Goal: Task Accomplishment & Management: Use online tool/utility

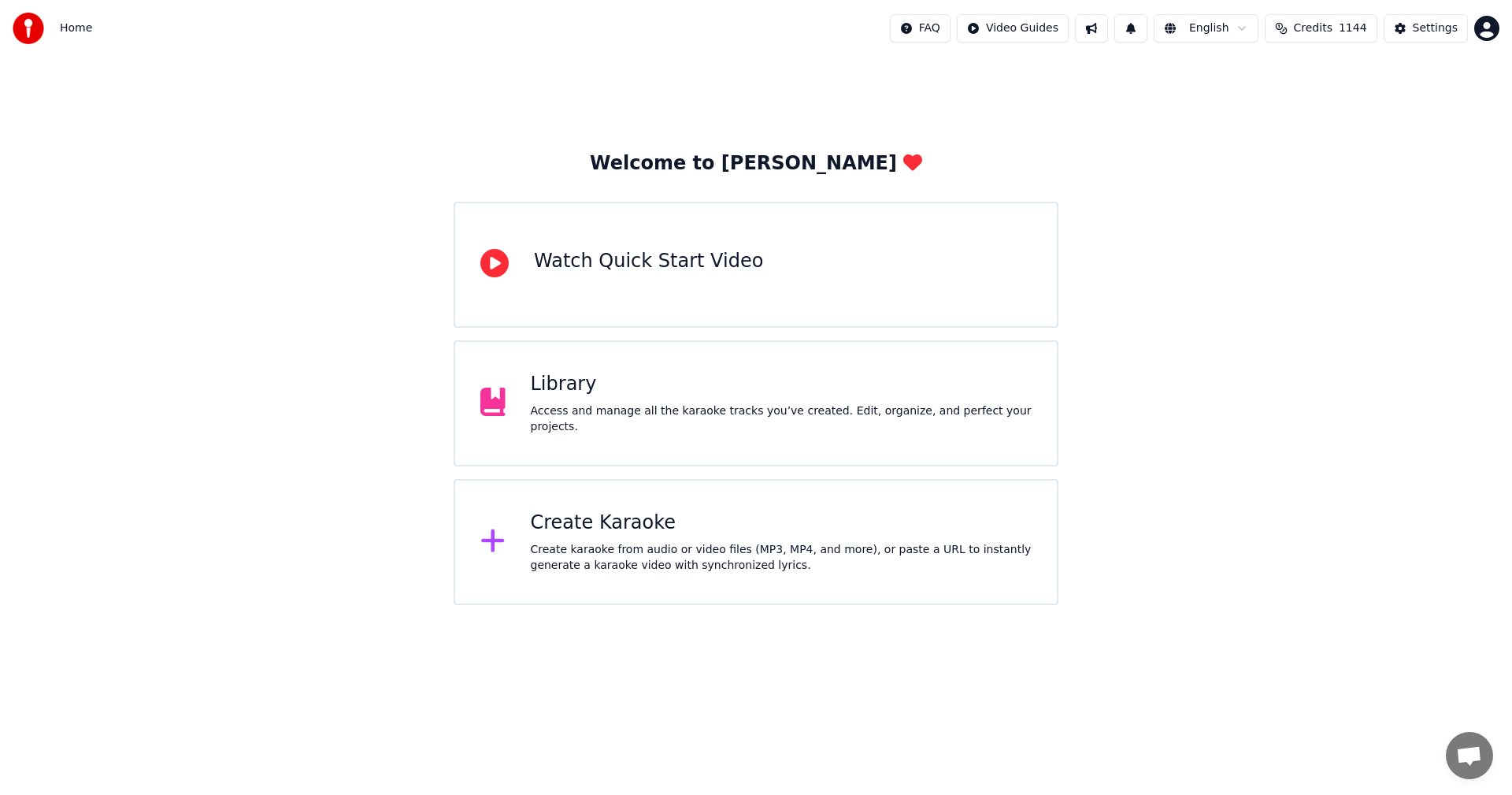
click at [604, 387] on div "Library" at bounding box center [781, 384] width 501 height 25
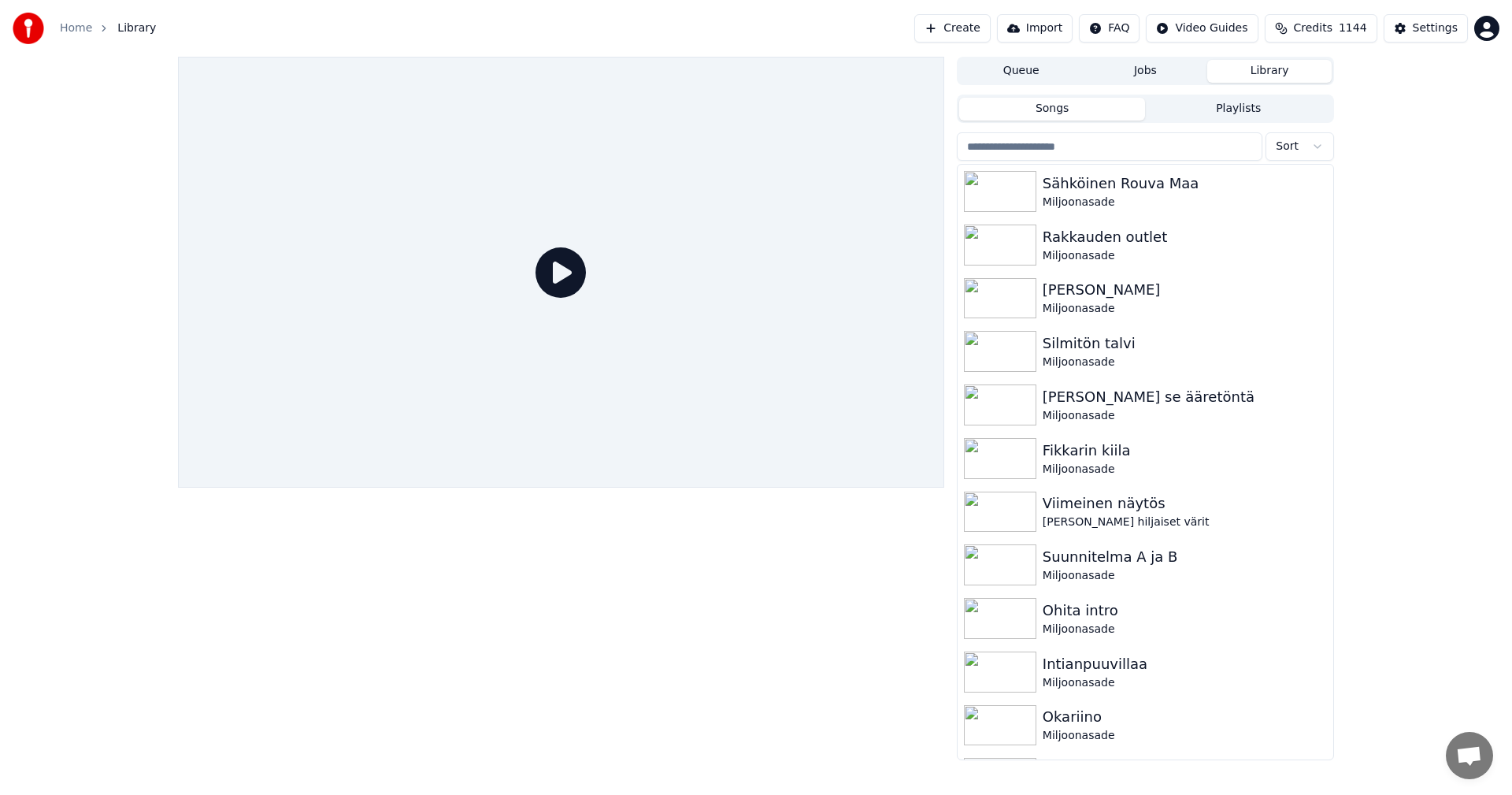
click at [1052, 147] on input "search" at bounding box center [1110, 147] width 306 height 28
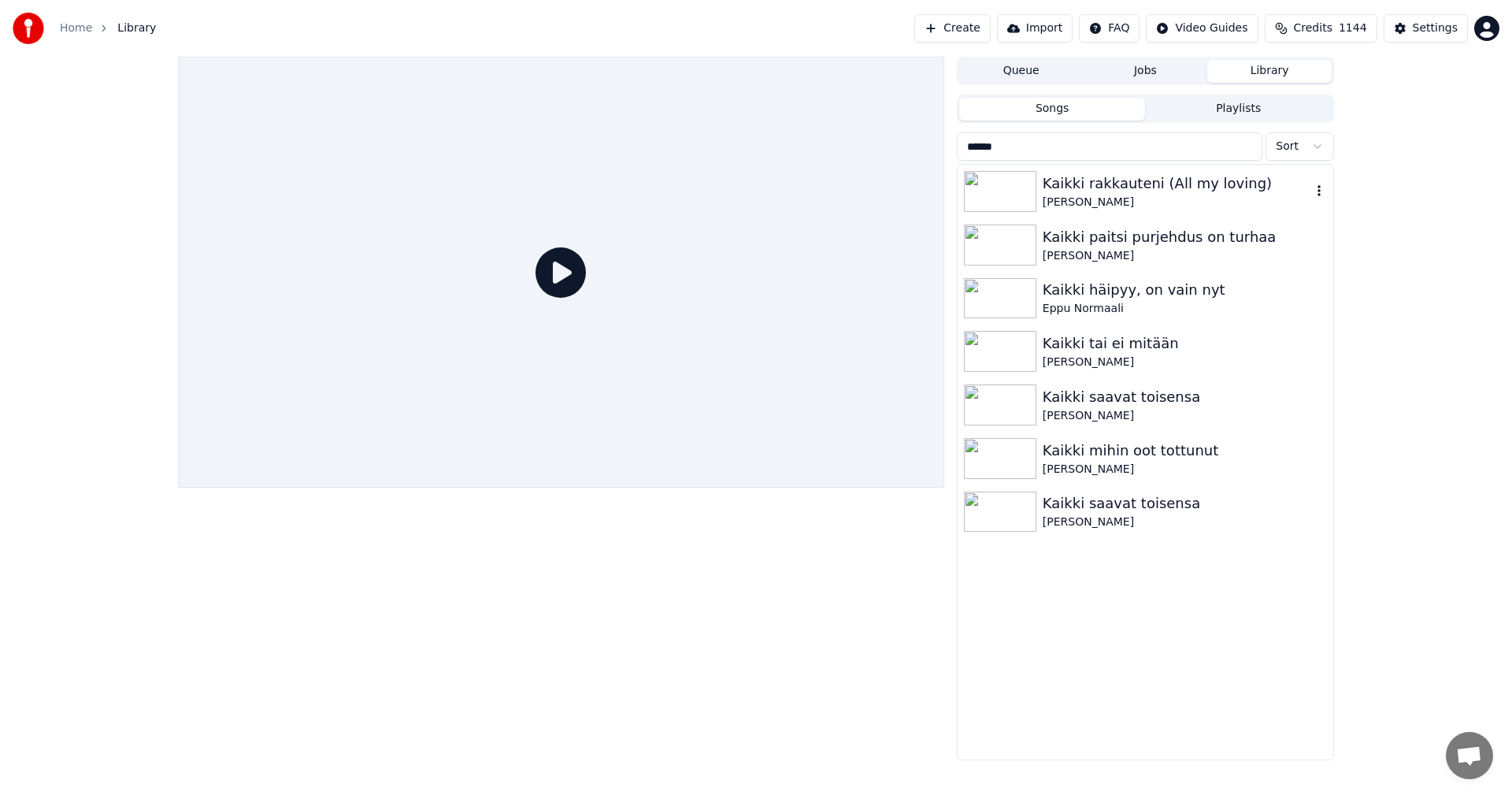
type input "******"
click at [1021, 195] on img at bounding box center [1000, 192] width 73 height 41
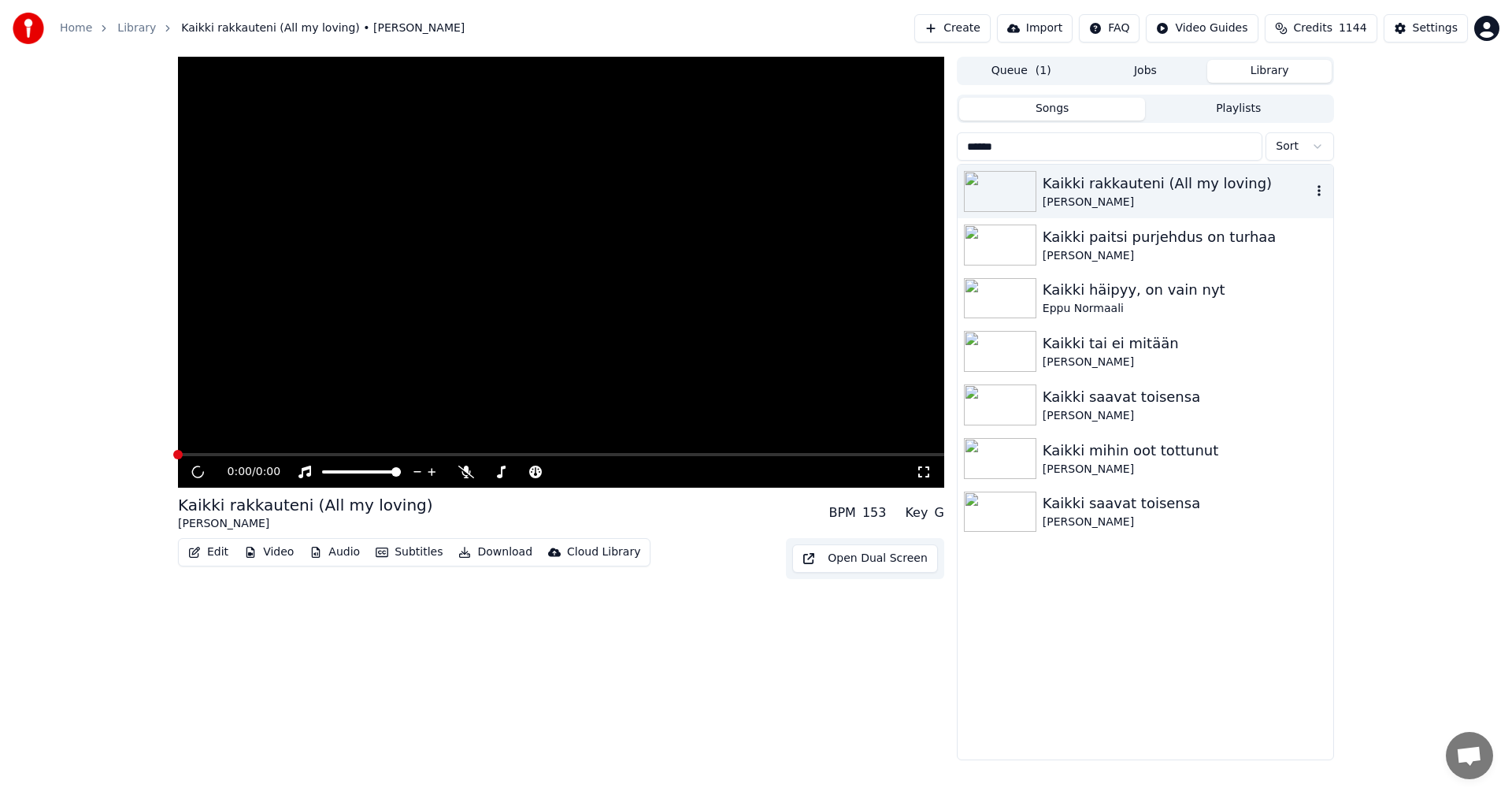
click at [1021, 195] on img at bounding box center [1000, 192] width 73 height 41
click at [1011, 298] on img at bounding box center [1000, 299] width 73 height 41
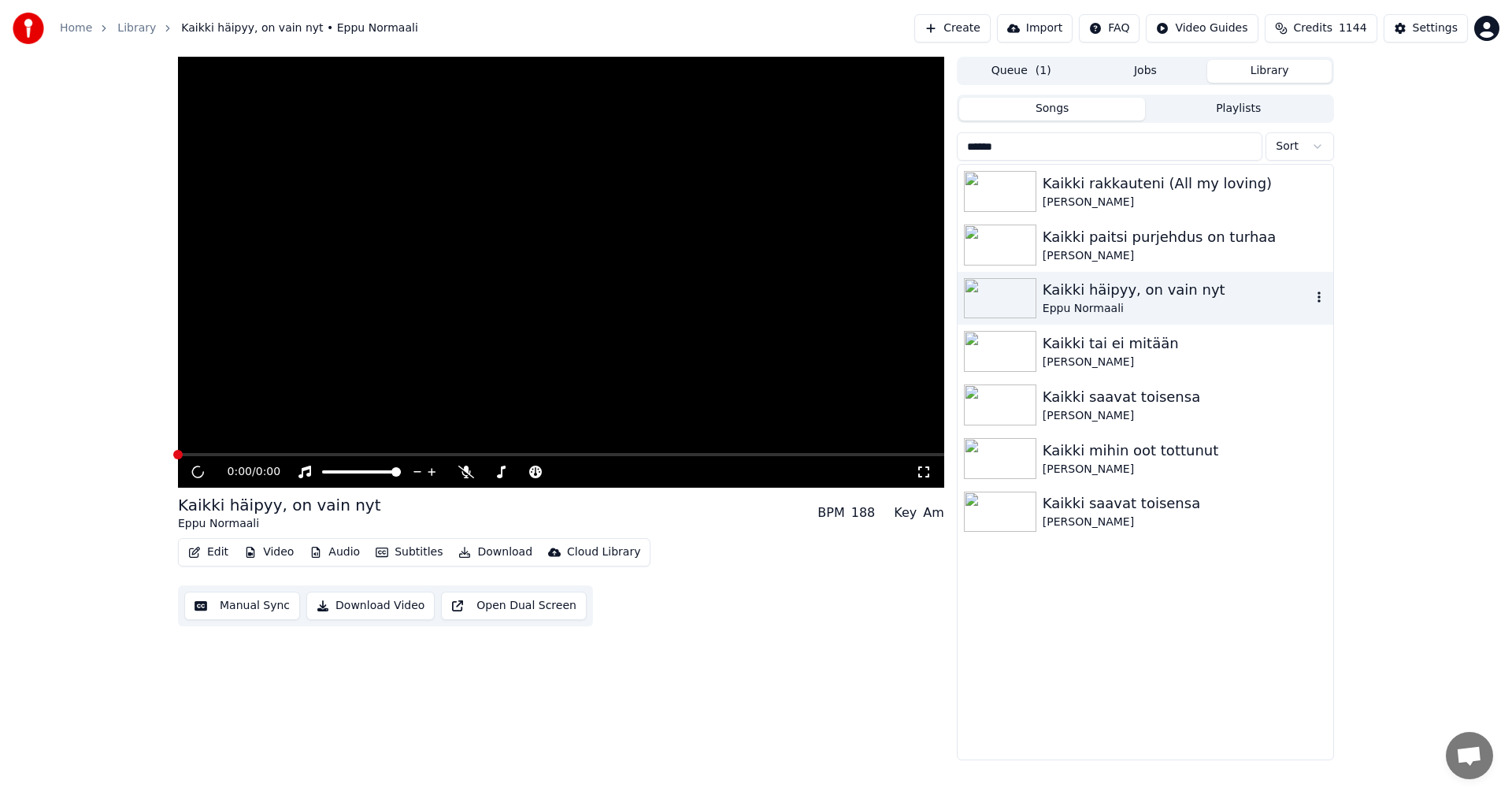
click at [1011, 298] on img at bounding box center [1000, 299] width 73 height 41
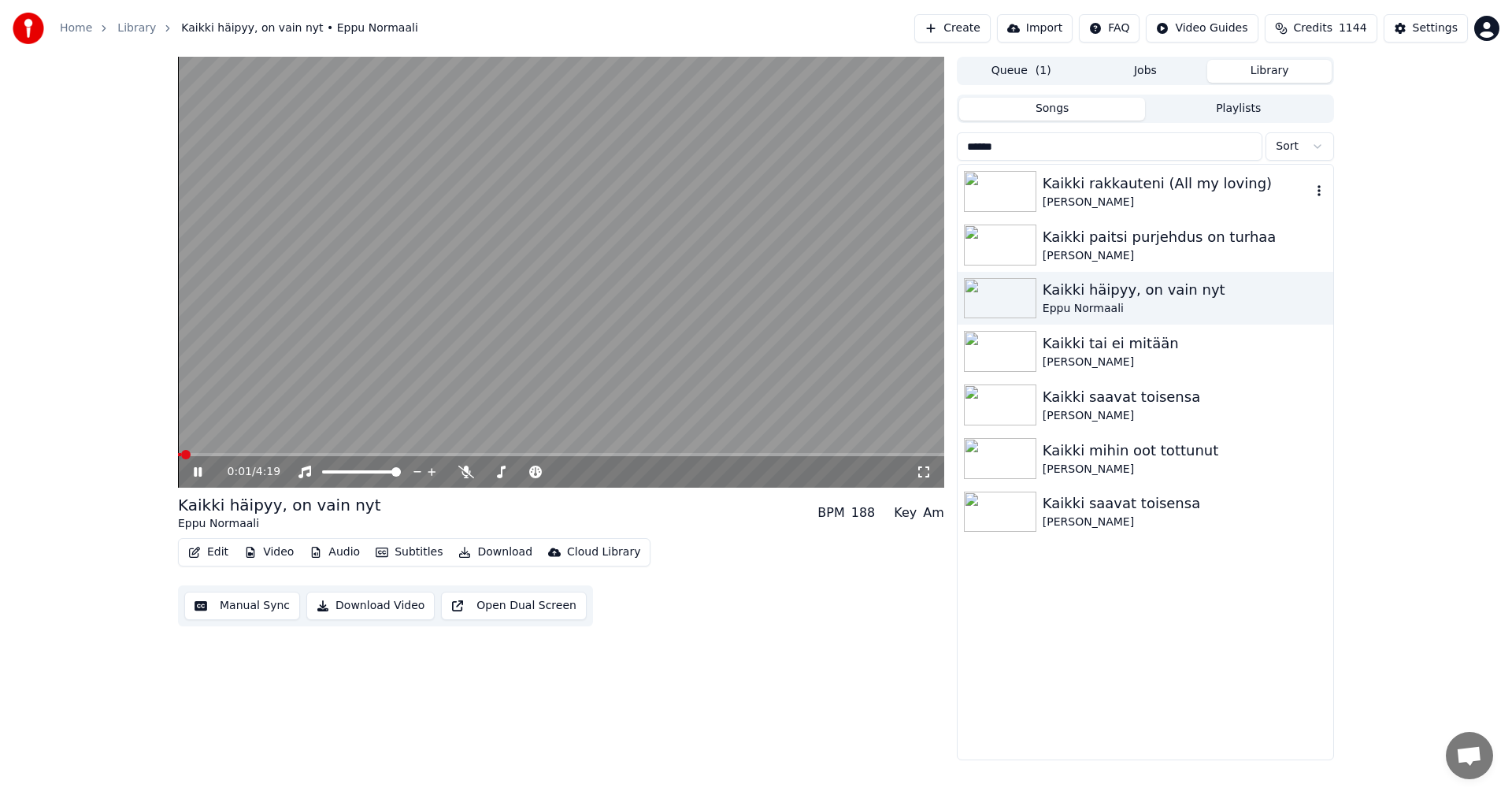
click at [1000, 203] on img at bounding box center [1000, 192] width 73 height 41
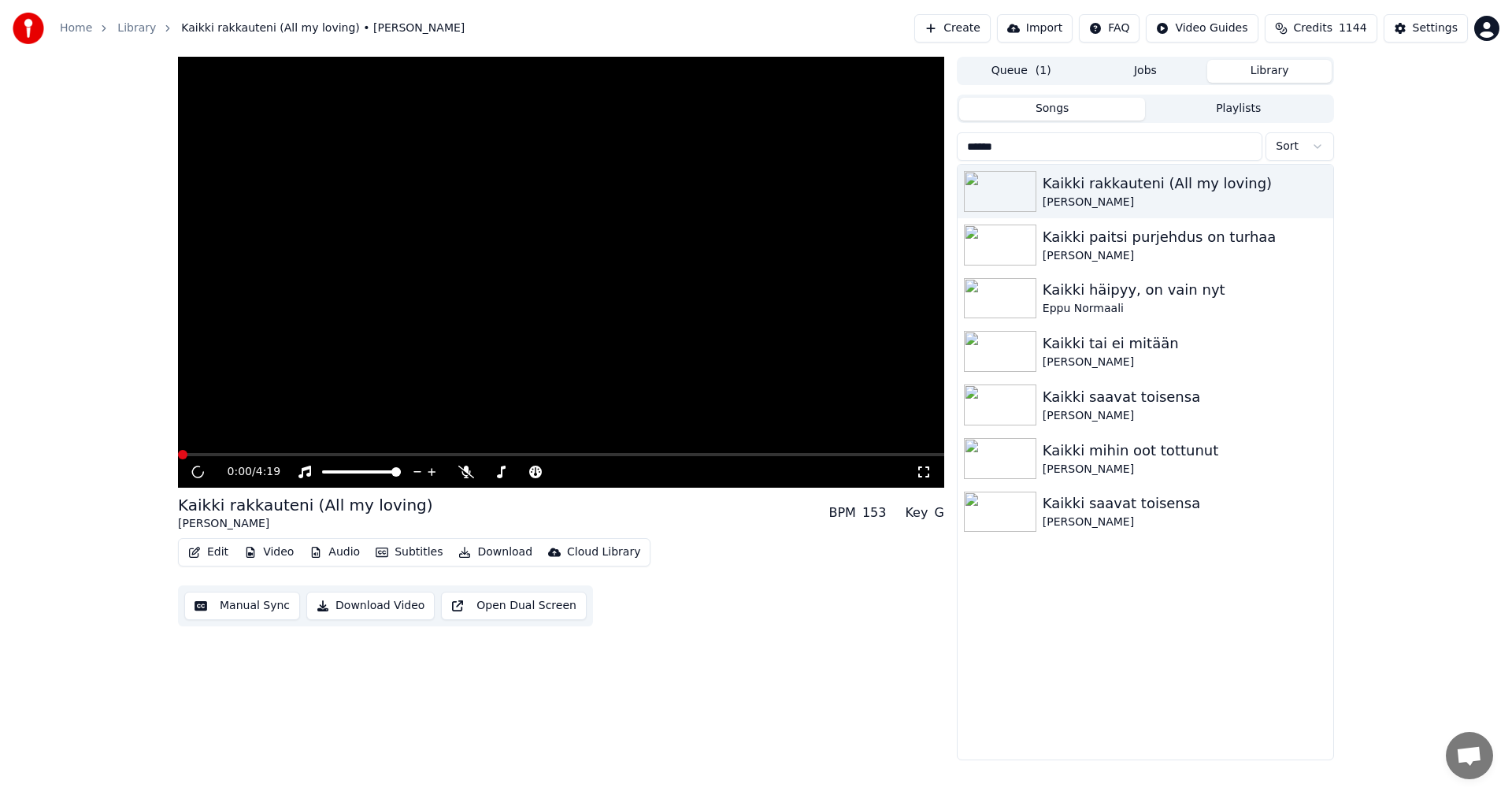
click at [292, 555] on button "Video" at bounding box center [269, 552] width 62 height 22
click at [330, 552] on button "Audio" at bounding box center [335, 552] width 63 height 22
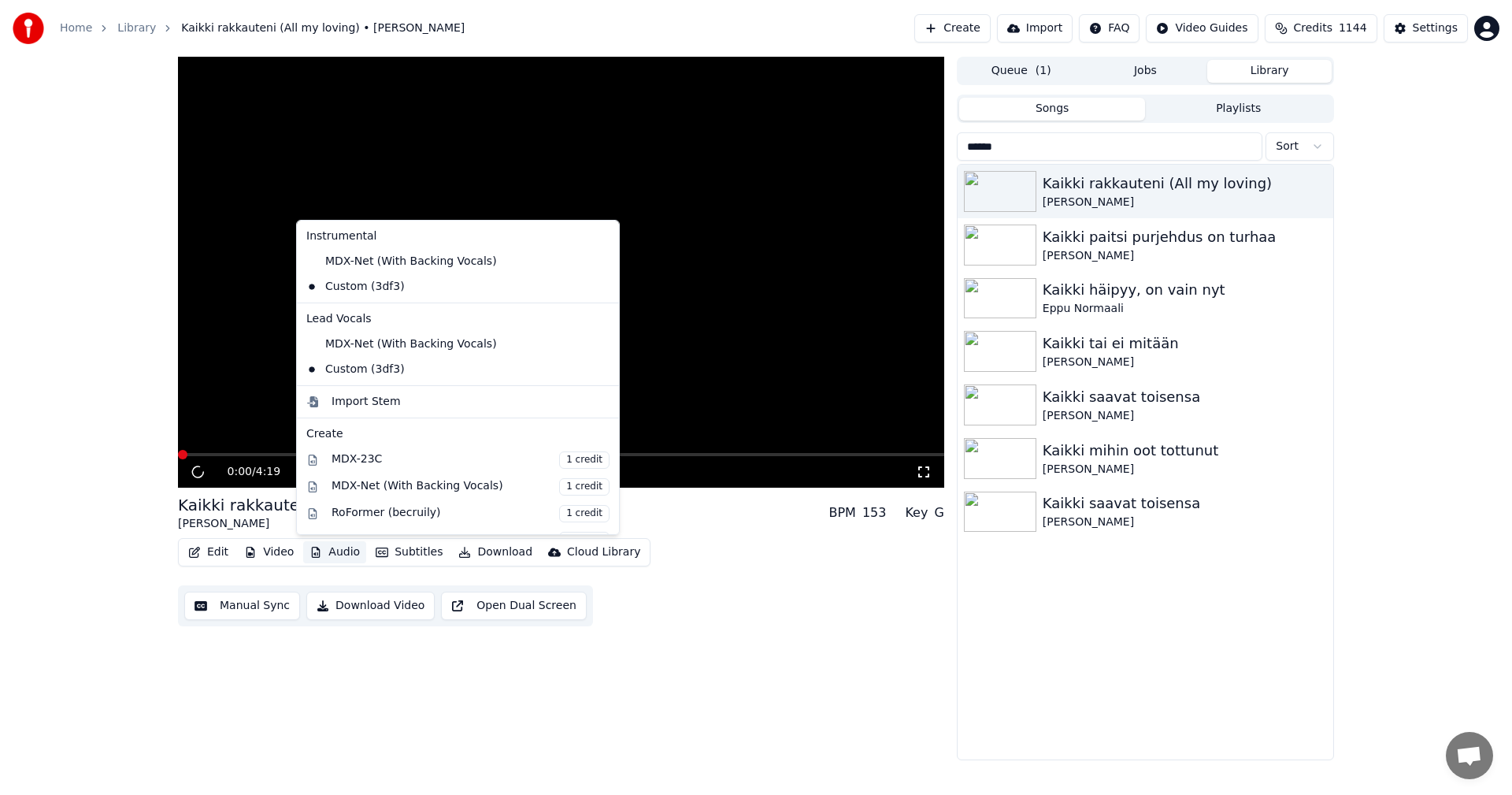
click at [330, 552] on button "Audio" at bounding box center [335, 552] width 63 height 22
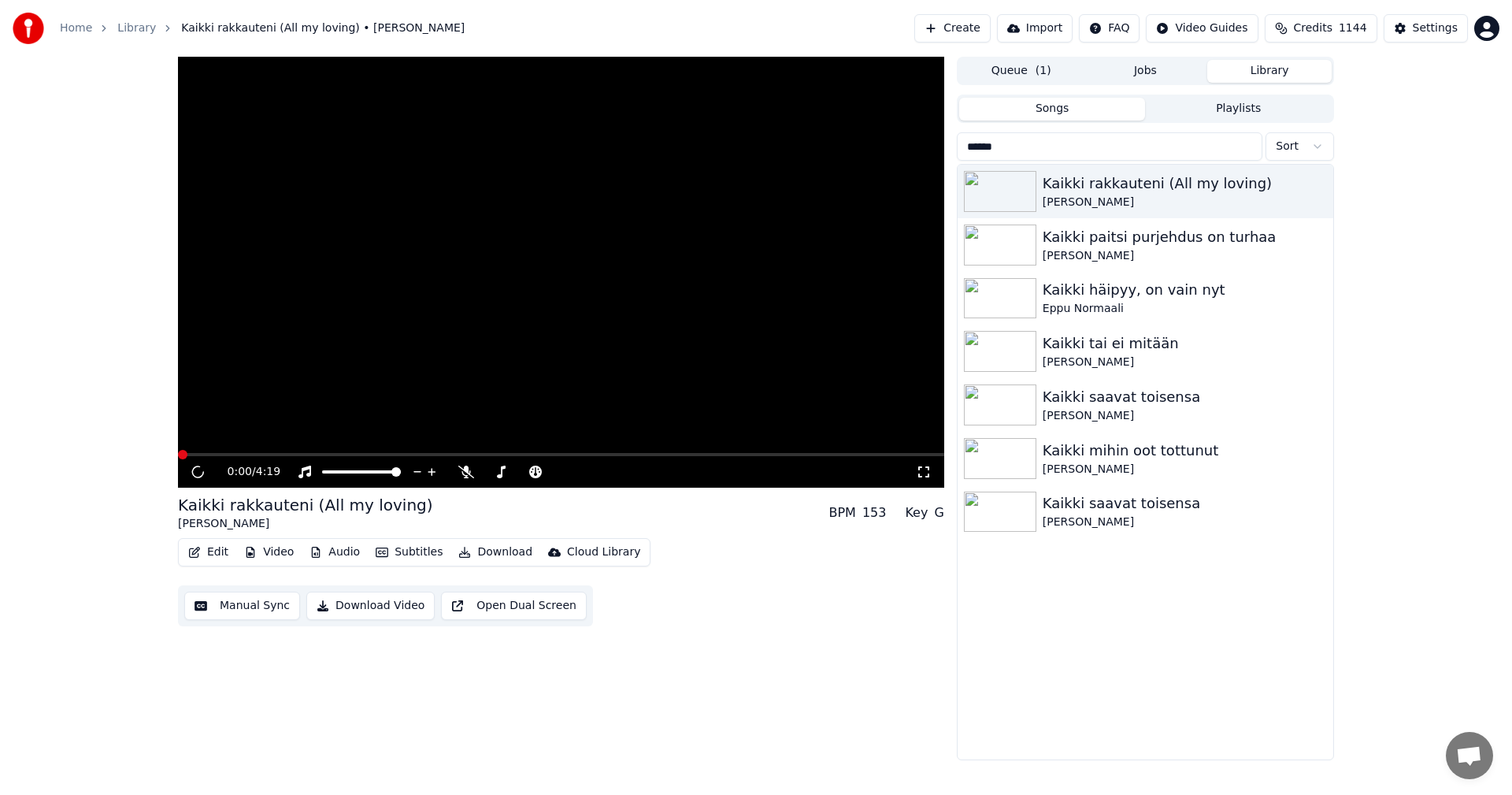
click at [66, 465] on div "0:00 / 4:19 Kaikki rakkauteni (All my loving) [PERSON_NAME] BPM 153 Key G Edit …" at bounding box center [756, 409] width 1512 height 704
drag, startPoint x: 1009, startPoint y: 143, endPoint x: 948, endPoint y: 152, distance: 61.7
click at [955, 151] on div "0:00 / 4:19 Kaikki rakkauteni (All my loving) [PERSON_NAME] BPM 153 Key G Edit …" at bounding box center [756, 409] width 1181 height 704
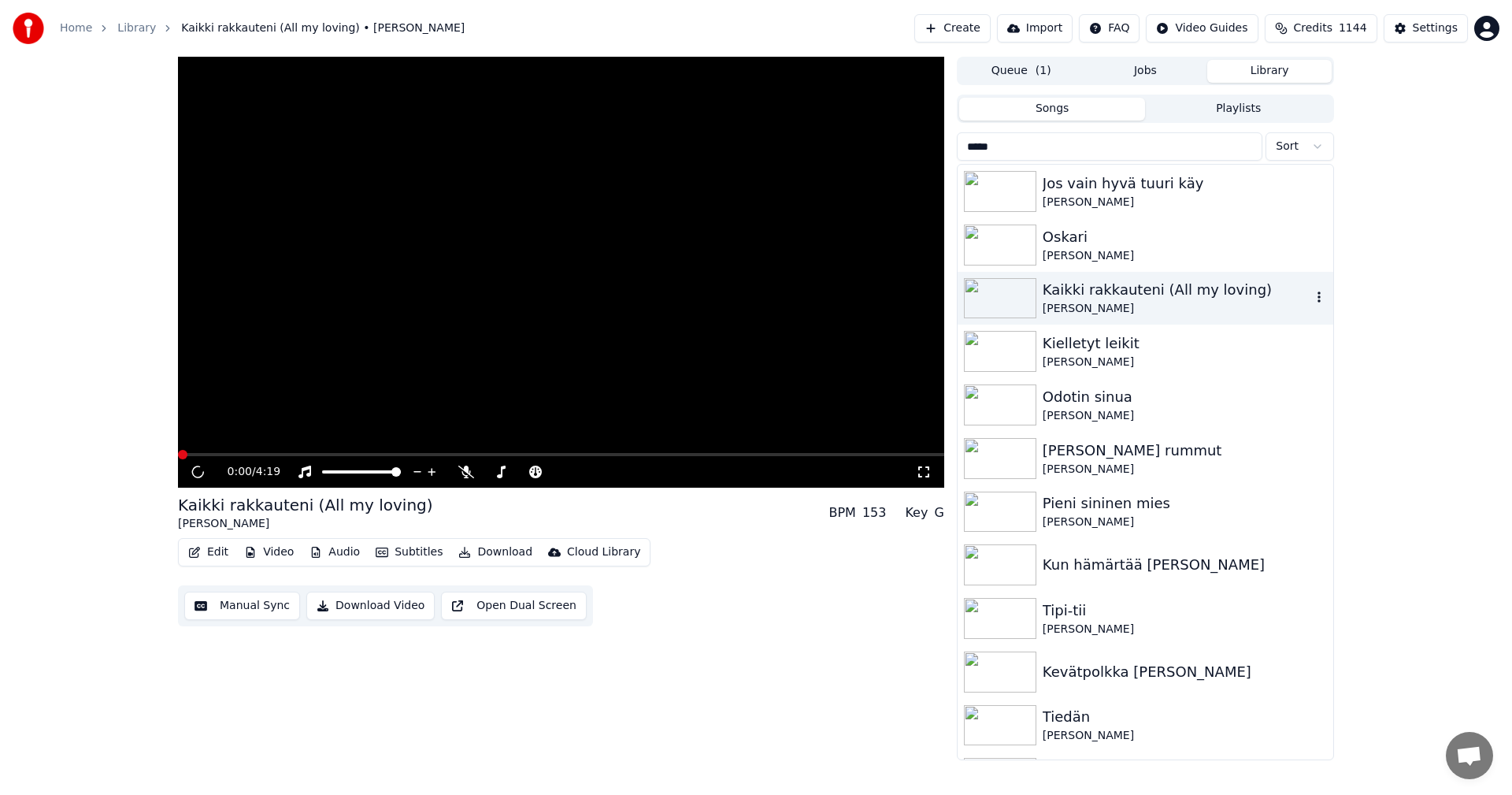
type input "*****"
click at [1088, 294] on div "Kaikki rakkauteni (All my loving)" at bounding box center [1177, 290] width 269 height 22
click at [1088, 293] on div "Kaikki rakkauteni (All my loving)" at bounding box center [1177, 290] width 269 height 22
click at [1311, 301] on icon "button" at bounding box center [1319, 297] width 16 height 13
click at [1320, 380] on div "Open Directory" at bounding box center [1309, 377] width 121 height 25
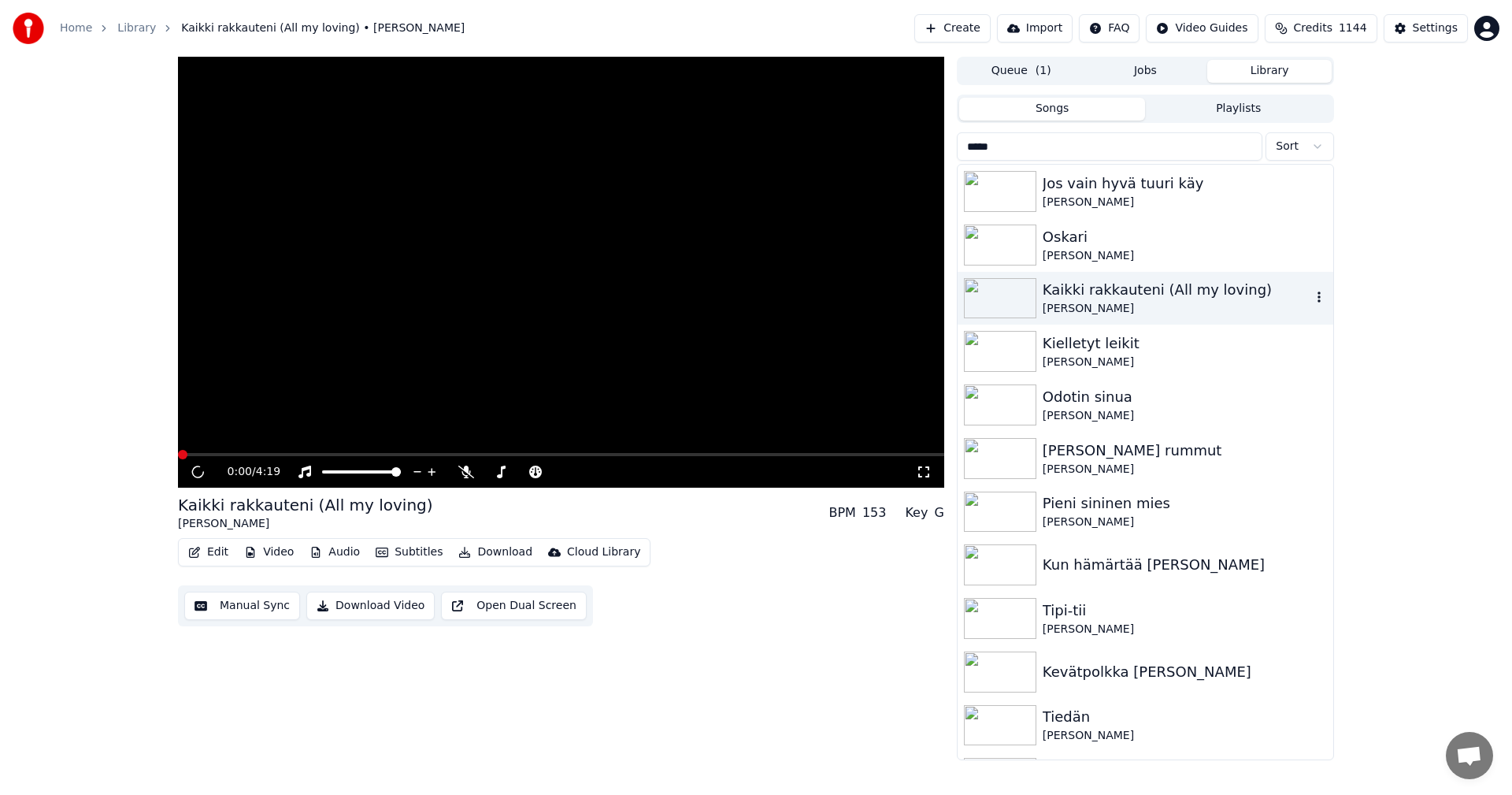
click at [80, 390] on div "0:00 / 4:19 Kaikki rakkauteni (All my loving) [PERSON_NAME] BPM 153 Key G Edit …" at bounding box center [756, 409] width 1512 height 704
click at [225, 555] on button "Edit" at bounding box center [208, 552] width 53 height 22
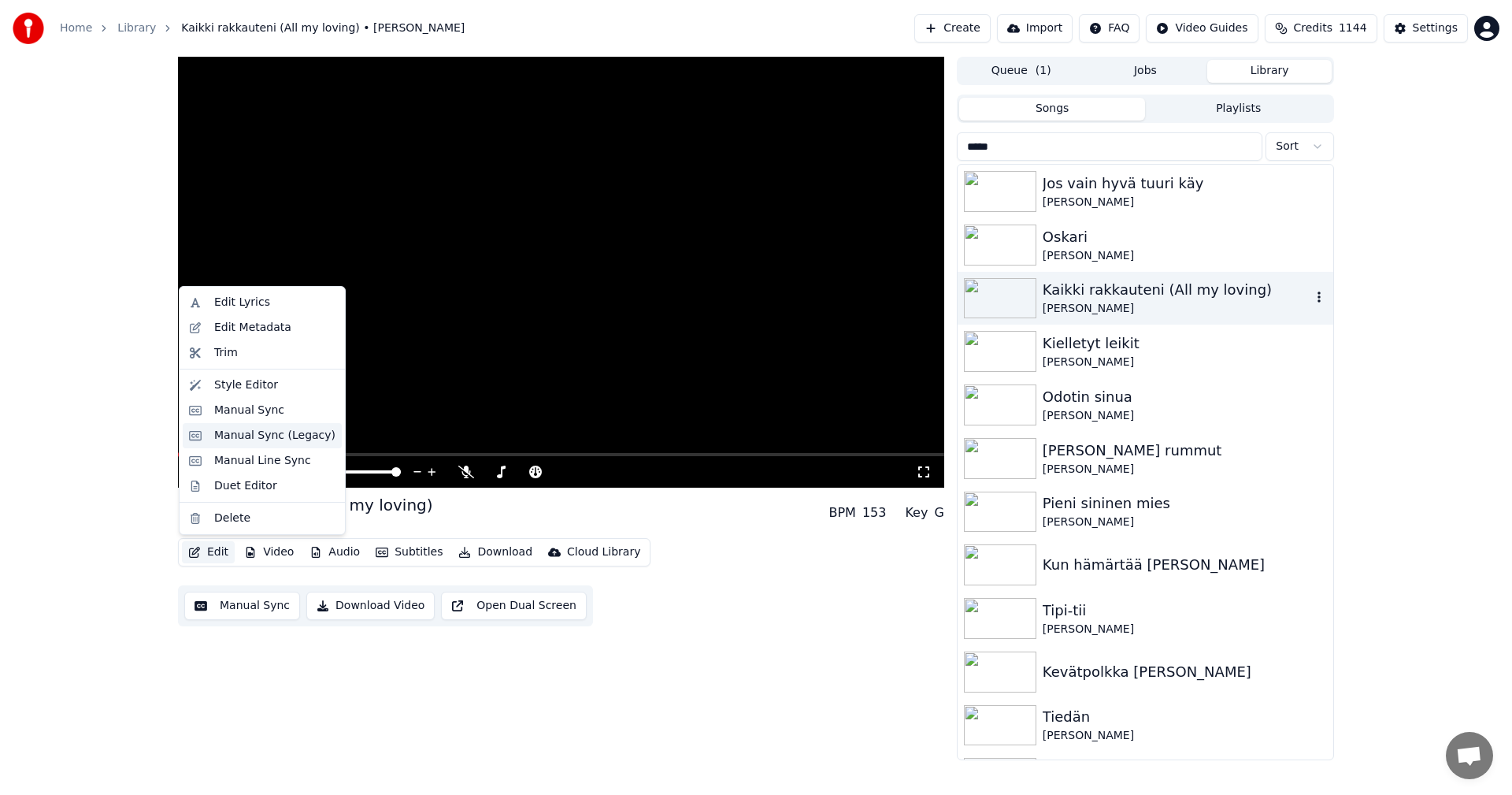
click at [266, 435] on div "Manual Sync (Legacy)" at bounding box center [275, 435] width 121 height 16
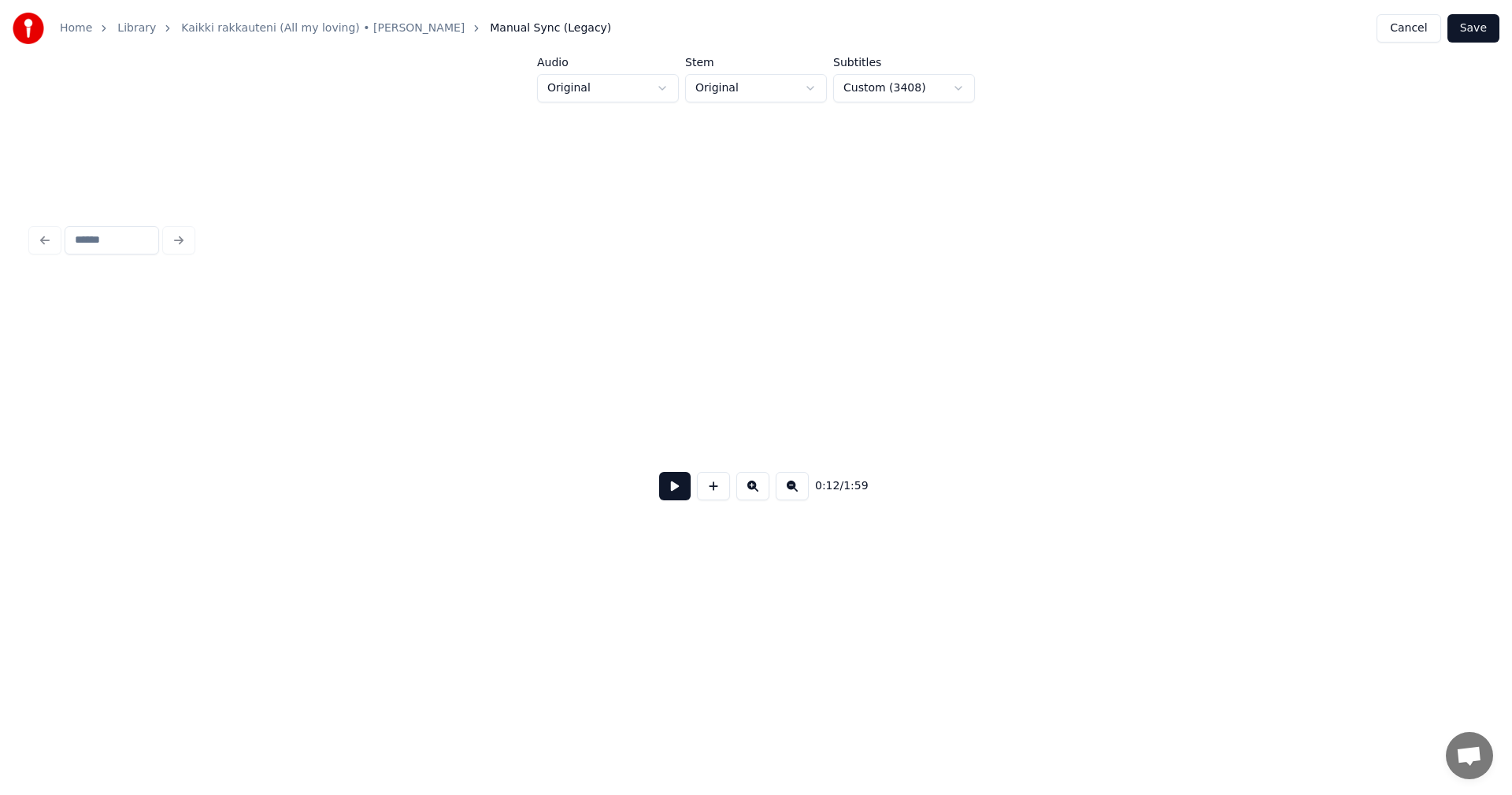
scroll to position [0, 4035]
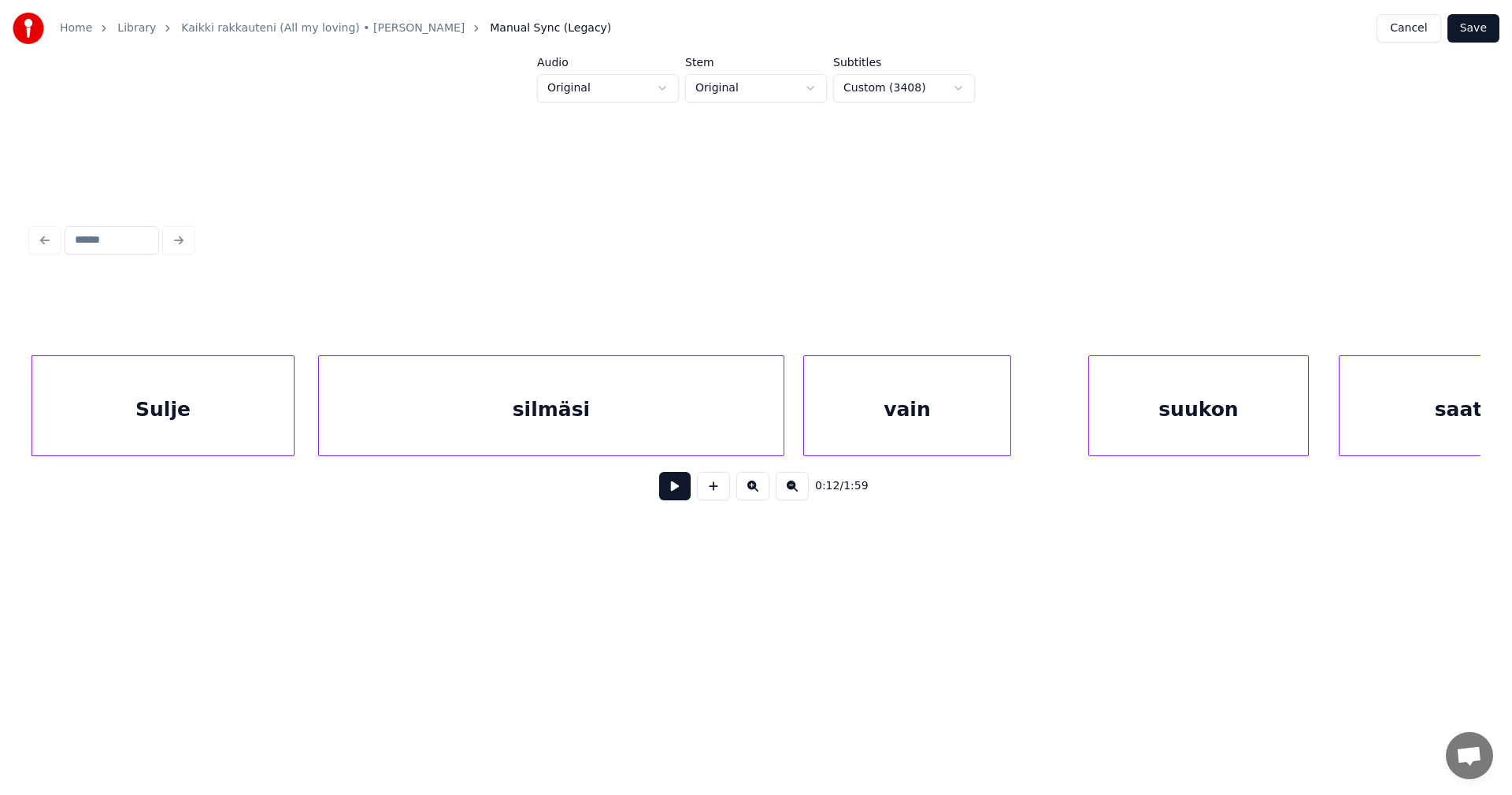
click at [670, 495] on button at bounding box center [675, 486] width 32 height 28
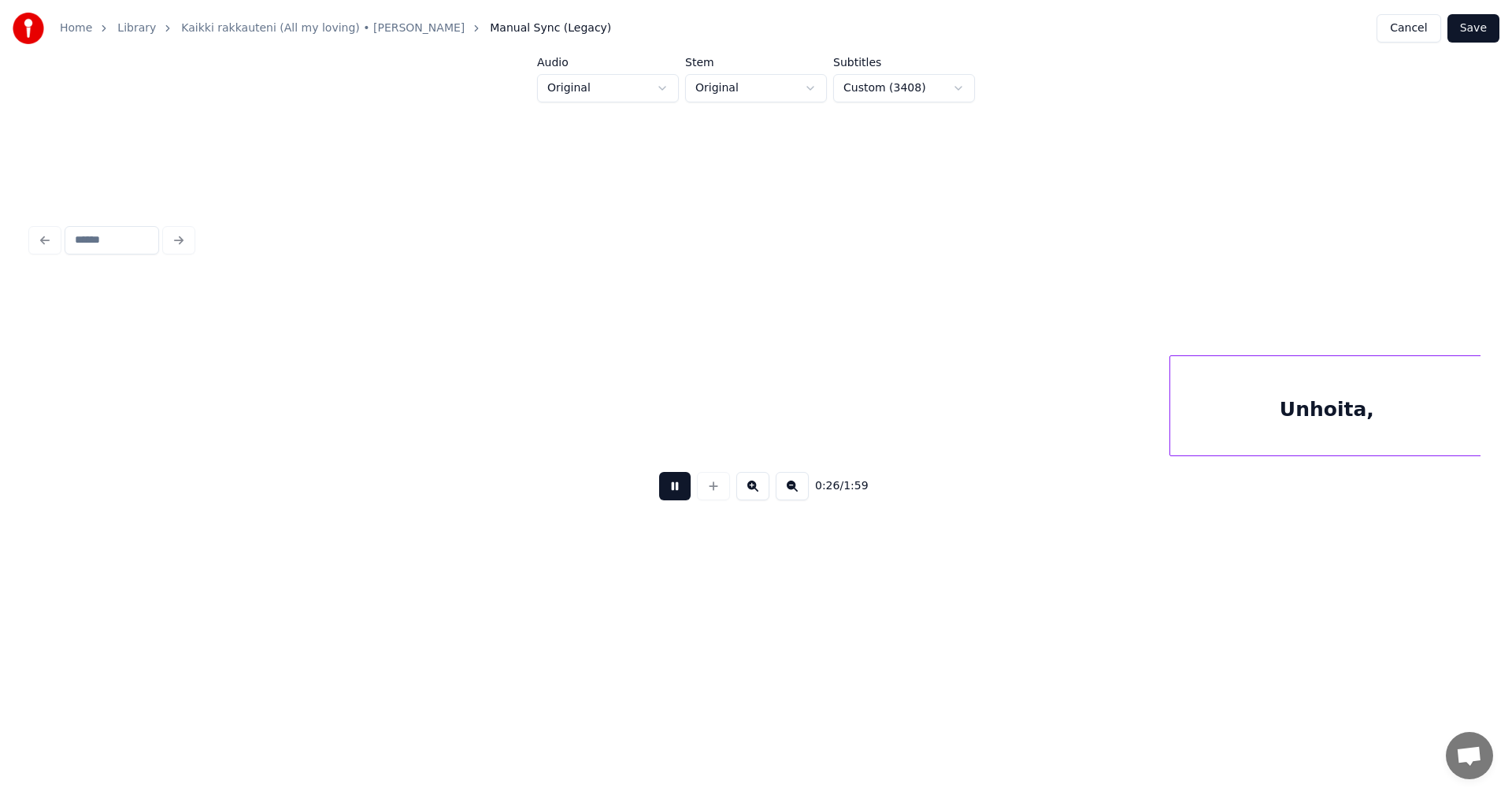
scroll to position [0, 8384]
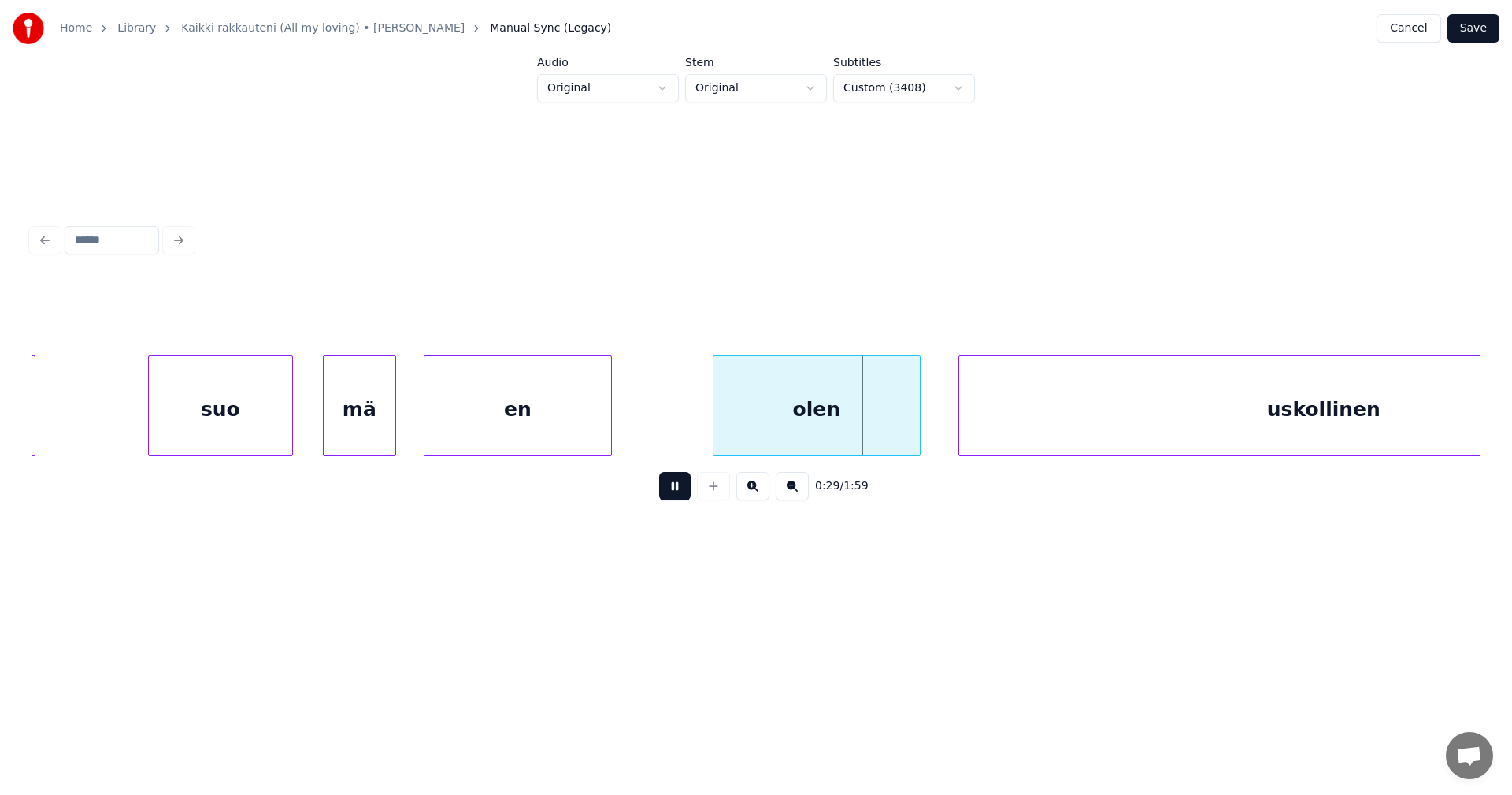
click at [670, 495] on button at bounding box center [675, 486] width 32 height 28
click at [232, 423] on div "suo" at bounding box center [221, 410] width 143 height 107
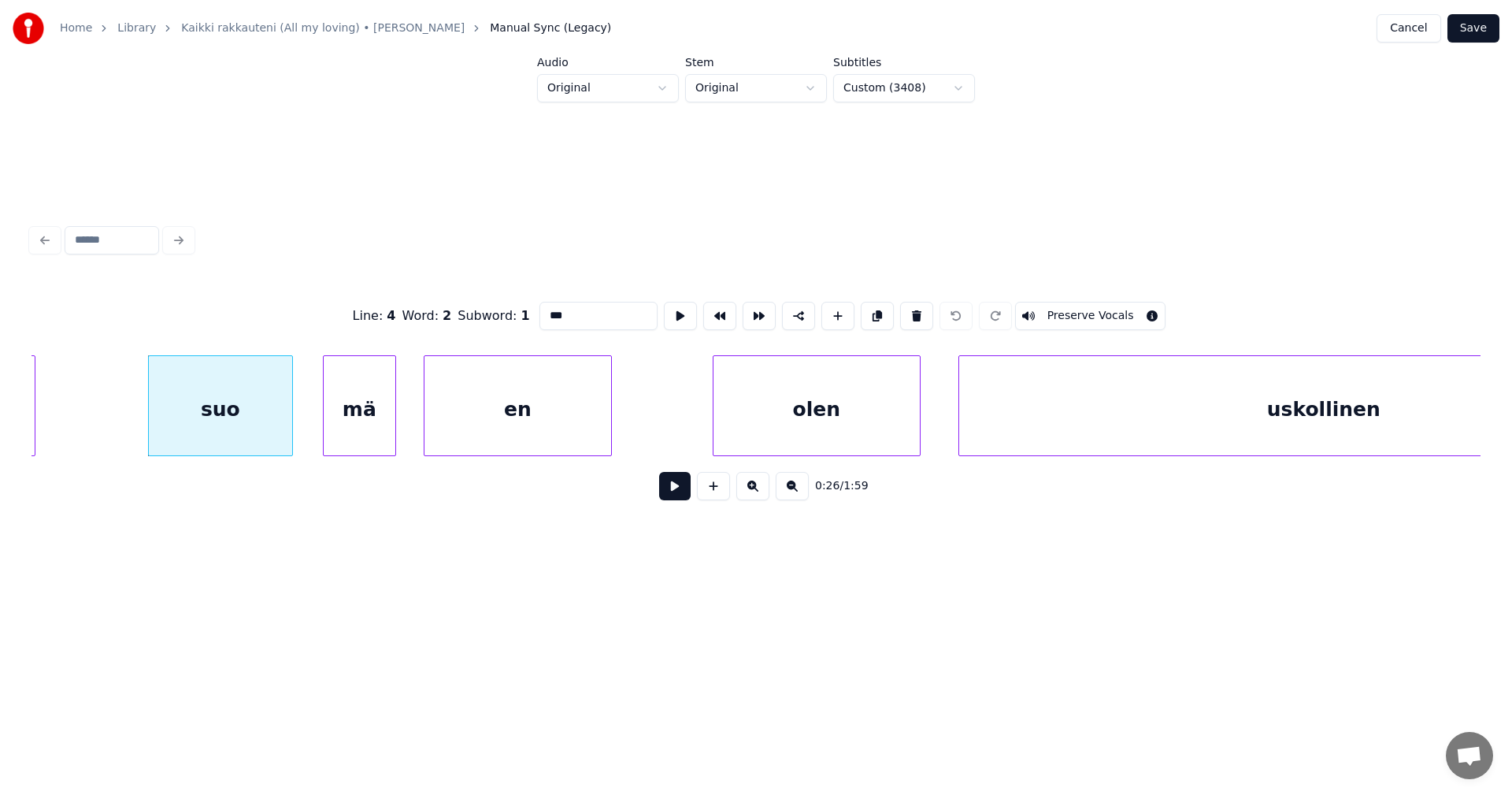
click at [565, 313] on input "***" at bounding box center [598, 316] width 118 height 28
drag, startPoint x: 371, startPoint y: 465, endPoint x: 255, endPoint y: 465, distance: 116.0
click at [251, 463] on div "0:26 / 1:59" at bounding box center [756, 486] width 1449 height 60
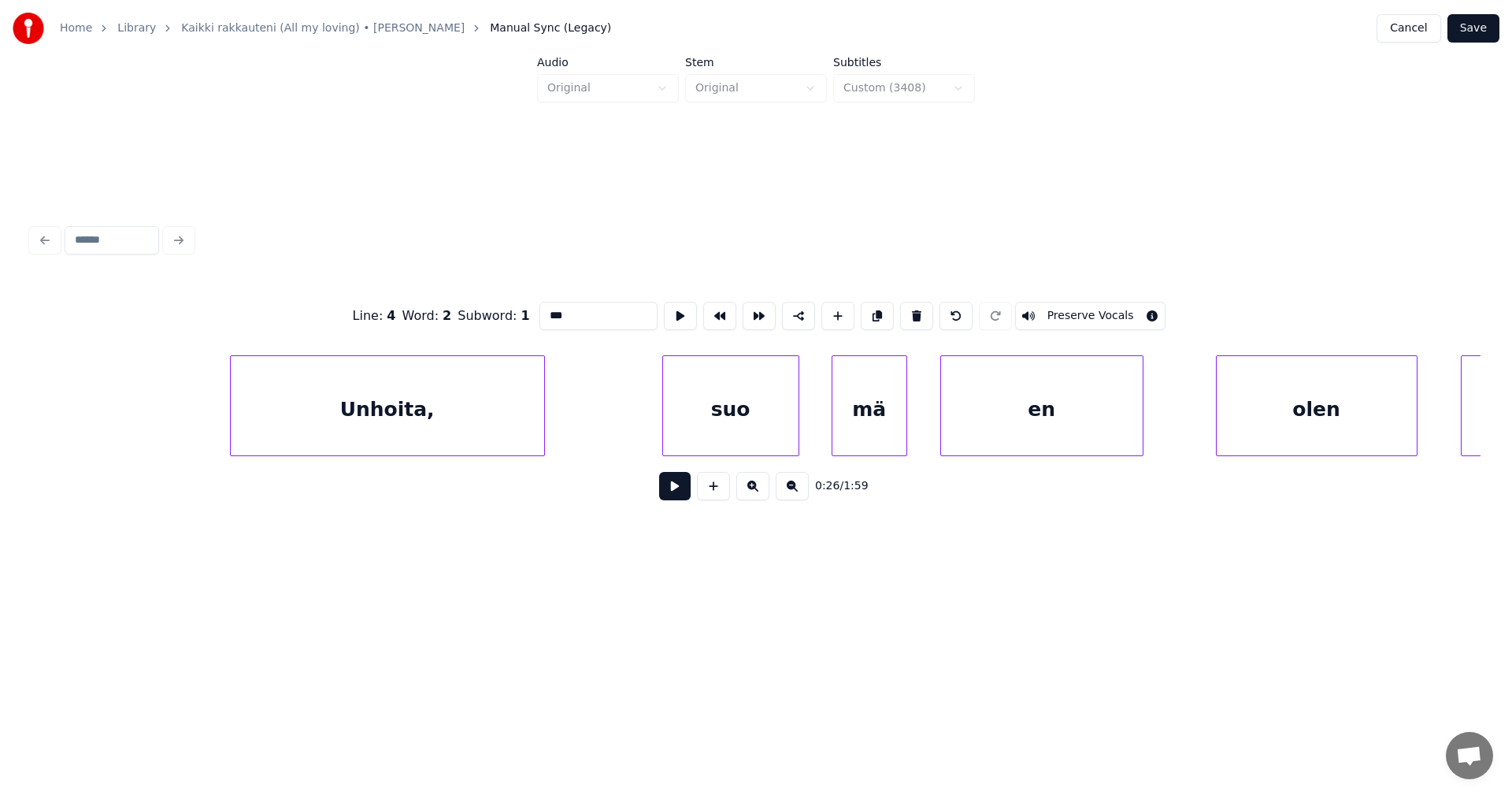
scroll to position [0, 16049]
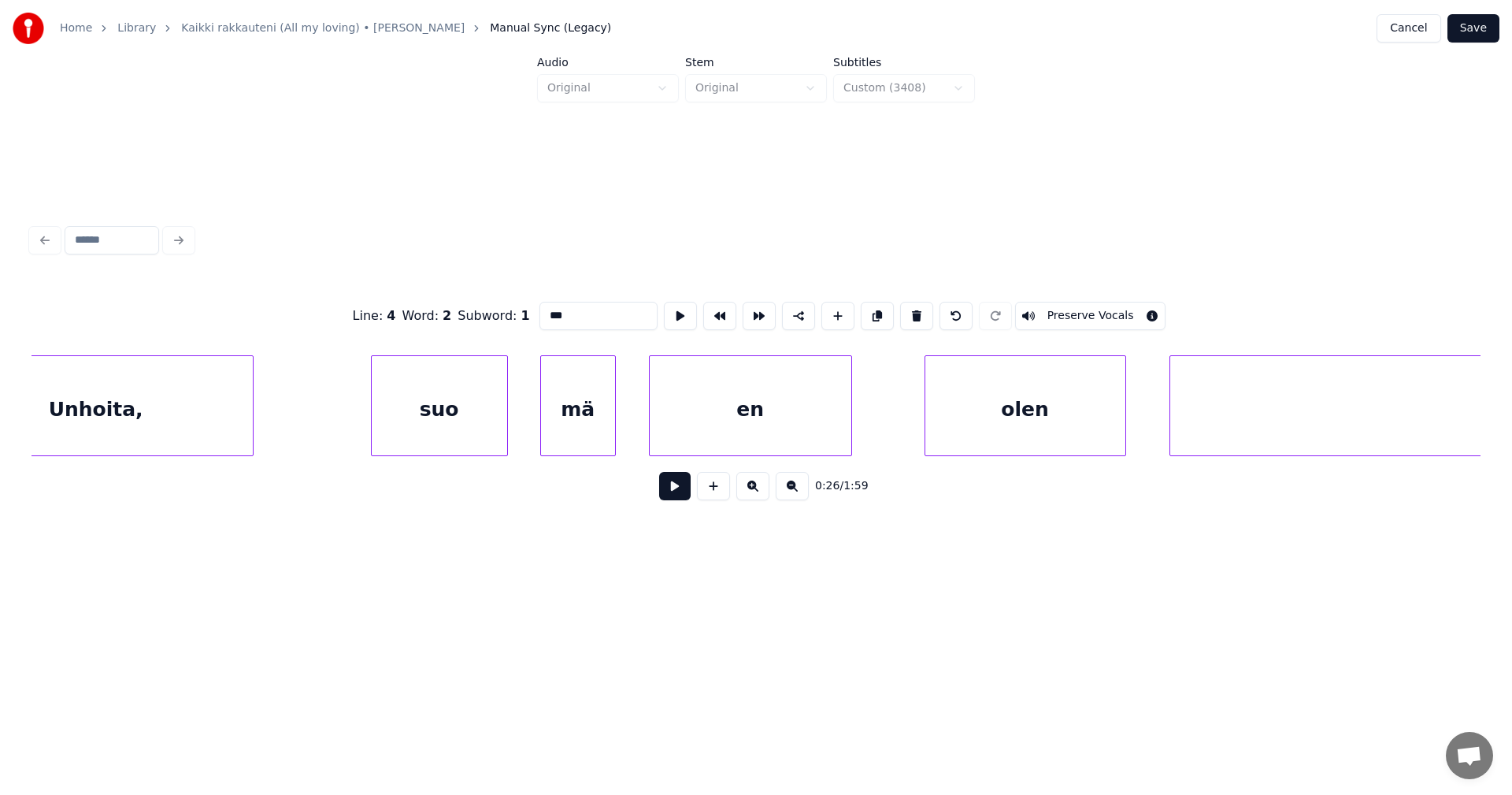
click at [454, 409] on div "suo" at bounding box center [439, 410] width 136 height 107
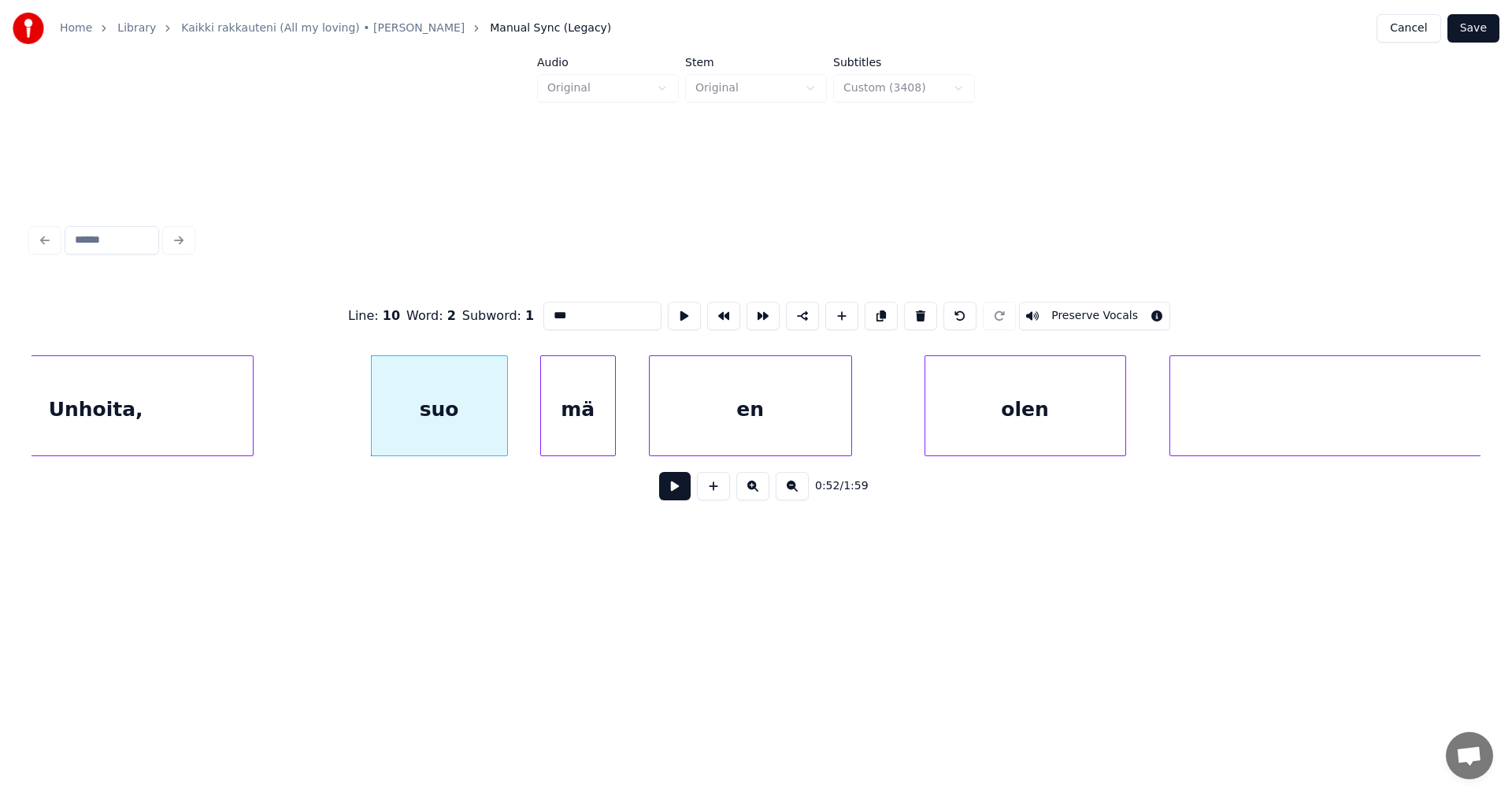
drag, startPoint x: 576, startPoint y: 306, endPoint x: 586, endPoint y: 310, distance: 10.8
click at [578, 306] on input "***" at bounding box center [602, 316] width 118 height 28
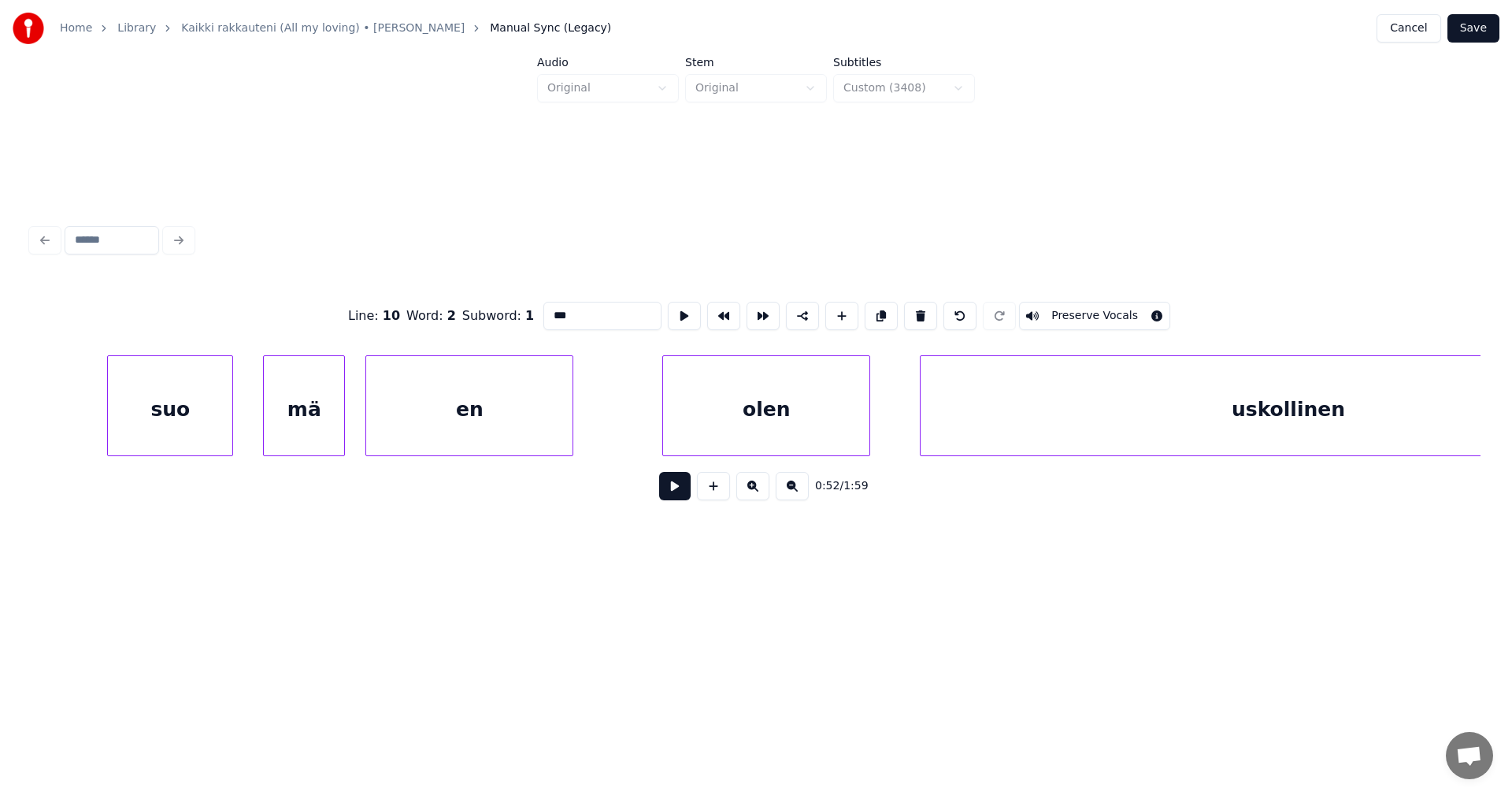
scroll to position [0, 28058]
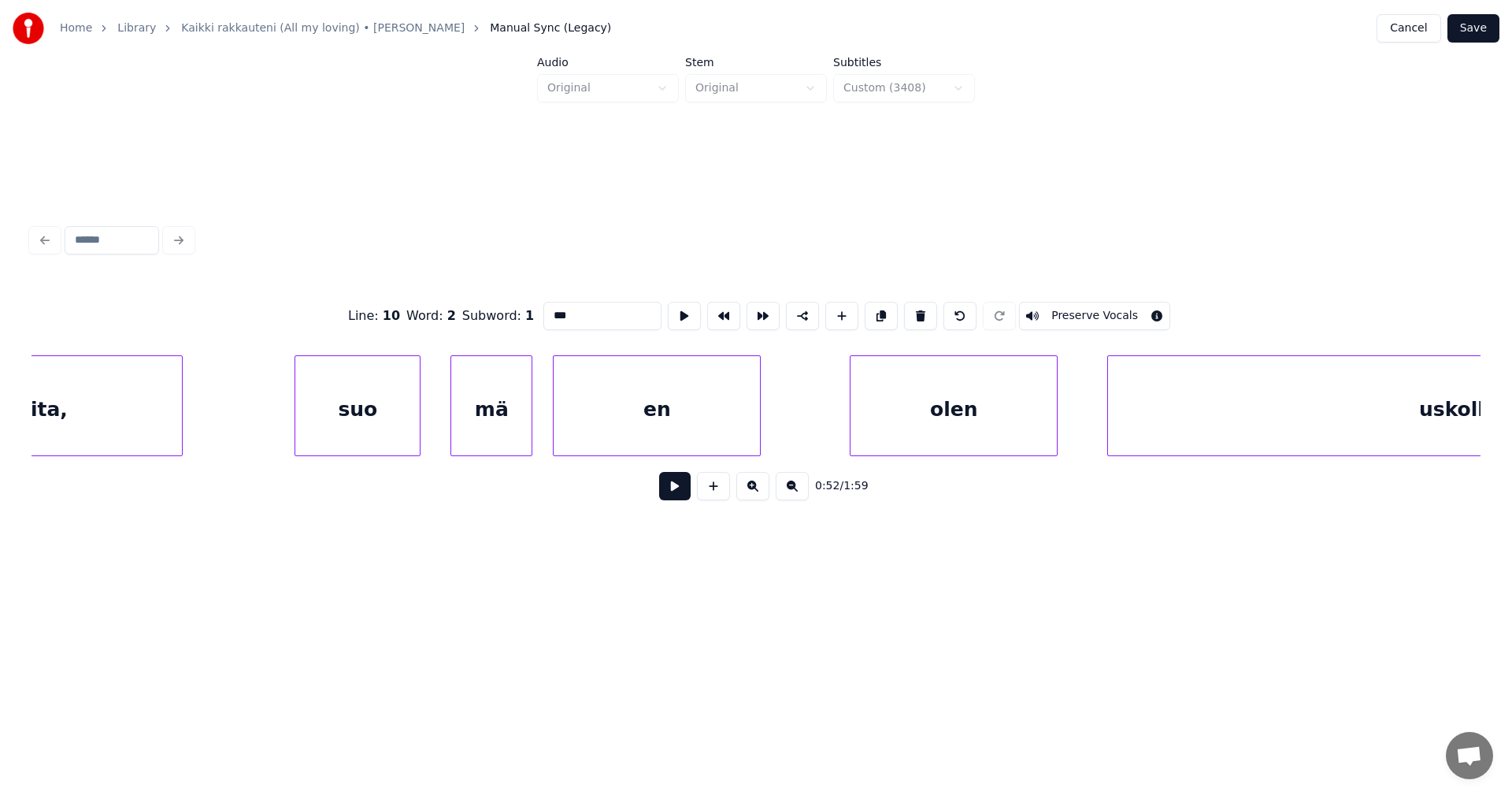
click at [390, 410] on div "suo" at bounding box center [358, 410] width 125 height 107
type input "***"
click at [1480, 28] on button "Save" at bounding box center [1473, 28] width 52 height 28
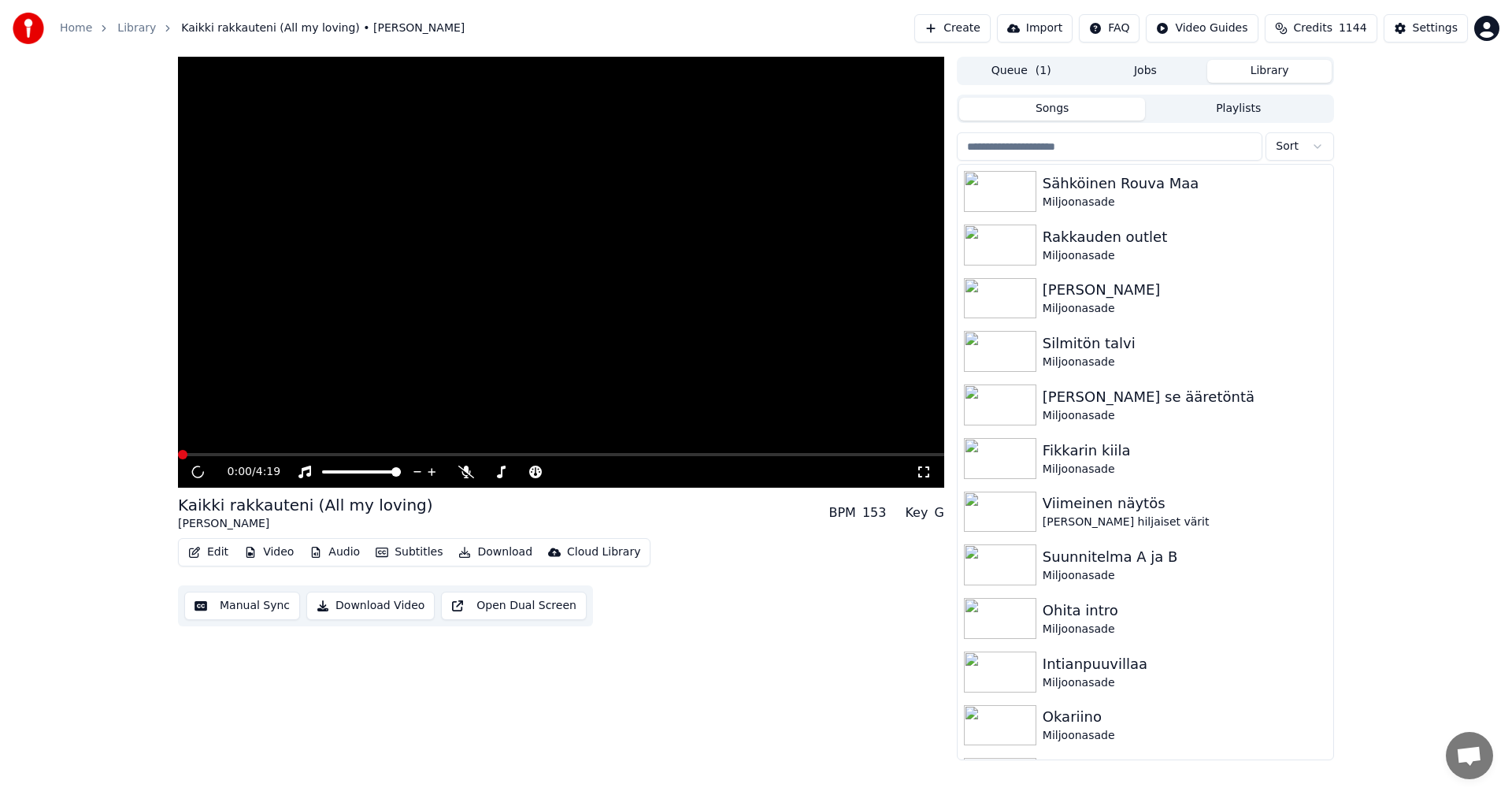
click at [1017, 152] on input "search" at bounding box center [1110, 147] width 306 height 28
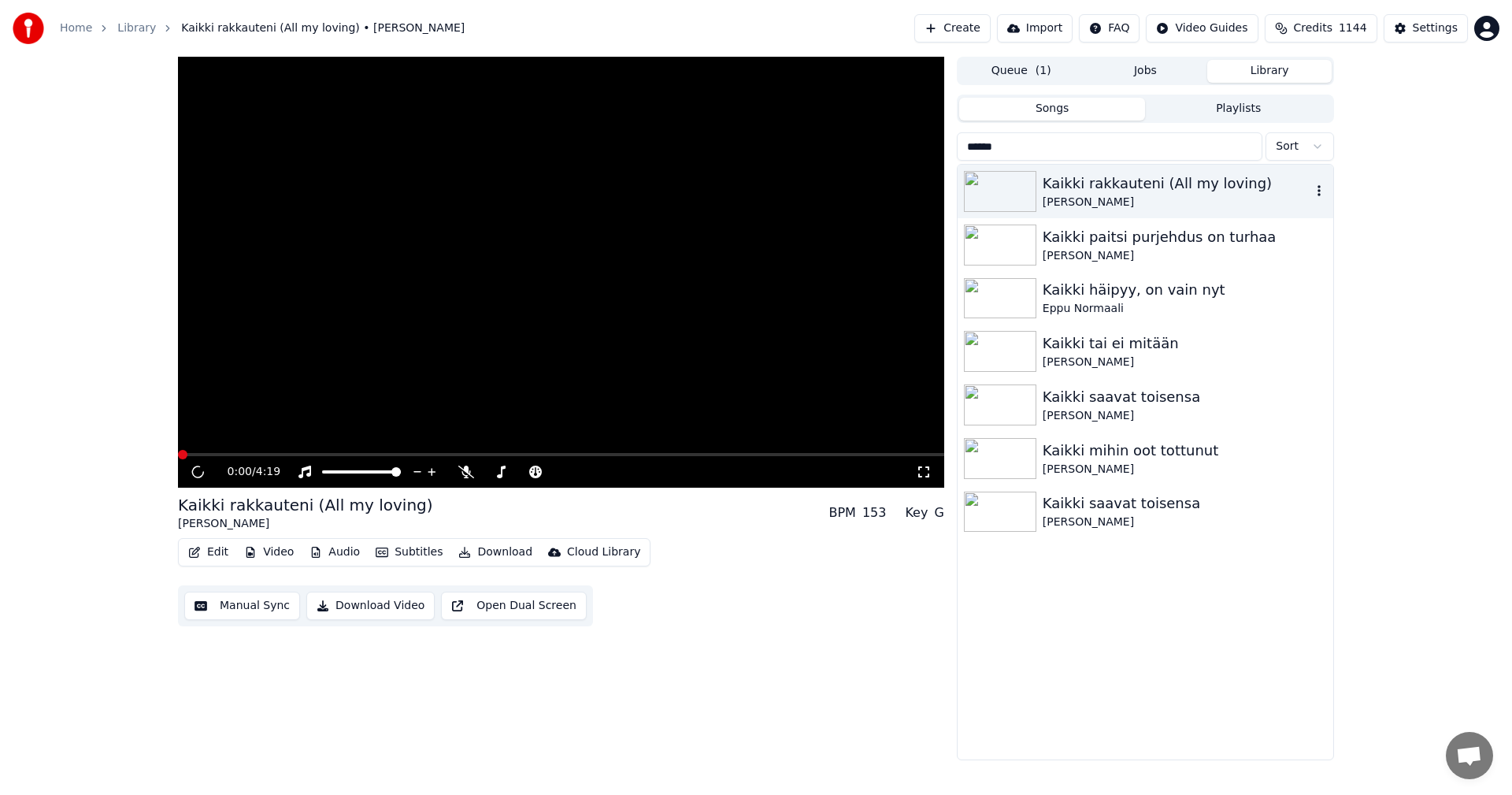
type input "******"
click at [1321, 196] on icon "button" at bounding box center [1319, 191] width 16 height 13
click at [1351, 272] on div "Open Directory" at bounding box center [1323, 271] width 121 height 25
click at [76, 330] on div "0:00 / 4:19 Kaikki rakkauteni (All my loving) [PERSON_NAME] BPM 153 Key G Edit …" at bounding box center [756, 409] width 1512 height 704
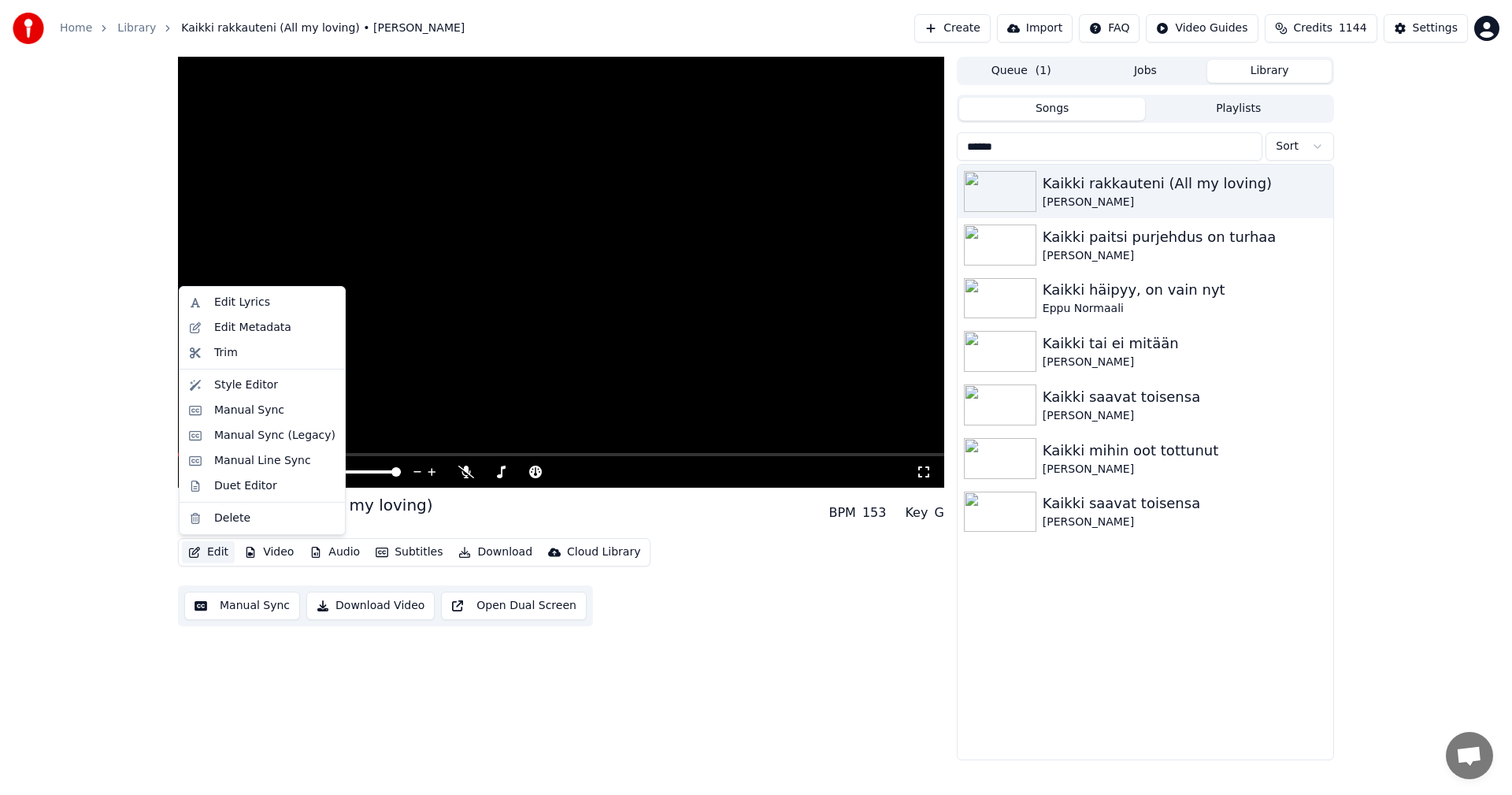
click at [223, 552] on button "Edit" at bounding box center [208, 552] width 53 height 22
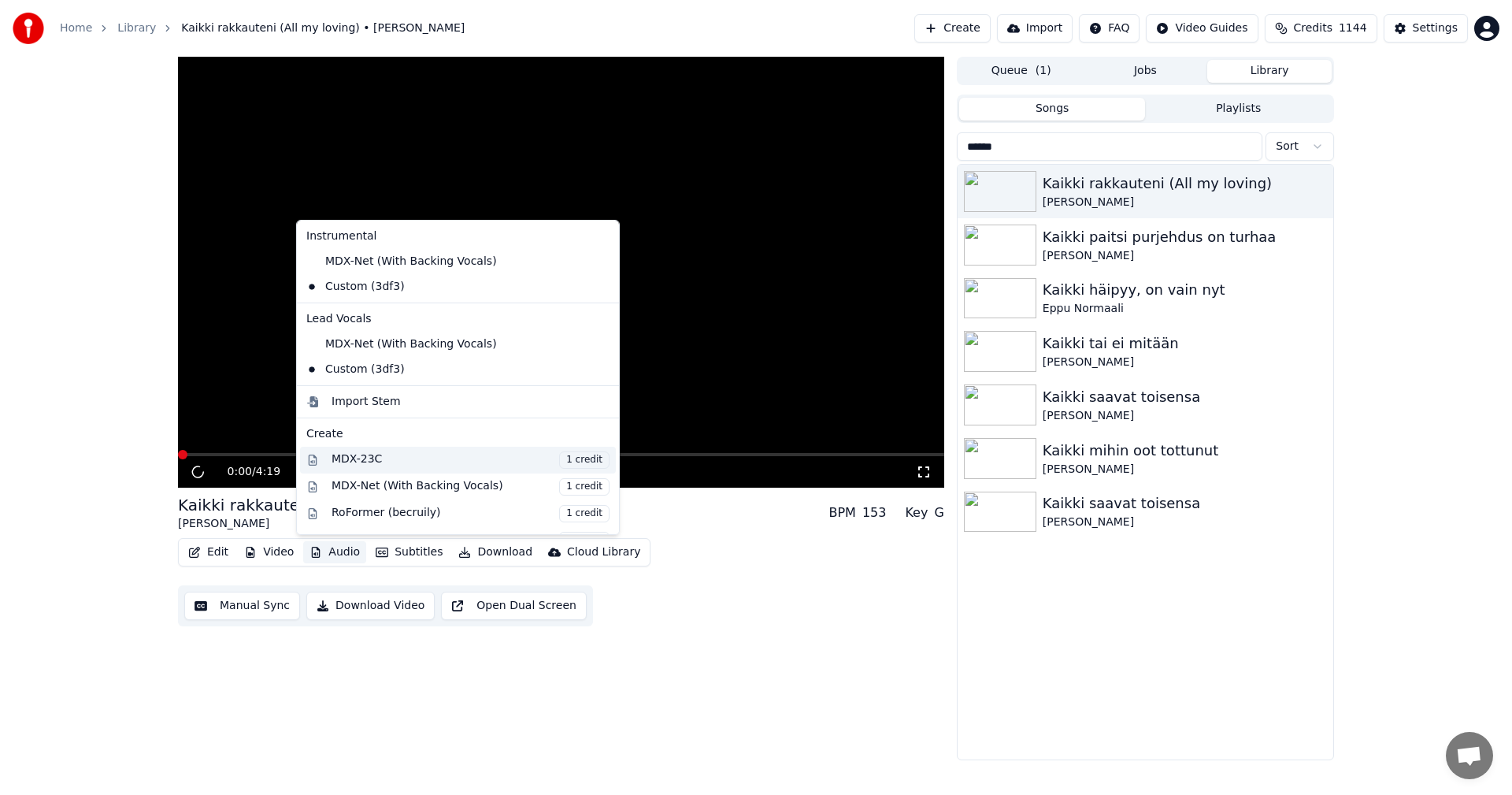
click at [367, 458] on div "MDX-23C 1 credit" at bounding box center [471, 460] width 278 height 17
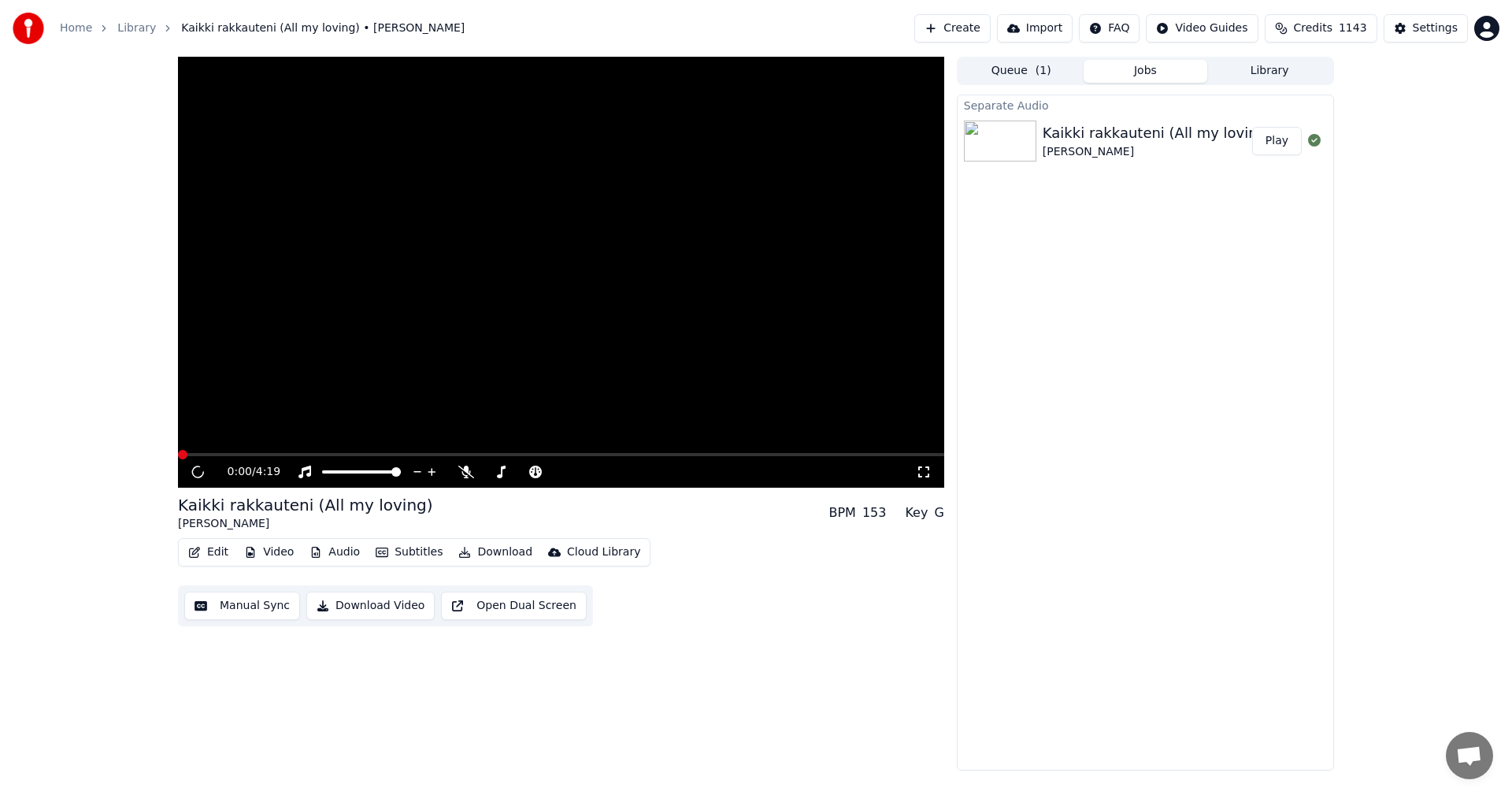
click at [1288, 146] on button "Play" at bounding box center [1276, 141] width 50 height 28
click at [1119, 142] on div "Kaikki rakkauteni (All my loving)" at bounding box center [1157, 133] width 229 height 22
click at [514, 549] on button "Download" at bounding box center [495, 552] width 87 height 22
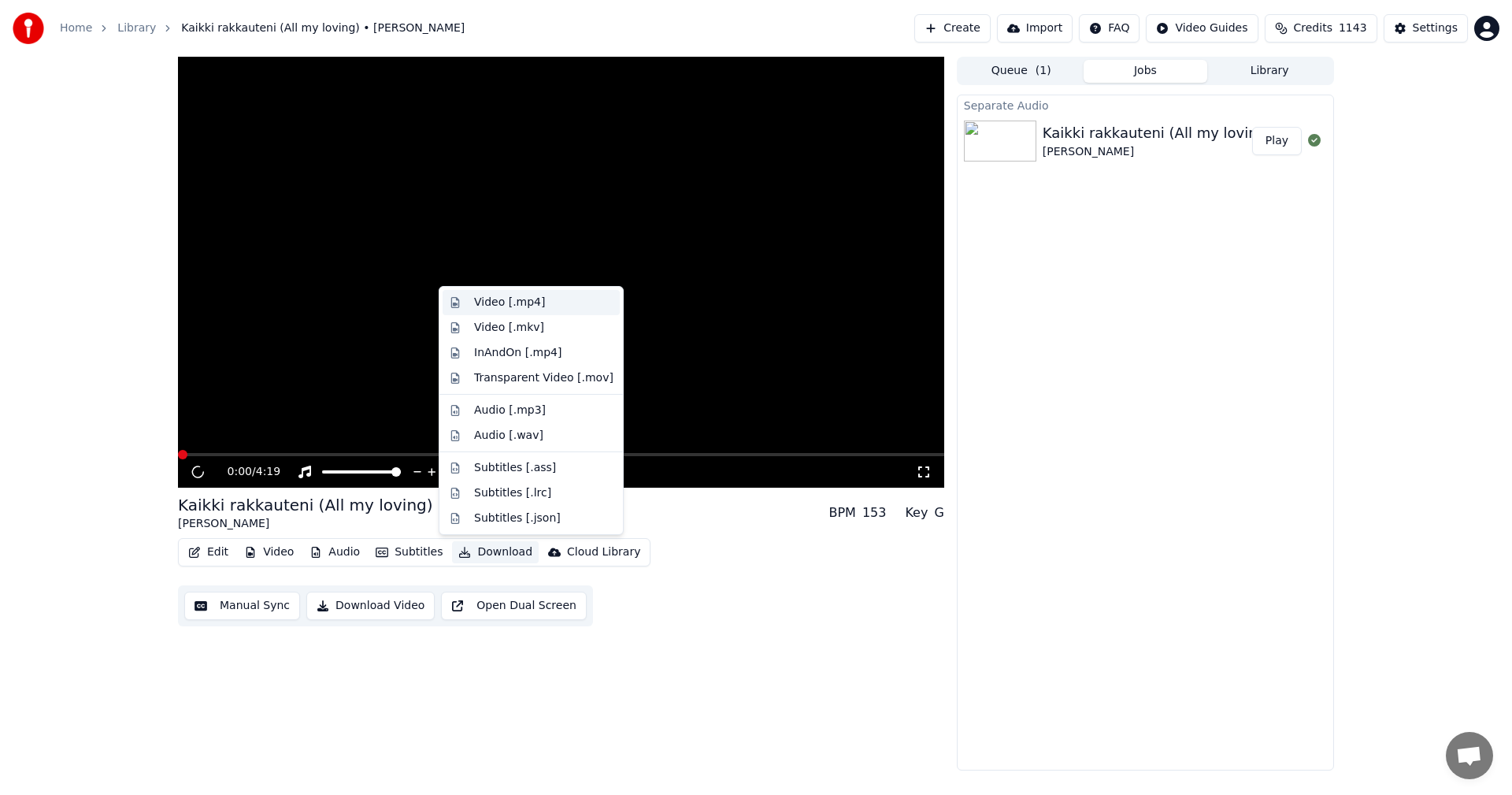
click at [543, 303] on div "Video [.mp4]" at bounding box center [543, 303] width 140 height 16
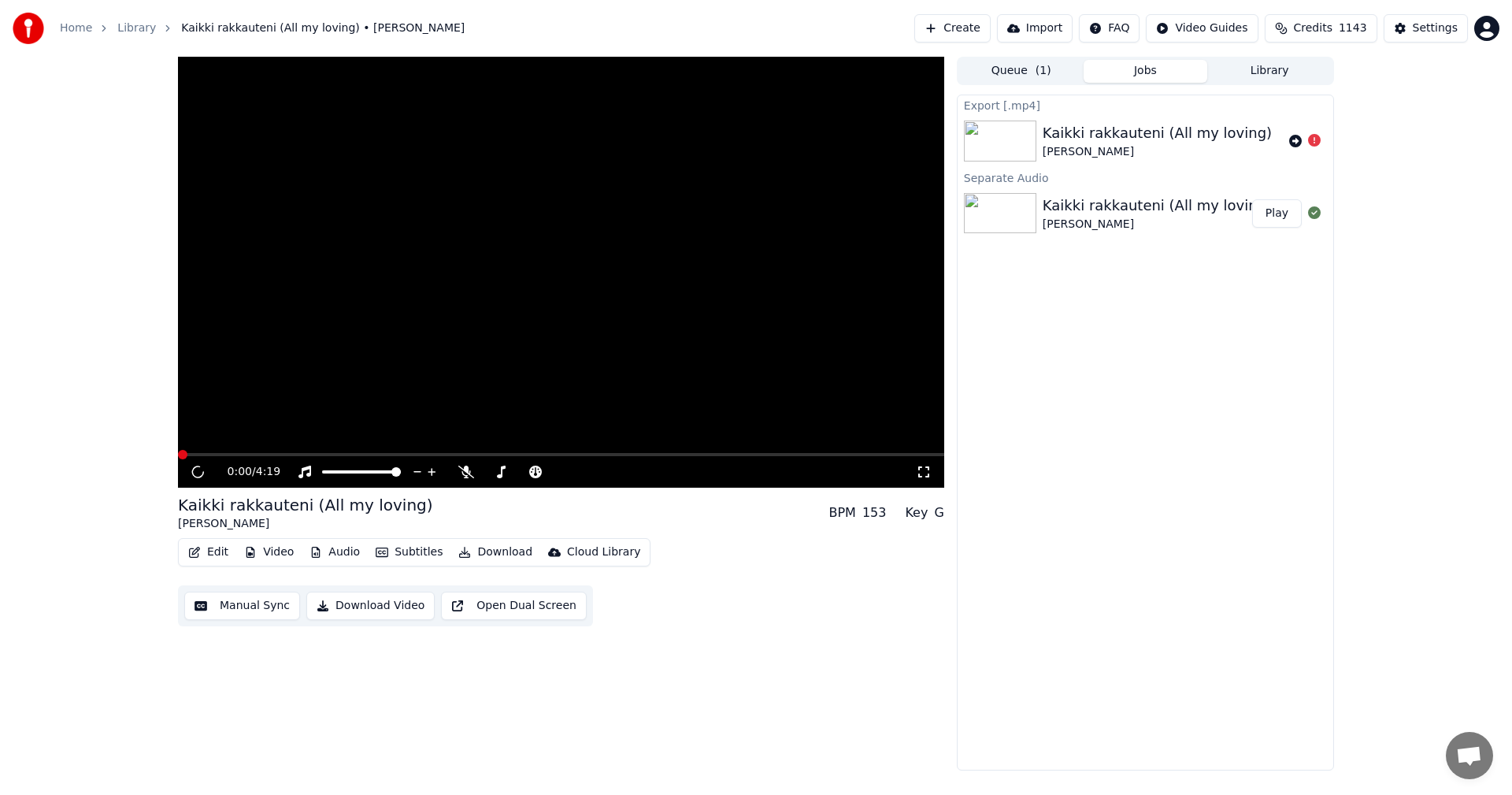
click at [1167, 212] on div "Kaikki rakkauteni (All my loving)" at bounding box center [1157, 206] width 229 height 22
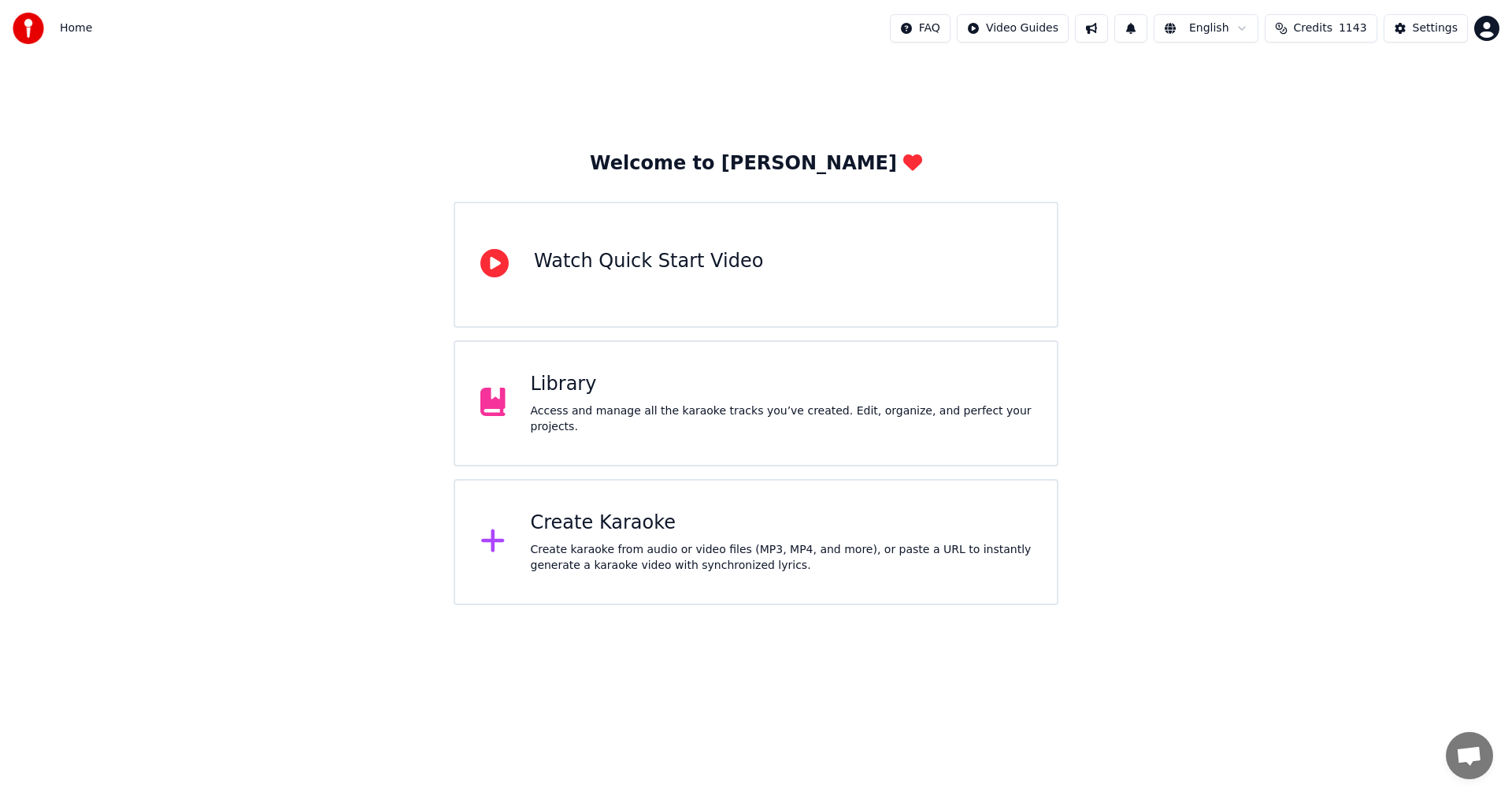
click at [706, 414] on div "Access and manage all the karaoke tracks you’ve created. Edit, organize, and pe…" at bounding box center [781, 419] width 501 height 32
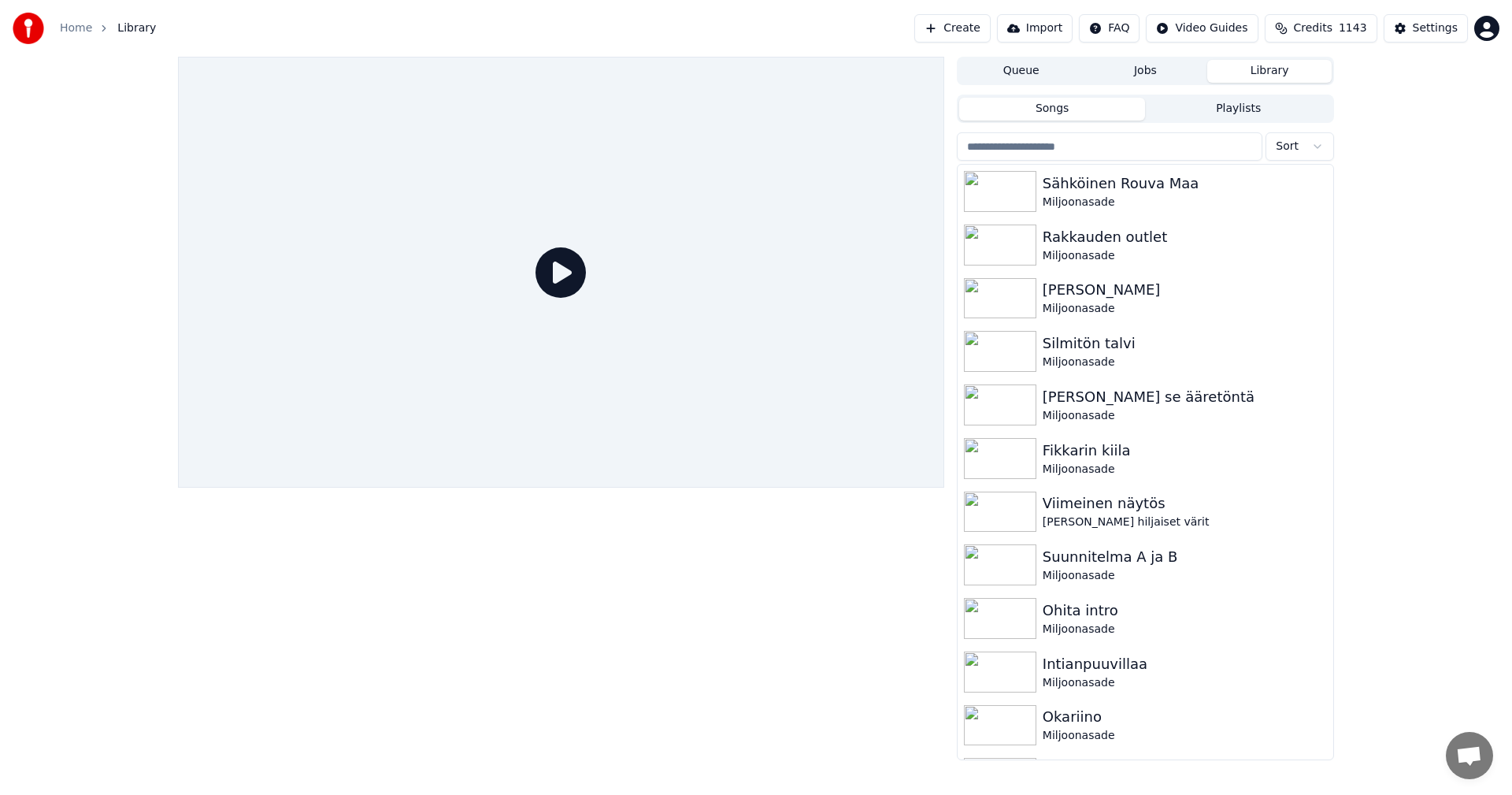
click at [1063, 152] on input "search" at bounding box center [1110, 147] width 306 height 28
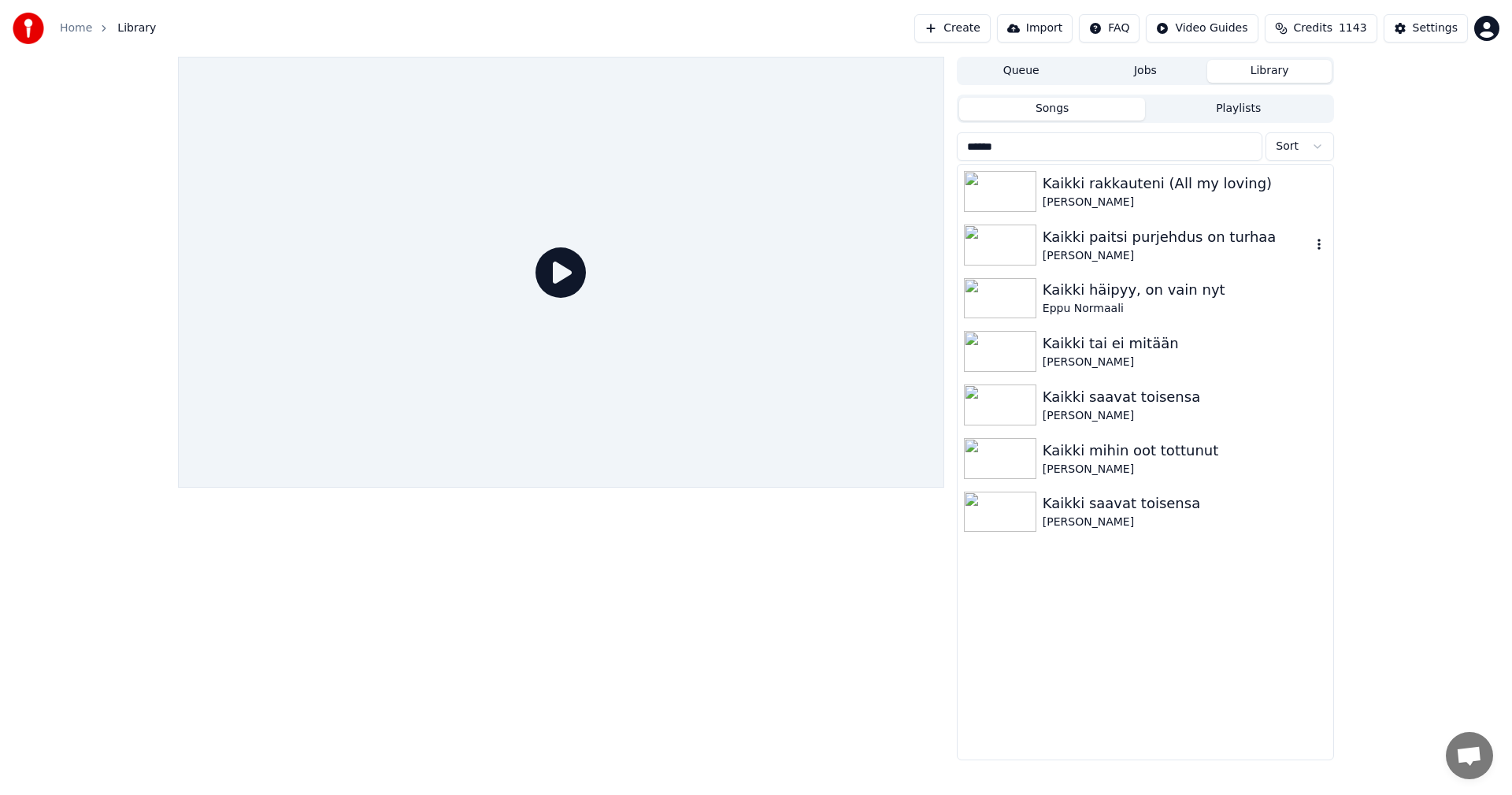
type input "******"
click at [1002, 265] on img at bounding box center [1000, 245] width 73 height 41
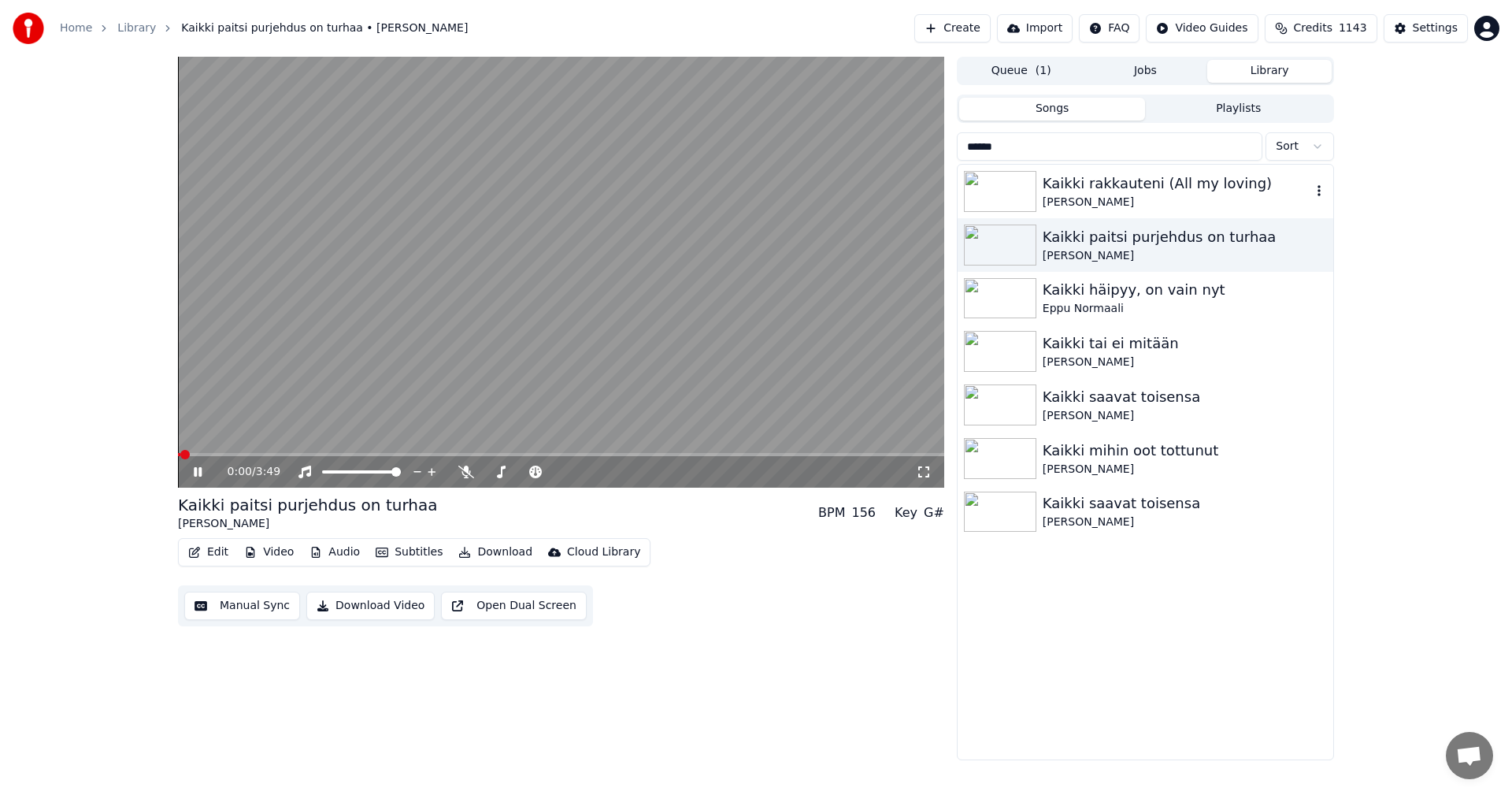
click at [1014, 200] on img at bounding box center [1000, 192] width 73 height 41
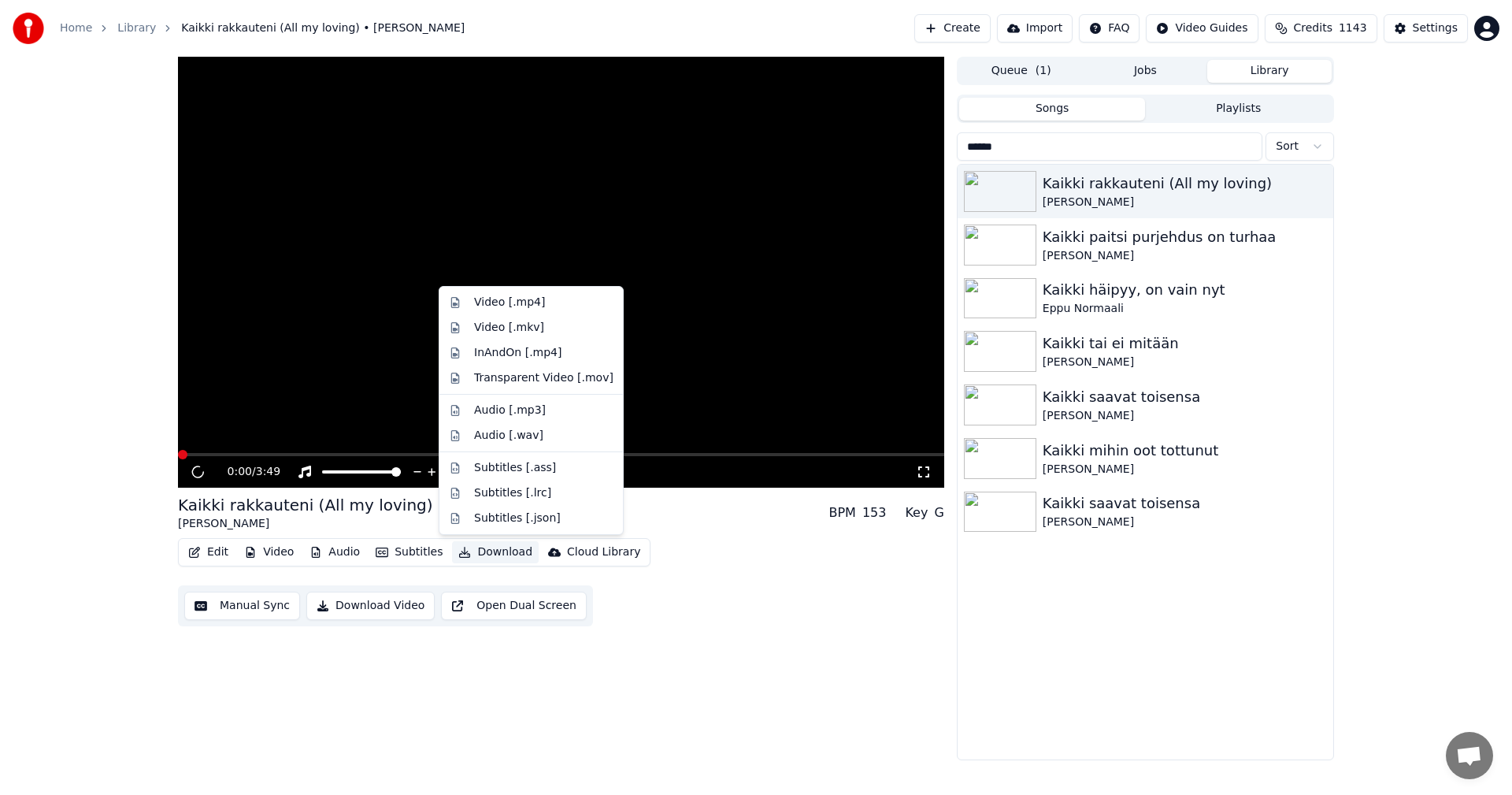
click at [497, 550] on button "Download" at bounding box center [495, 552] width 87 height 22
click at [531, 301] on div "Video [.mp4]" at bounding box center [509, 303] width 71 height 16
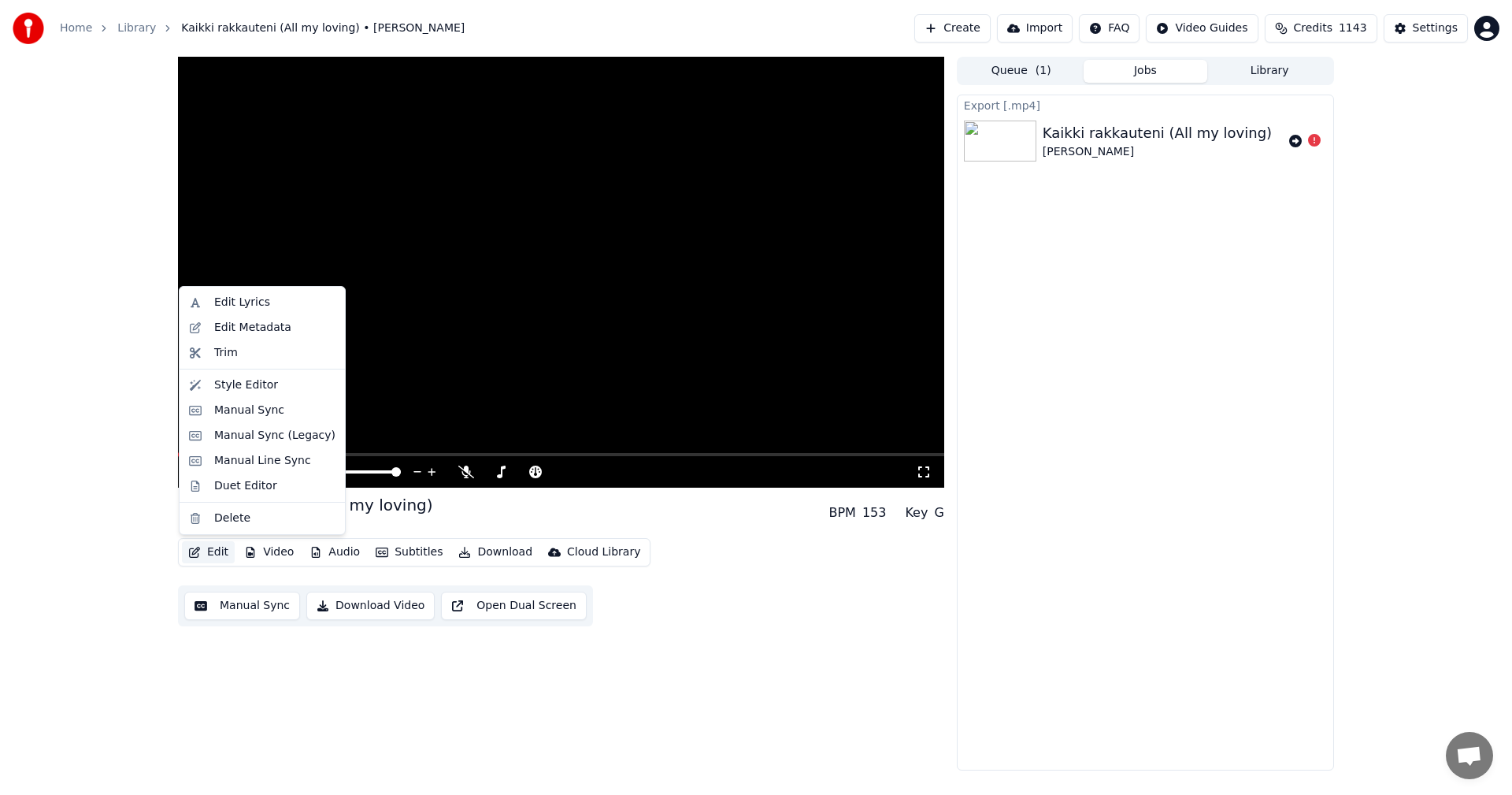
click at [228, 547] on button "Edit" at bounding box center [208, 552] width 53 height 22
click at [270, 414] on div "Manual Sync" at bounding box center [249, 410] width 70 height 16
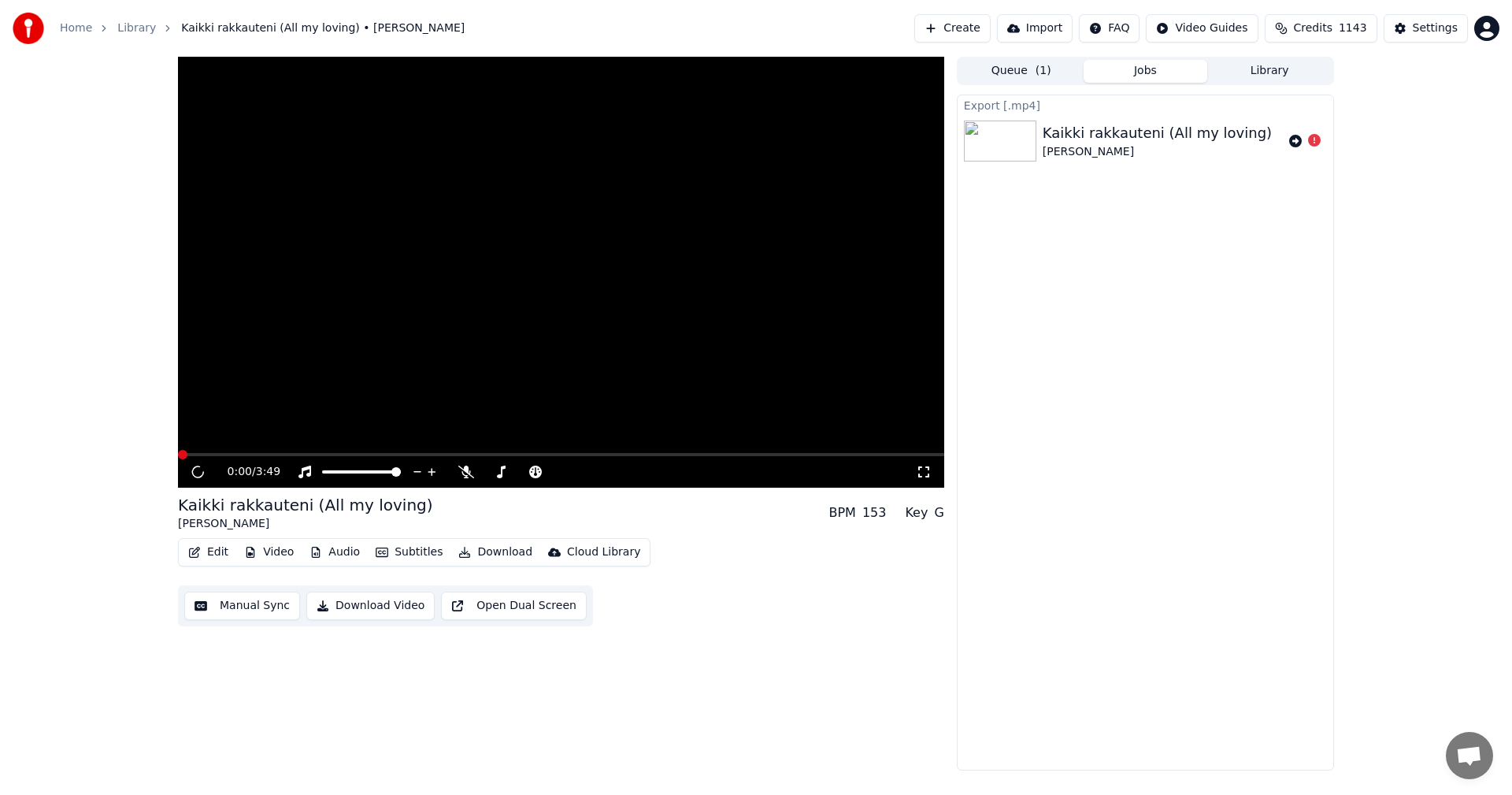
click at [222, 554] on button "Edit" at bounding box center [208, 552] width 53 height 22
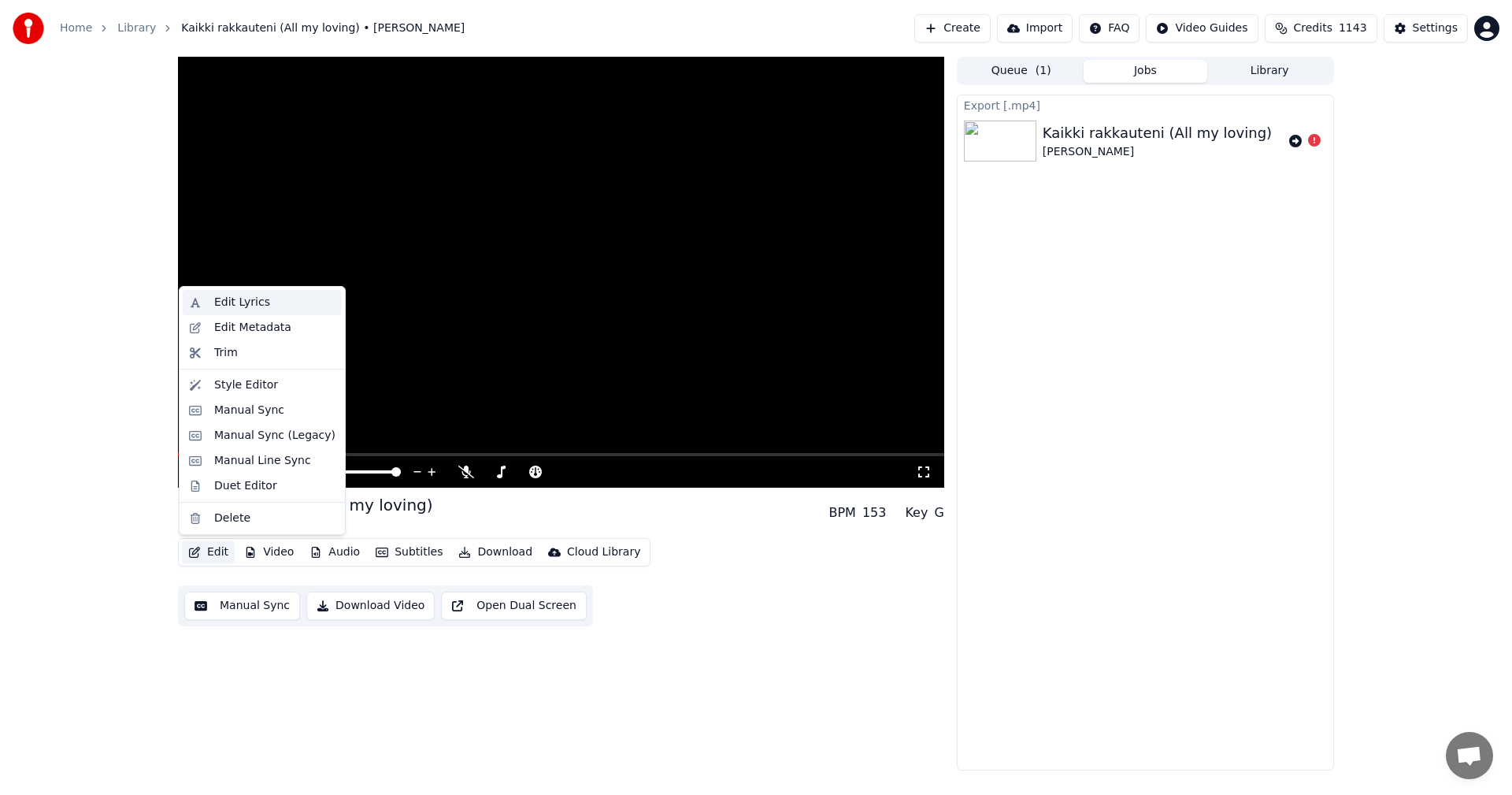
click at [255, 300] on div "Edit Lyrics" at bounding box center [242, 303] width 56 height 16
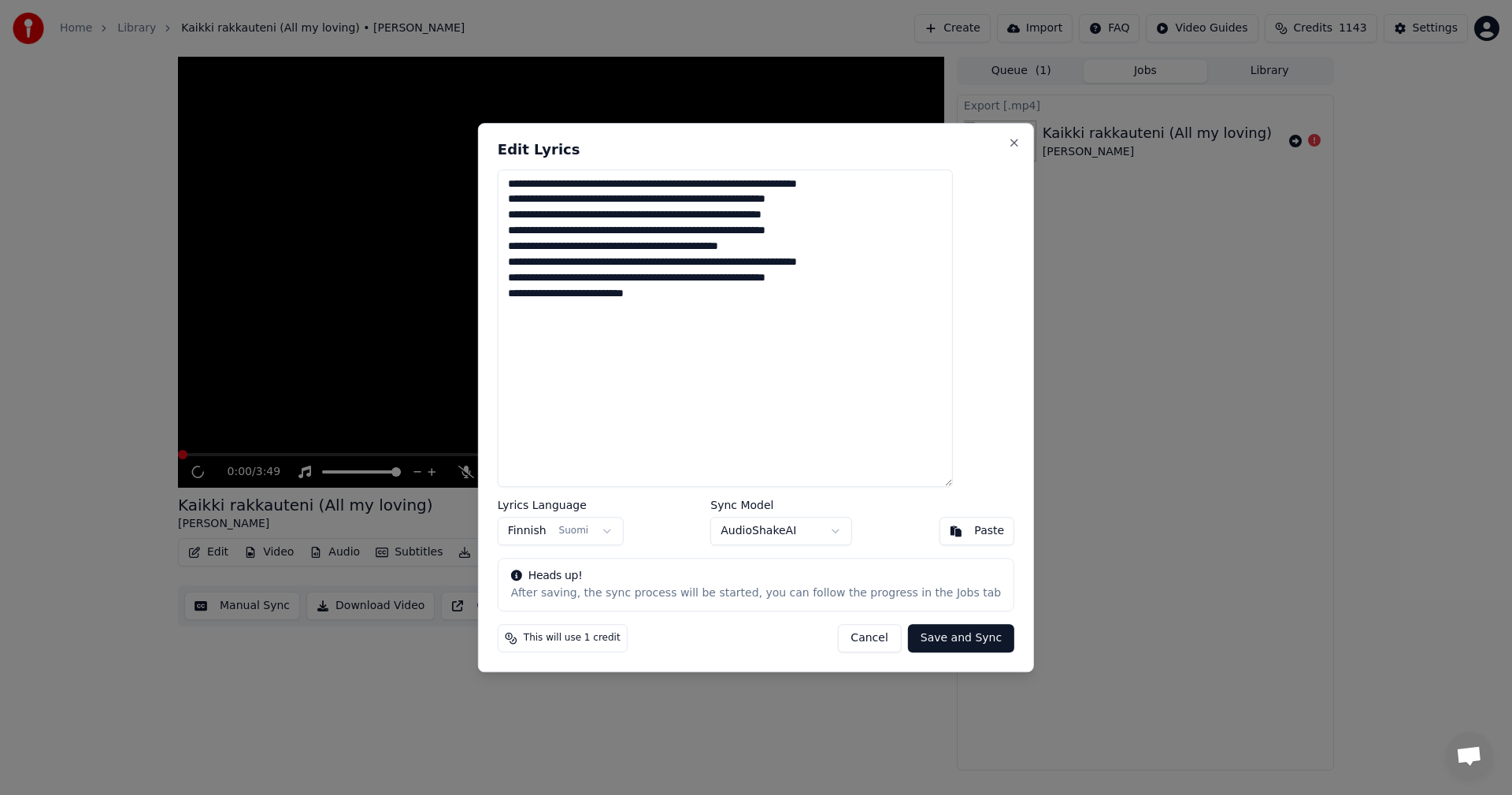
click at [866, 642] on button "Cancel" at bounding box center [869, 638] width 64 height 28
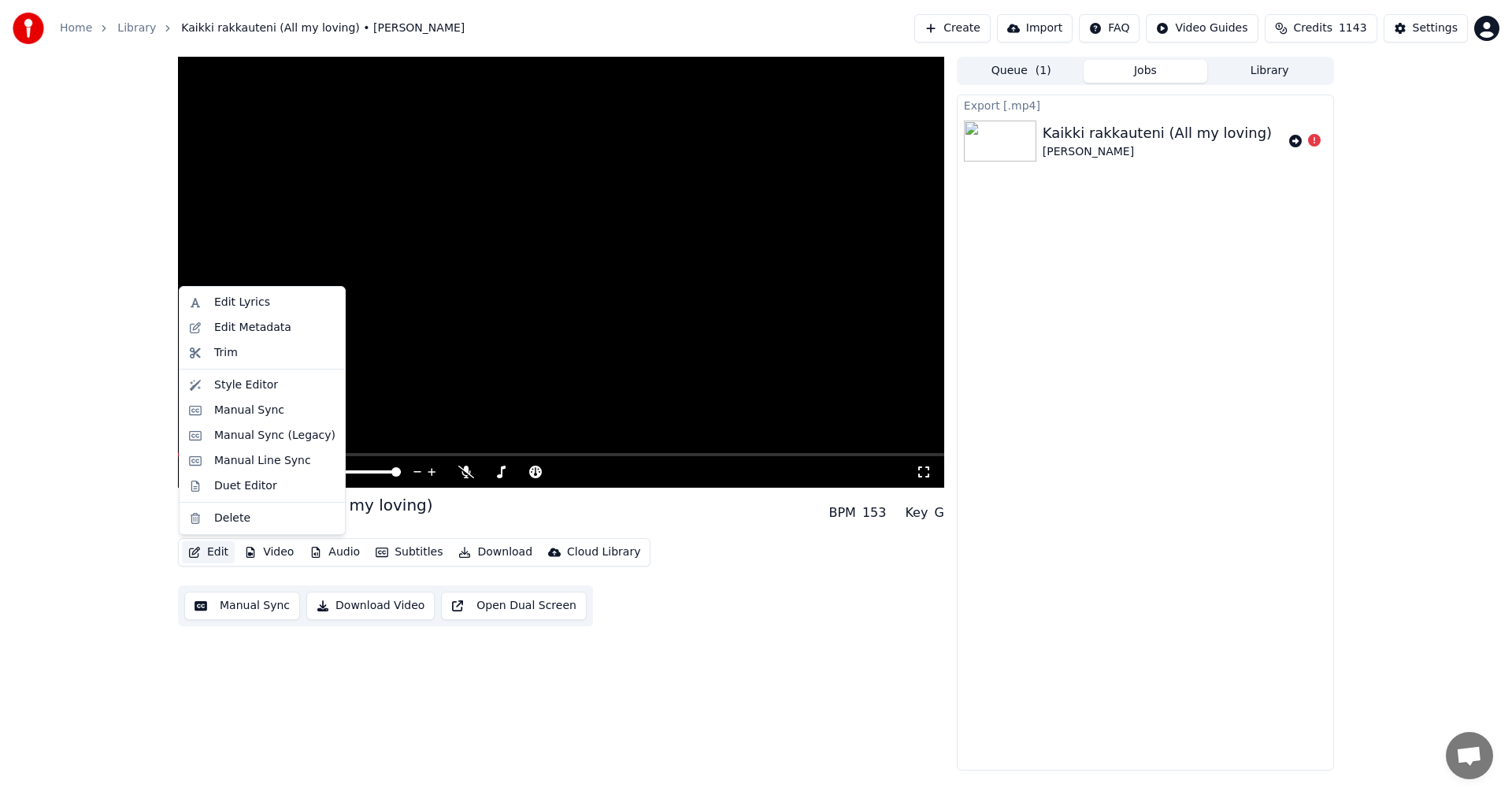
click at [216, 552] on button "Edit" at bounding box center [208, 552] width 53 height 22
click at [277, 437] on div "Manual Sync (Legacy)" at bounding box center [275, 435] width 121 height 16
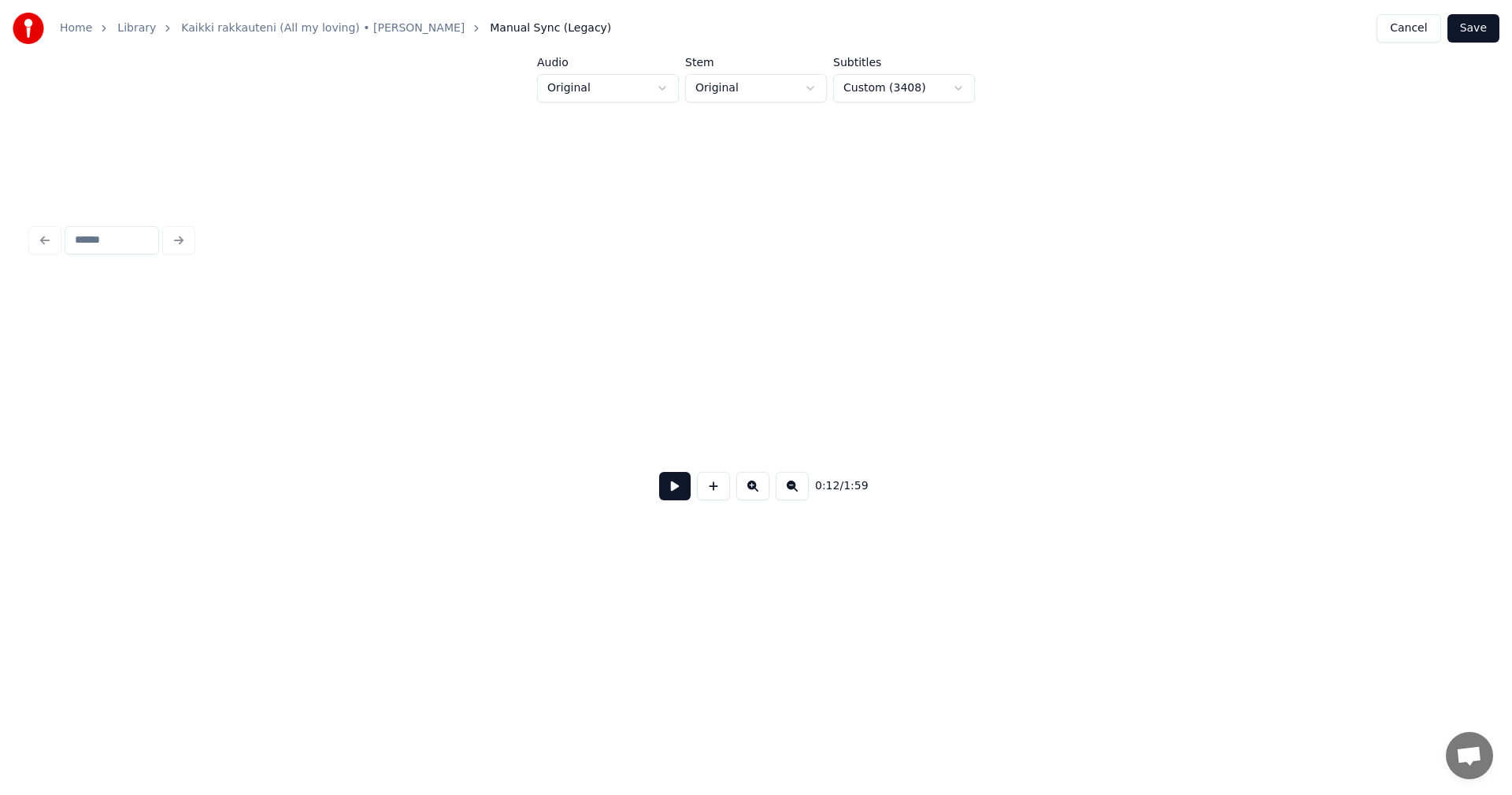
scroll to position [0, 4035]
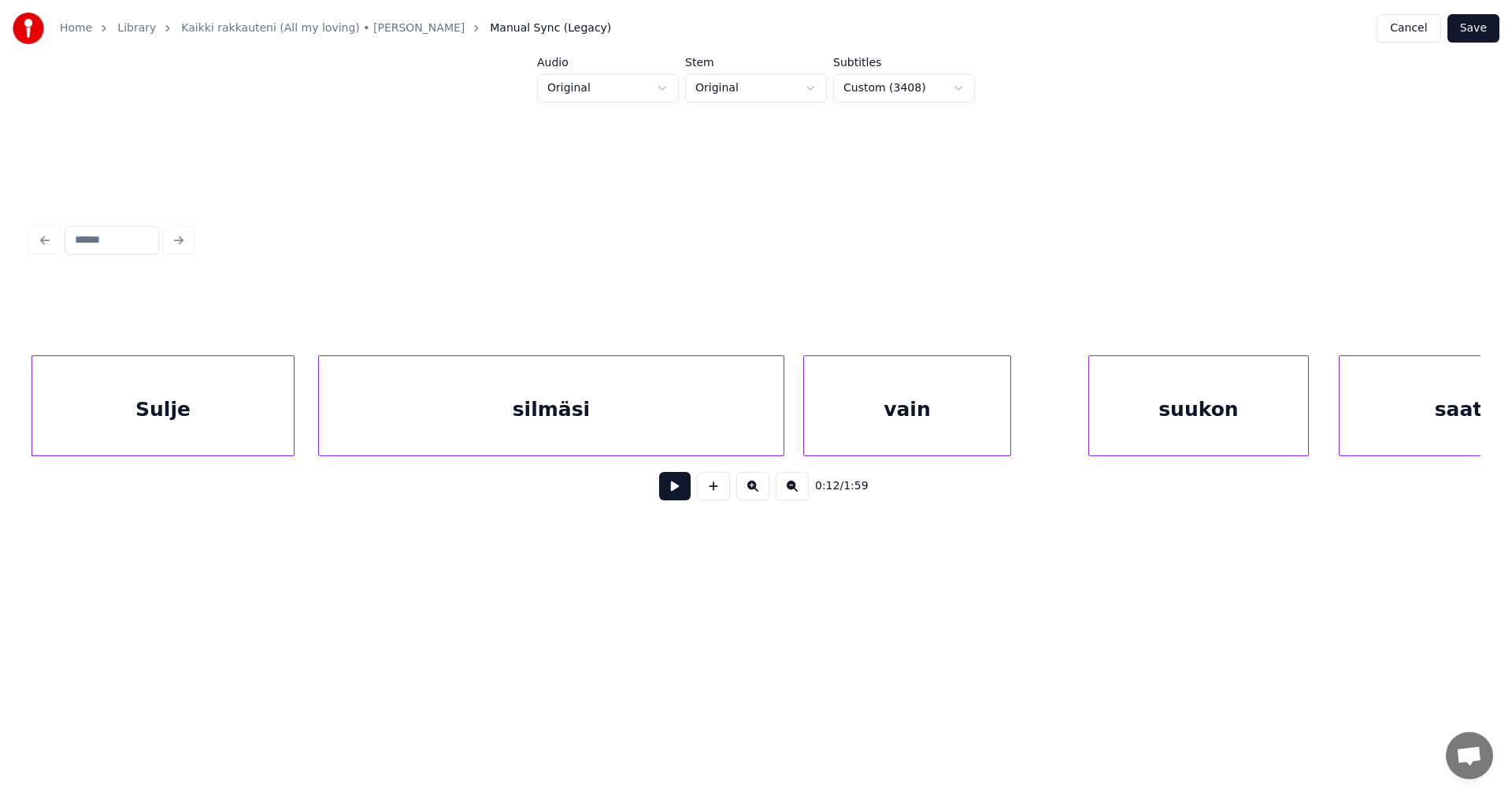
click at [680, 487] on button at bounding box center [675, 486] width 32 height 28
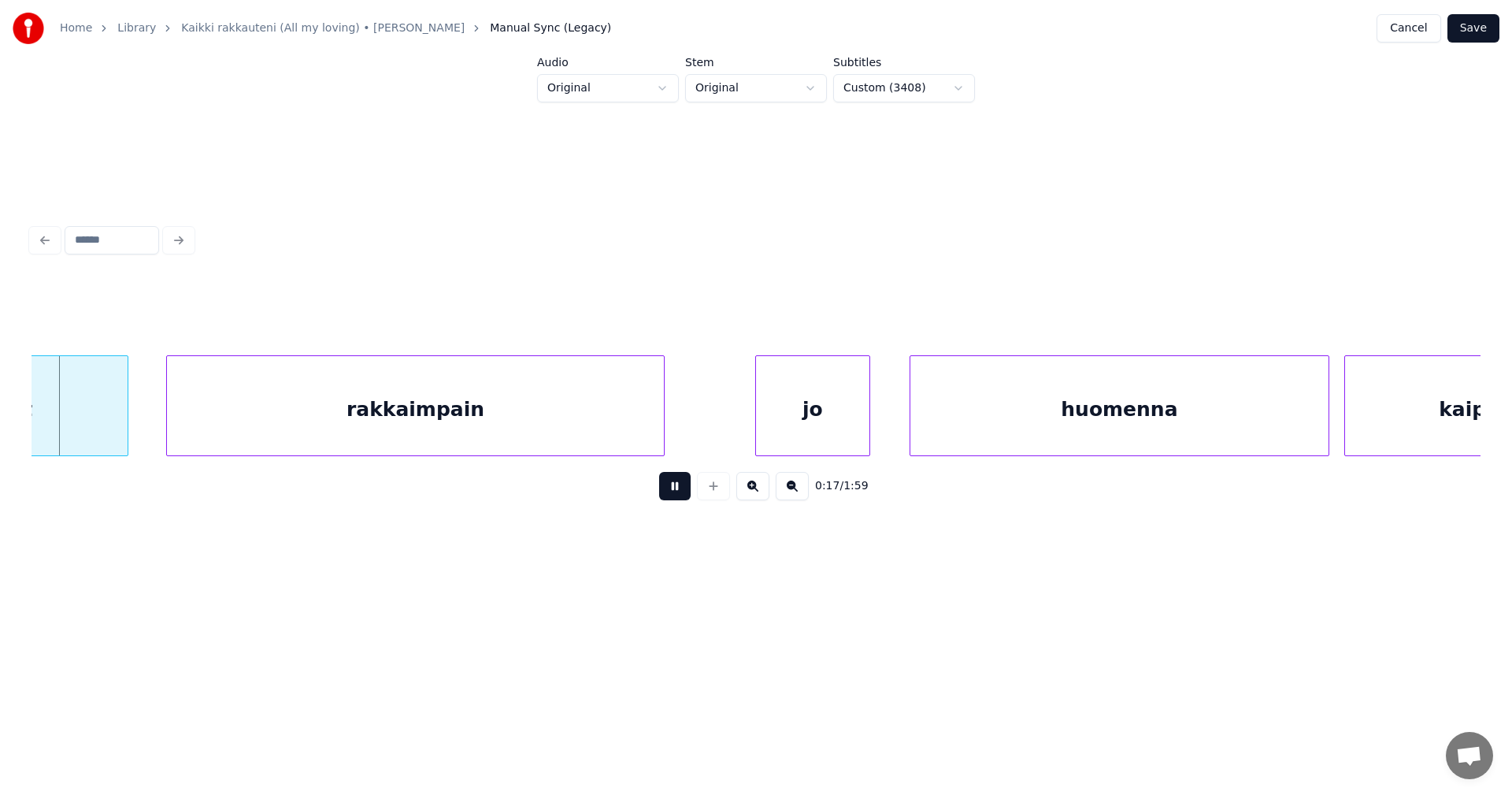
click at [678, 488] on button at bounding box center [675, 486] width 32 height 28
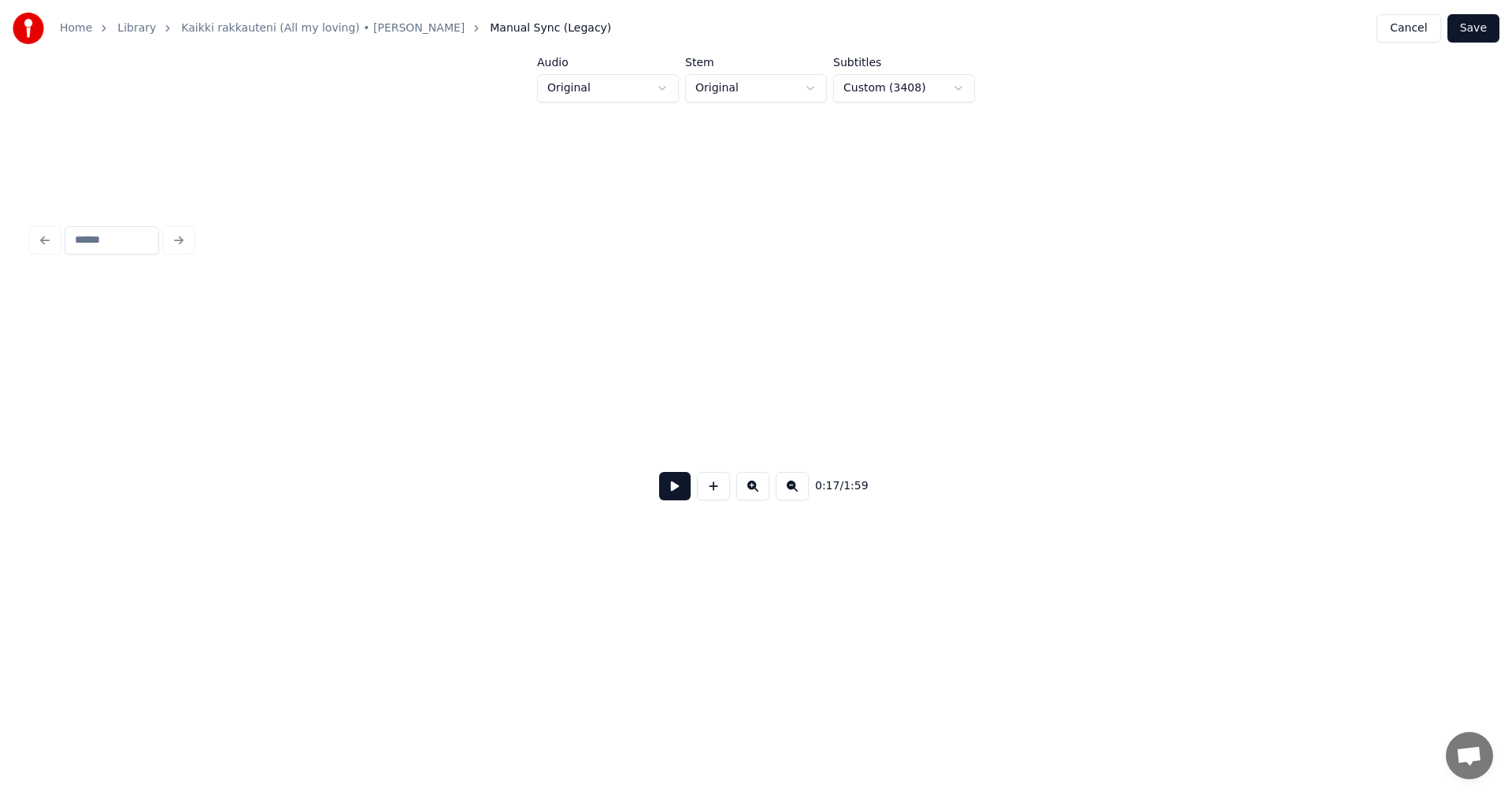
scroll to position [0, 42]
click at [676, 495] on button at bounding box center [675, 486] width 32 height 28
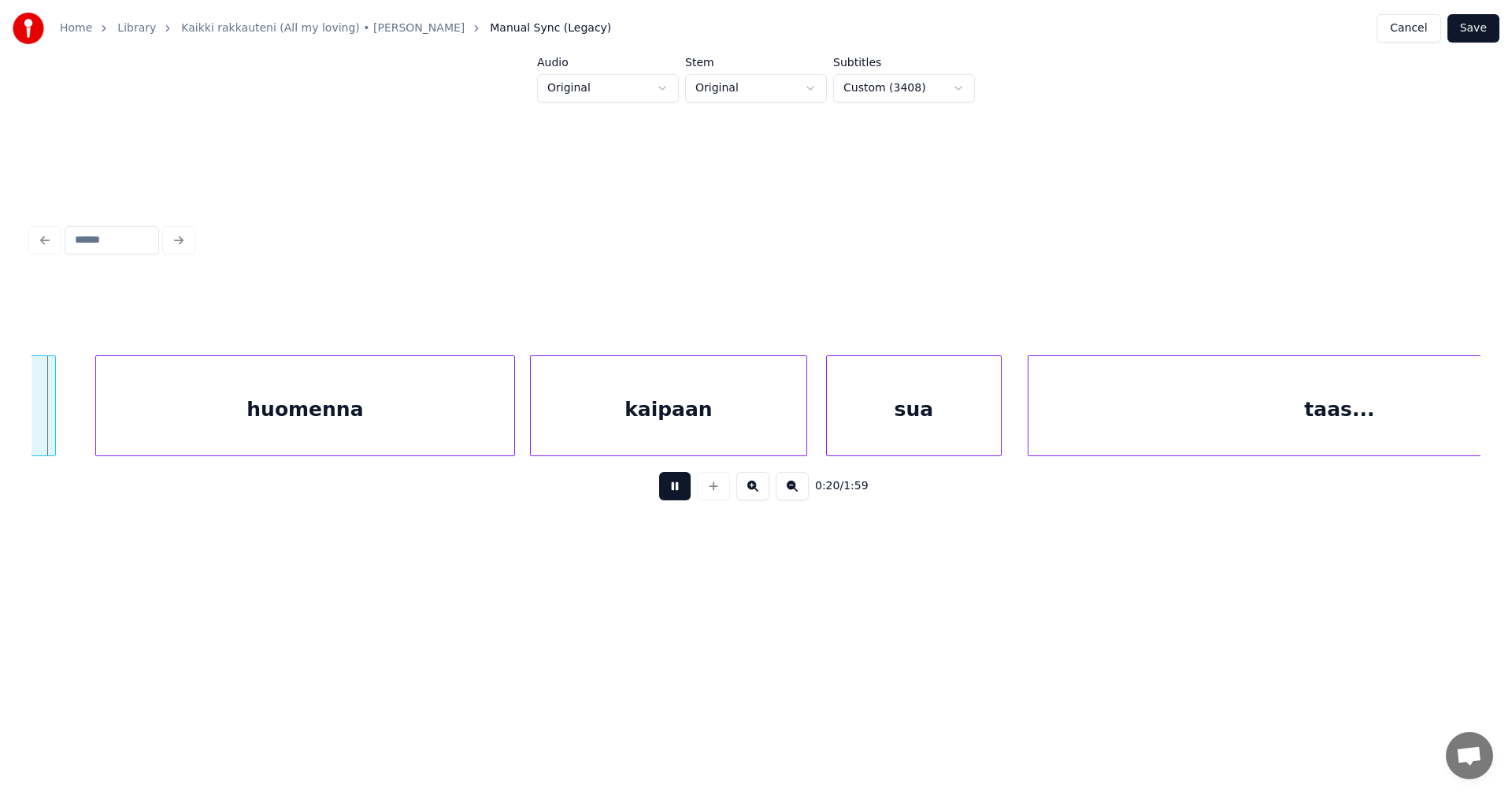
scroll to position [0, 6309]
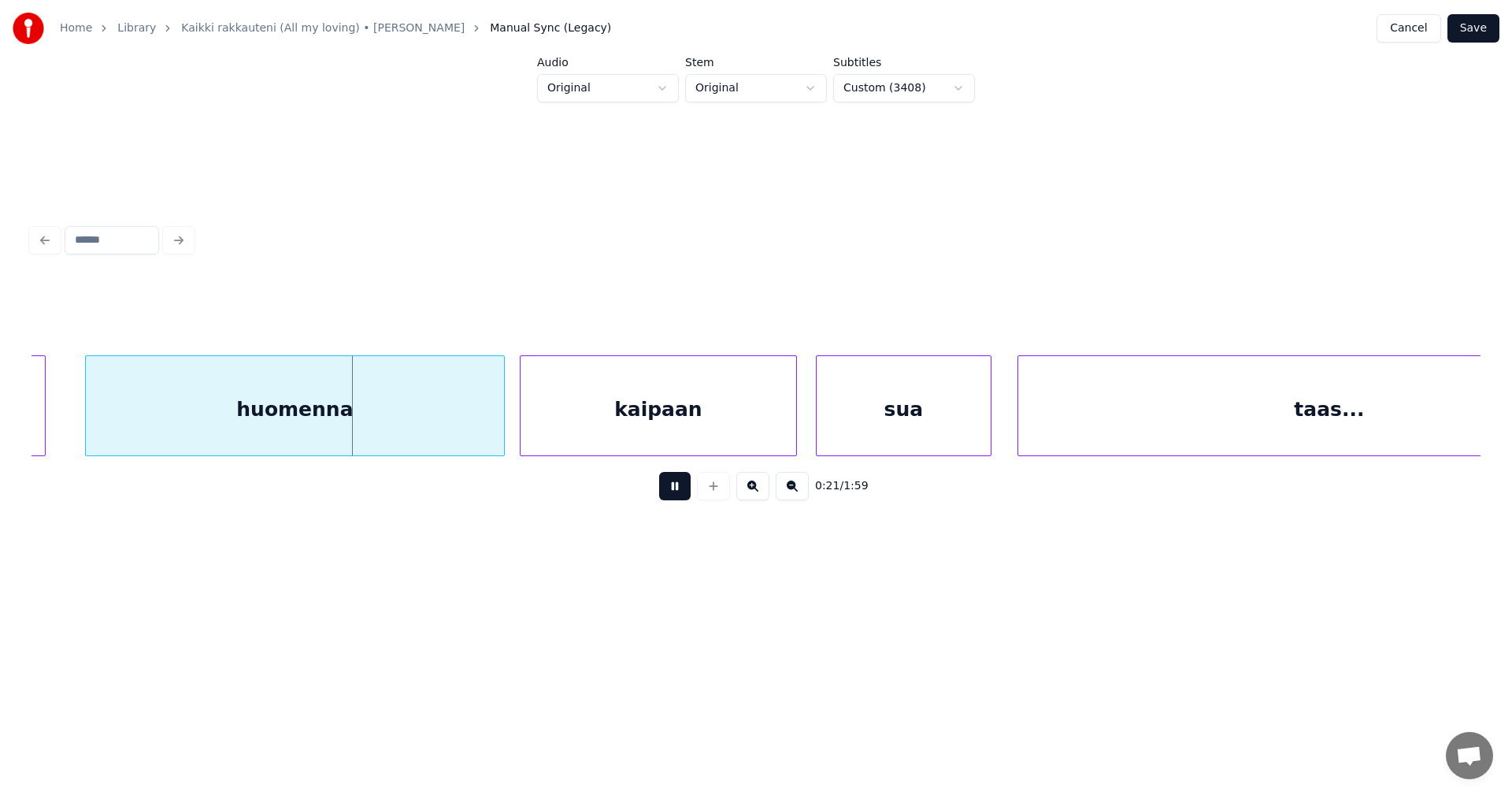
click at [674, 494] on button at bounding box center [675, 486] width 32 height 28
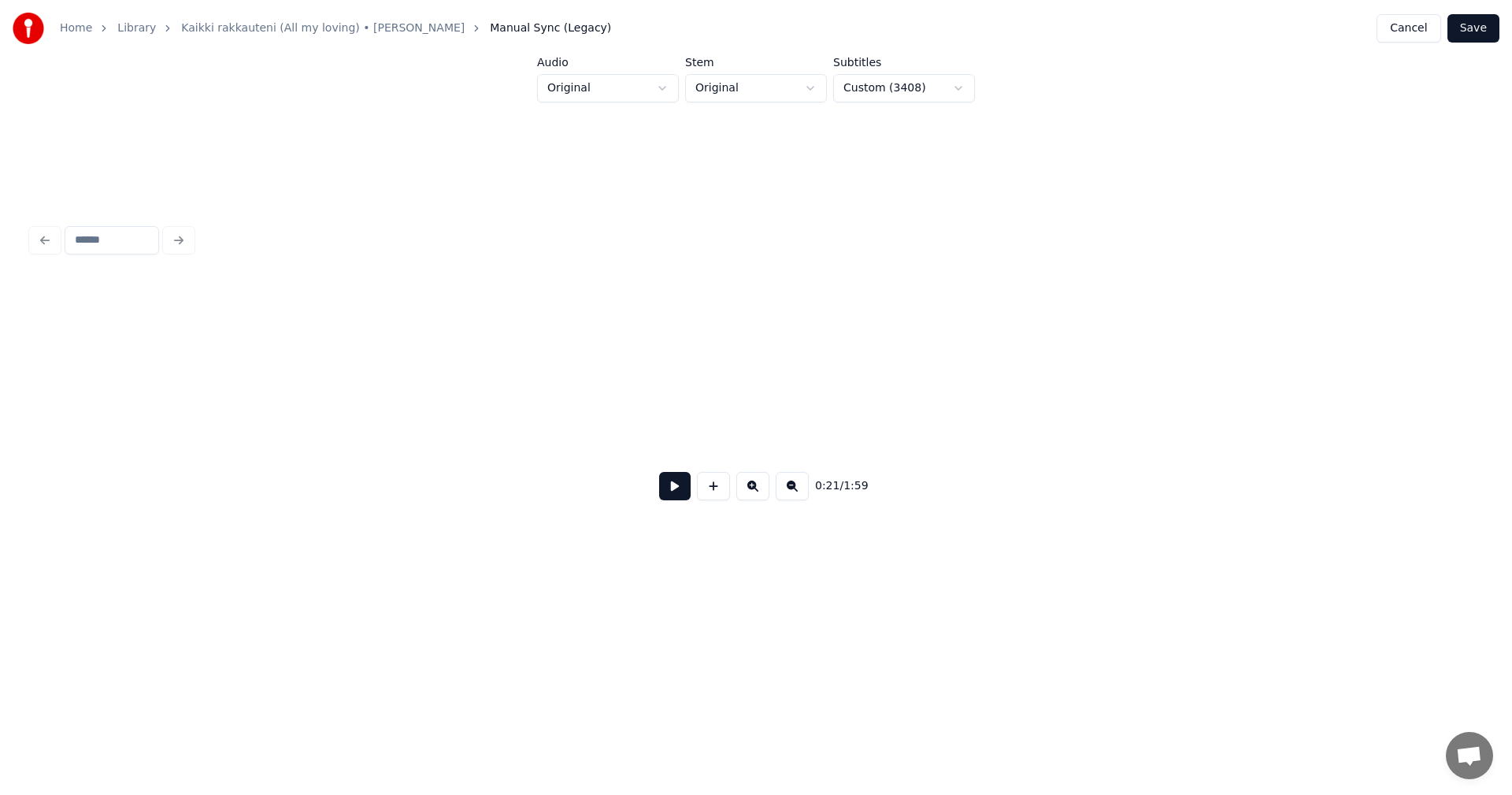
scroll to position [0, 104]
click at [683, 495] on button at bounding box center [675, 486] width 32 height 28
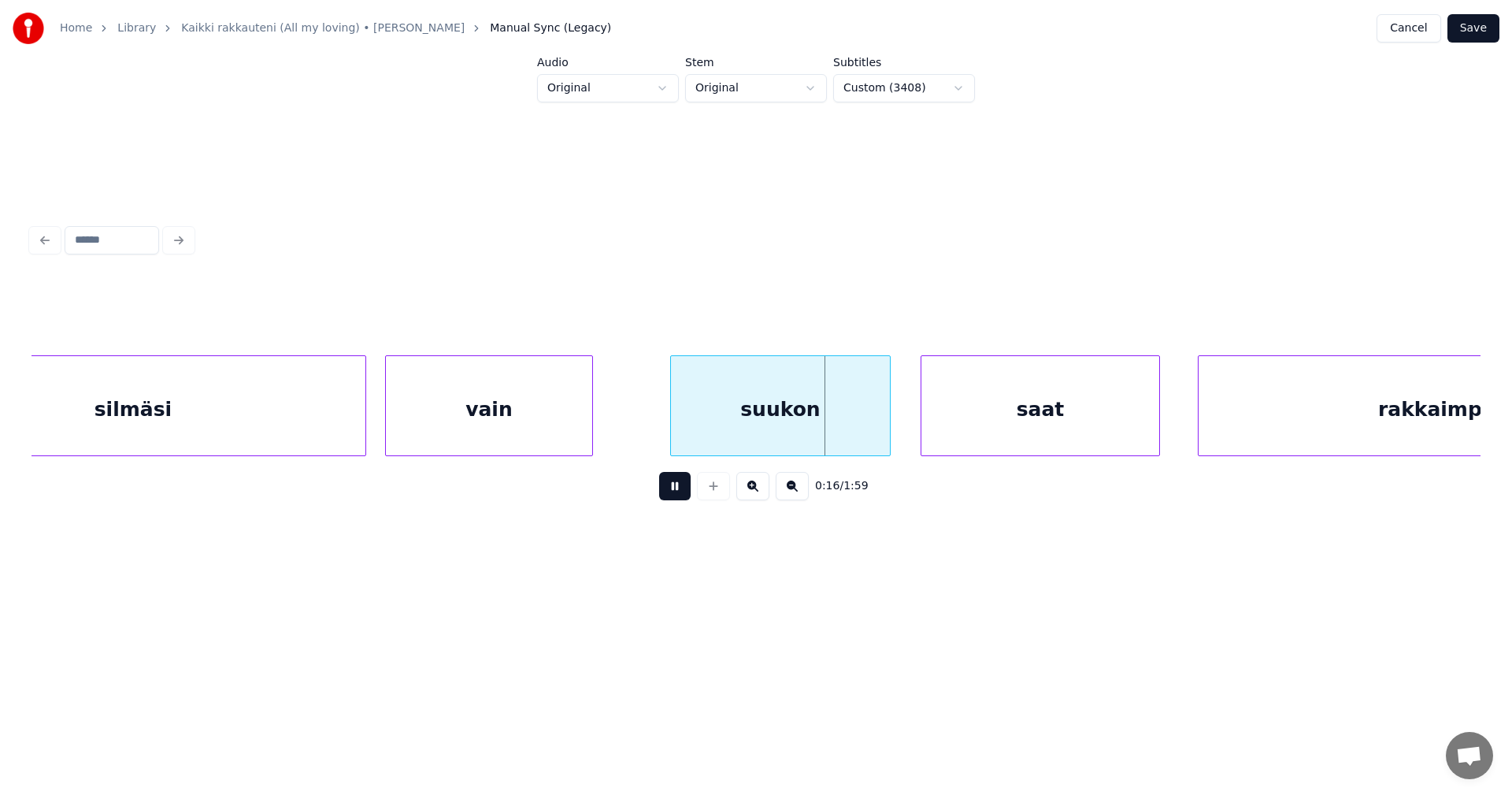
click at [682, 491] on button at bounding box center [675, 486] width 32 height 28
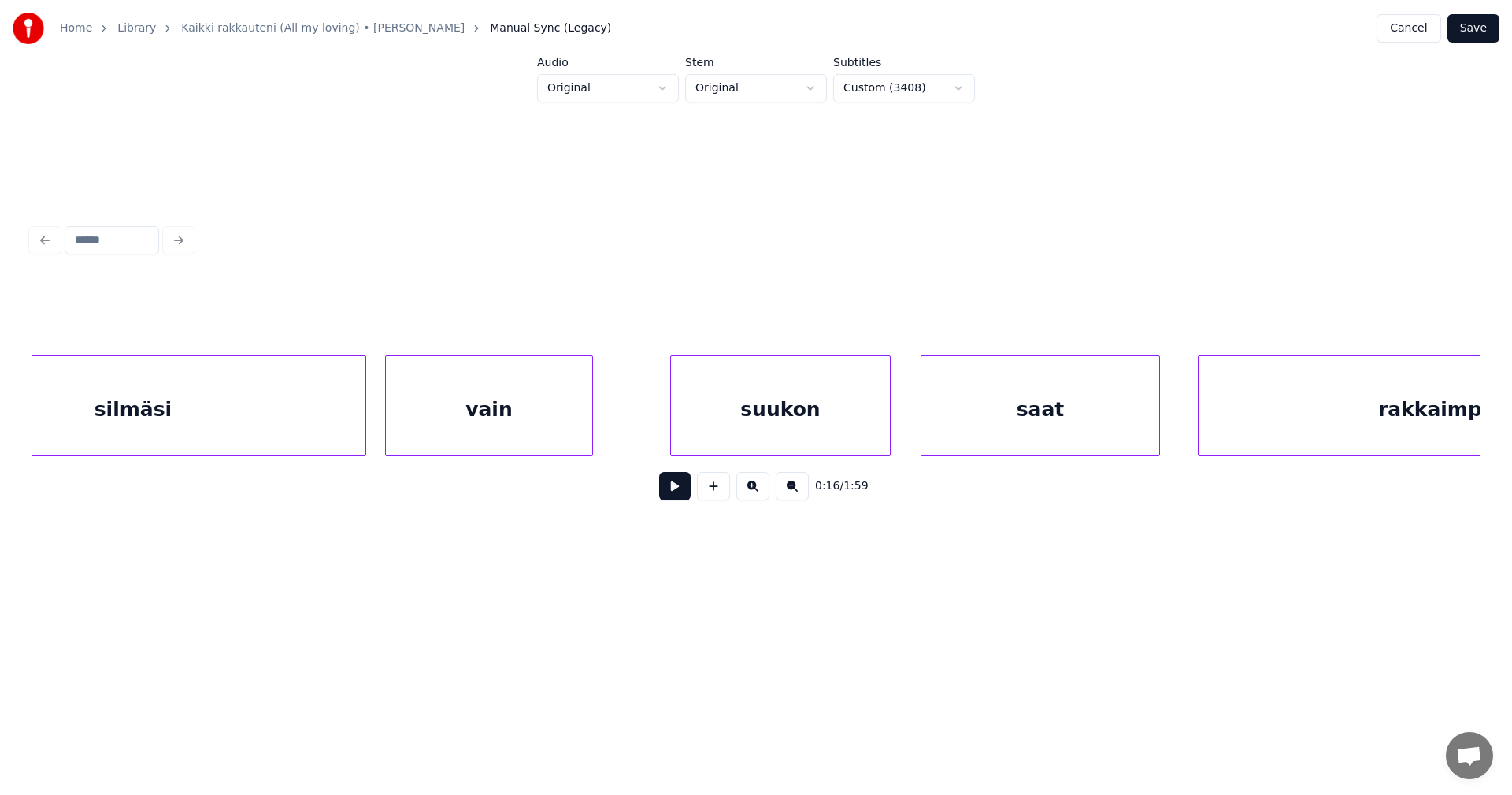
click at [1480, 28] on button "Save" at bounding box center [1473, 28] width 52 height 28
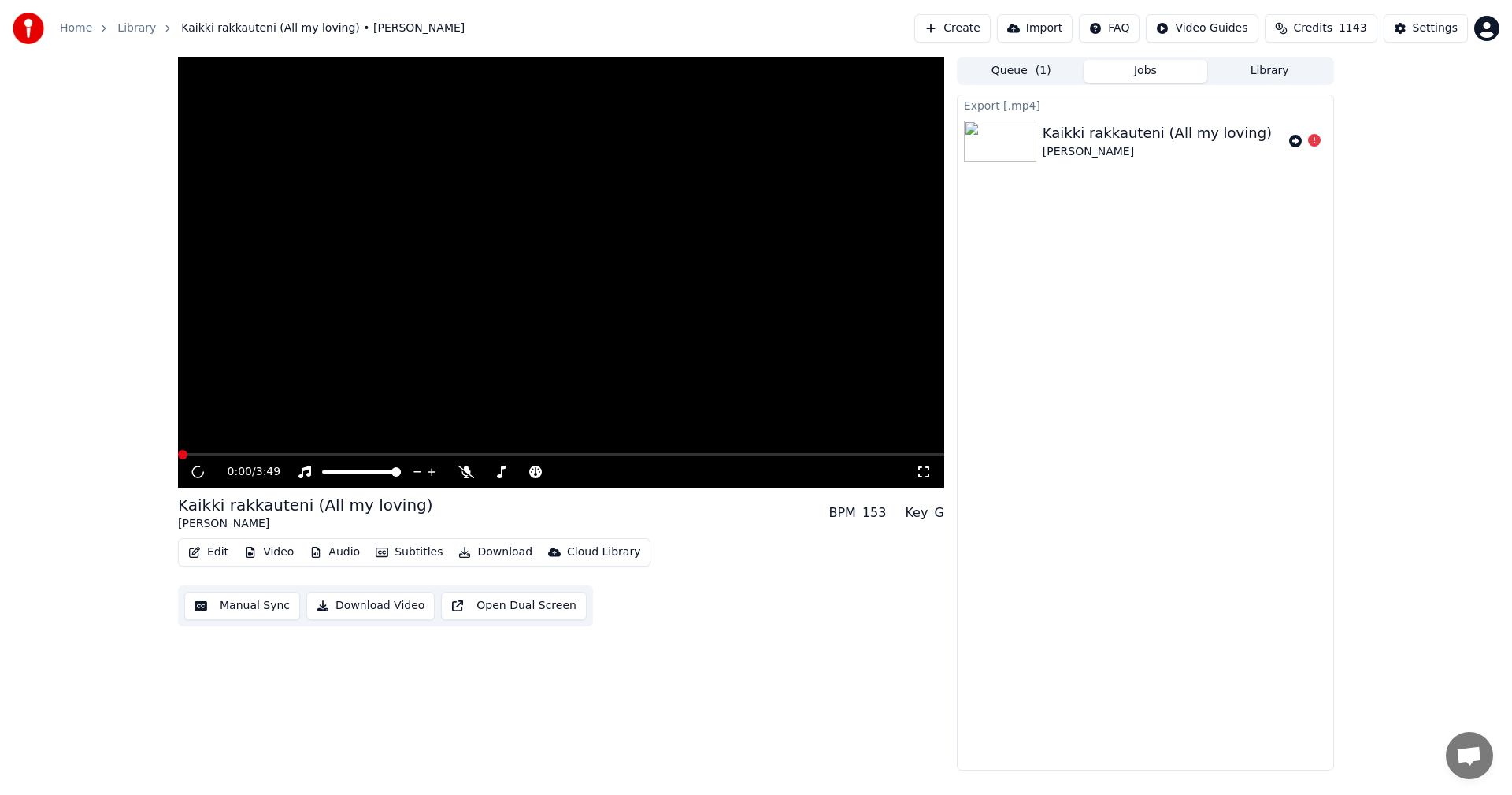
click at [260, 607] on button "Manual Sync" at bounding box center [242, 606] width 116 height 28
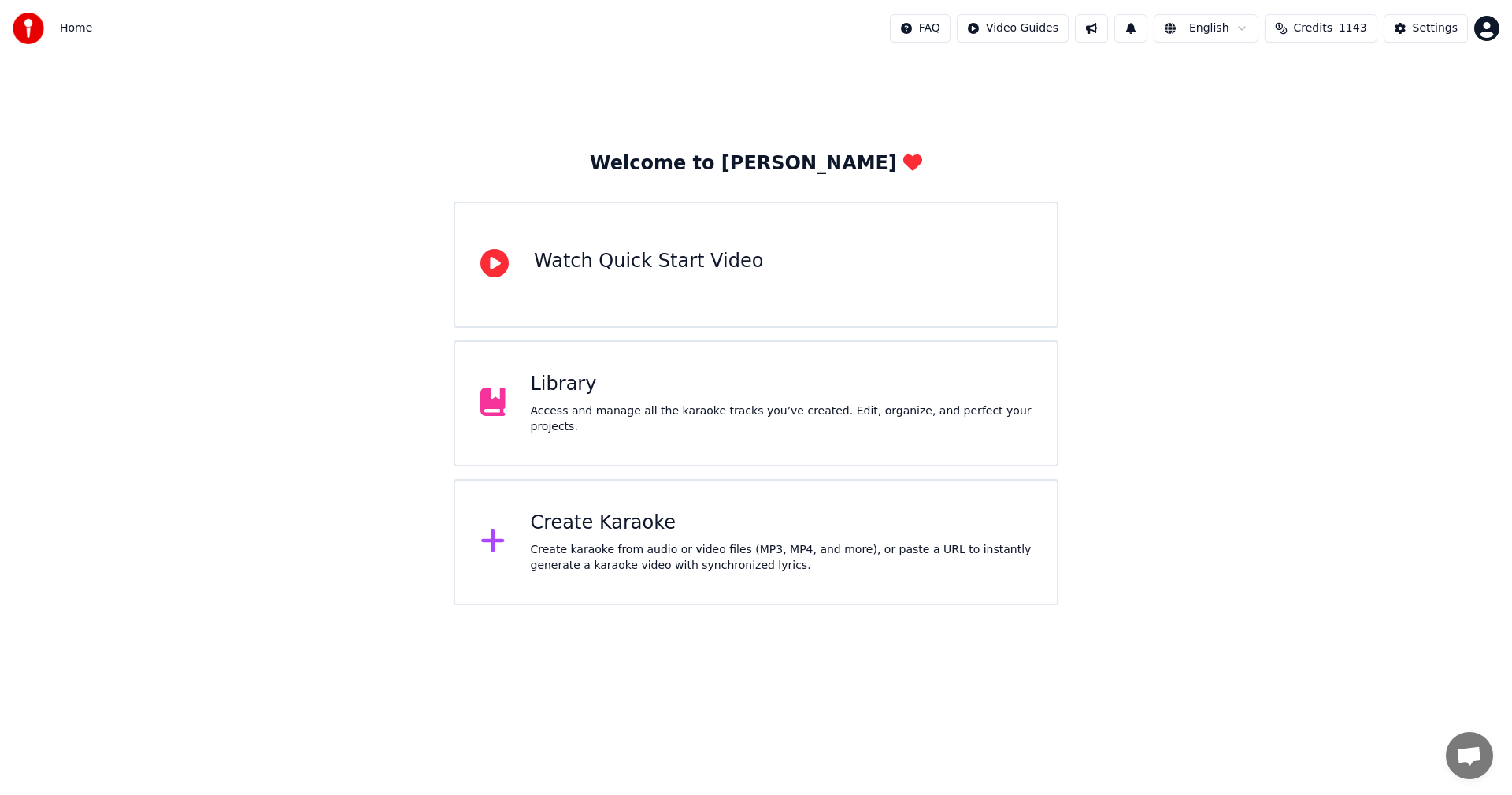
click at [572, 397] on div "Library" at bounding box center [781, 384] width 501 height 25
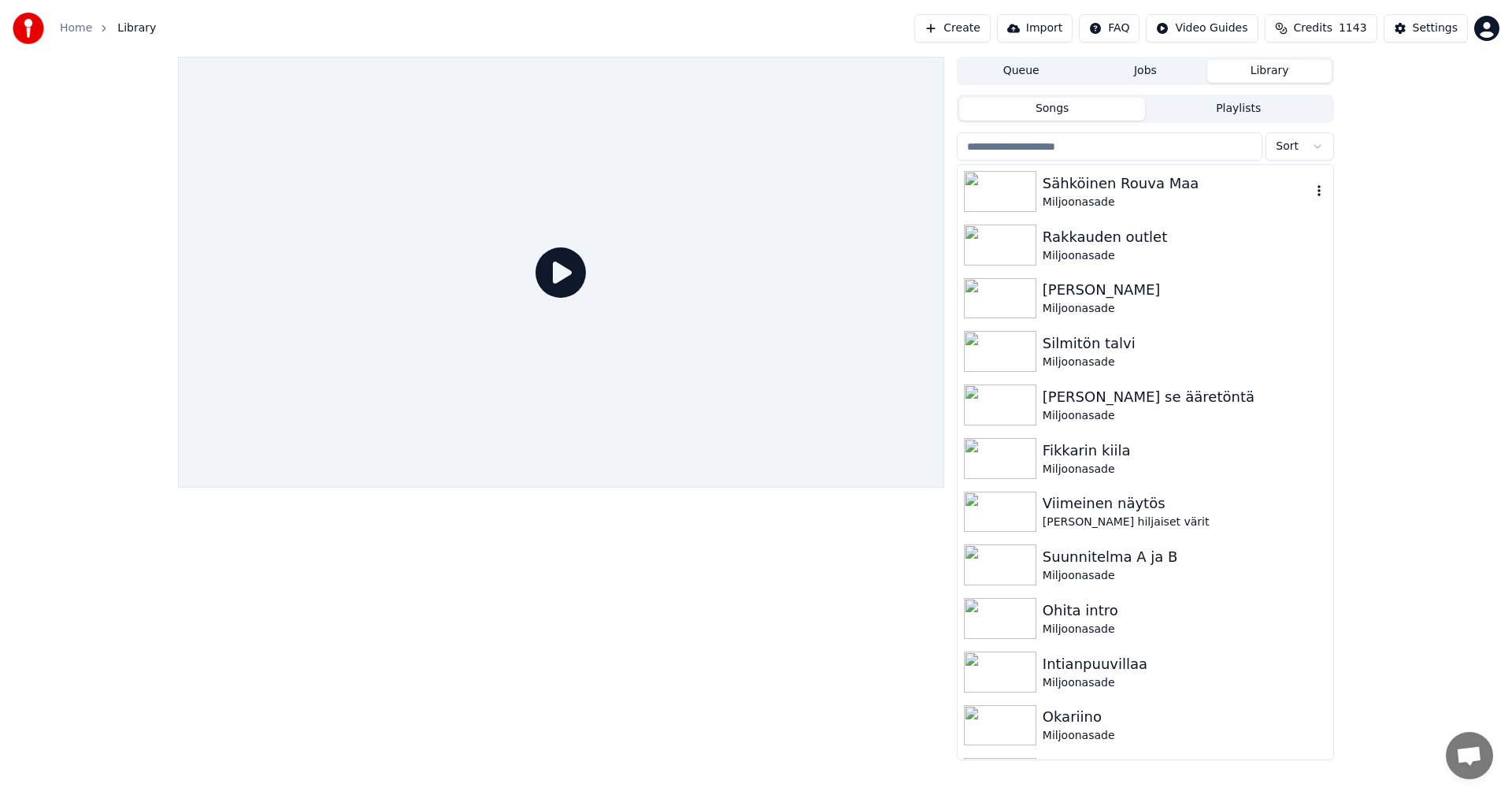
click at [1022, 193] on img at bounding box center [1000, 192] width 73 height 41
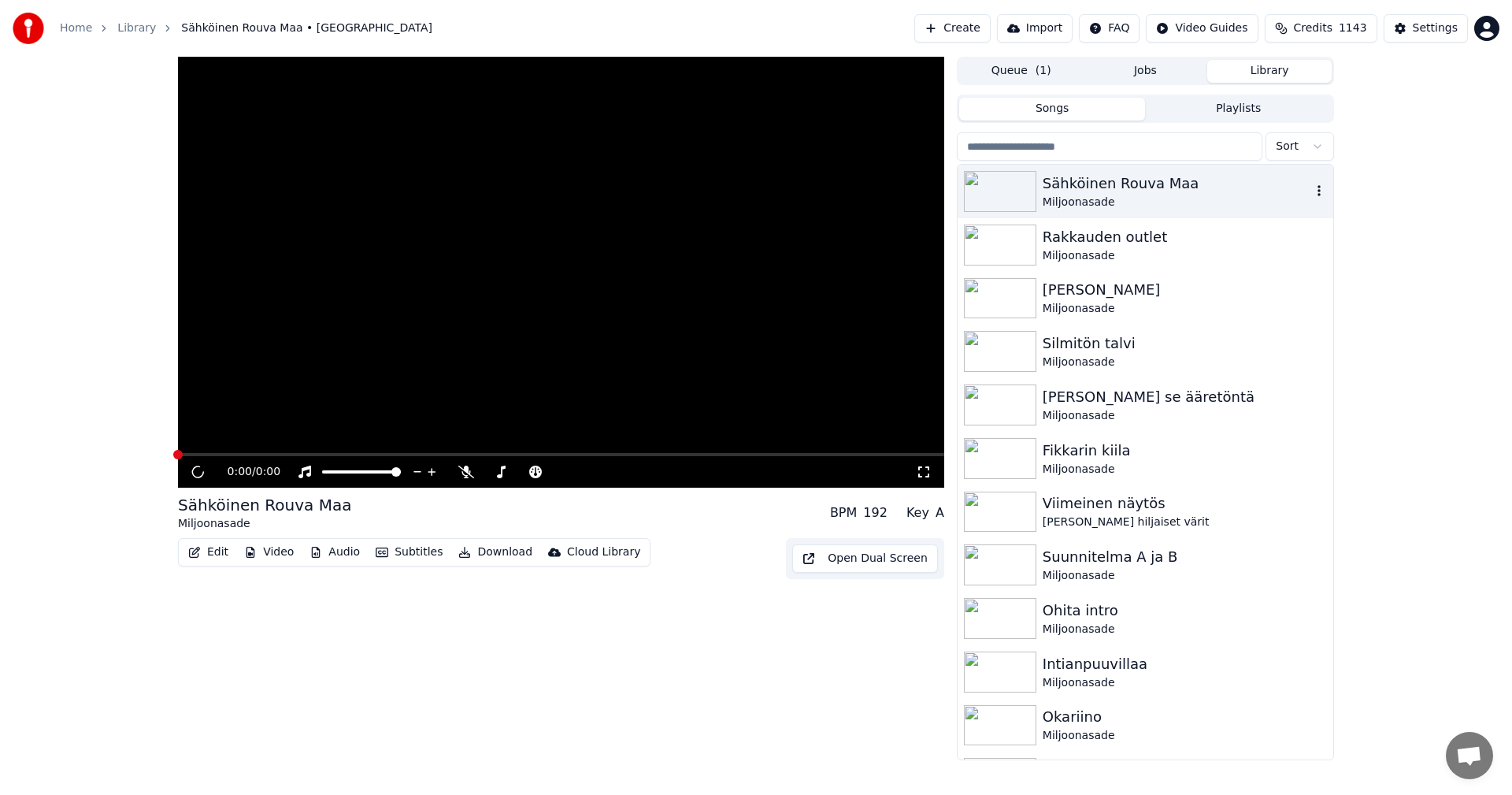
click at [1022, 193] on img at bounding box center [1000, 192] width 73 height 41
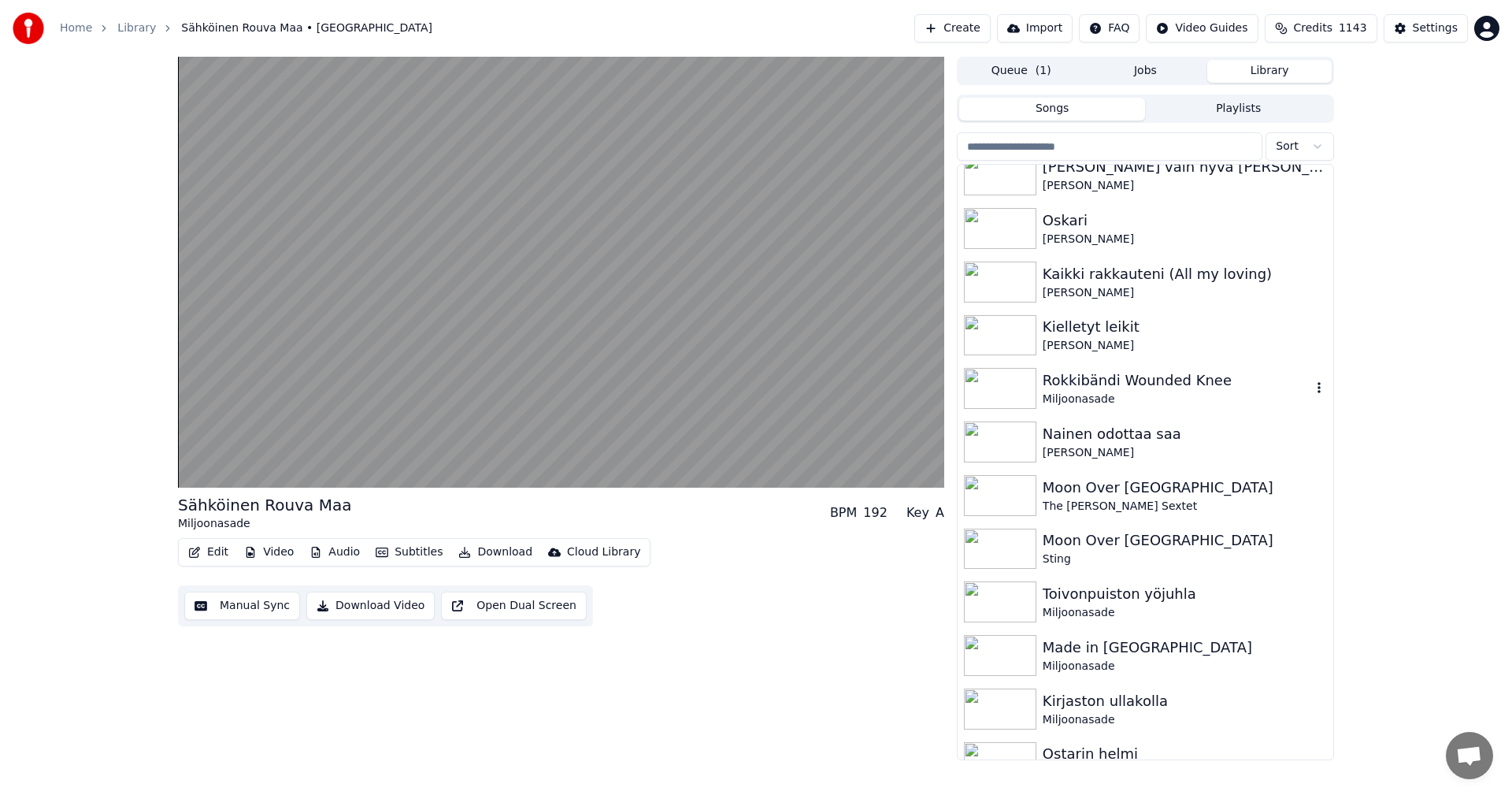
scroll to position [630, 0]
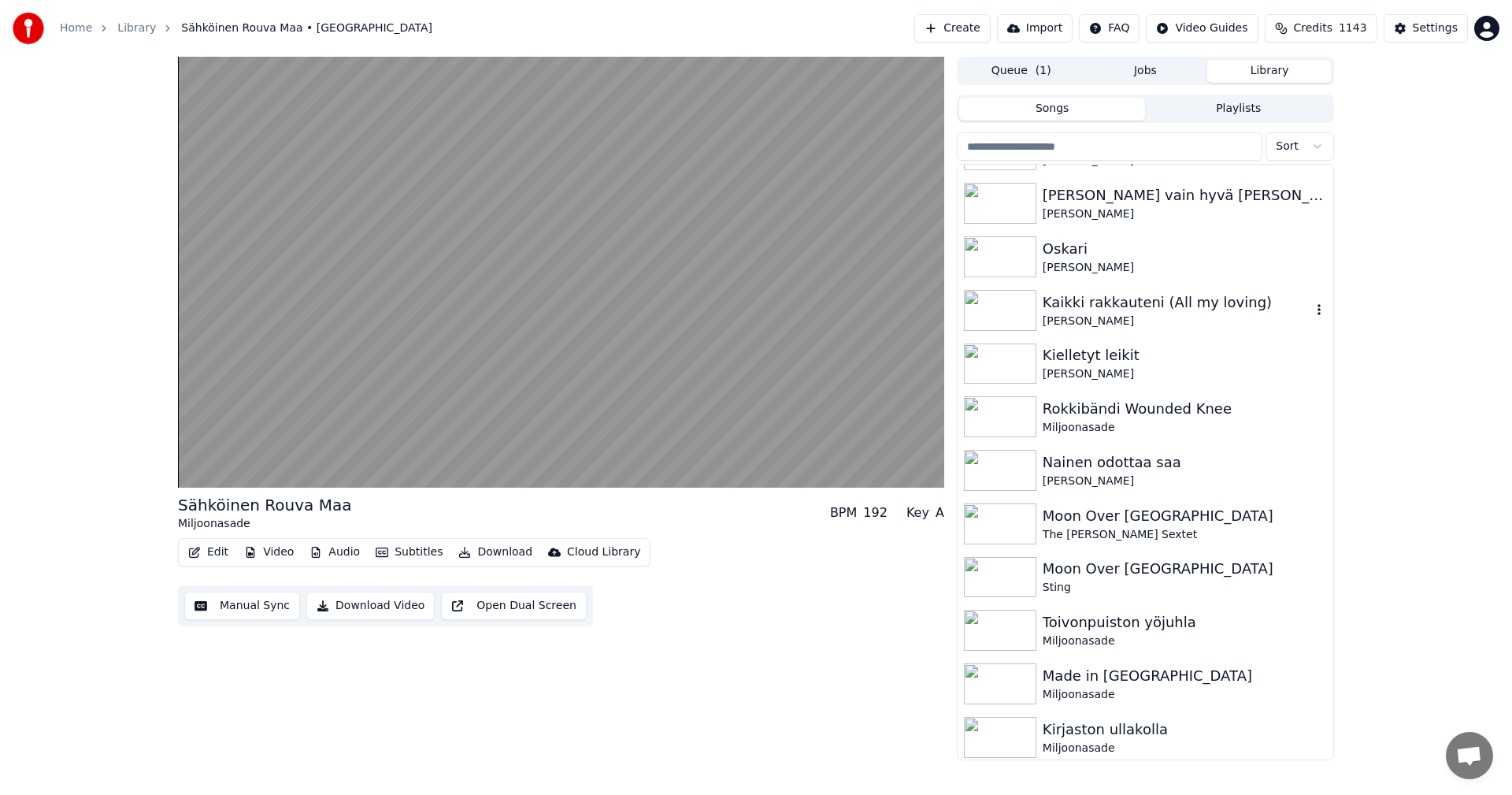
click at [1026, 315] on img at bounding box center [1000, 311] width 73 height 41
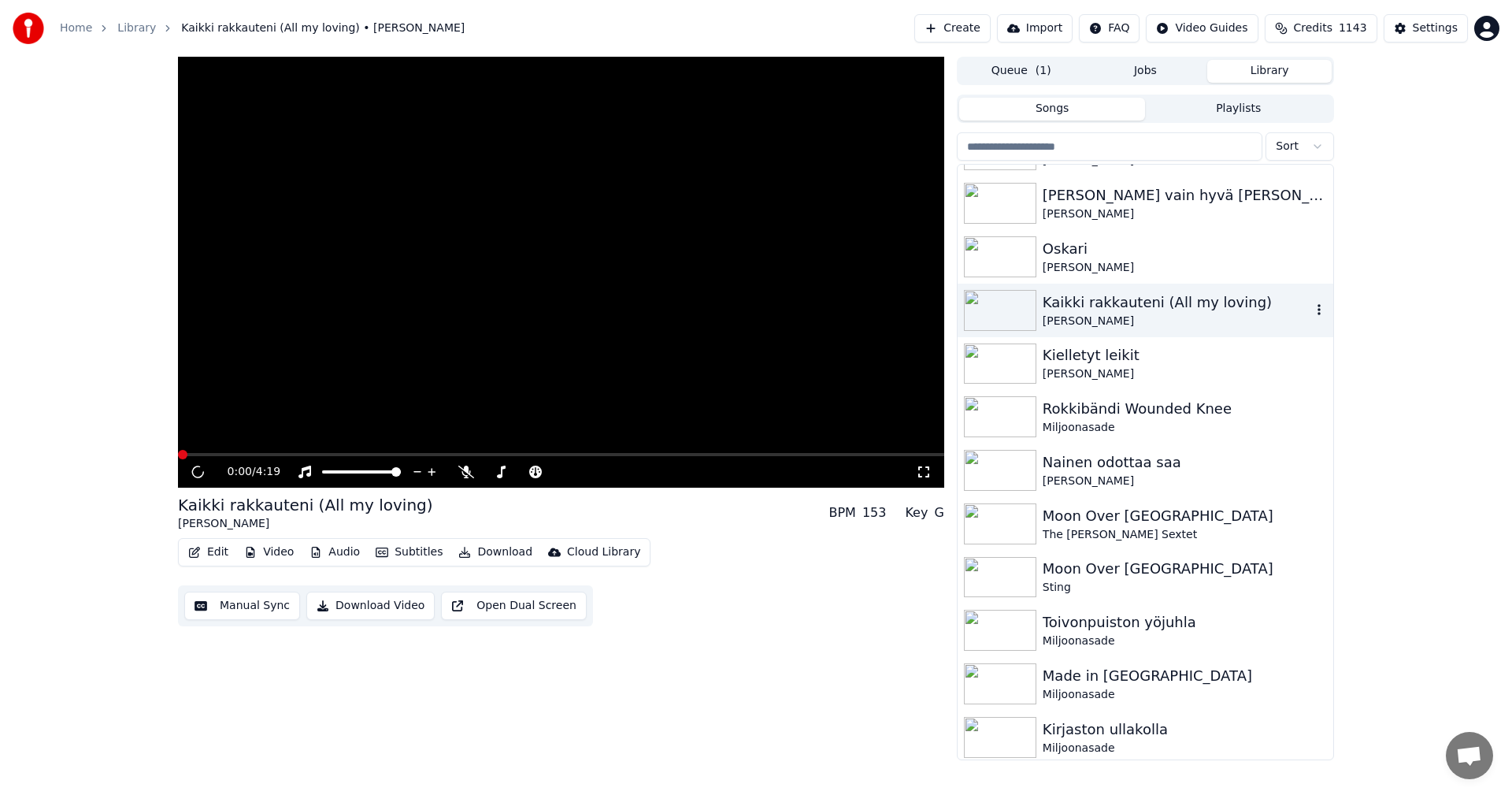
click at [1026, 315] on img at bounding box center [1000, 311] width 73 height 41
click at [1017, 359] on img at bounding box center [1000, 364] width 73 height 41
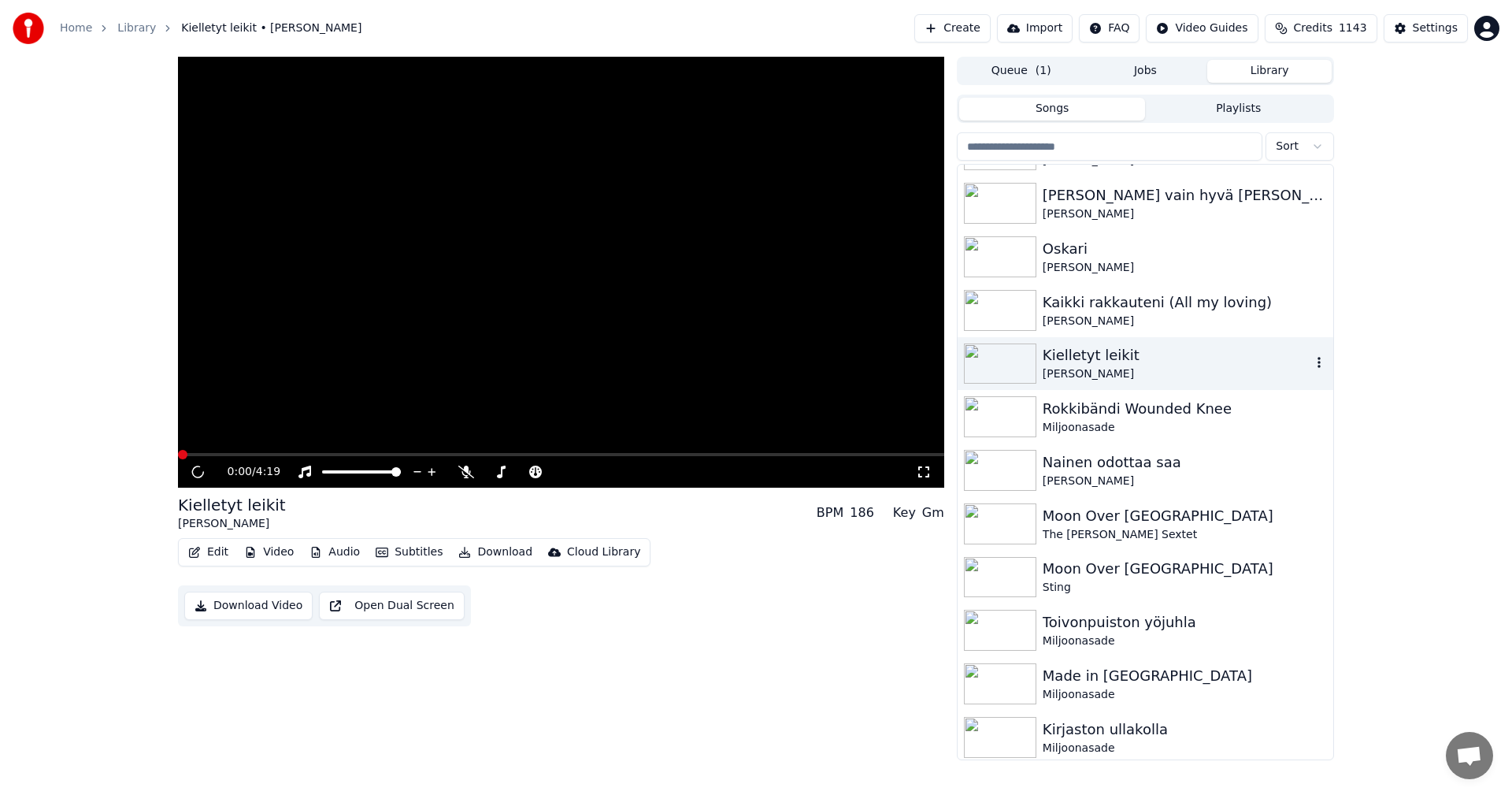
click at [1017, 358] on img at bounding box center [1000, 364] width 73 height 41
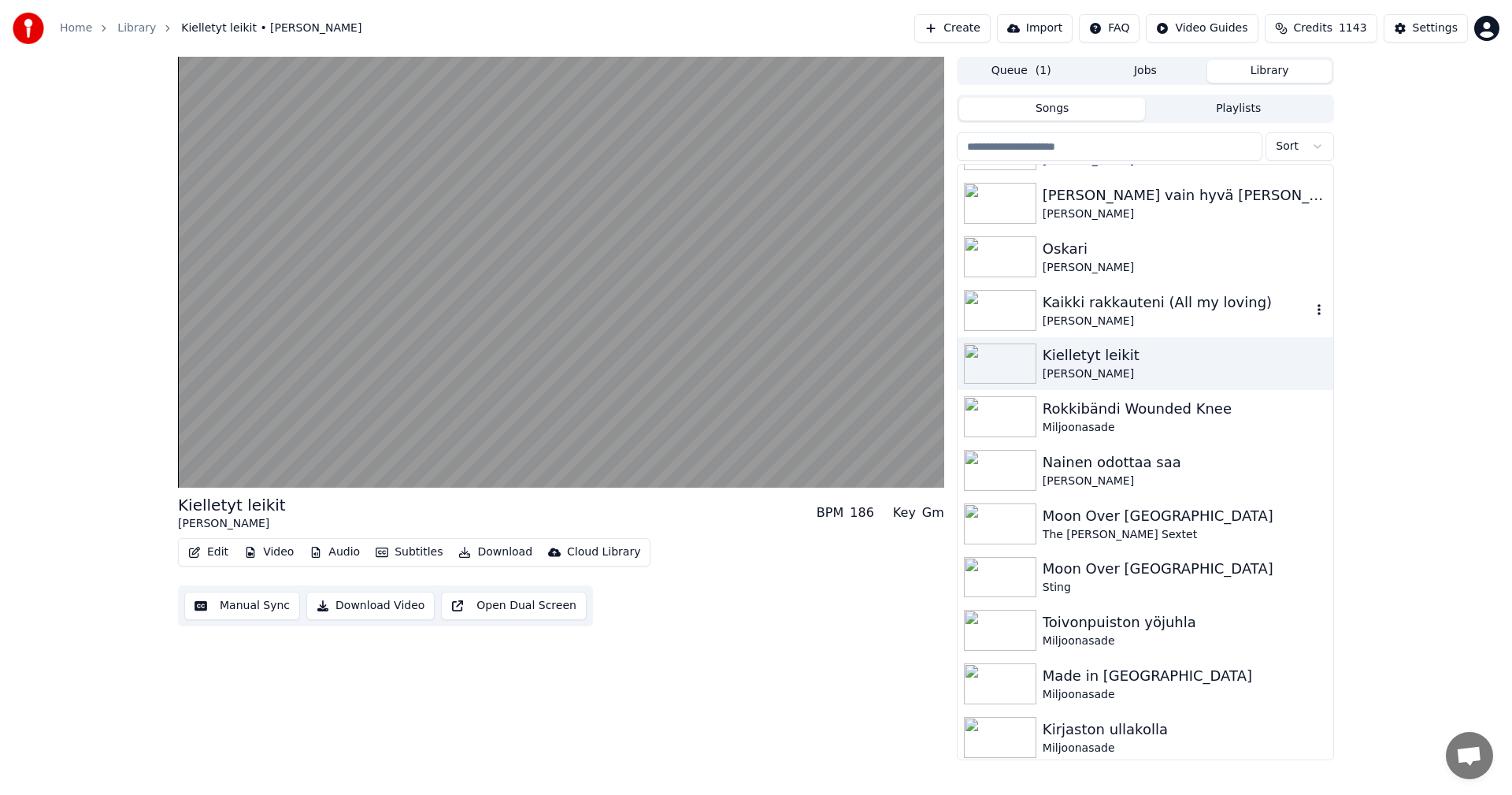
click at [1013, 308] on img at bounding box center [1000, 311] width 73 height 41
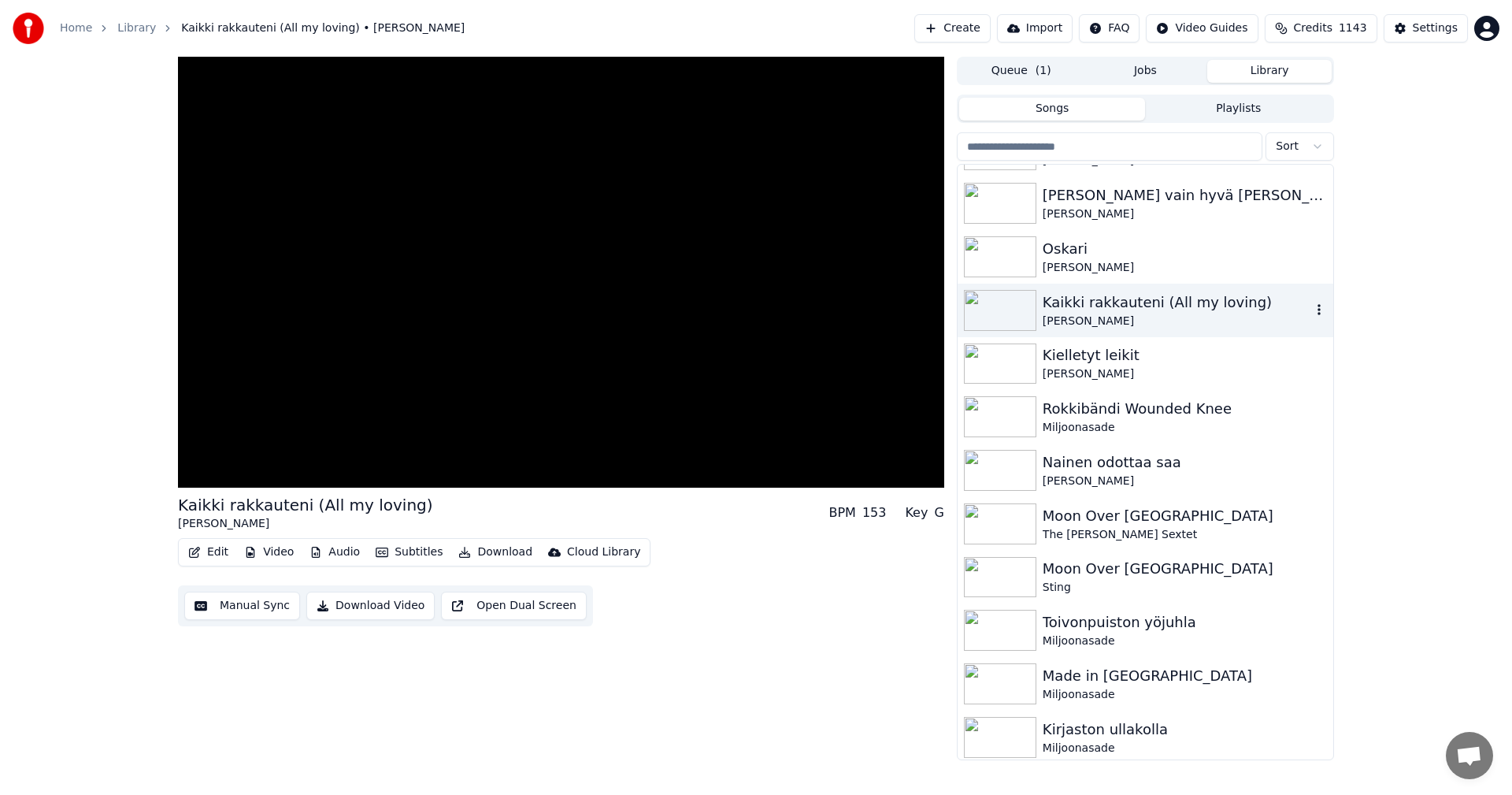
click at [1013, 307] on img at bounding box center [1000, 311] width 73 height 41
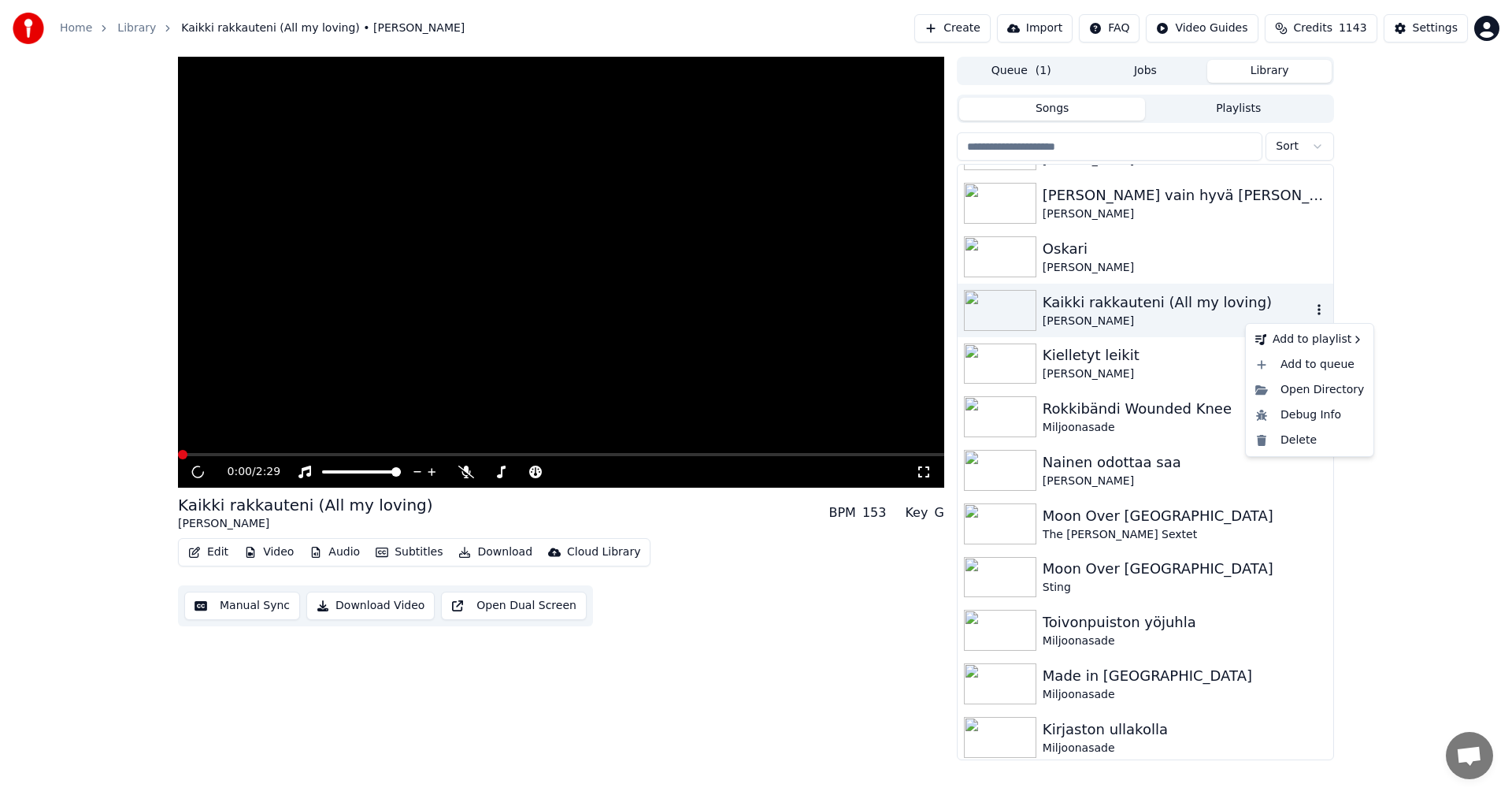
click at [1311, 315] on icon "button" at bounding box center [1319, 310] width 16 height 13
click at [1304, 416] on div "Debug Info" at bounding box center [1309, 415] width 121 height 25
click at [83, 455] on div "0:00 / 2:29 Kaikki rakkauteni (All my loving) Laila Kinnunen BPM 153 Key G Edit…" at bounding box center [756, 409] width 1512 height 704
click at [211, 550] on button "Edit" at bounding box center [208, 552] width 53 height 22
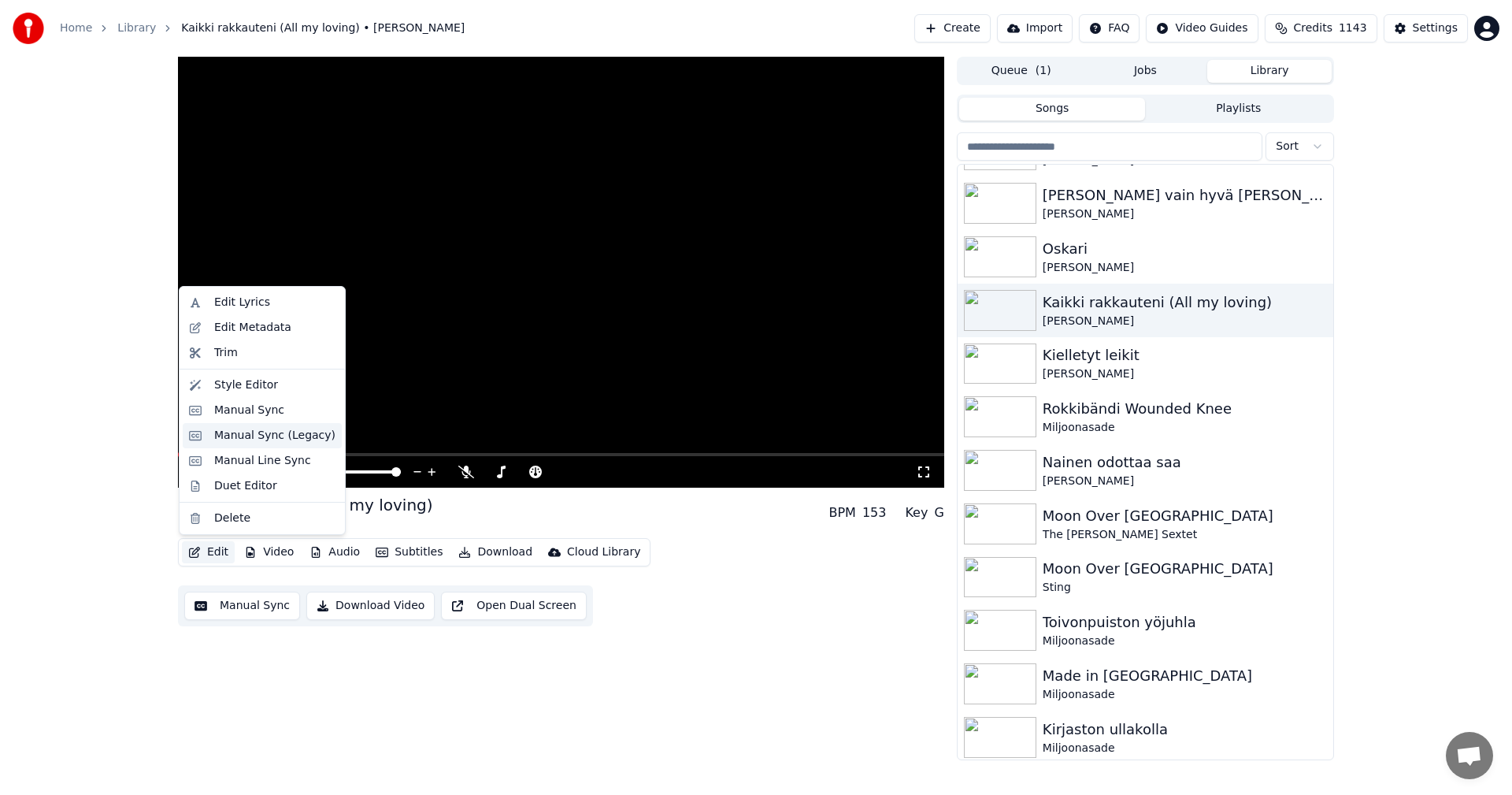
click at [252, 439] on div "Manual Sync (Legacy)" at bounding box center [275, 435] width 121 height 16
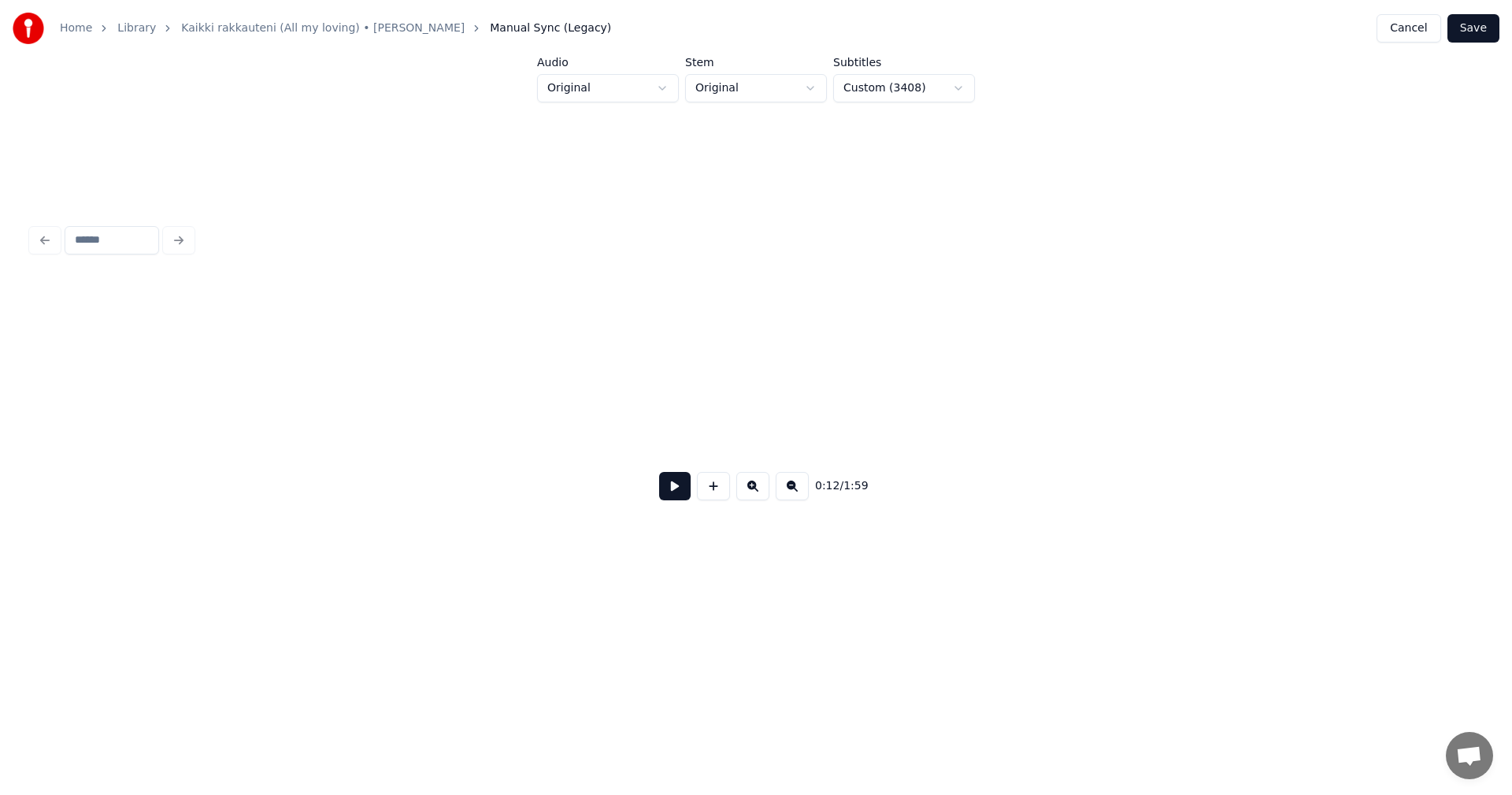
scroll to position [0, 4035]
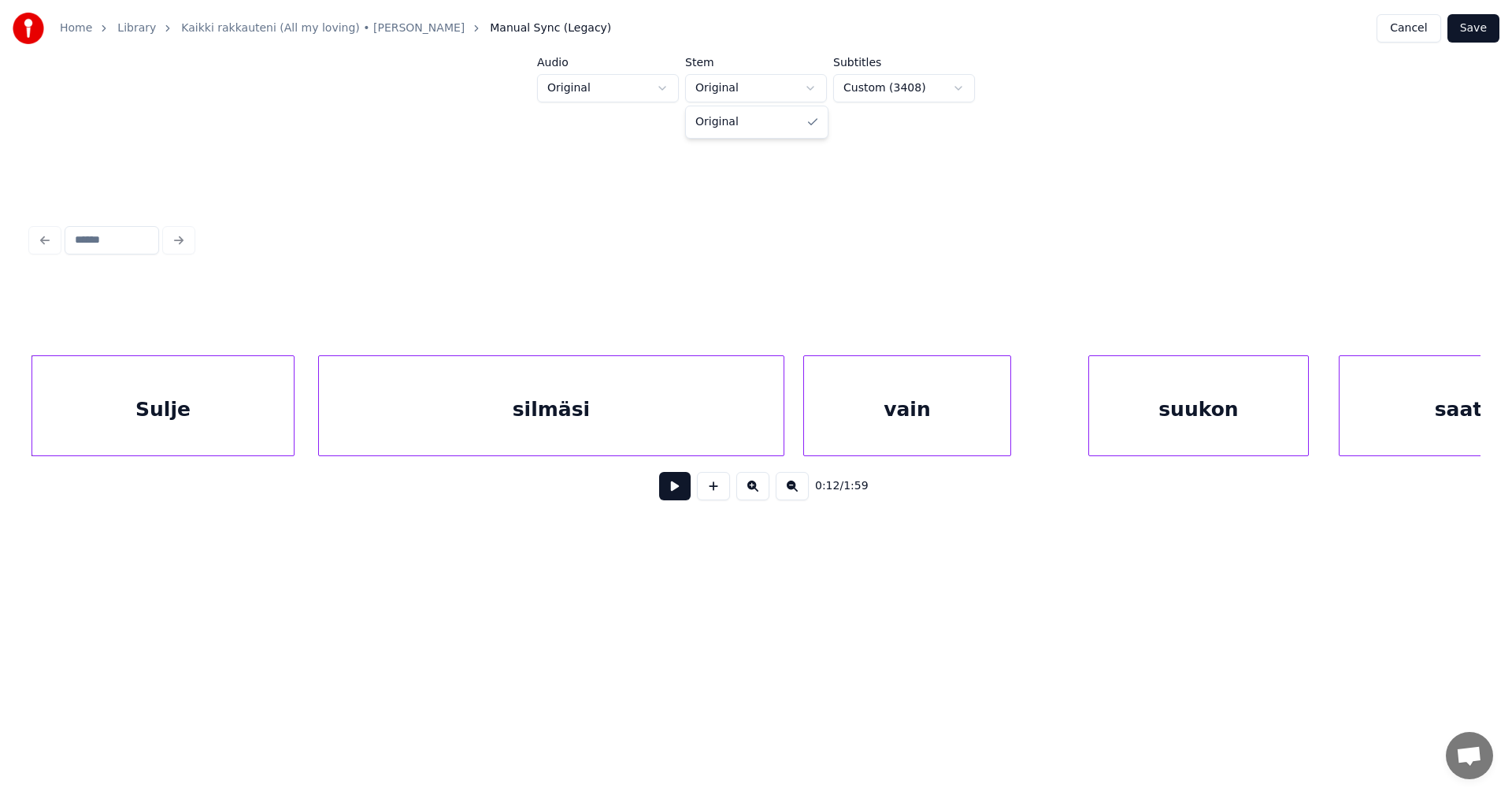
click at [812, 92] on html "Home Library Kaikki rakkauteni (All my loving) • Laila Kinnunen Manual Sync (Le…" at bounding box center [756, 315] width 1512 height 629
click at [667, 84] on html "Home Library Kaikki rakkauteni (All my loving) • Laila Kinnunen Manual Sync (Le…" at bounding box center [756, 315] width 1512 height 629
click at [957, 88] on html "Home Library Kaikki rakkauteni (All my loving) • Laila Kinnunen Manual Sync (Le…" at bounding box center [756, 315] width 1512 height 629
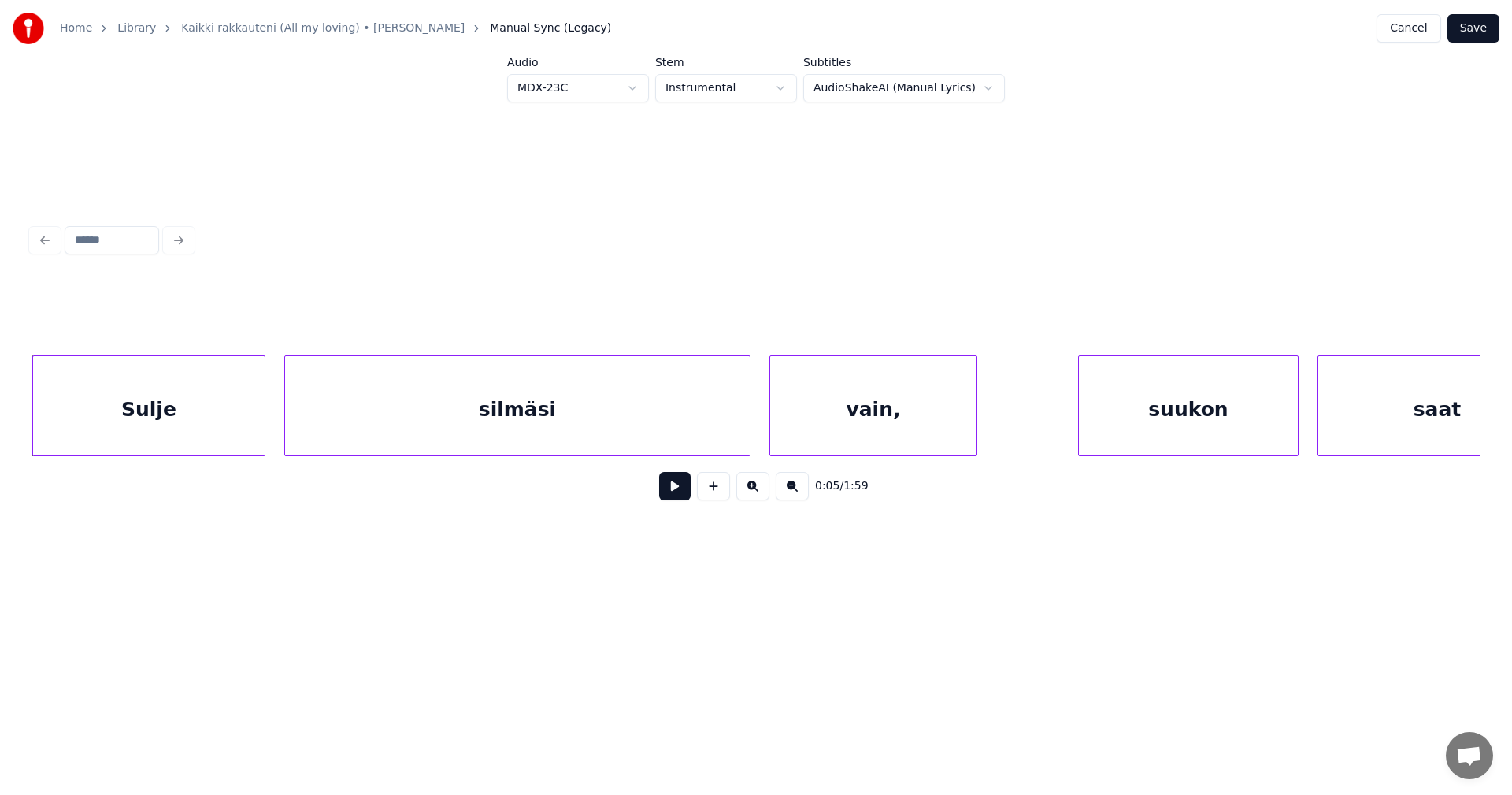
click at [1492, 27] on button "Save" at bounding box center [1473, 28] width 52 height 28
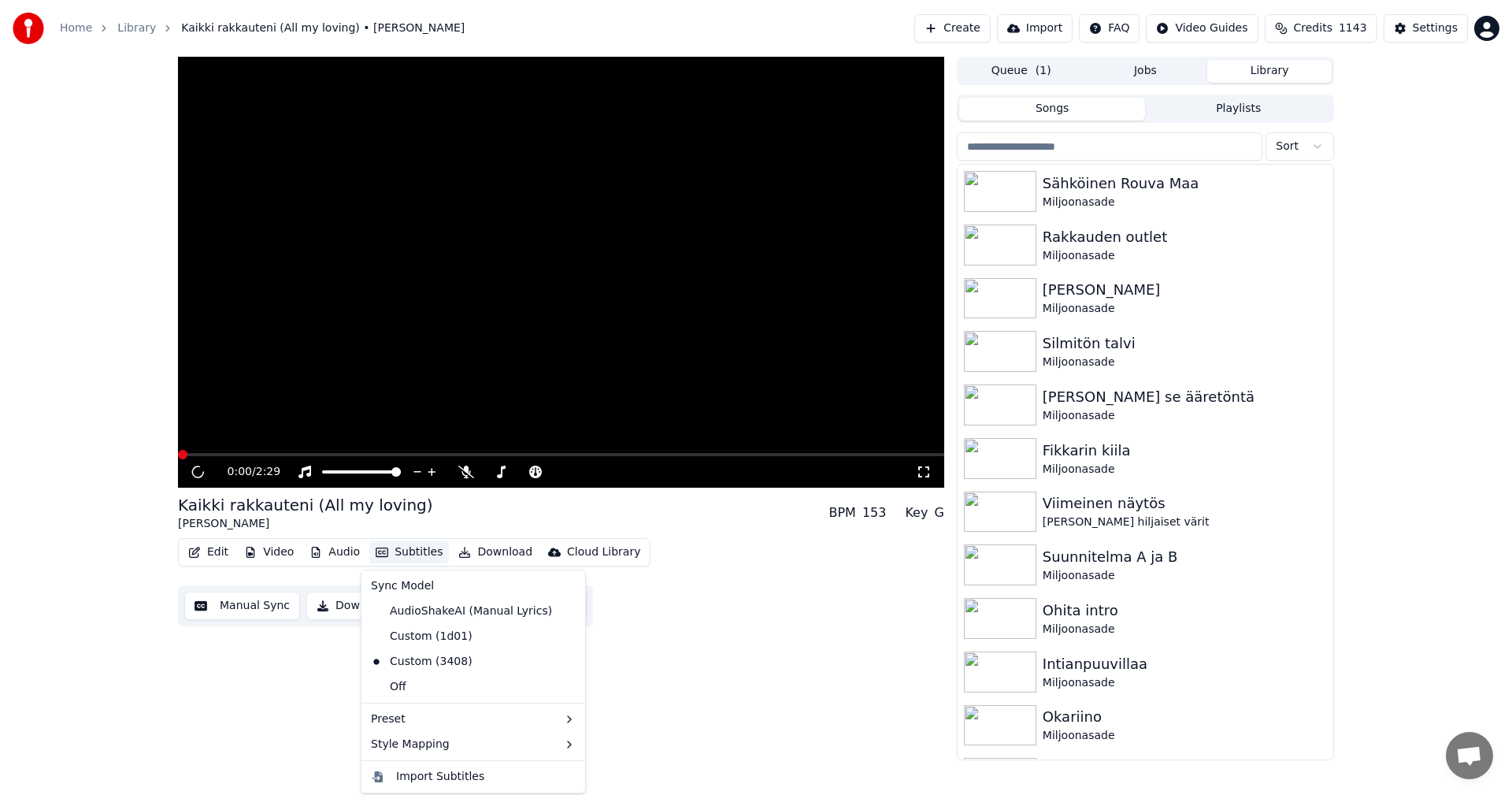
click at [394, 548] on button "Subtitles" at bounding box center [408, 552] width 80 height 22
click at [419, 605] on div "AudioShakeAI (Manual Lyrics)" at bounding box center [461, 611] width 194 height 25
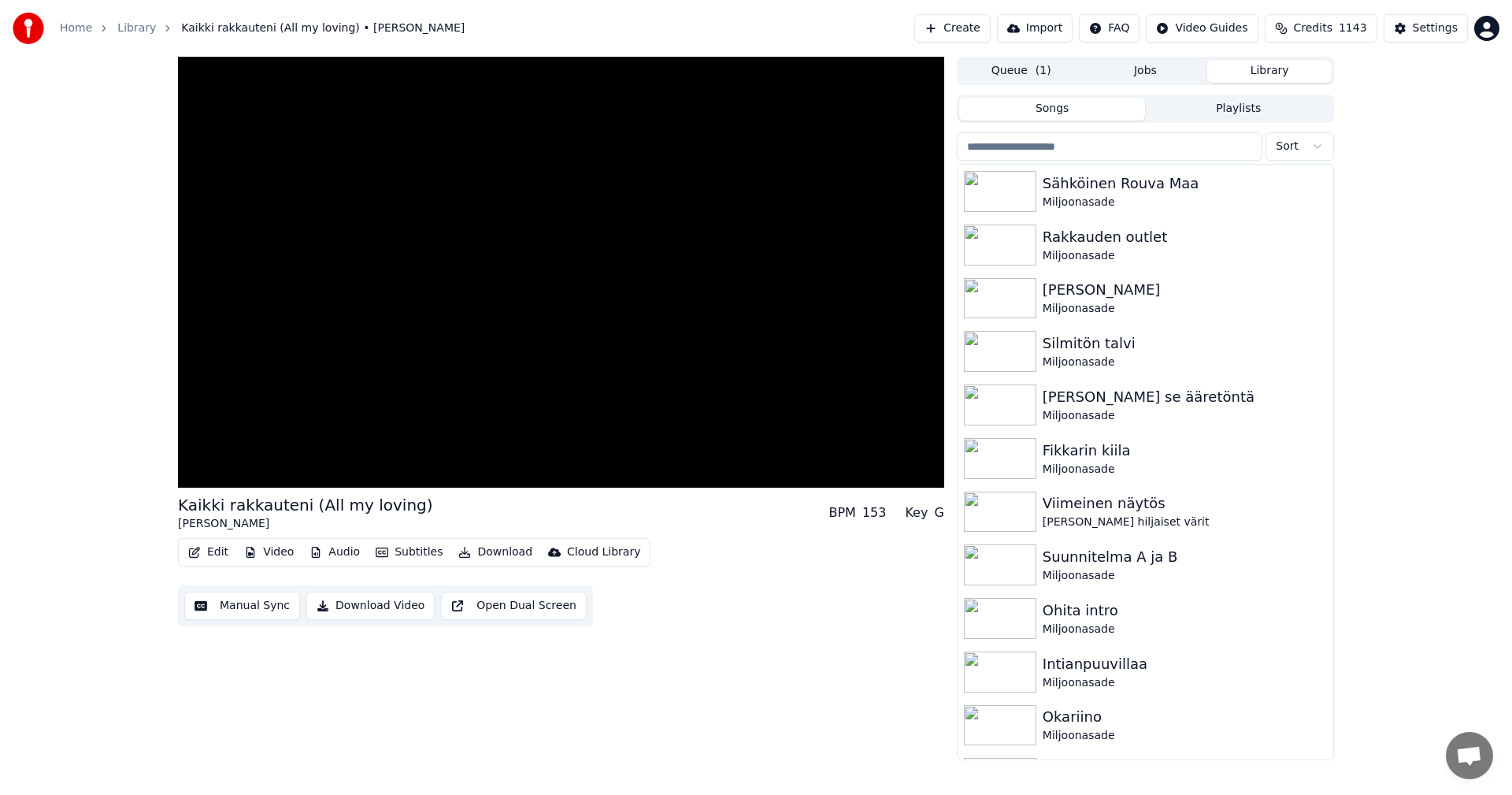
click at [335, 549] on button "Audio" at bounding box center [335, 552] width 63 height 22
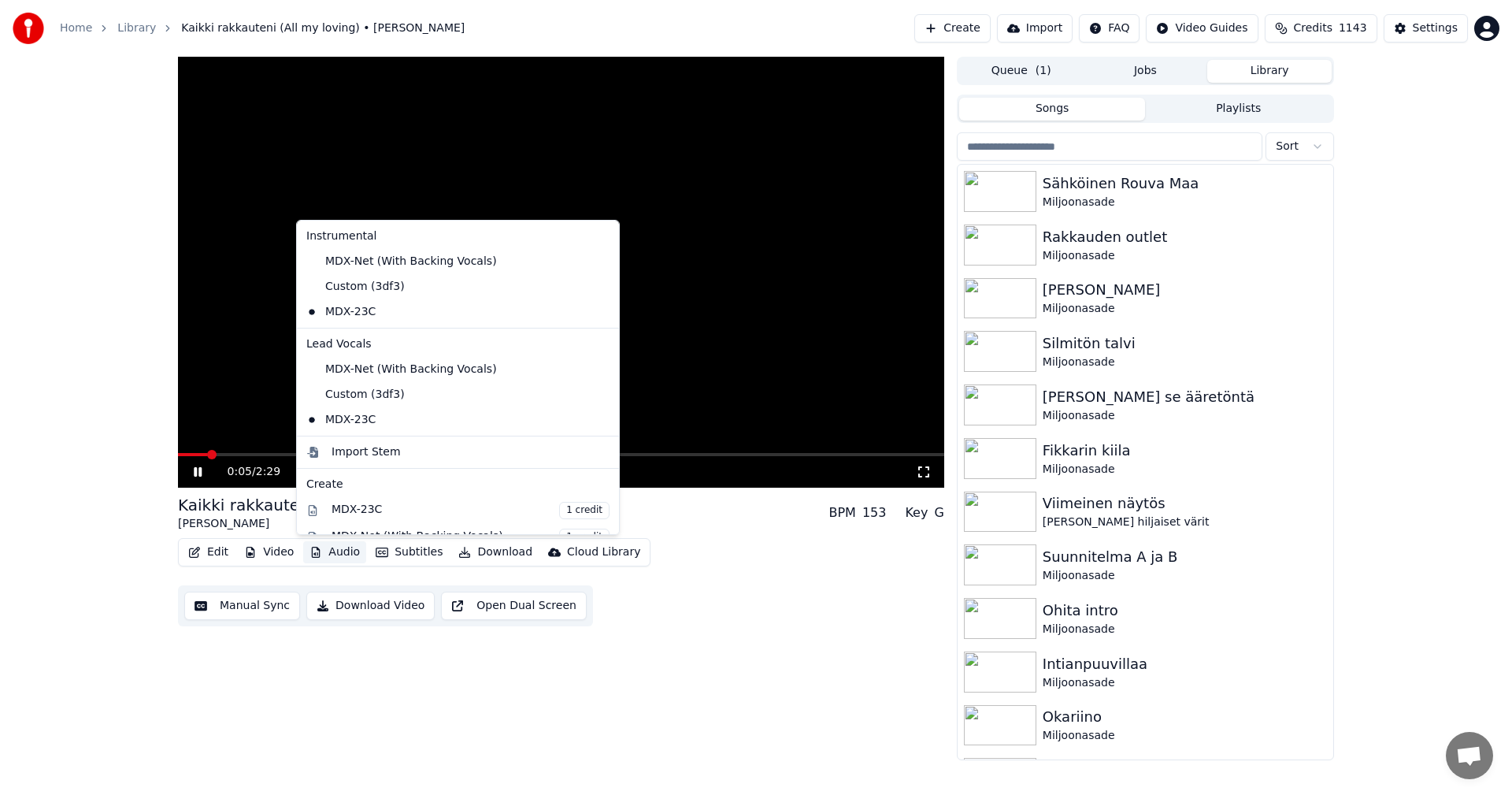
click at [58, 440] on div "0:05 / 2:29 Kaikki rakkauteni (All my loving) Laila Kinnunen BPM 153 Key G Edit…" at bounding box center [756, 409] width 1512 height 704
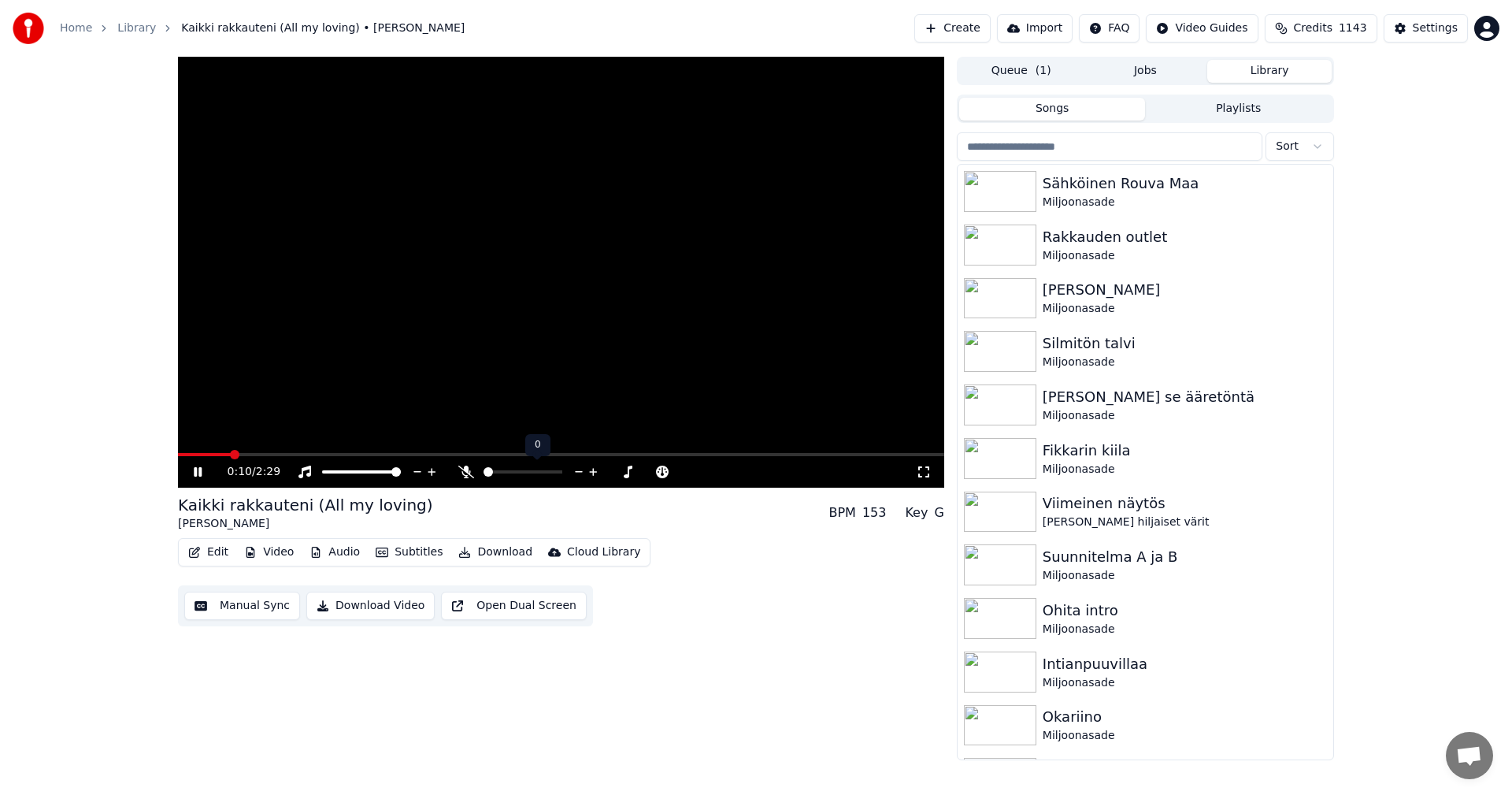
click at [467, 470] on icon at bounding box center [466, 472] width 16 height 13
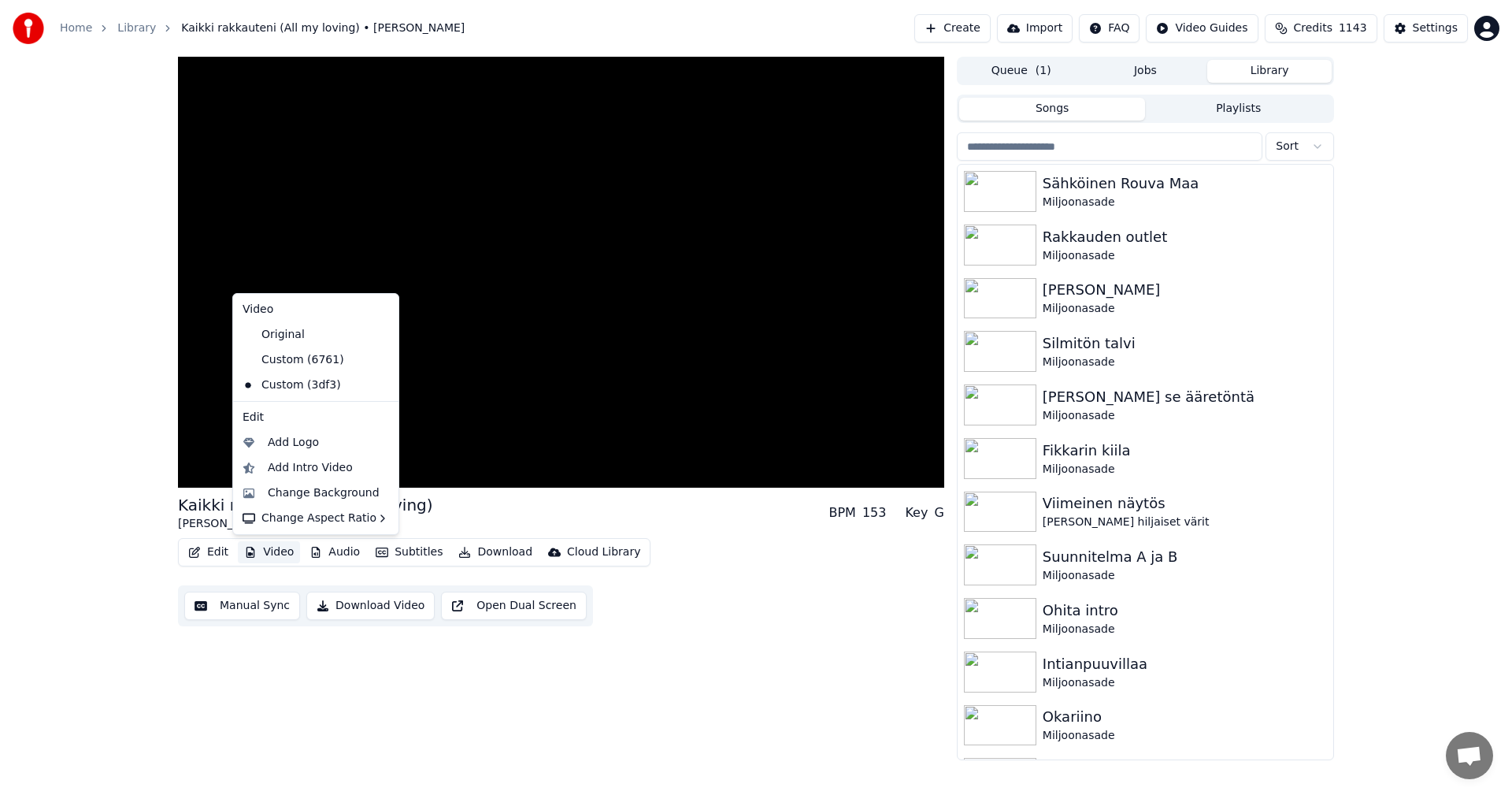
click at [285, 554] on button "Video" at bounding box center [269, 552] width 62 height 22
click at [304, 338] on div "Original" at bounding box center [304, 335] width 136 height 25
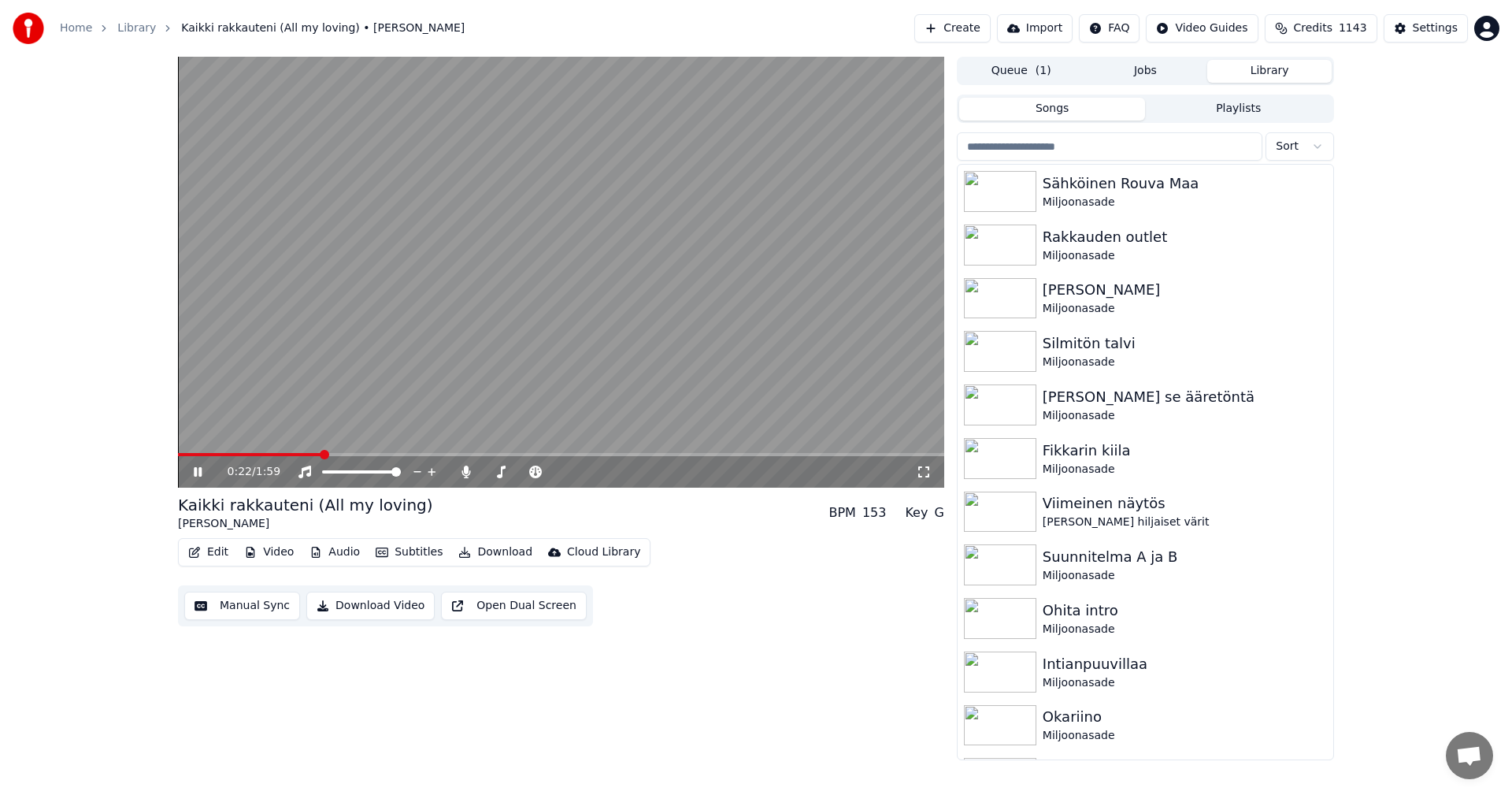
click at [224, 553] on button "Edit" at bounding box center [208, 552] width 53 height 22
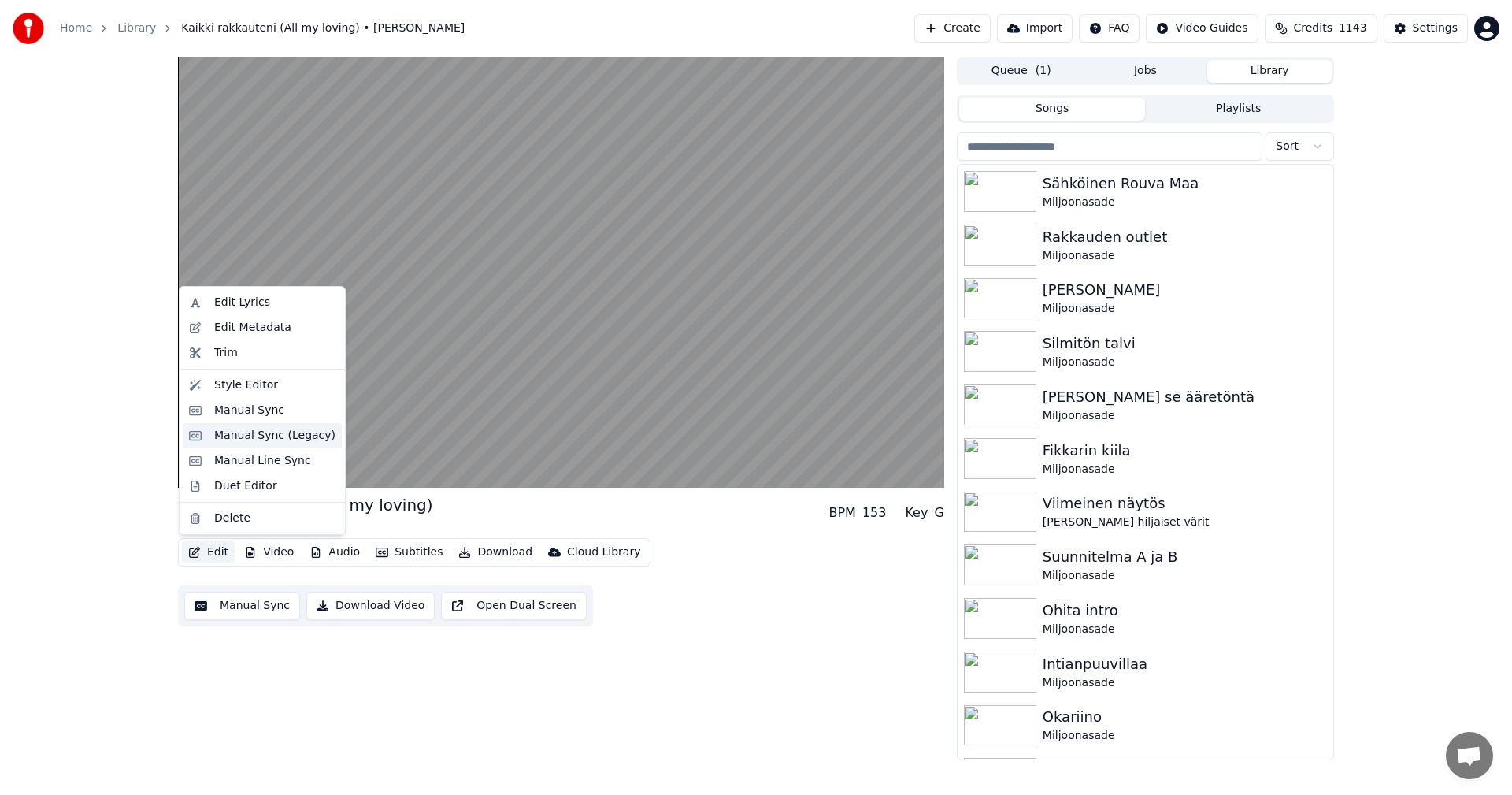
click at [270, 437] on div "Manual Sync (Legacy)" at bounding box center [275, 435] width 121 height 16
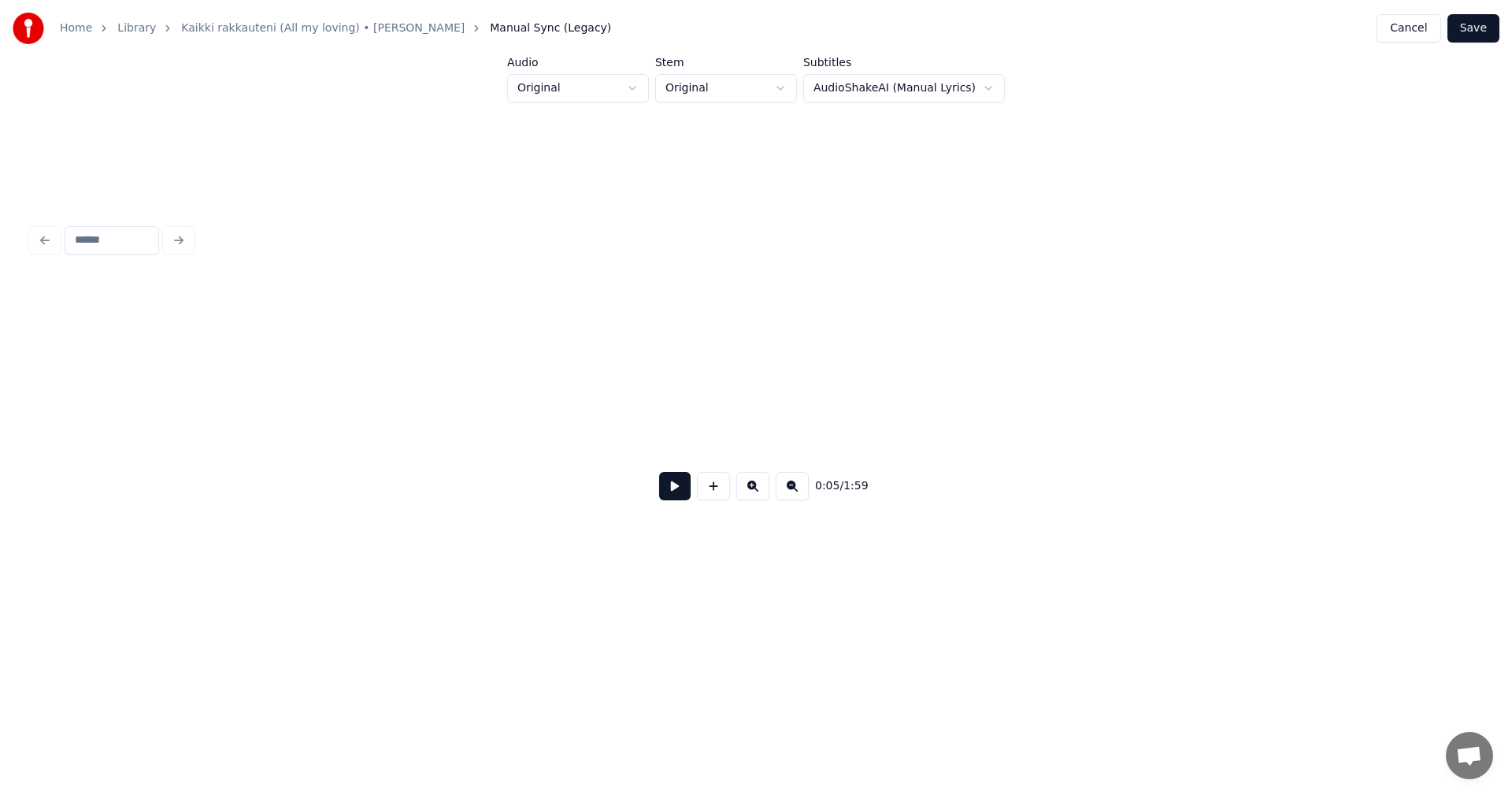
scroll to position [0, 1268]
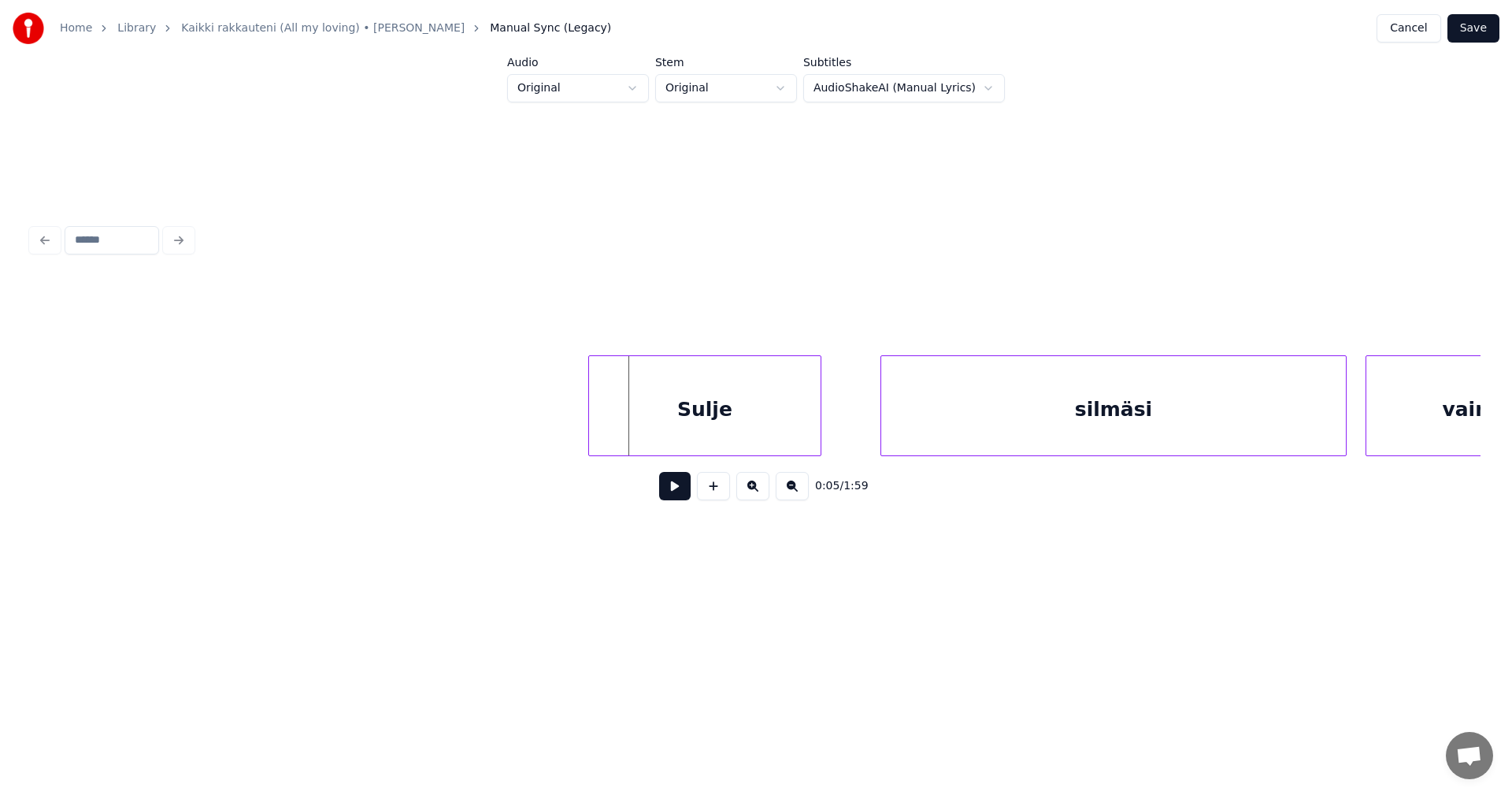
click at [766, 442] on div "Sulje" at bounding box center [705, 410] width 232 height 107
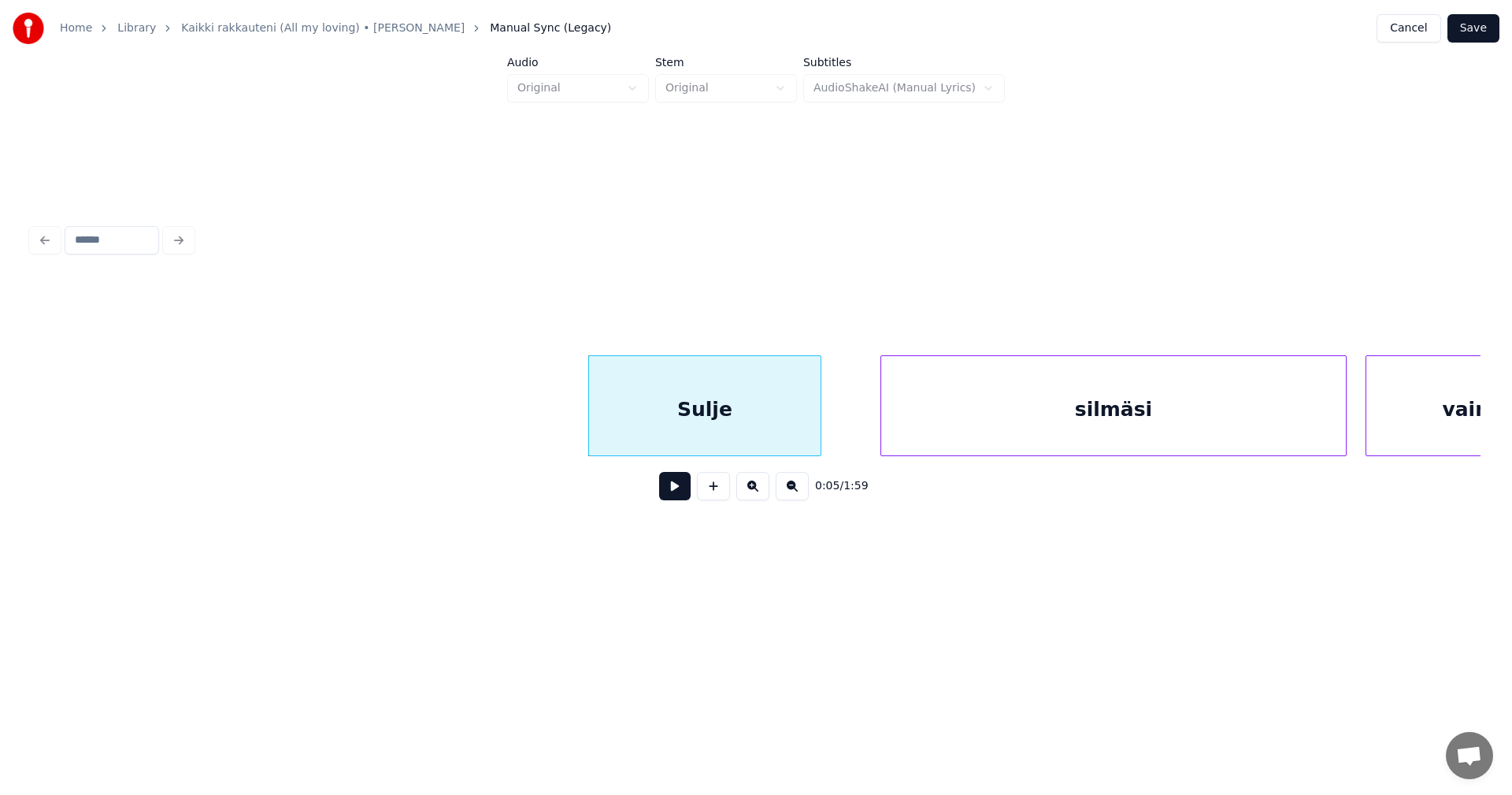
click at [683, 490] on button at bounding box center [675, 486] width 32 height 28
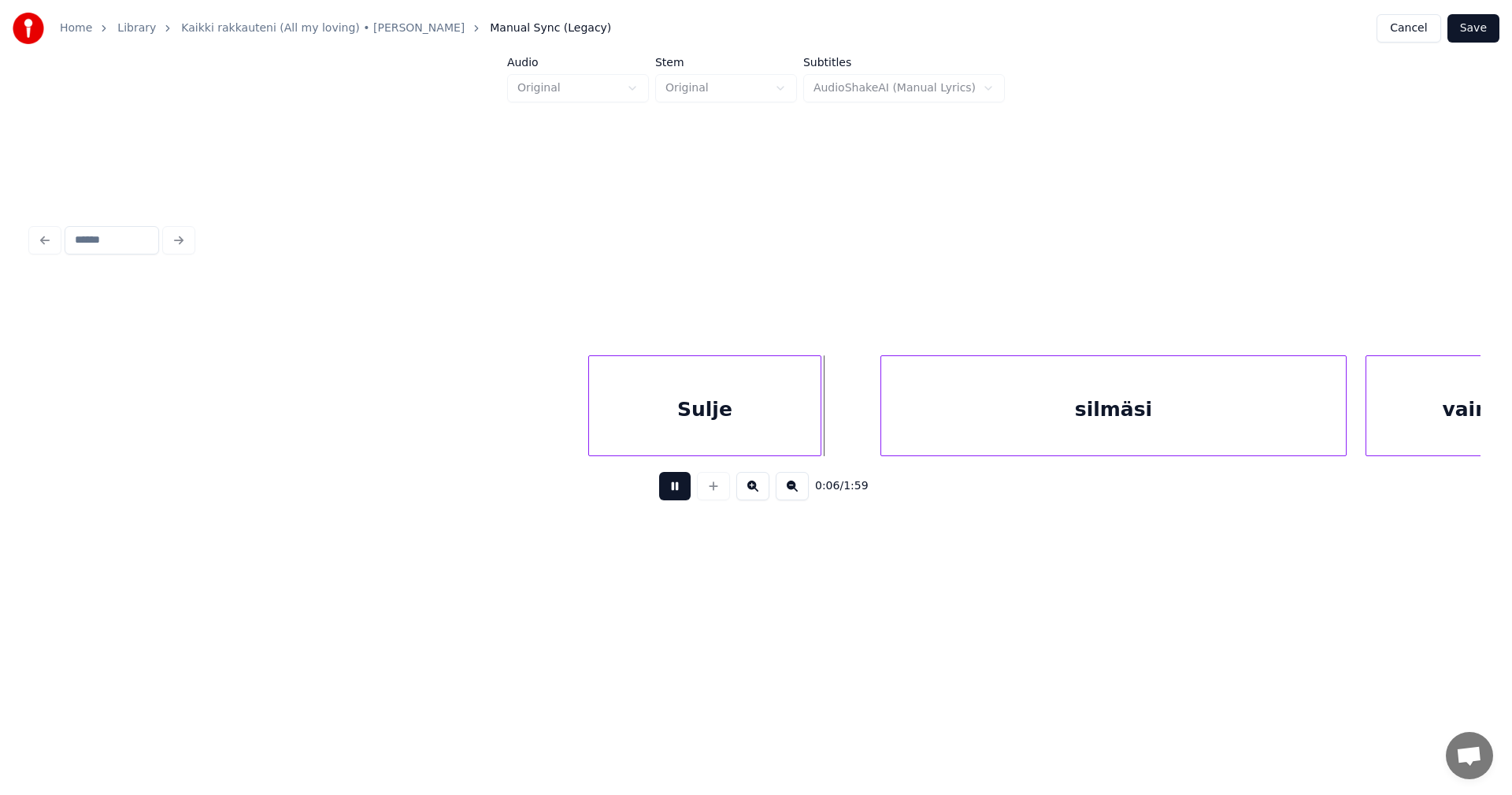
drag, startPoint x: 683, startPoint y: 490, endPoint x: 899, endPoint y: 454, distance: 219.0
click at [683, 490] on button at bounding box center [675, 486] width 32 height 28
click at [975, 438] on div "silmäsi" at bounding box center [1067, 410] width 464 height 107
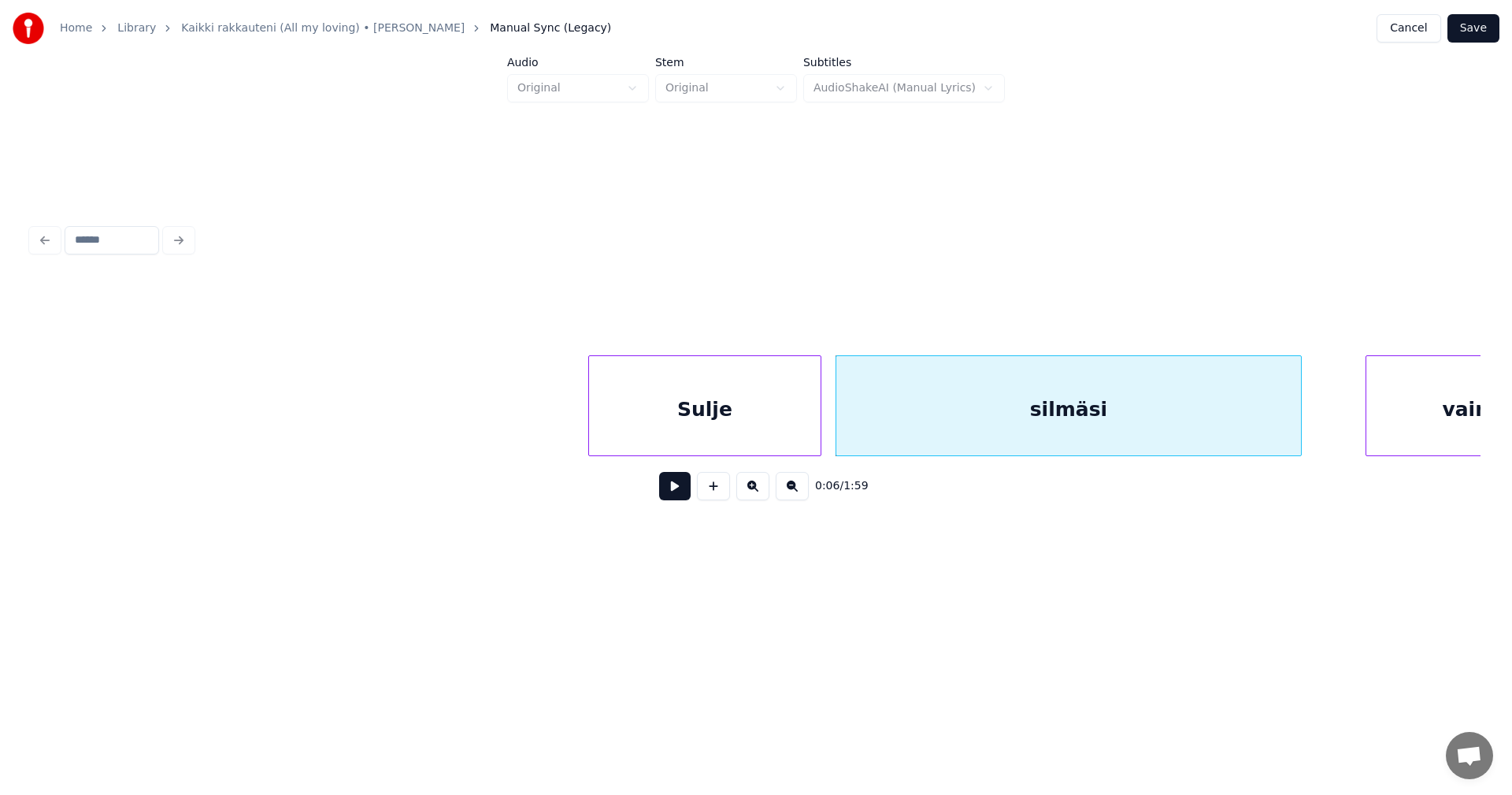
click at [684, 498] on button at bounding box center [675, 486] width 32 height 28
click at [683, 497] on button at bounding box center [675, 486] width 32 height 28
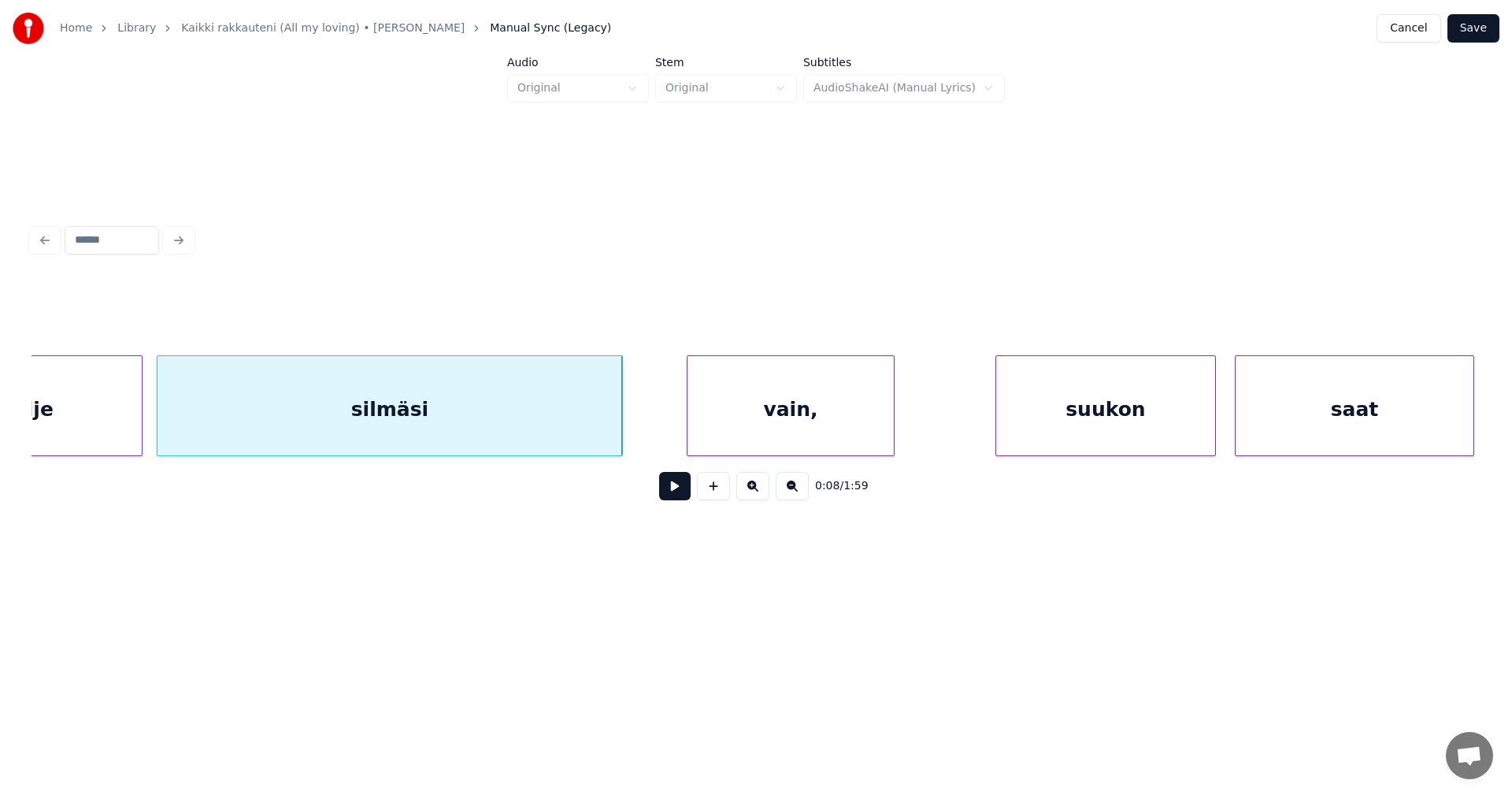
scroll to position [0, 2055]
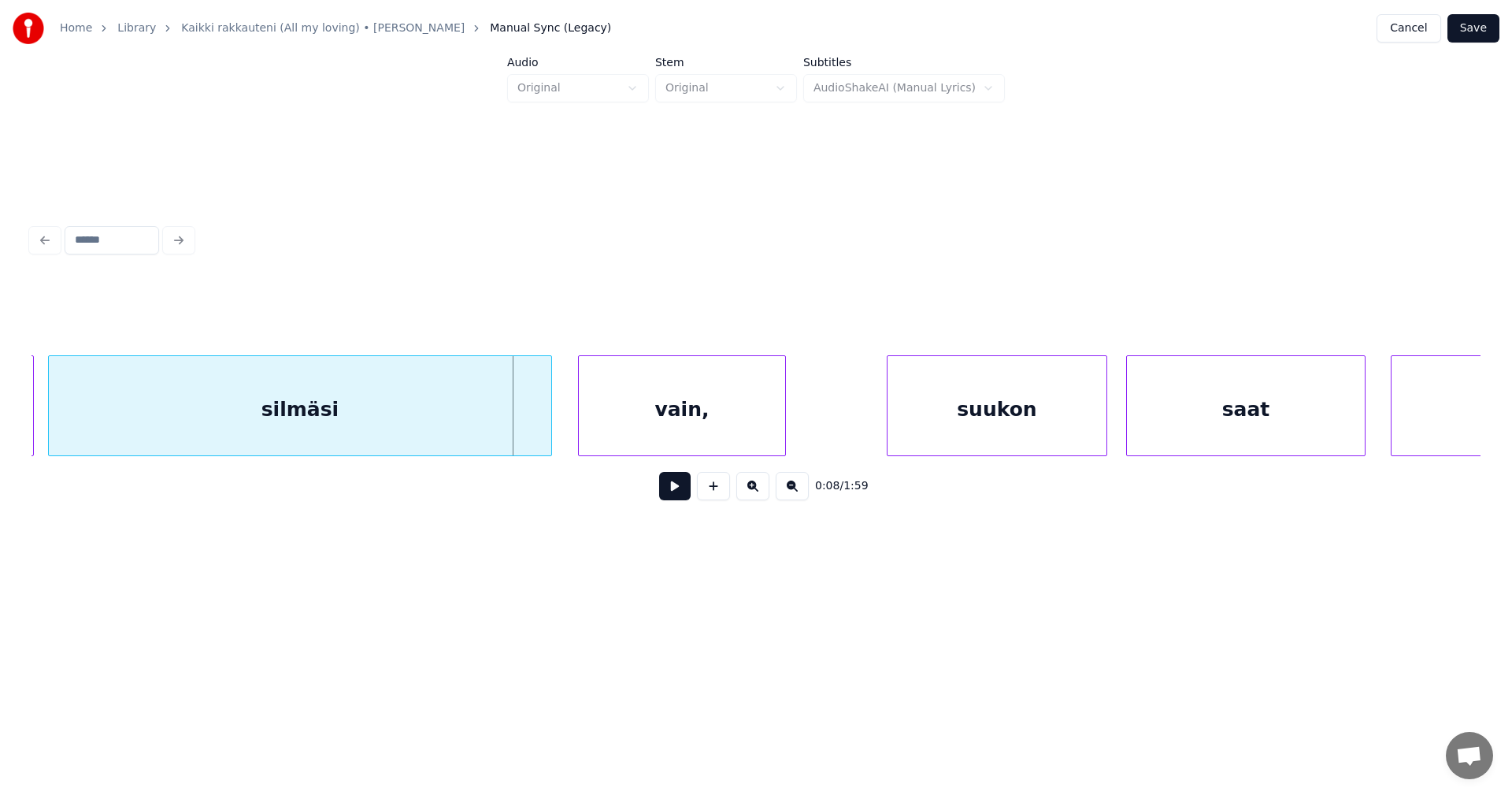
click at [548, 424] on div at bounding box center [549, 406] width 5 height 99
click at [657, 423] on div "vain," at bounding box center [682, 410] width 207 height 107
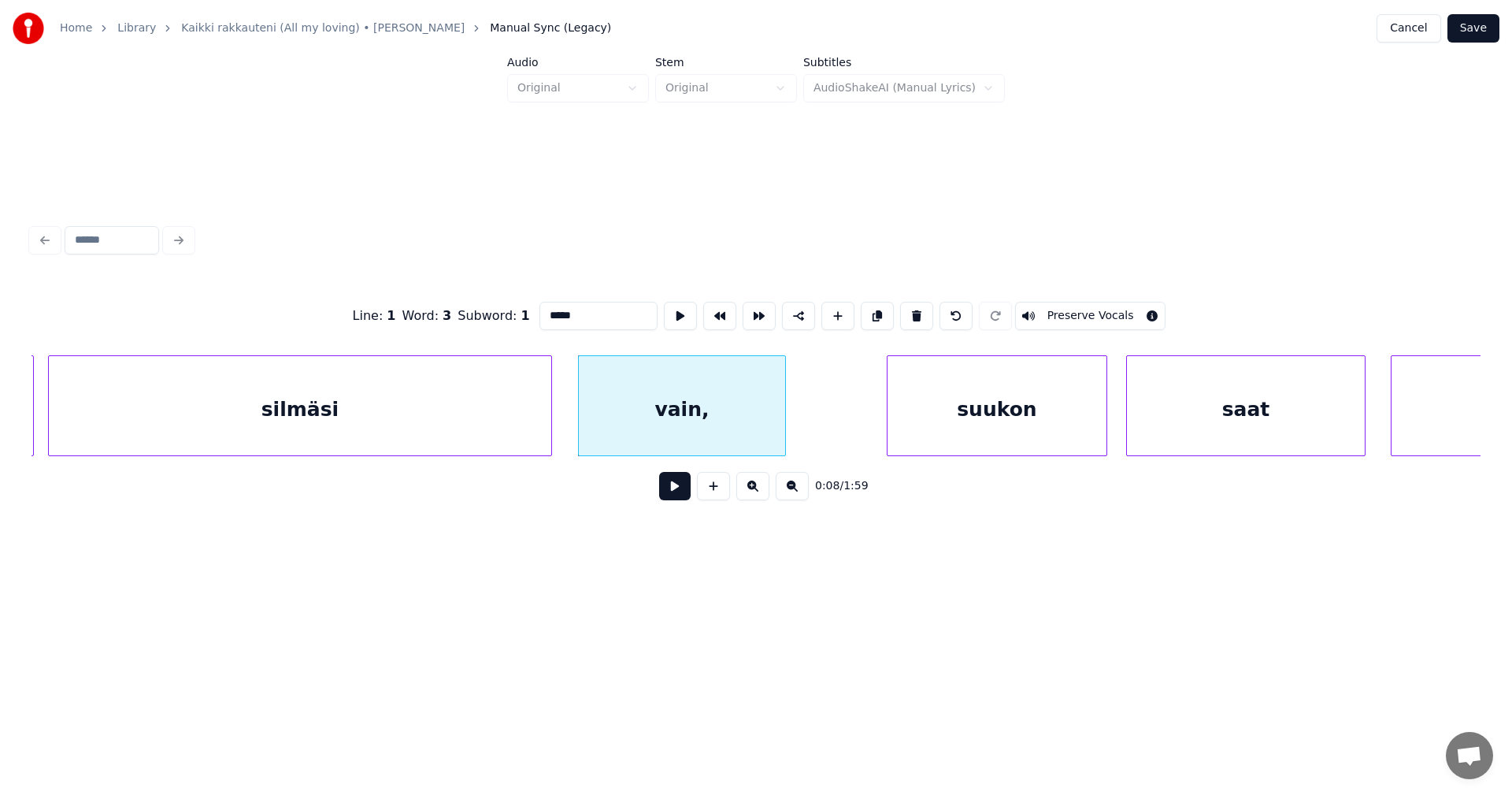
click at [686, 498] on button at bounding box center [675, 486] width 32 height 28
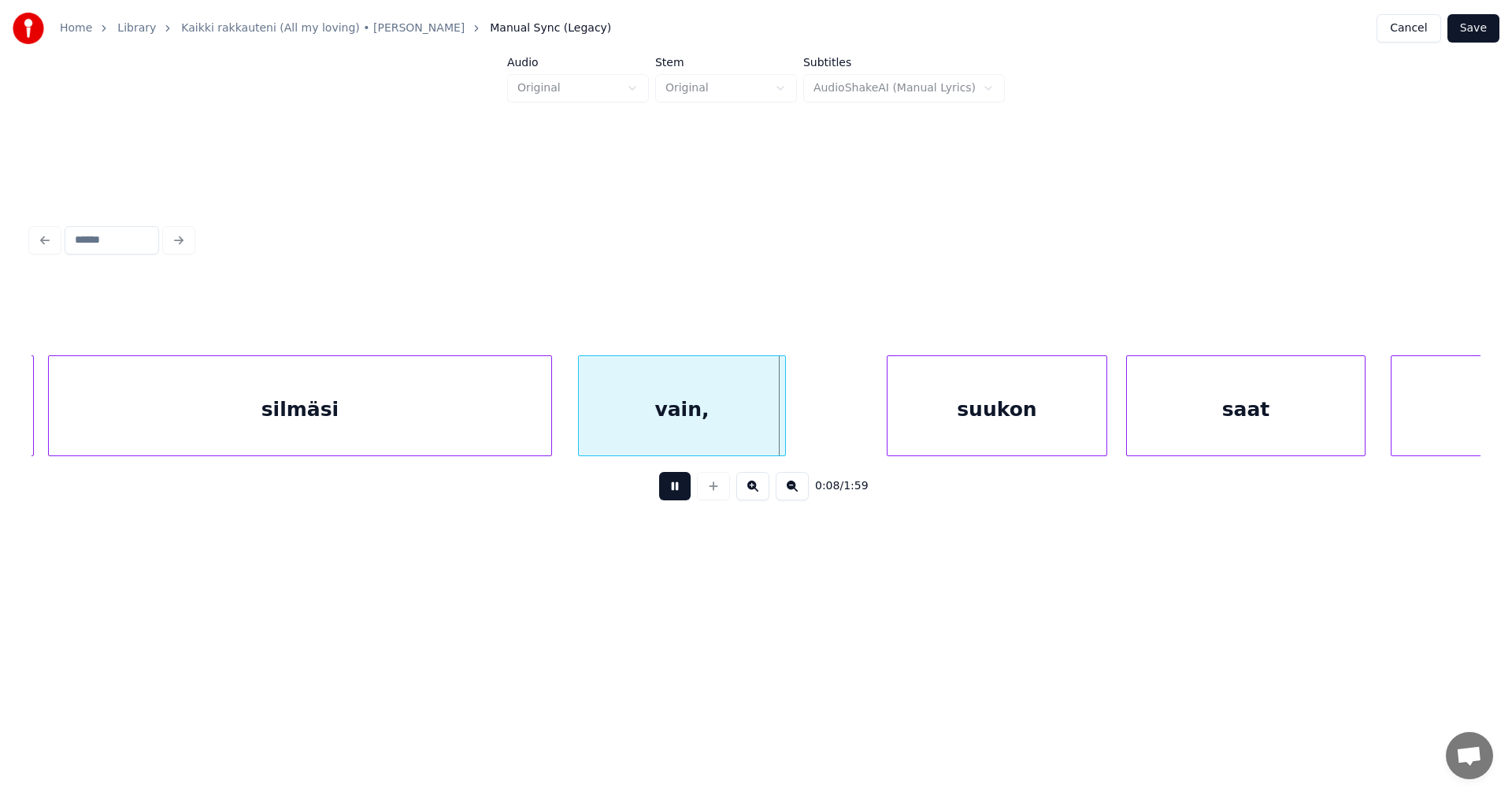
drag, startPoint x: 686, startPoint y: 498, endPoint x: 767, endPoint y: 486, distance: 81.9
click at [686, 495] on button at bounding box center [675, 486] width 32 height 28
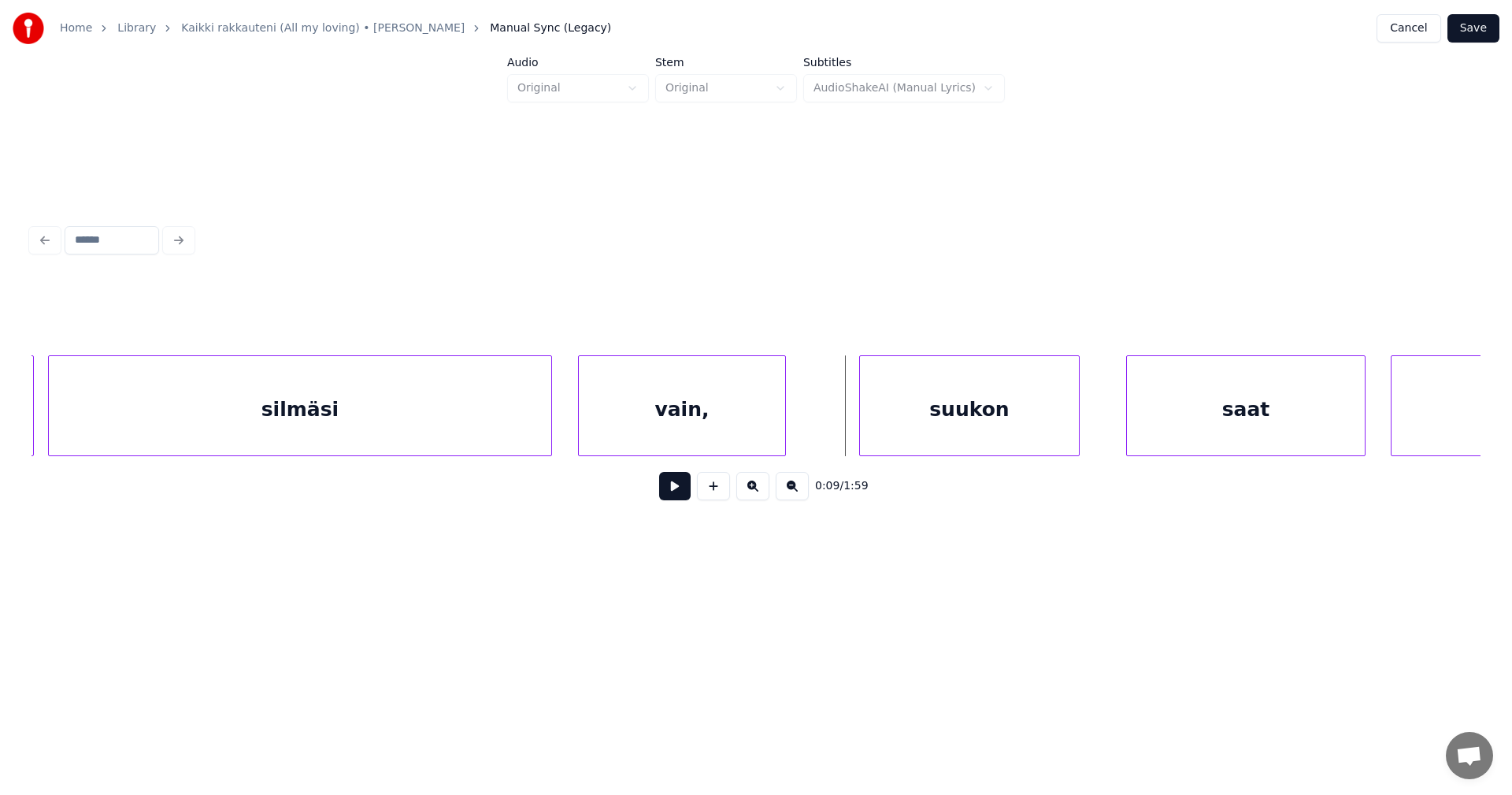
click at [997, 426] on div "suukon" at bounding box center [970, 410] width 219 height 107
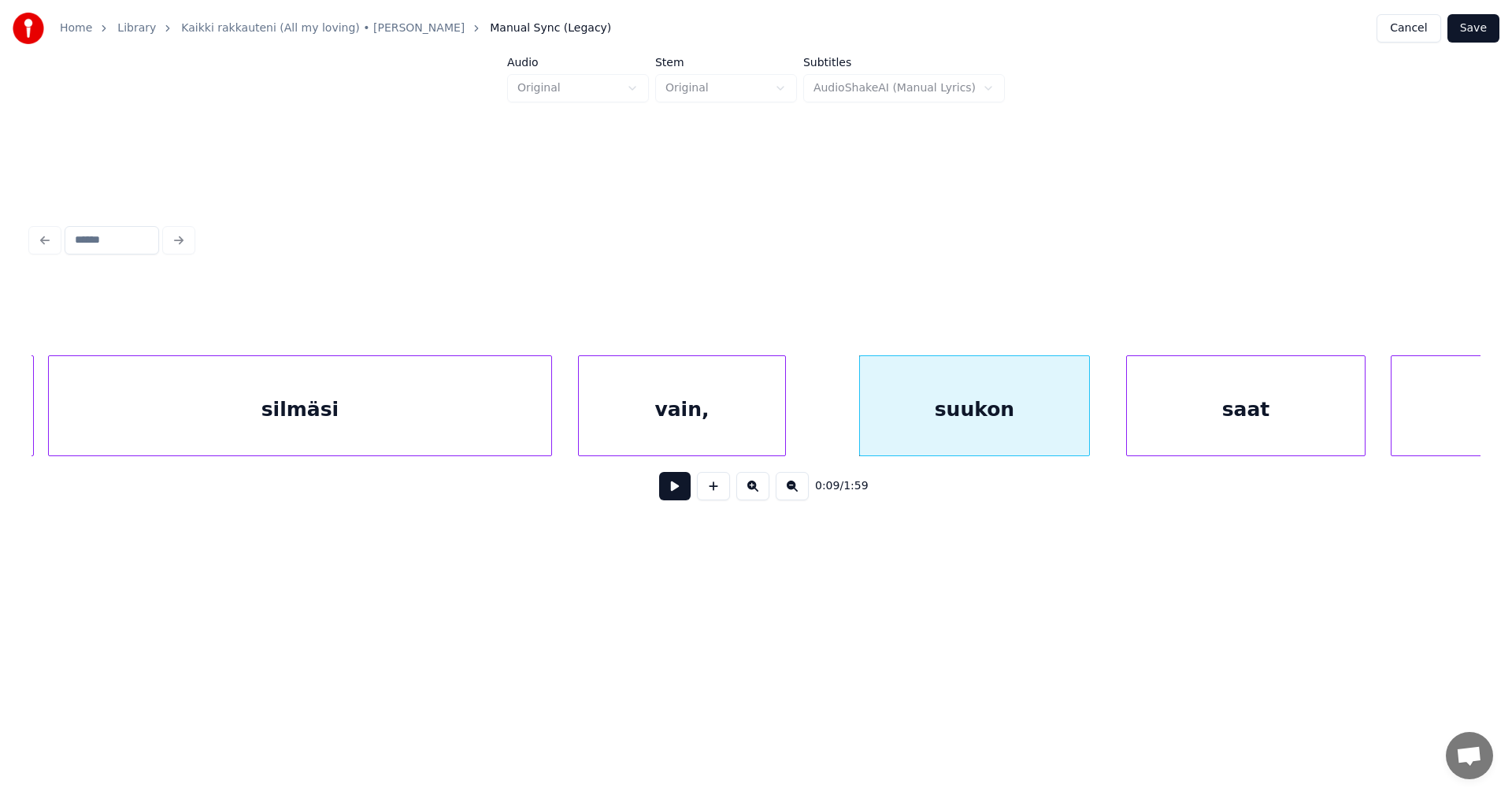
click at [1085, 420] on div at bounding box center [1087, 406] width 5 height 99
click at [681, 493] on button at bounding box center [675, 486] width 32 height 28
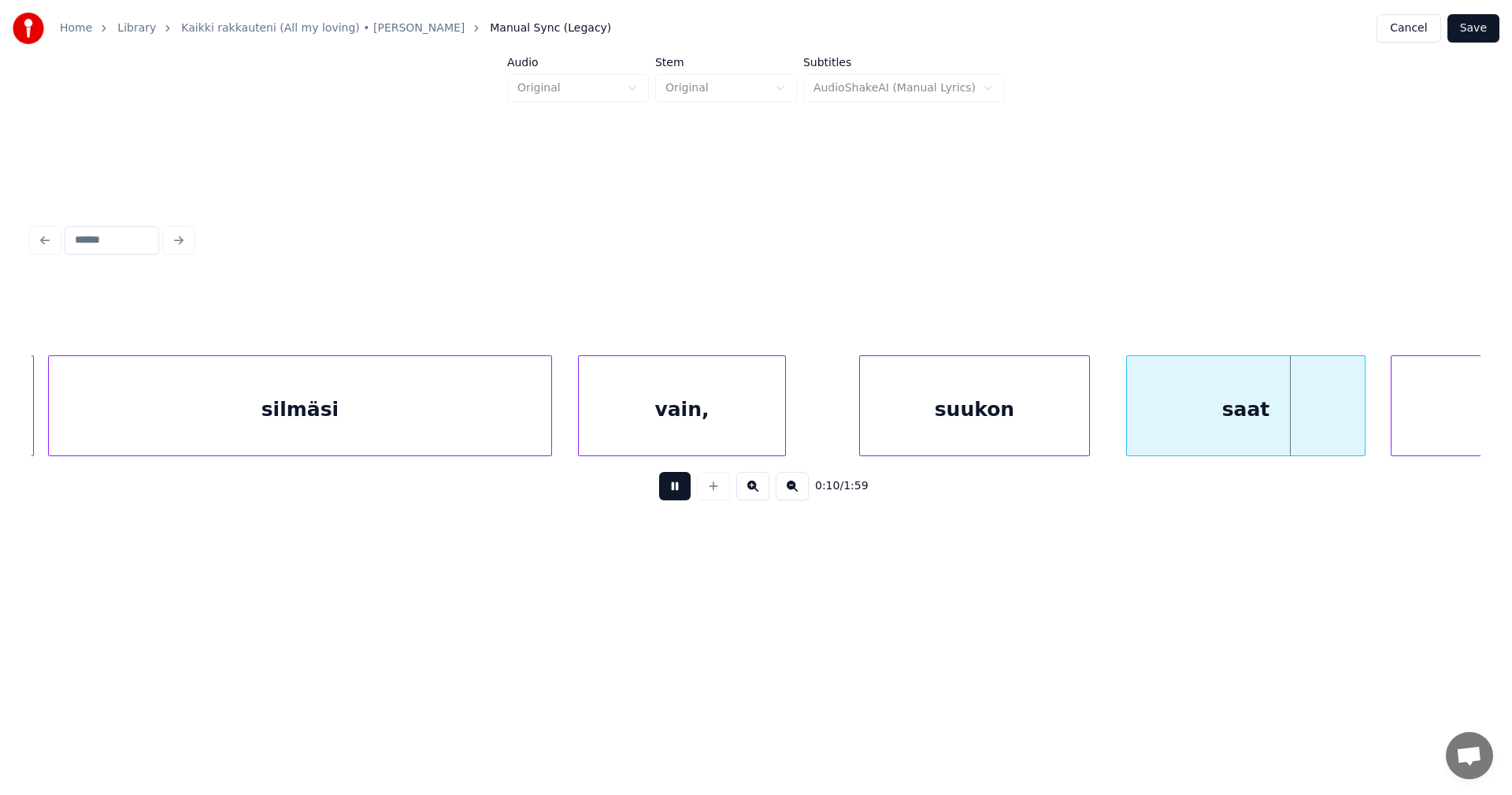
click at [681, 490] on button at bounding box center [675, 486] width 32 height 28
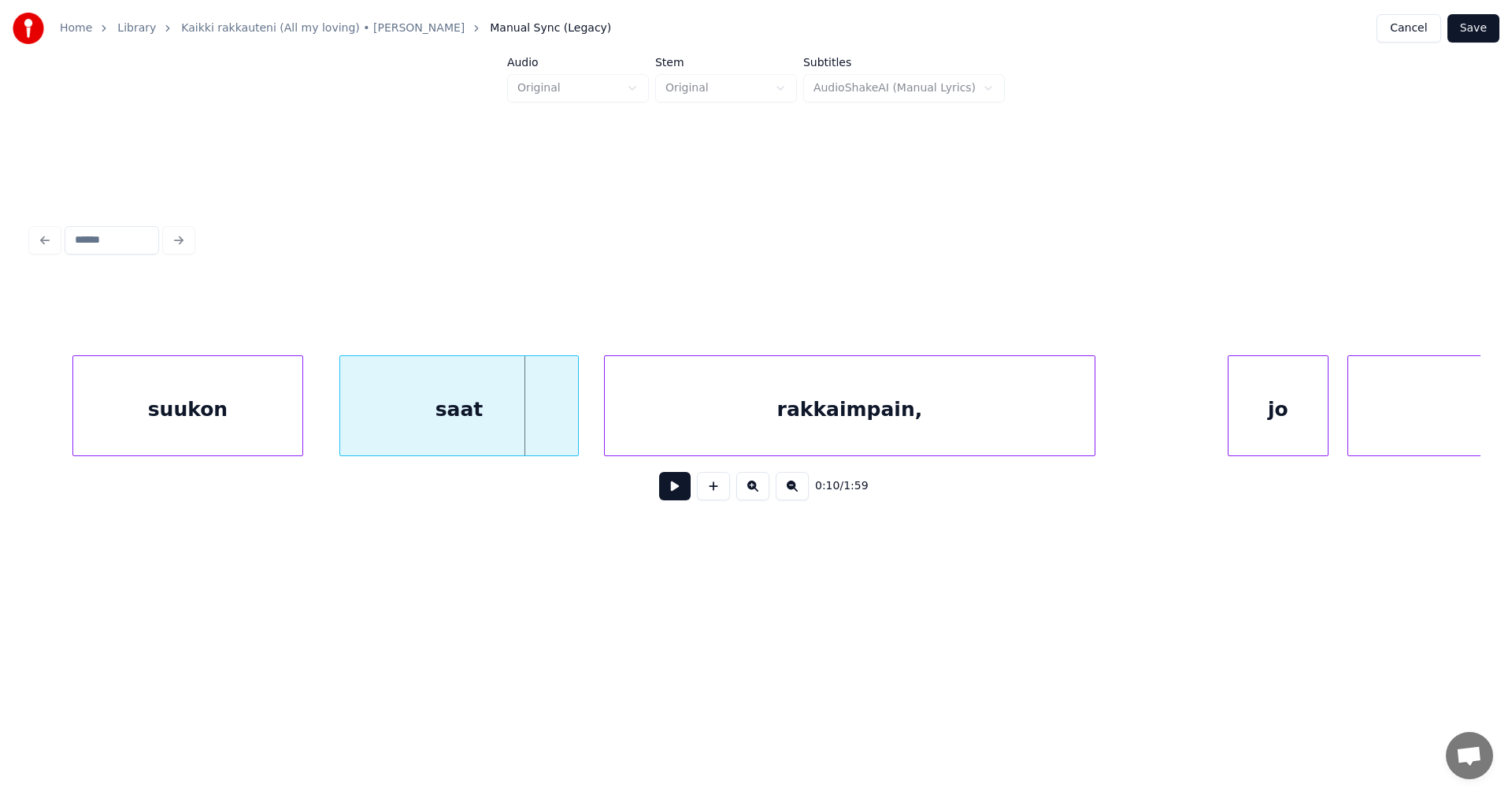
scroll to position [0, 2843]
click at [519, 432] on div "saat" at bounding box center [459, 410] width 238 height 107
click at [675, 492] on button at bounding box center [675, 486] width 32 height 28
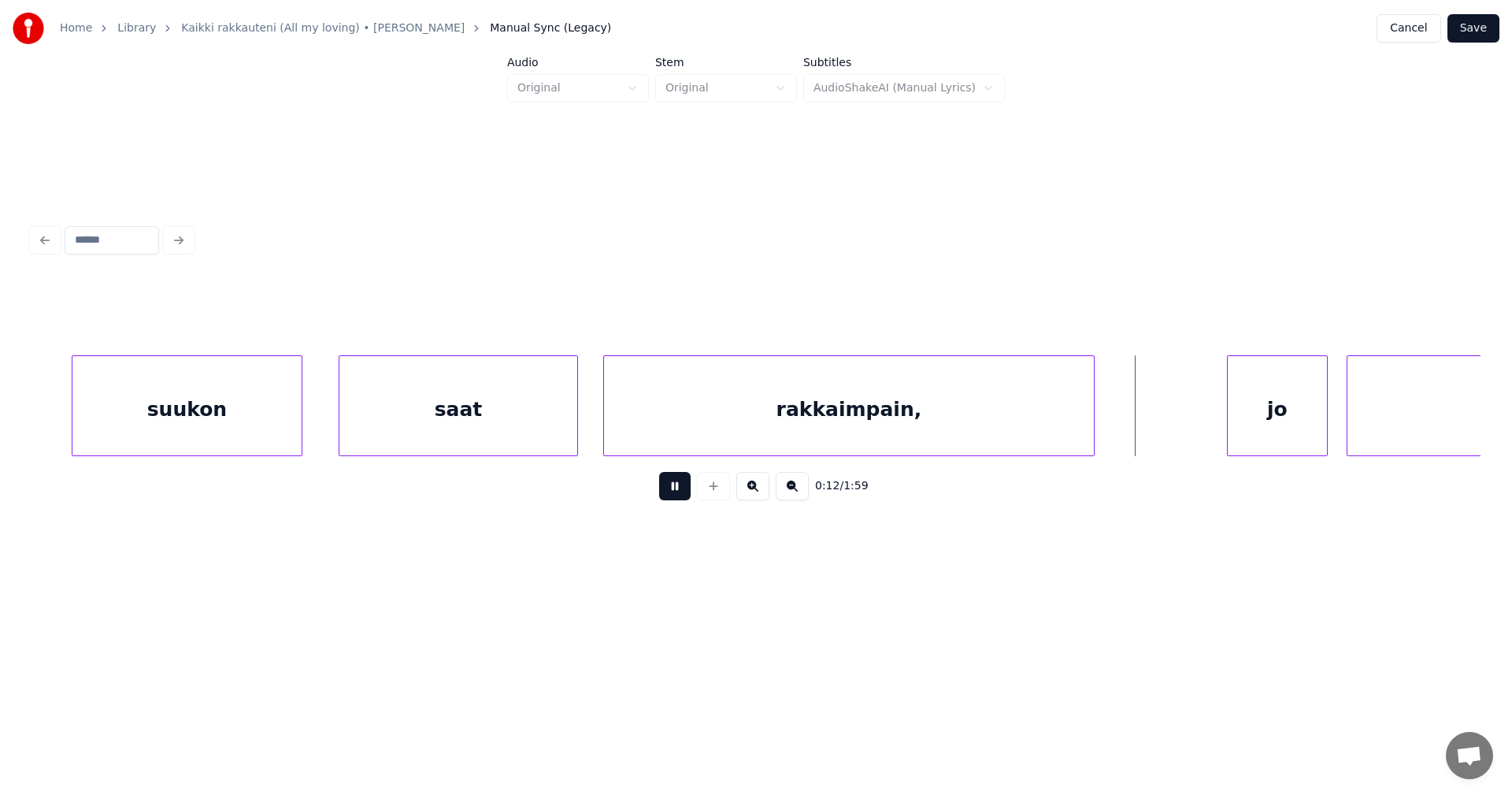
click at [676, 490] on button at bounding box center [675, 486] width 32 height 28
click at [1225, 434] on div "jo" at bounding box center [1241, 410] width 99 height 107
click at [1268, 434] on div "jo" at bounding box center [1241, 410] width 99 height 107
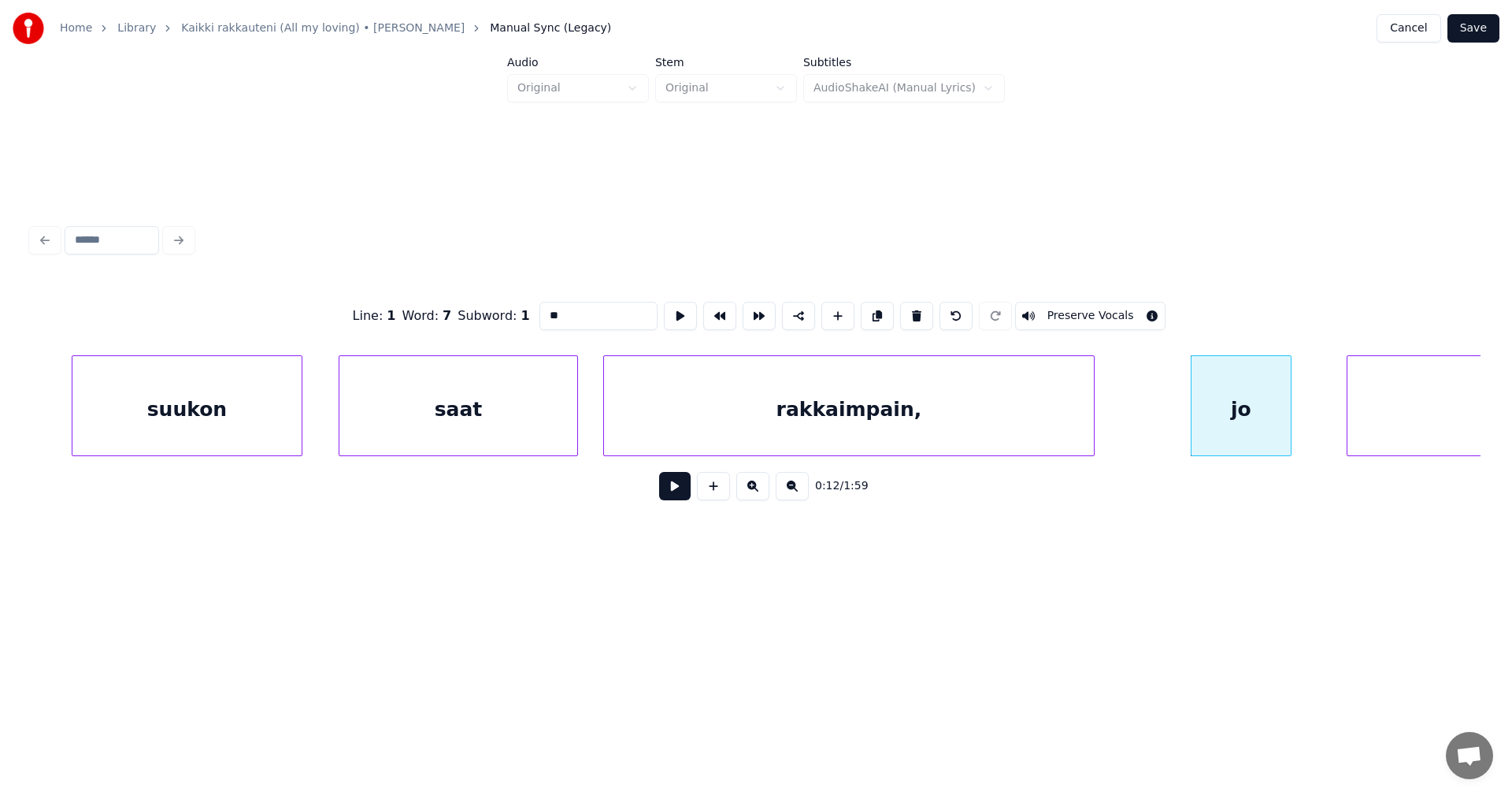
click at [668, 491] on button at bounding box center [675, 486] width 32 height 28
drag, startPoint x: 667, startPoint y: 491, endPoint x: 687, endPoint y: 491, distance: 20.0
click at [667, 491] on button at bounding box center [675, 486] width 32 height 28
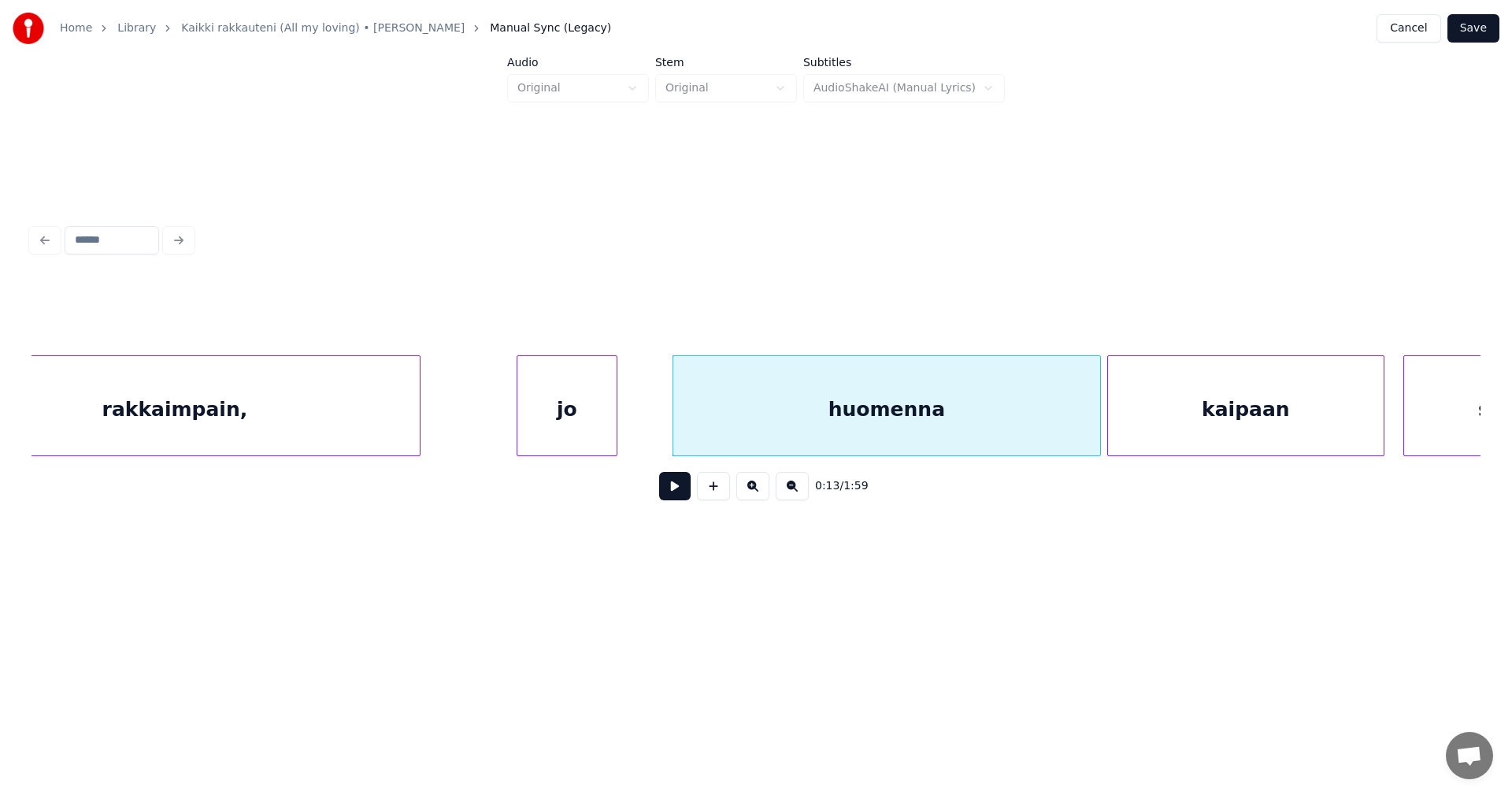
scroll to position [0, 3536]
click at [609, 435] on div at bounding box center [609, 406] width 5 height 99
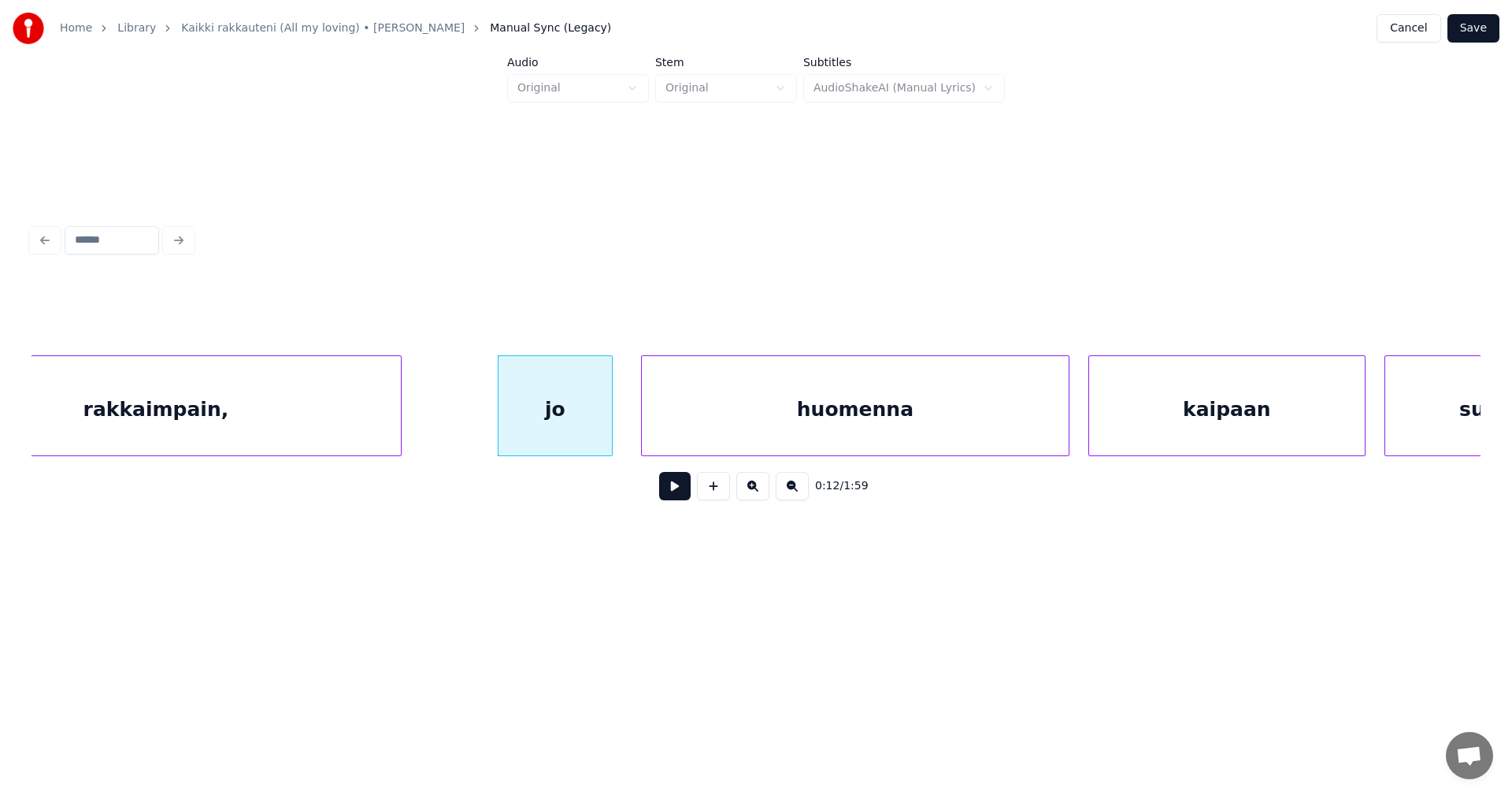
click at [730, 425] on div "huomenna" at bounding box center [855, 410] width 426 height 107
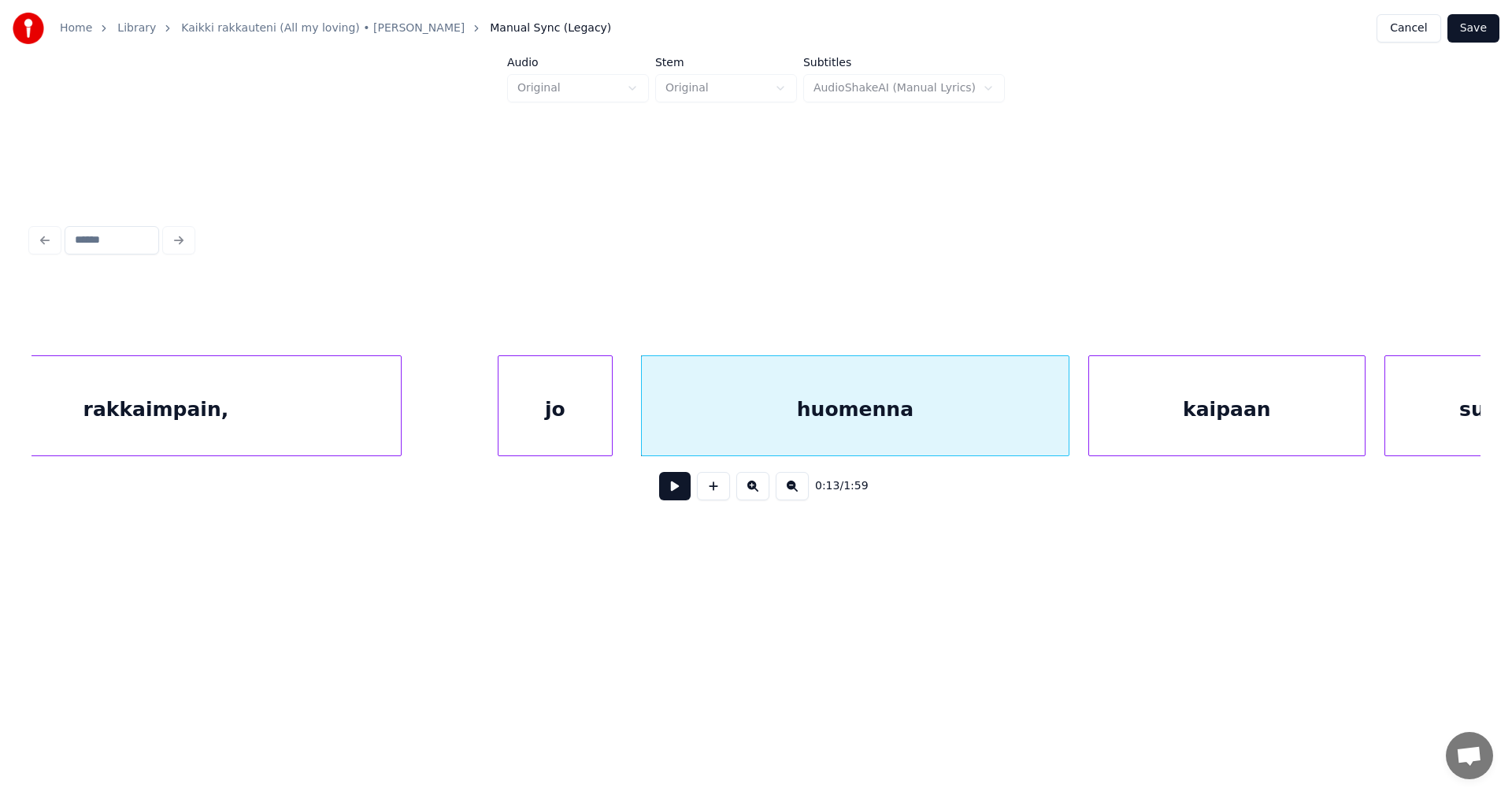
click at [689, 495] on button at bounding box center [675, 486] width 32 height 28
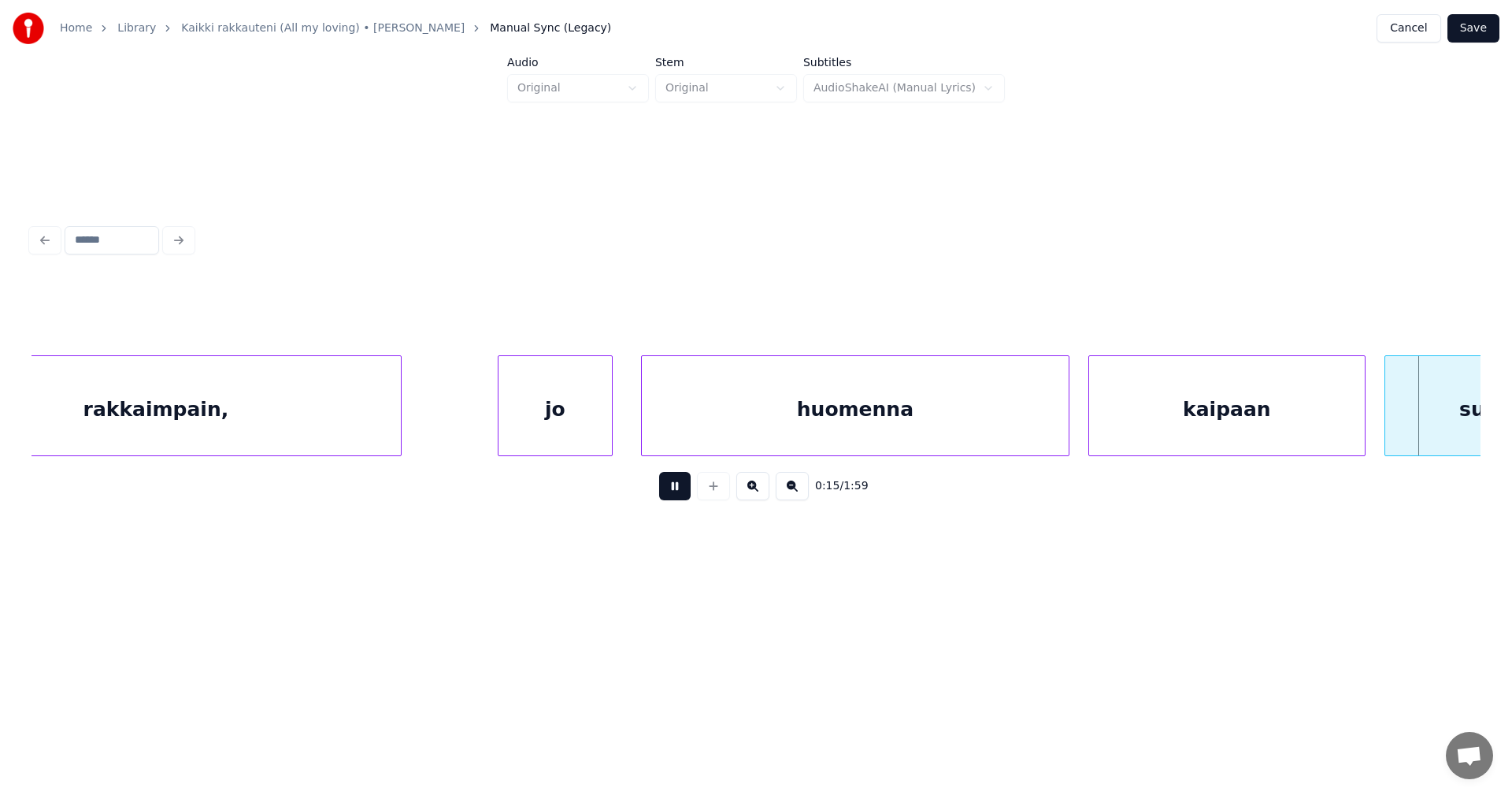
click at [687, 493] on button at bounding box center [675, 486] width 32 height 28
click at [1436, 410] on div "sua" at bounding box center [1479, 410] width 188 height 107
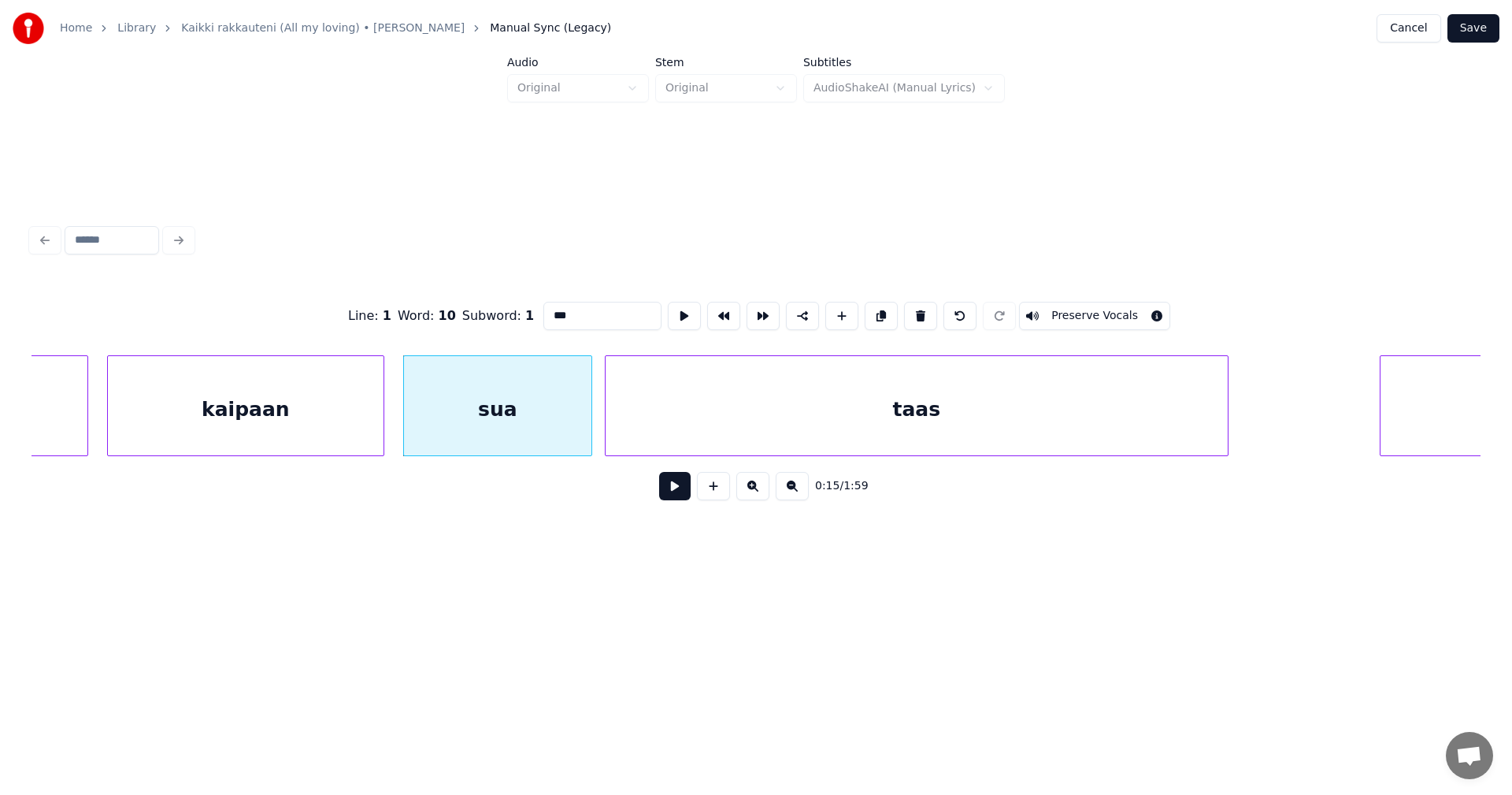
scroll to position [0, 4475]
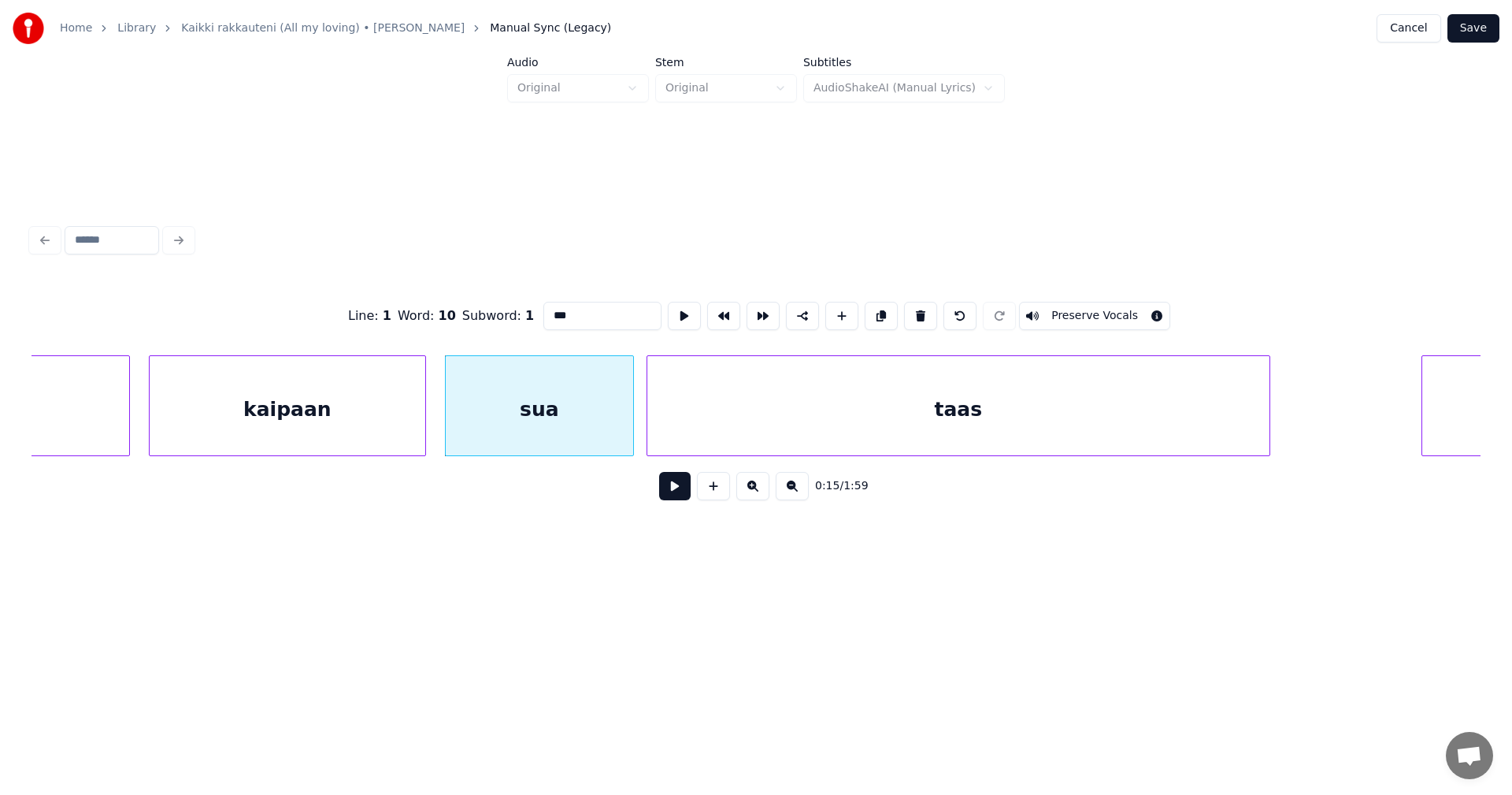
click at [498, 420] on div "sua" at bounding box center [539, 410] width 188 height 107
click at [683, 490] on button at bounding box center [675, 486] width 32 height 28
drag, startPoint x: 679, startPoint y: 485, endPoint x: 661, endPoint y: 473, distance: 21.6
click at [673, 482] on button at bounding box center [675, 486] width 32 height 28
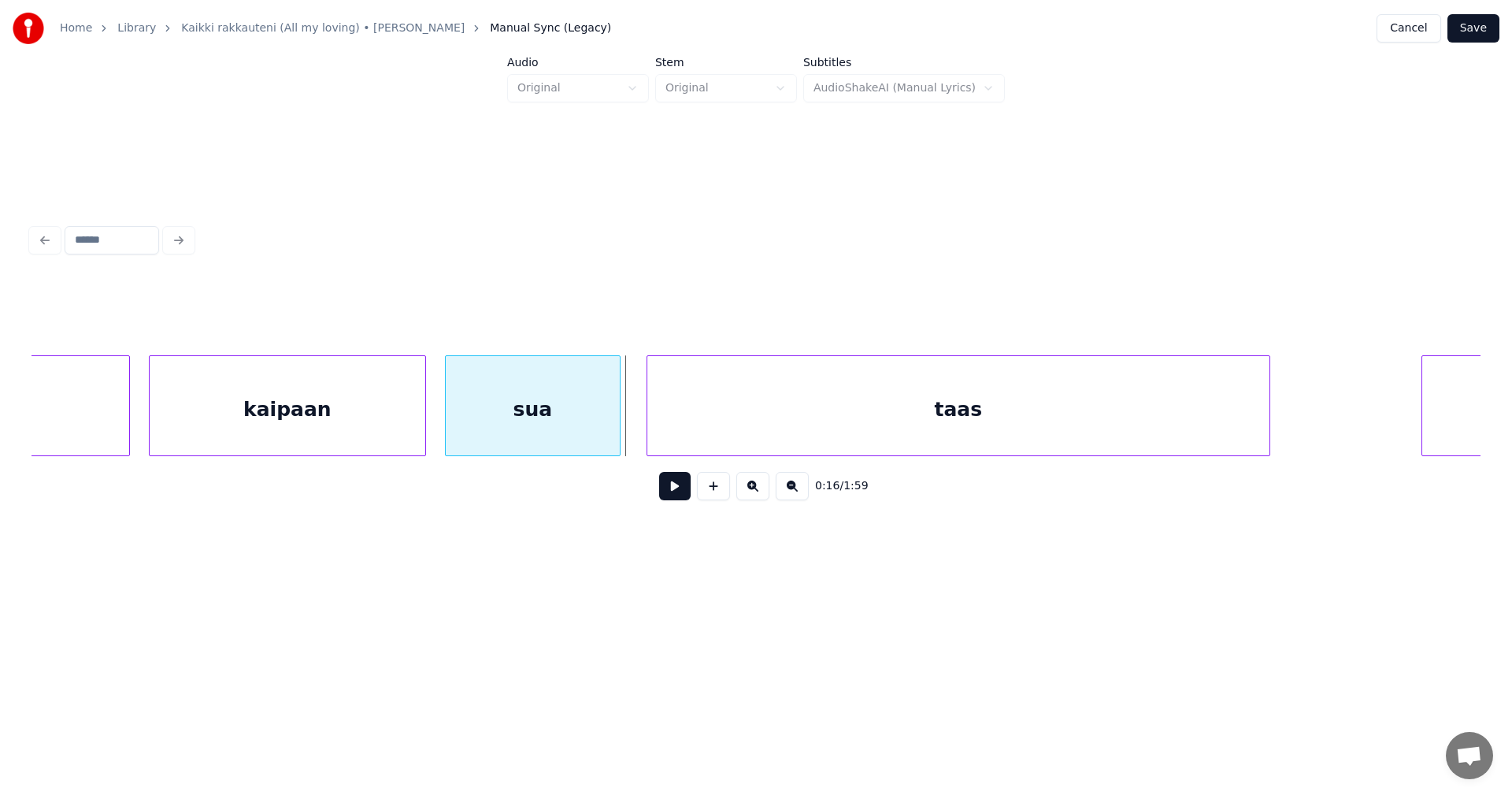
click at [618, 435] on div at bounding box center [617, 406] width 5 height 99
click at [680, 493] on button at bounding box center [675, 486] width 32 height 28
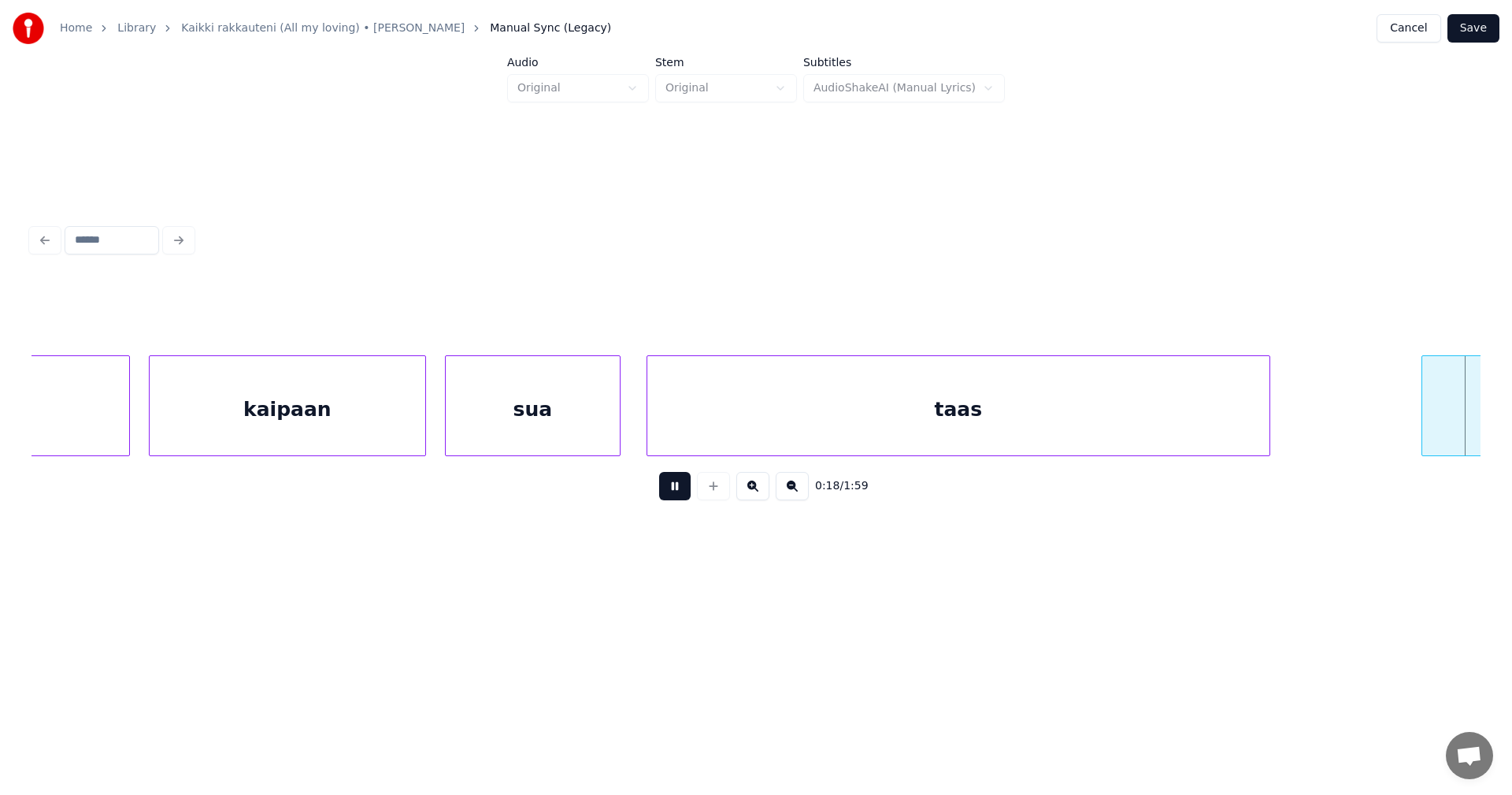
scroll to position [0, 5924]
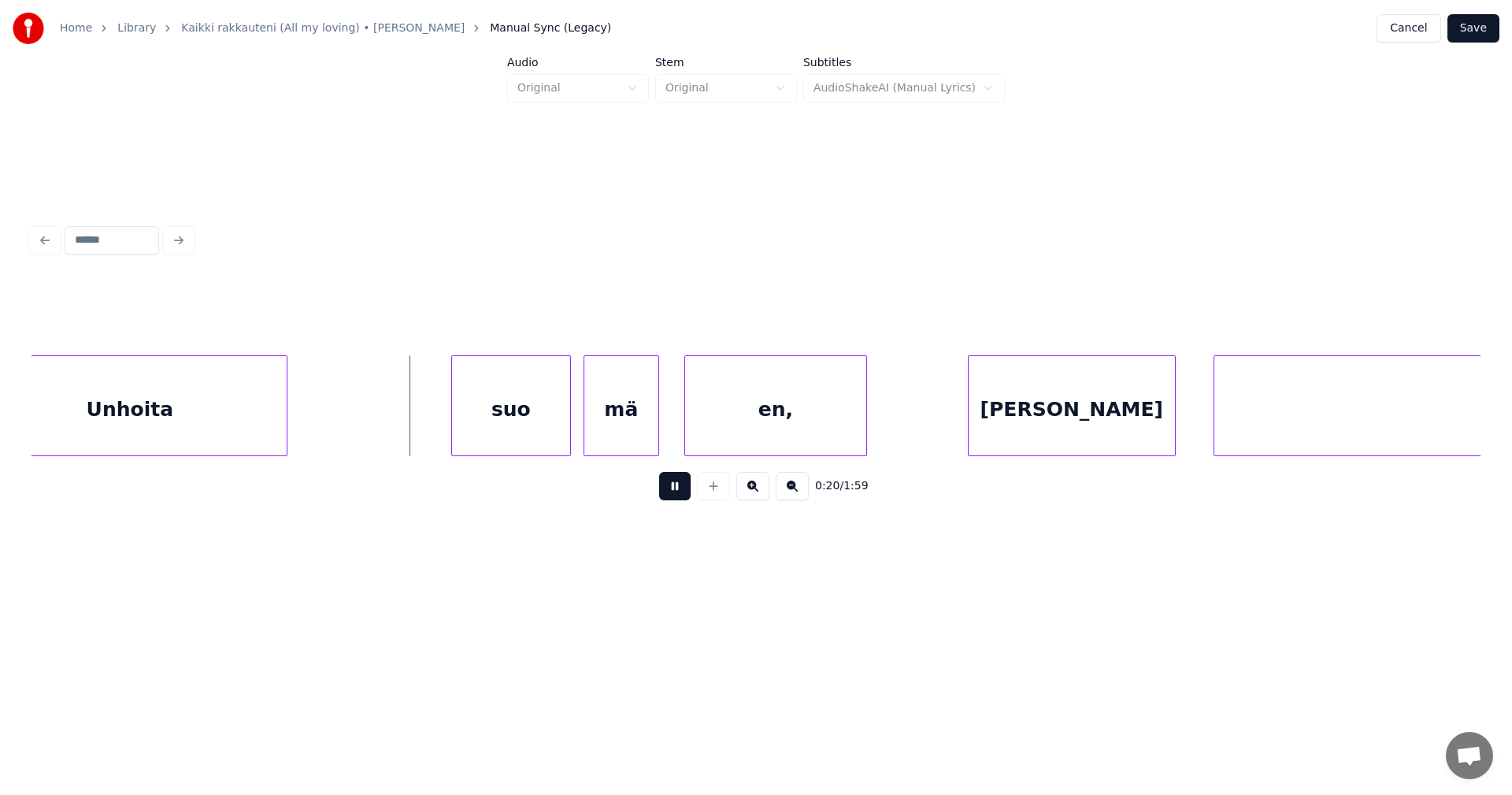
drag, startPoint x: 678, startPoint y: 489, endPoint x: 640, endPoint y: 483, distance: 38.5
click at [676, 487] on button at bounding box center [675, 486] width 32 height 28
click at [516, 419] on div "suo" at bounding box center [511, 410] width 118 height 107
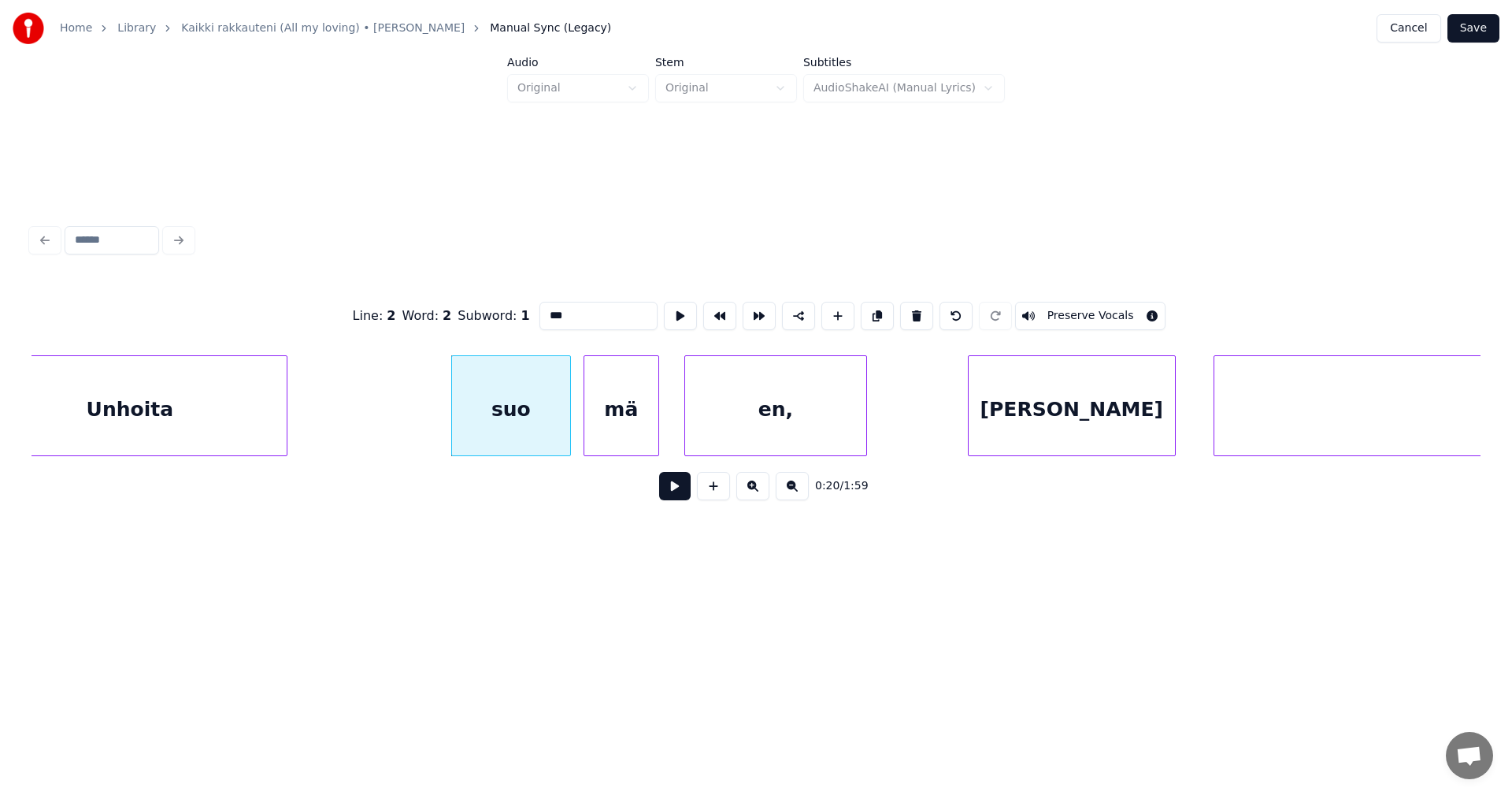
drag, startPoint x: 573, startPoint y: 316, endPoint x: 584, endPoint y: 310, distance: 12.5
click at [574, 315] on input "***" at bounding box center [598, 316] width 118 height 28
click at [464, 397] on div "sua" at bounding box center [459, 410] width 118 height 107
type input "***"
click at [679, 494] on button at bounding box center [675, 486] width 32 height 28
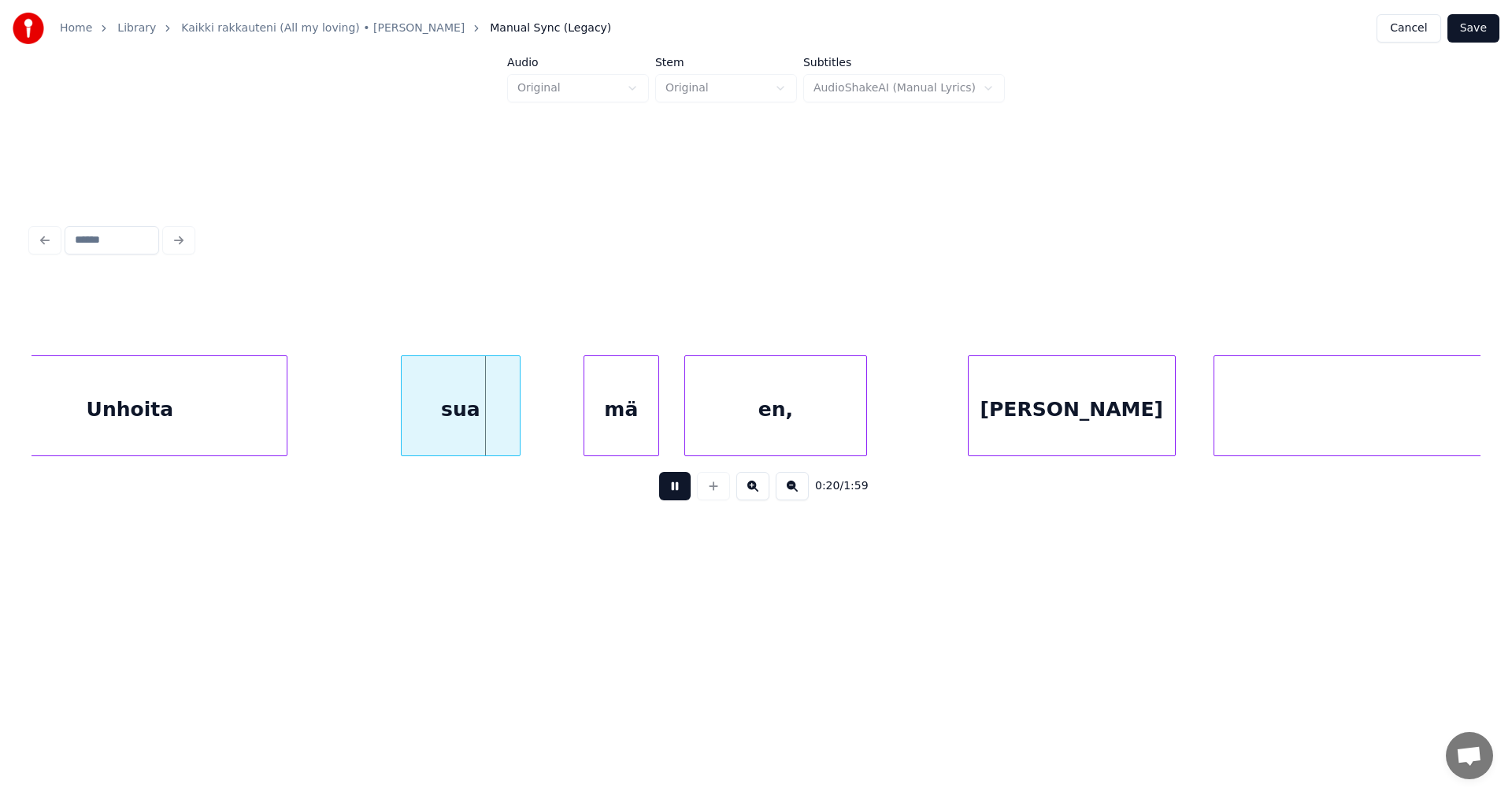
click at [676, 489] on button at bounding box center [675, 486] width 32 height 28
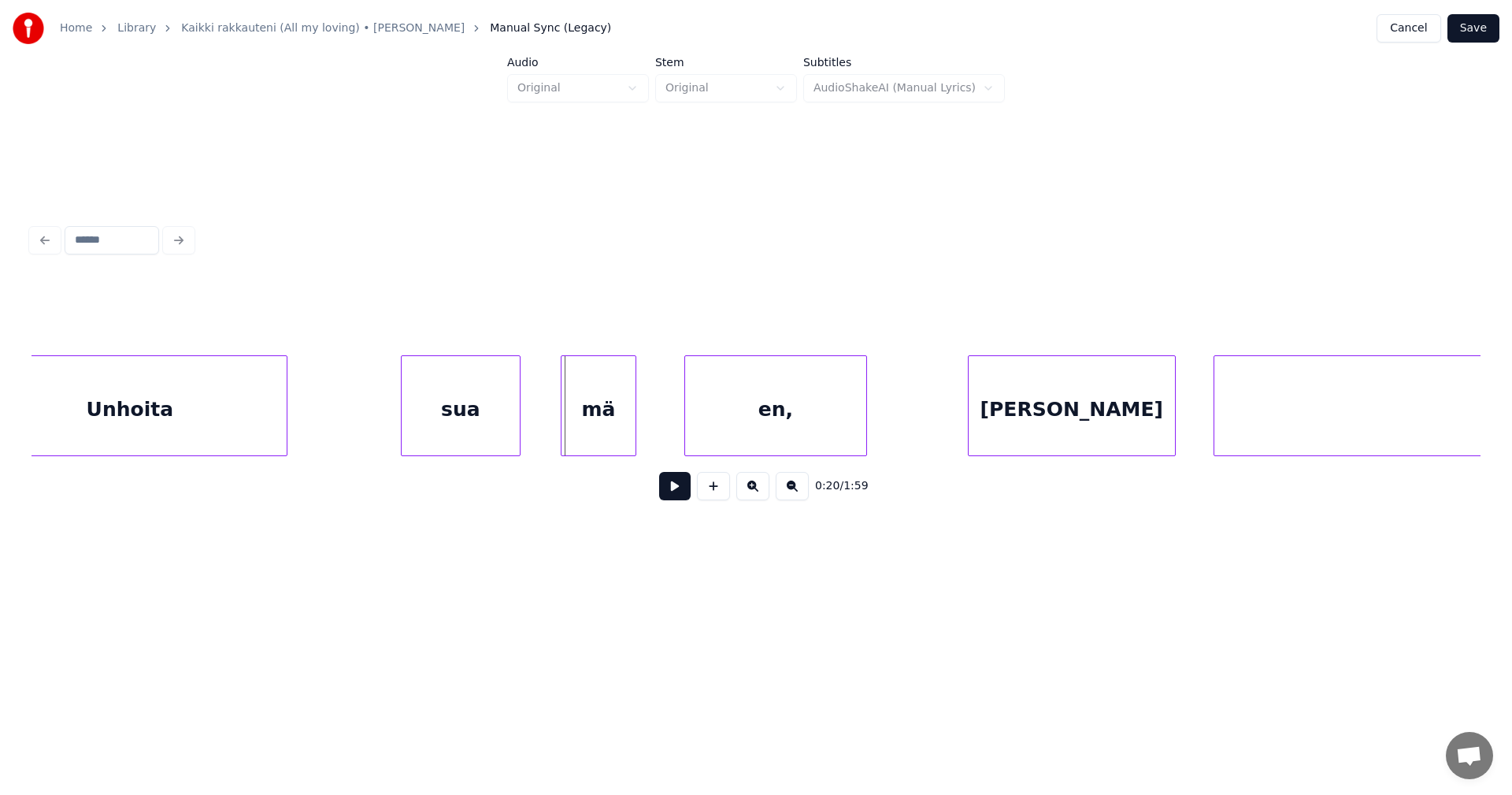
click at [615, 431] on div "mä" at bounding box center [598, 410] width 74 height 107
click at [706, 436] on div "en," at bounding box center [748, 410] width 181 height 107
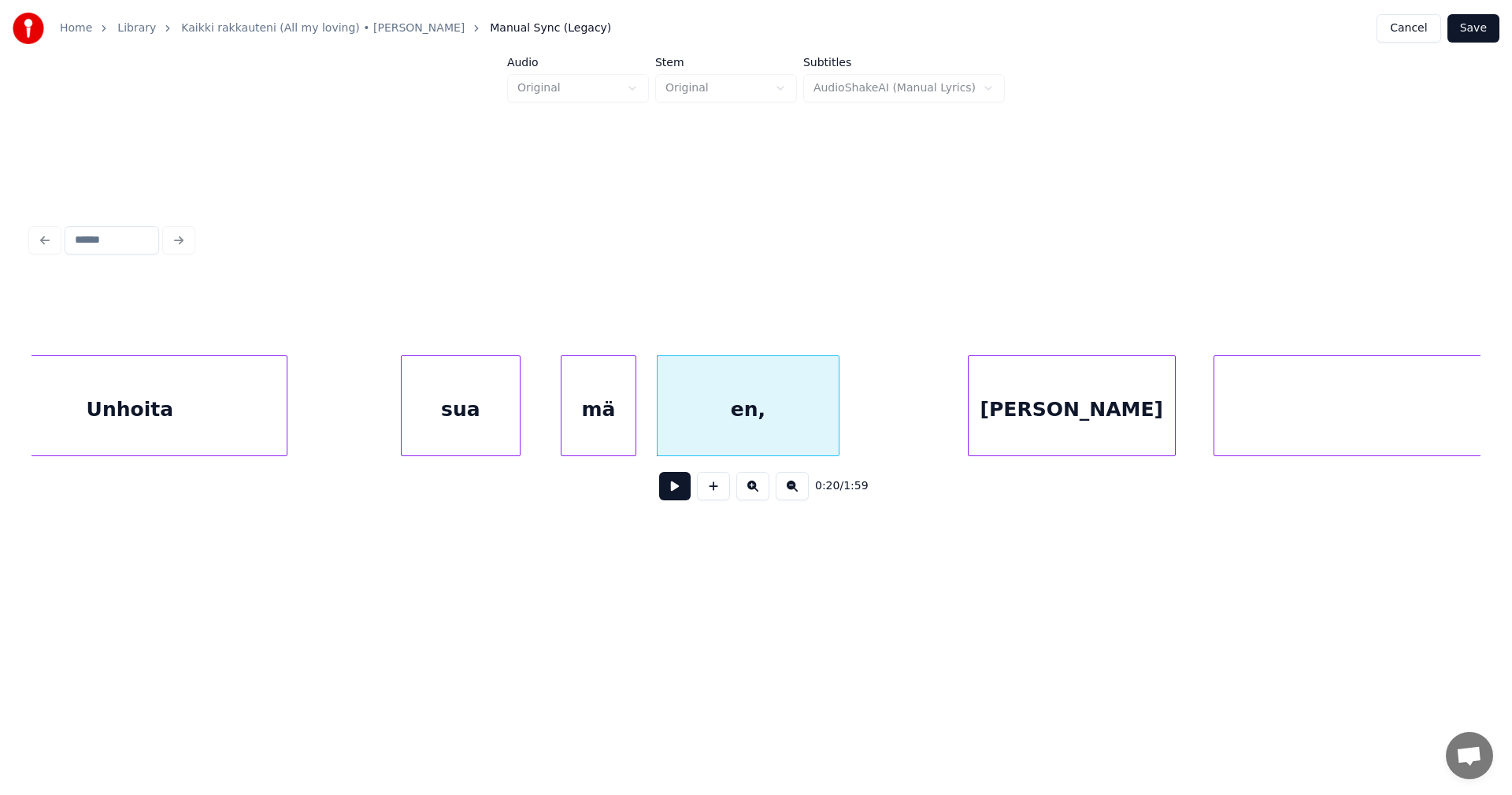
click at [707, 435] on div "en," at bounding box center [748, 410] width 181 height 107
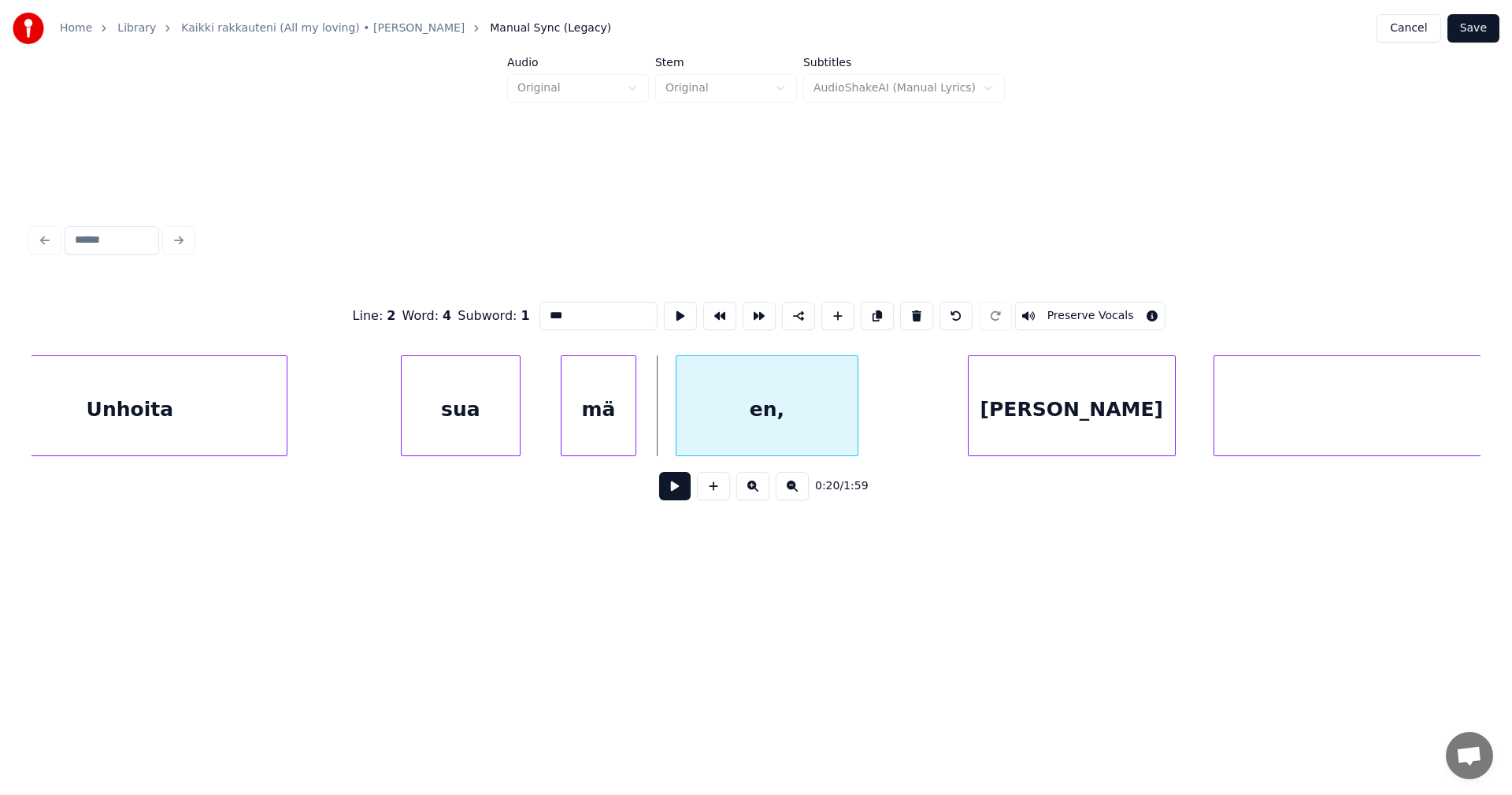
click at [736, 424] on div "en," at bounding box center [767, 410] width 181 height 107
click at [499, 424] on div "sua" at bounding box center [460, 410] width 118 height 107
type input "***"
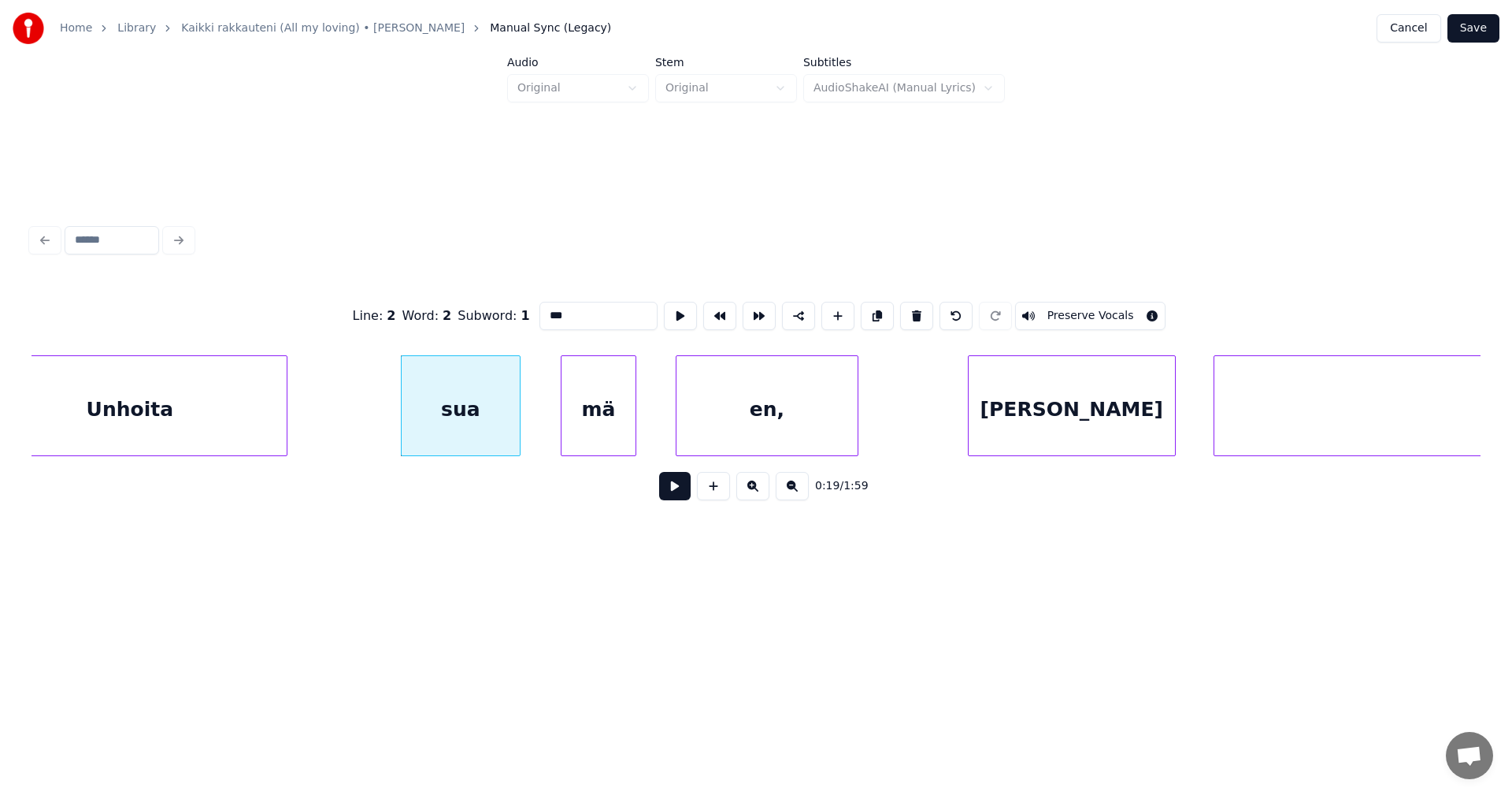
click at [673, 489] on button at bounding box center [675, 486] width 32 height 28
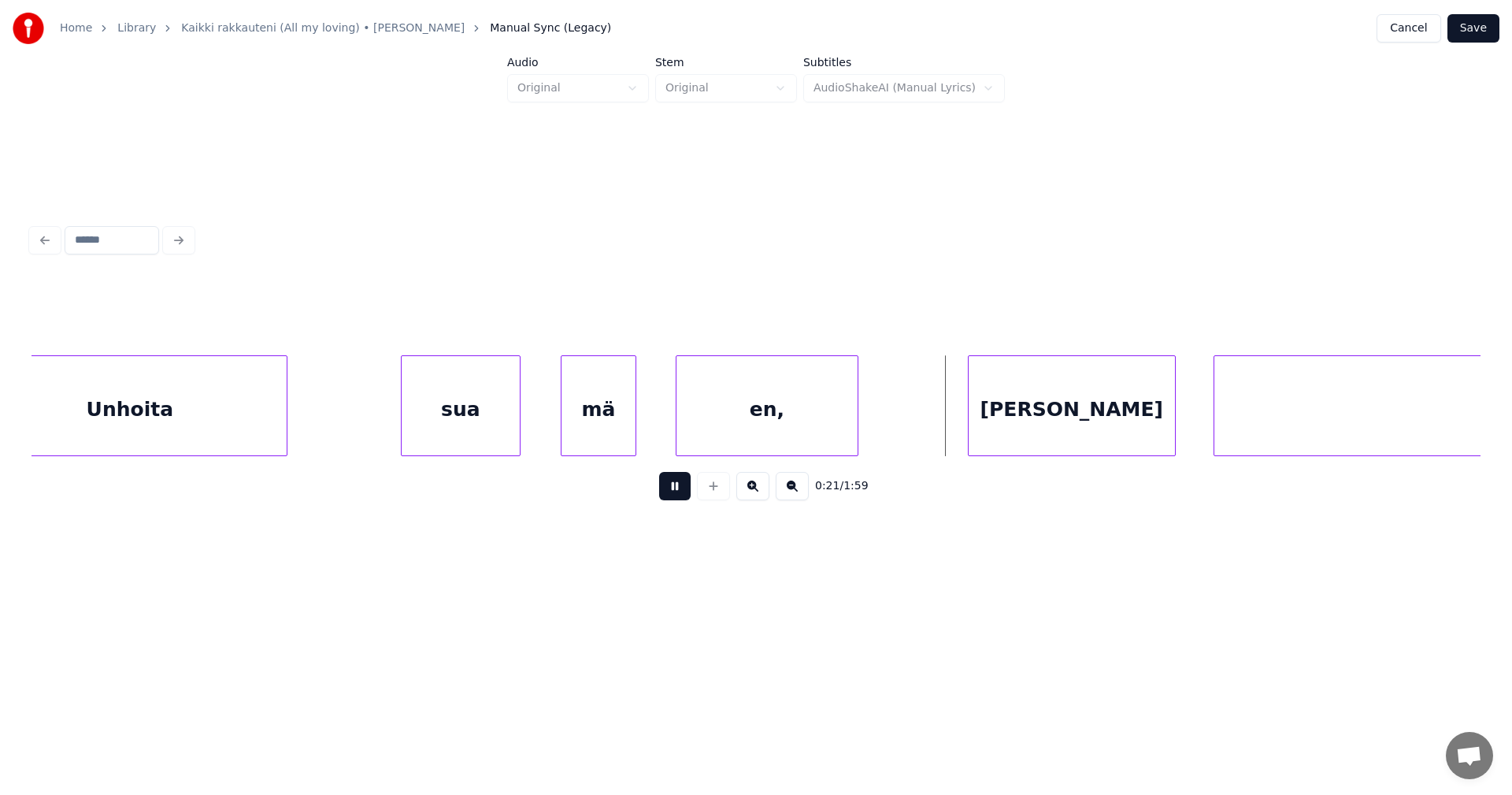
drag, startPoint x: 675, startPoint y: 488, endPoint x: 799, endPoint y: 480, distance: 124.3
click at [676, 487] on button at bounding box center [675, 486] width 32 height 28
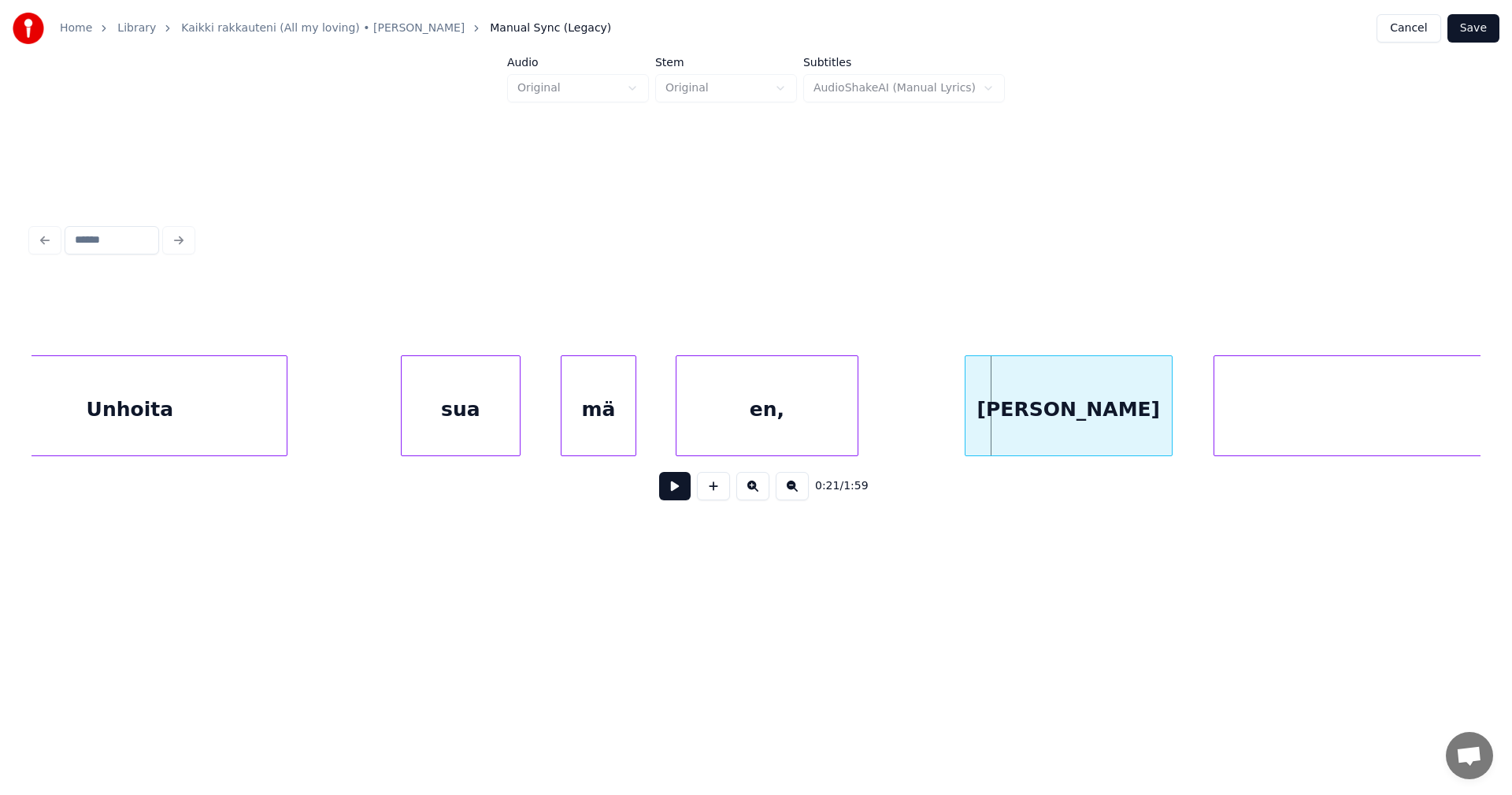
click at [1089, 431] on div "olen" at bounding box center [1069, 410] width 207 height 107
click at [678, 491] on button at bounding box center [675, 486] width 32 height 28
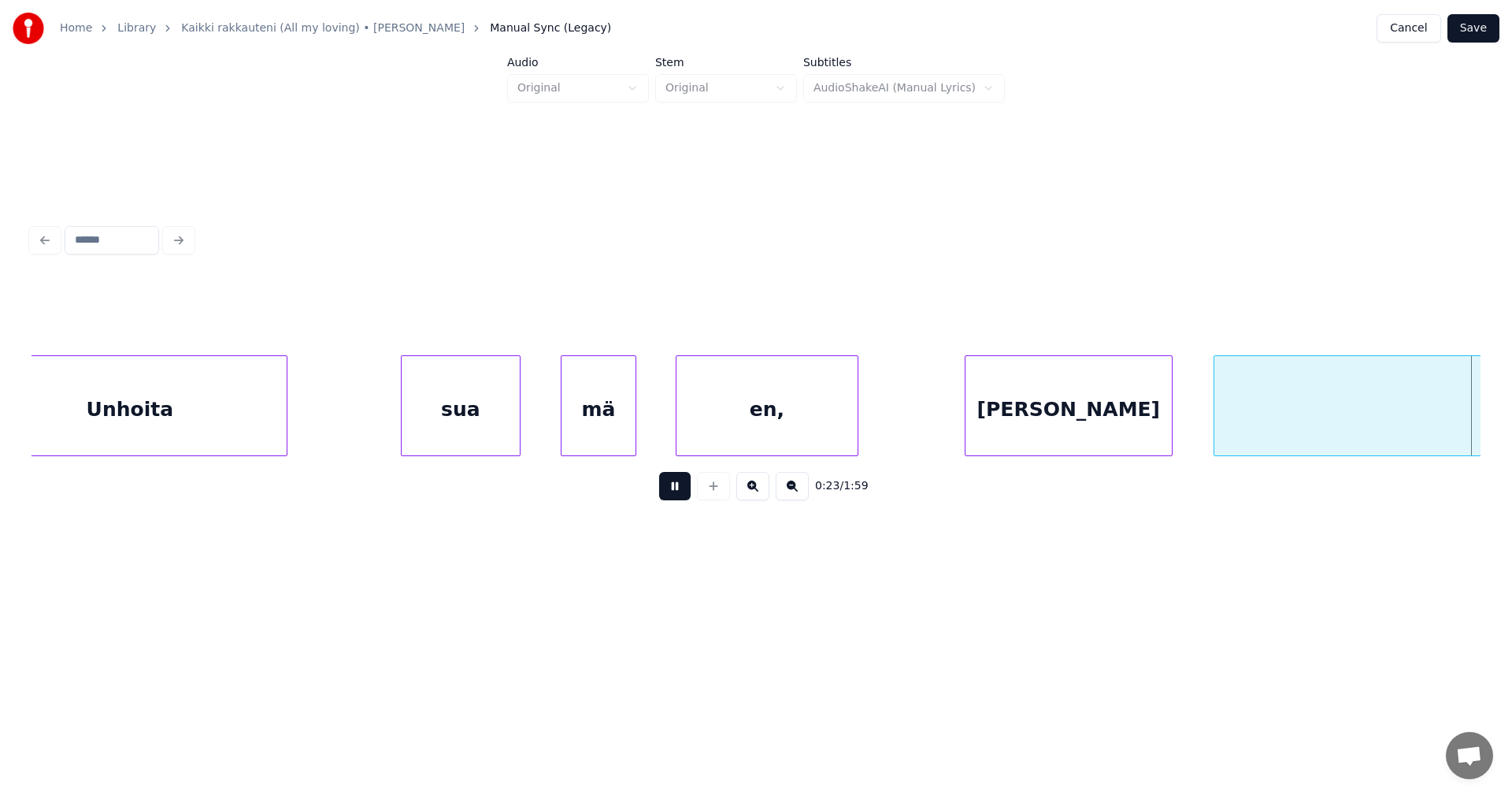
scroll to position [0, 7374]
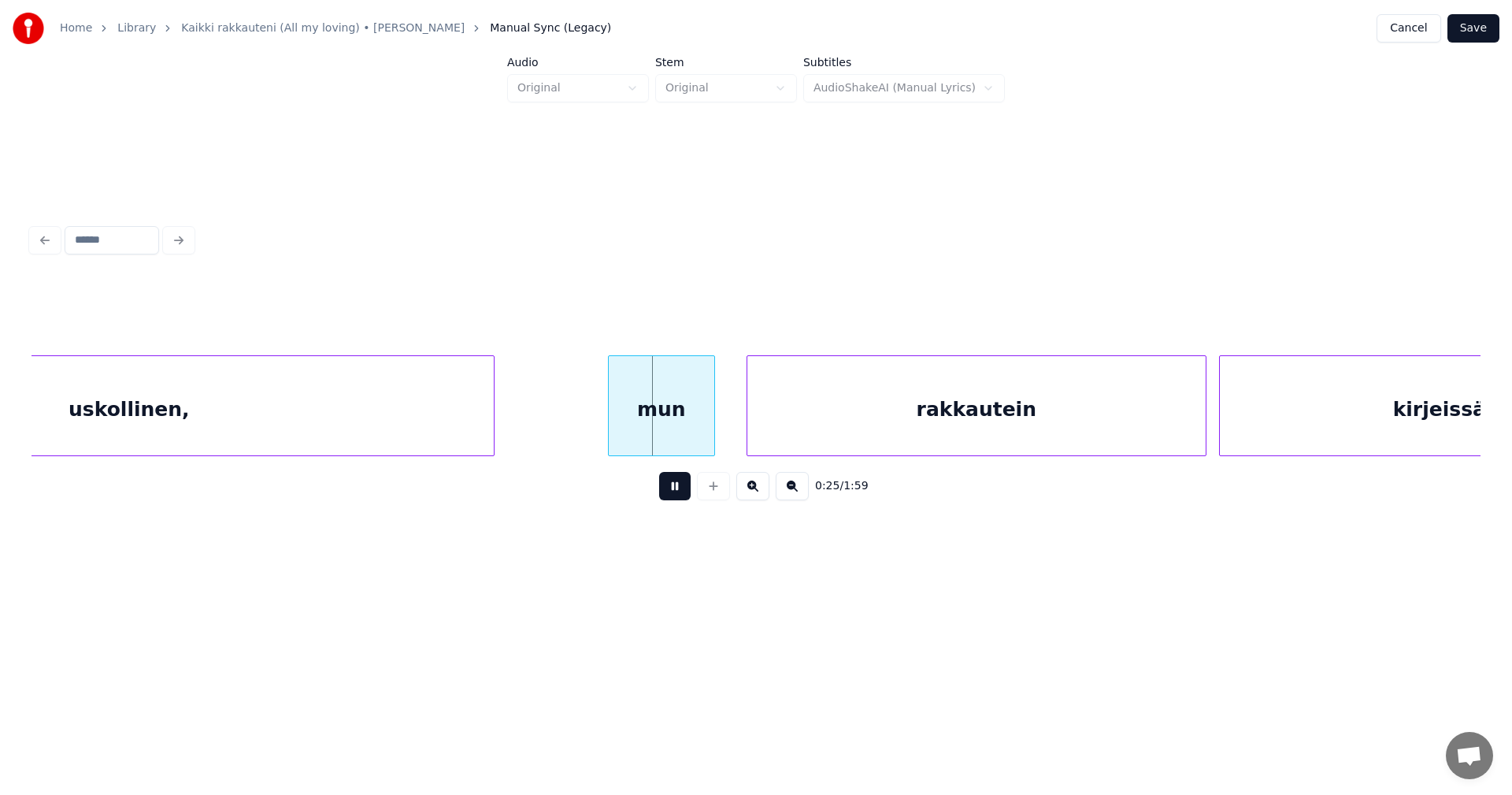
drag, startPoint x: 678, startPoint y: 491, endPoint x: 690, endPoint y: 461, distance: 32.3
click at [690, 466] on div "0:25 / 1:59" at bounding box center [756, 486] width 1449 height 60
click at [689, 431] on div "mun" at bounding box center [661, 410] width 106 height 107
drag, startPoint x: 678, startPoint y: 489, endPoint x: 683, endPoint y: 461, distance: 28.4
click at [680, 480] on button at bounding box center [675, 486] width 32 height 28
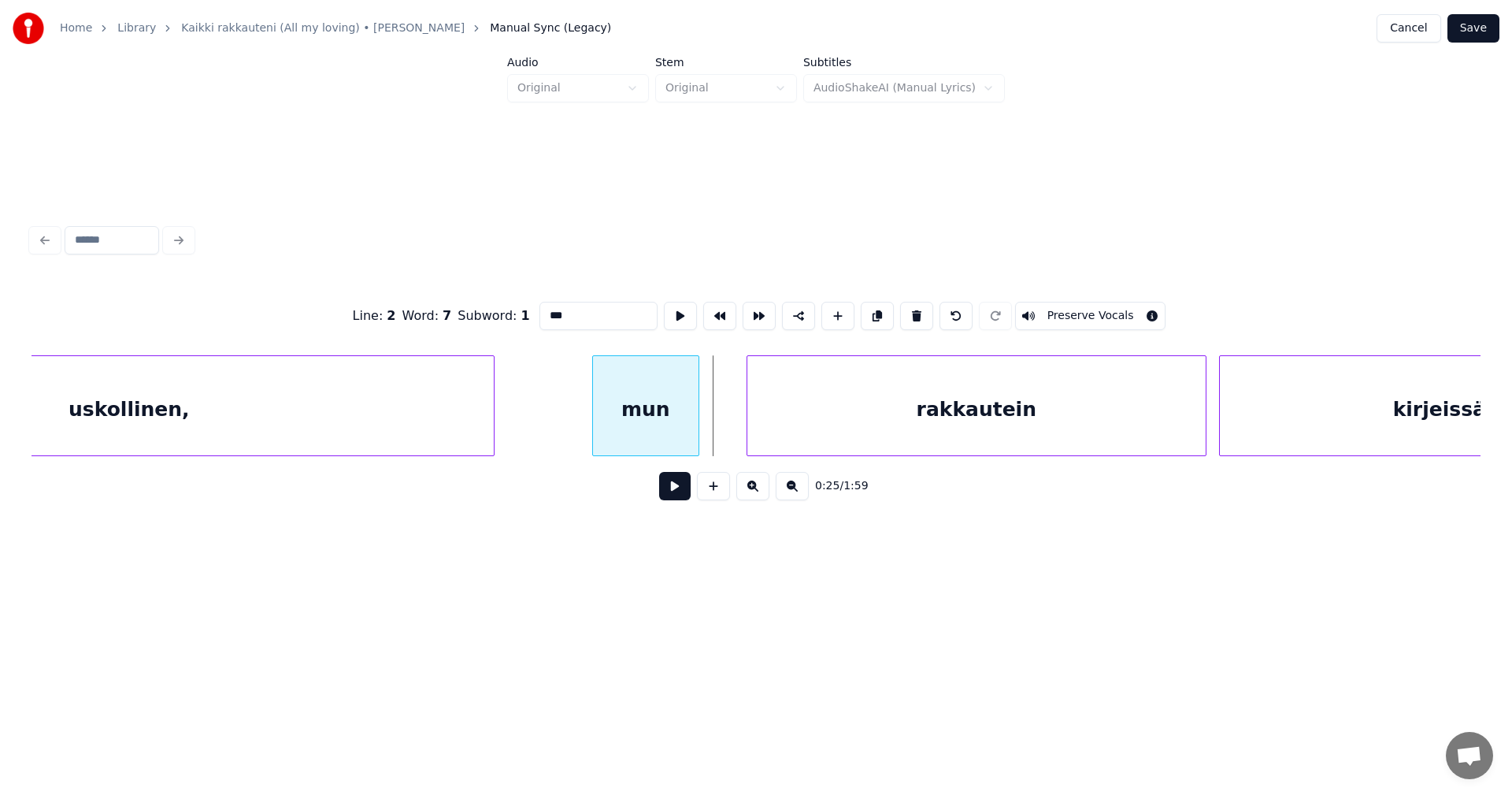
click at [669, 431] on div "mun" at bounding box center [646, 410] width 106 height 107
click at [680, 495] on button at bounding box center [675, 486] width 32 height 28
drag, startPoint x: 679, startPoint y: 492, endPoint x: 678, endPoint y: 474, distance: 18.0
click at [679, 491] on button at bounding box center [675, 486] width 32 height 28
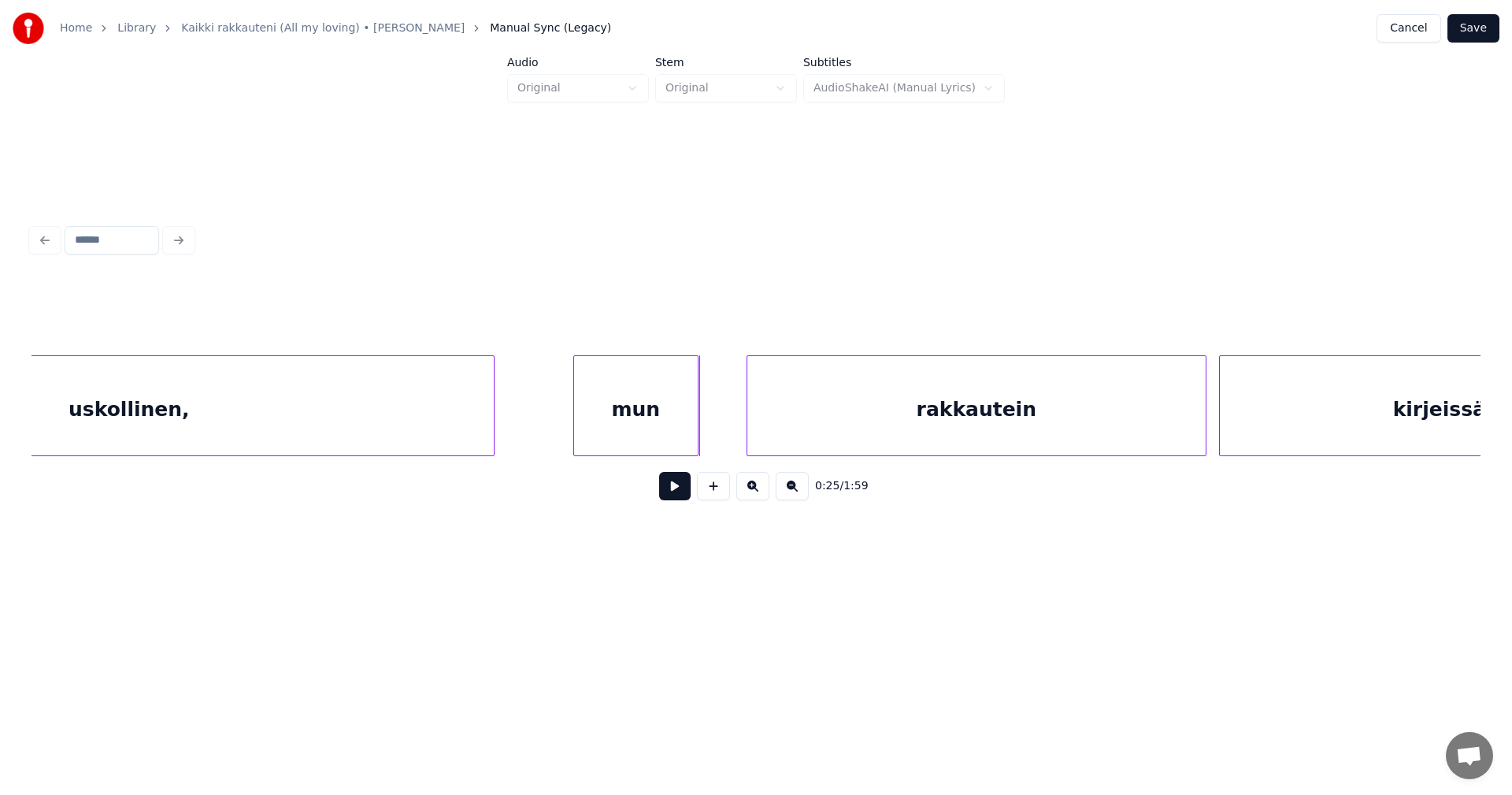
click at [575, 439] on div at bounding box center [576, 406] width 5 height 99
click at [680, 435] on div "mun" at bounding box center [635, 410] width 124 height 107
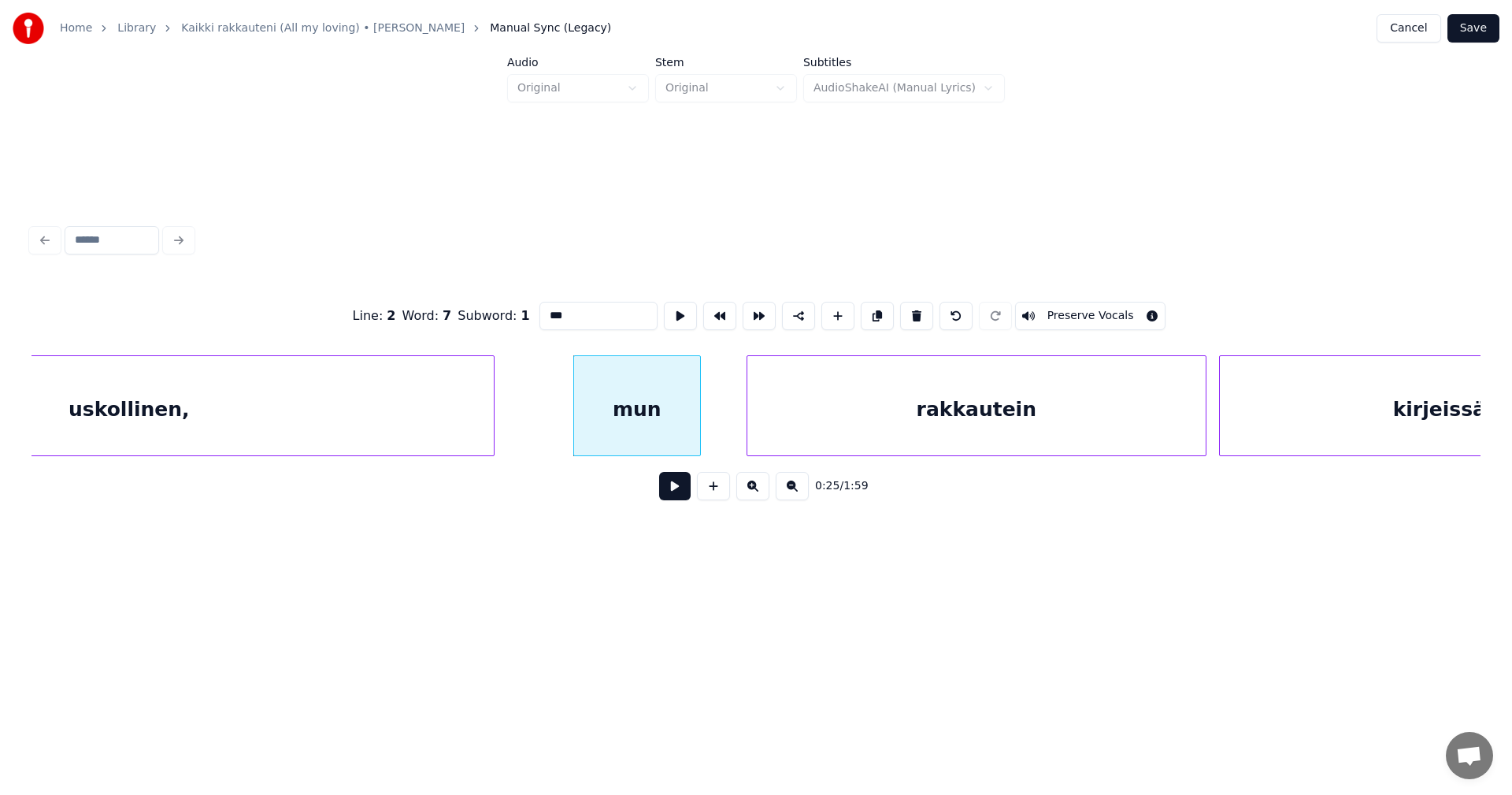
click at [698, 429] on div at bounding box center [698, 406] width 5 height 99
click at [780, 427] on div "rakkautein" at bounding box center [966, 410] width 458 height 107
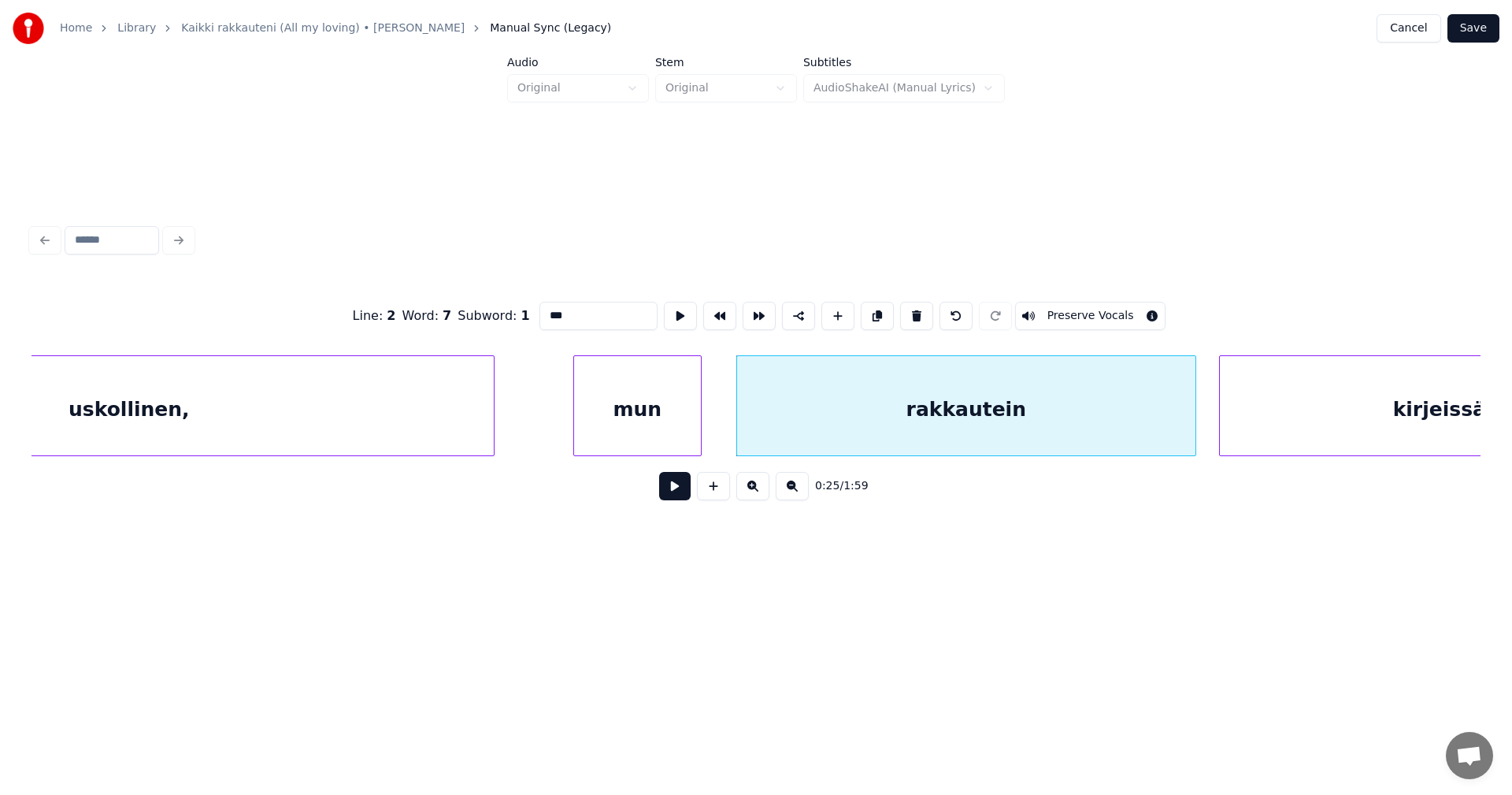
click at [687, 489] on button at bounding box center [675, 486] width 32 height 28
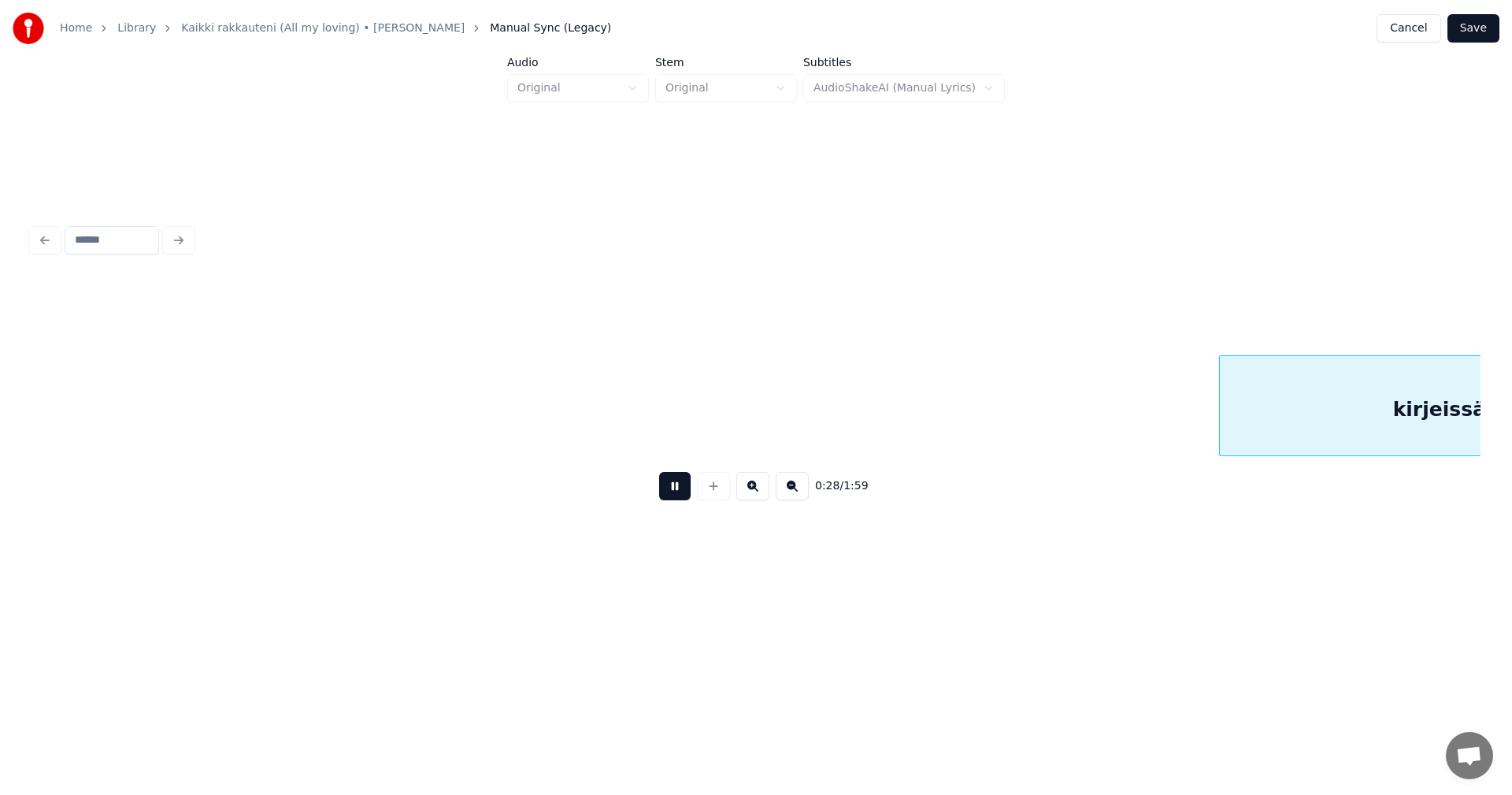
scroll to position [0, 8824]
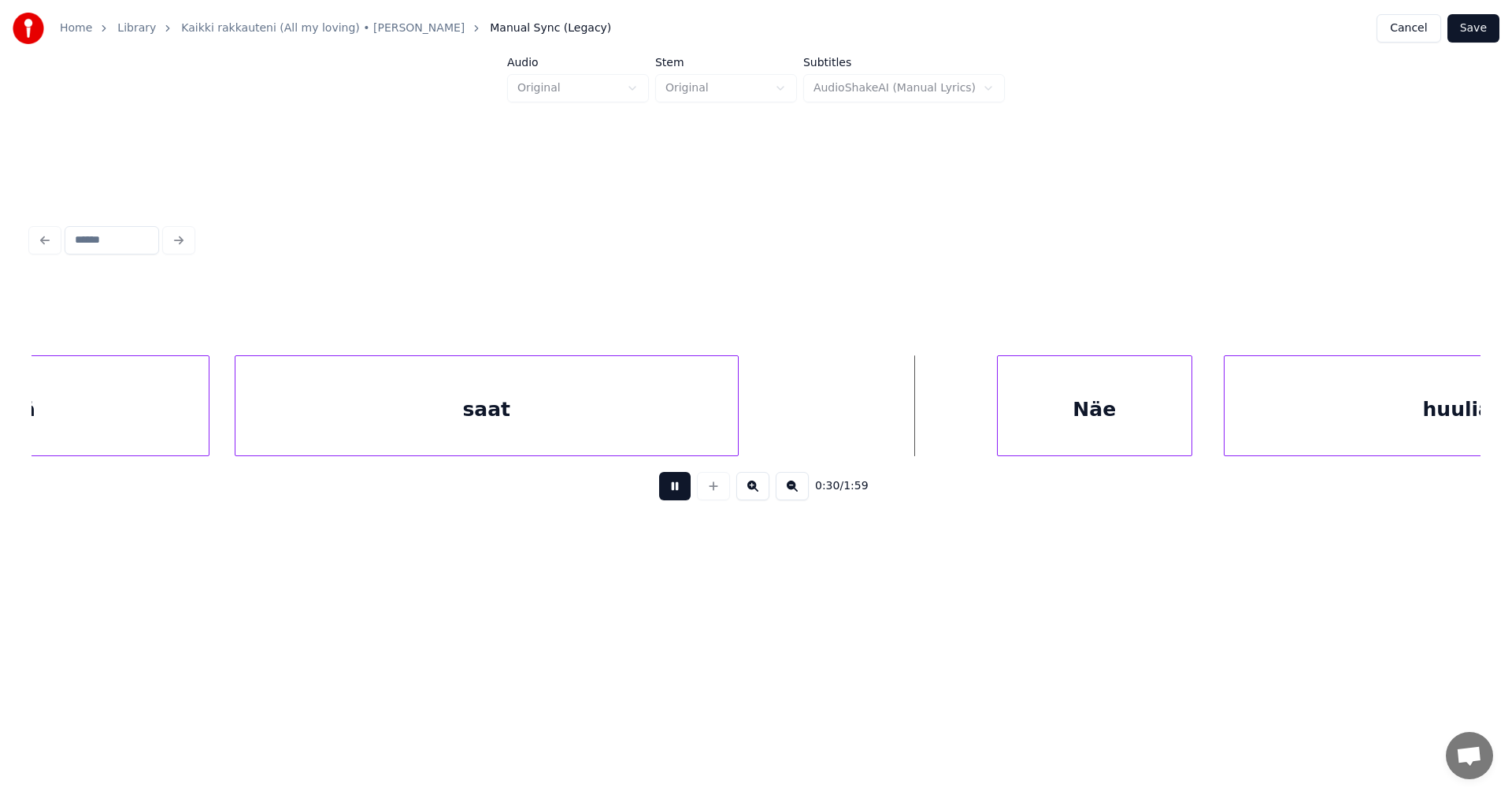
drag, startPoint x: 689, startPoint y: 489, endPoint x: 754, endPoint y: 487, distance: 65.0
click at [700, 483] on div "0:30 / 1:59" at bounding box center [756, 486] width 1424 height 35
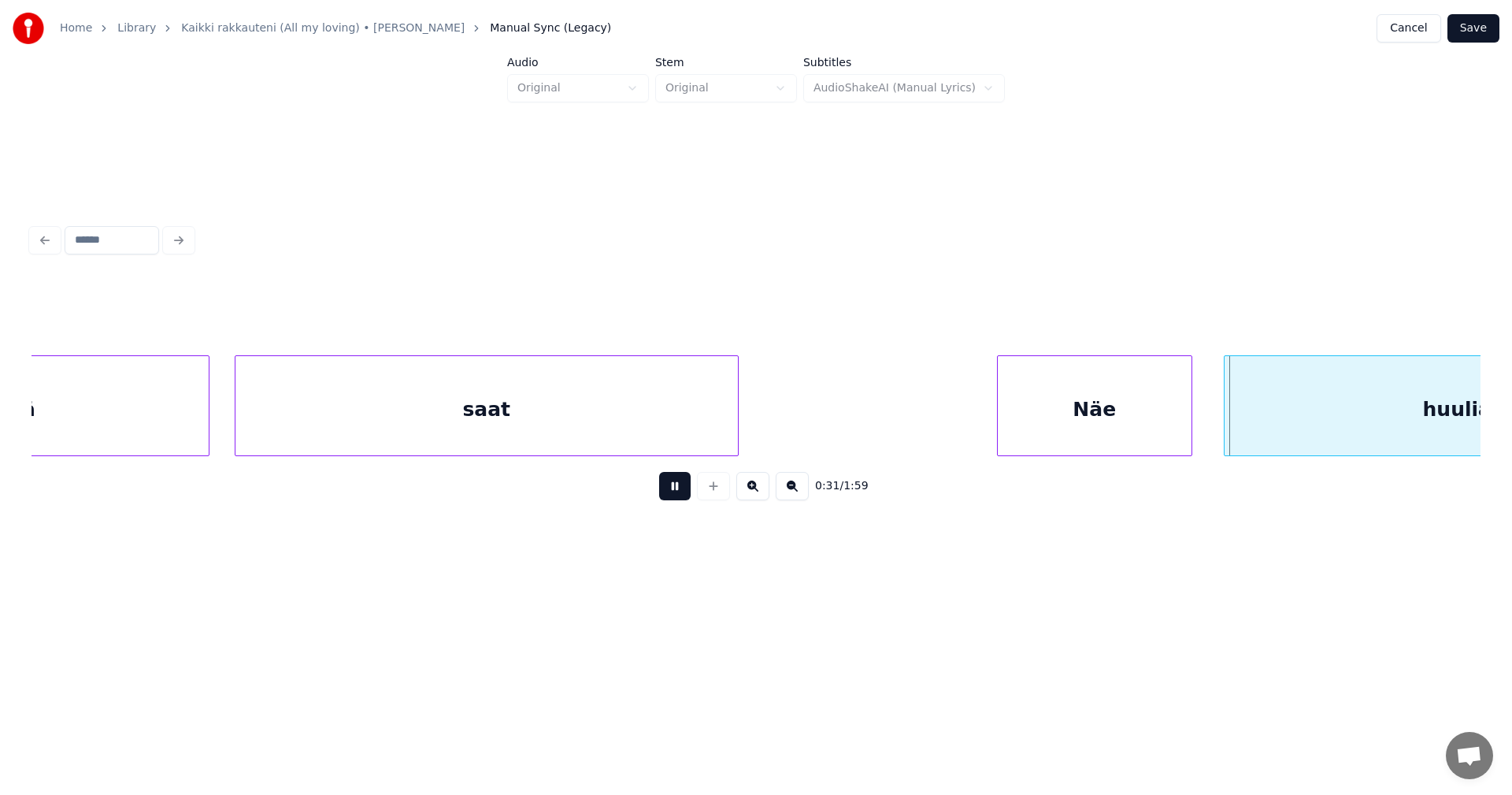
drag, startPoint x: 674, startPoint y: 492, endPoint x: 933, endPoint y: 455, distance: 261.6
click at [676, 491] on button at bounding box center [675, 486] width 32 height 28
click at [1012, 435] on div "Näe" at bounding box center [1082, 410] width 194 height 107
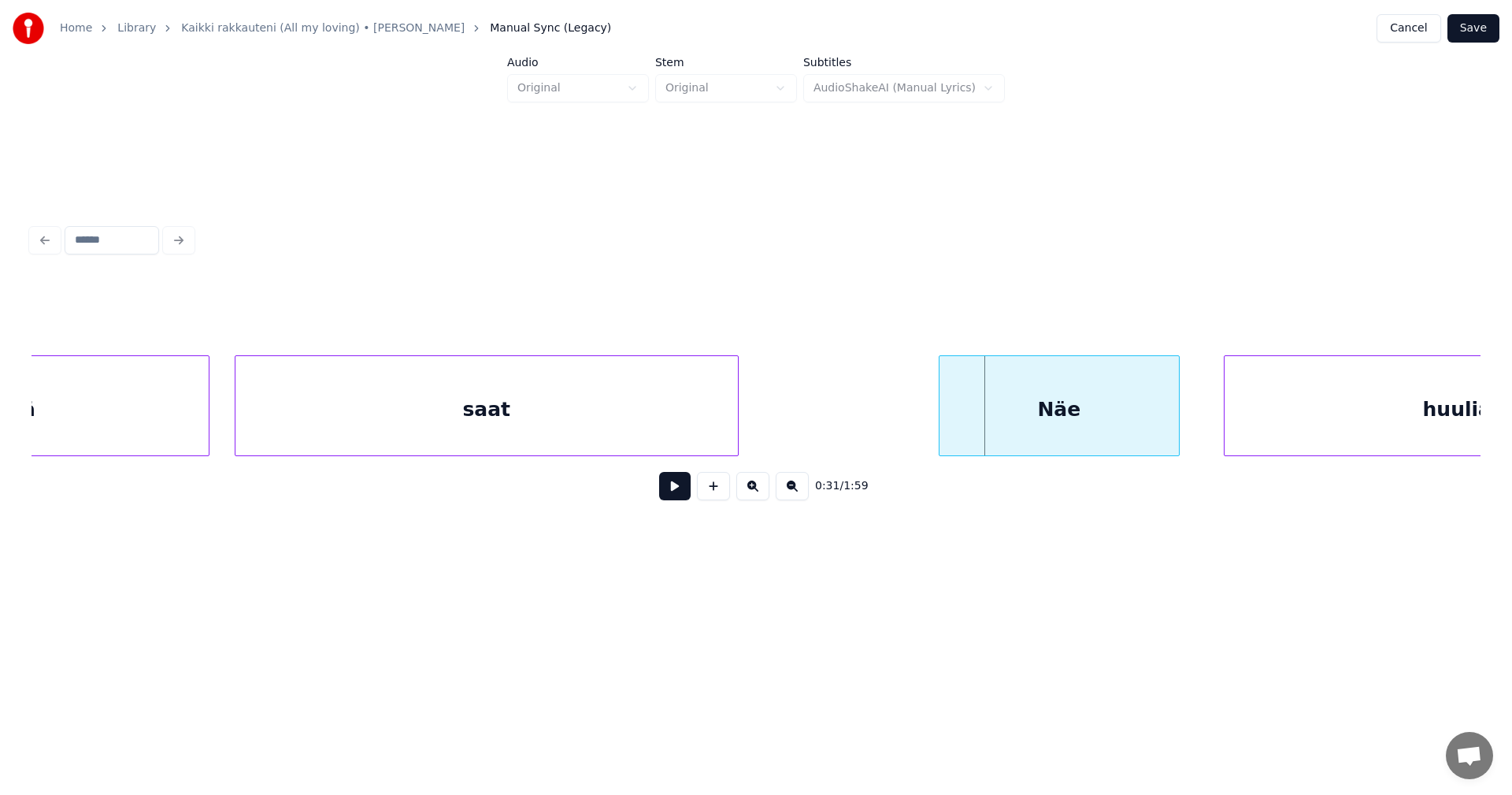
click at [943, 428] on div at bounding box center [942, 406] width 5 height 99
click at [682, 487] on button at bounding box center [675, 486] width 32 height 28
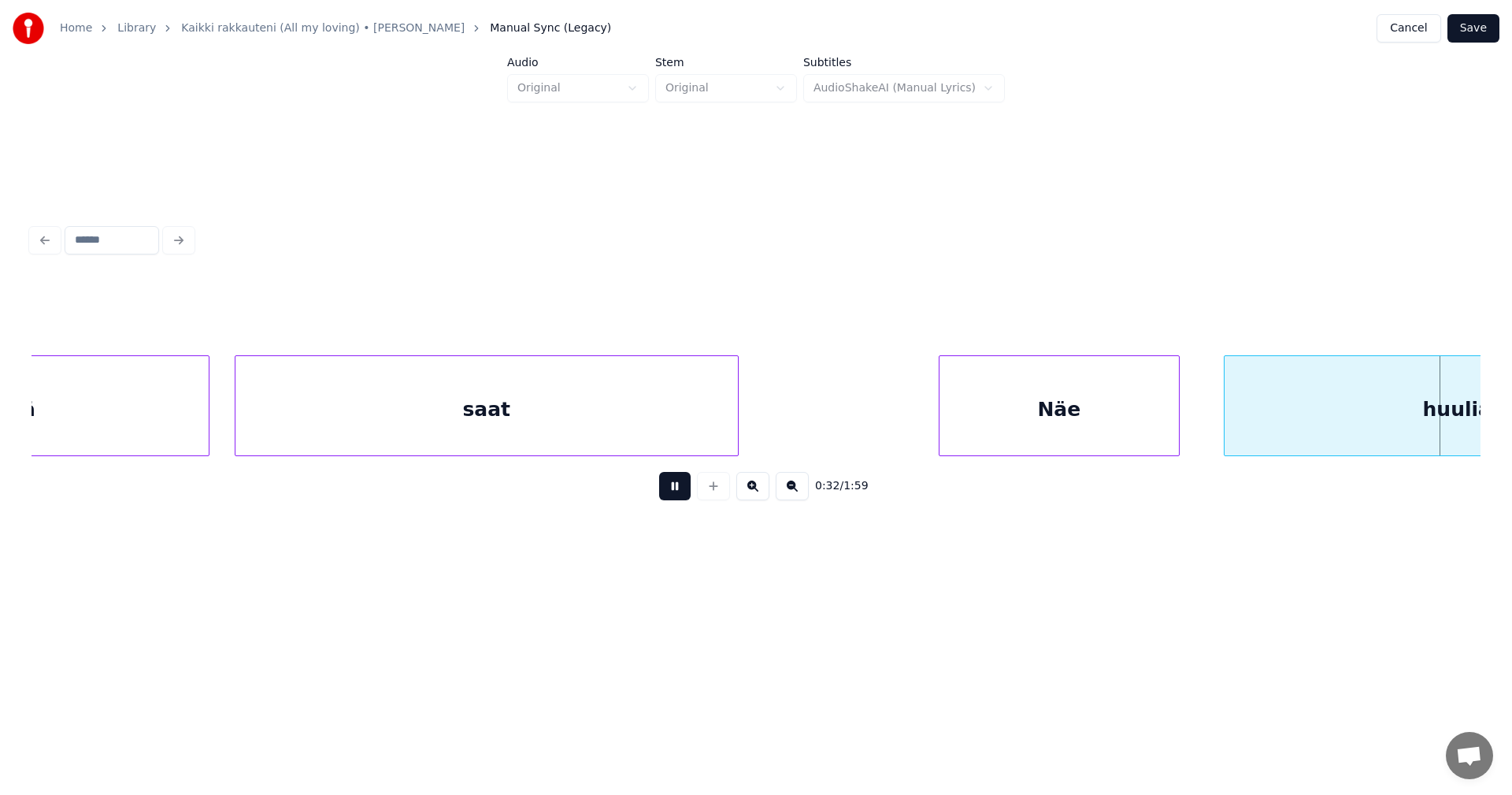
scroll to position [0, 10273]
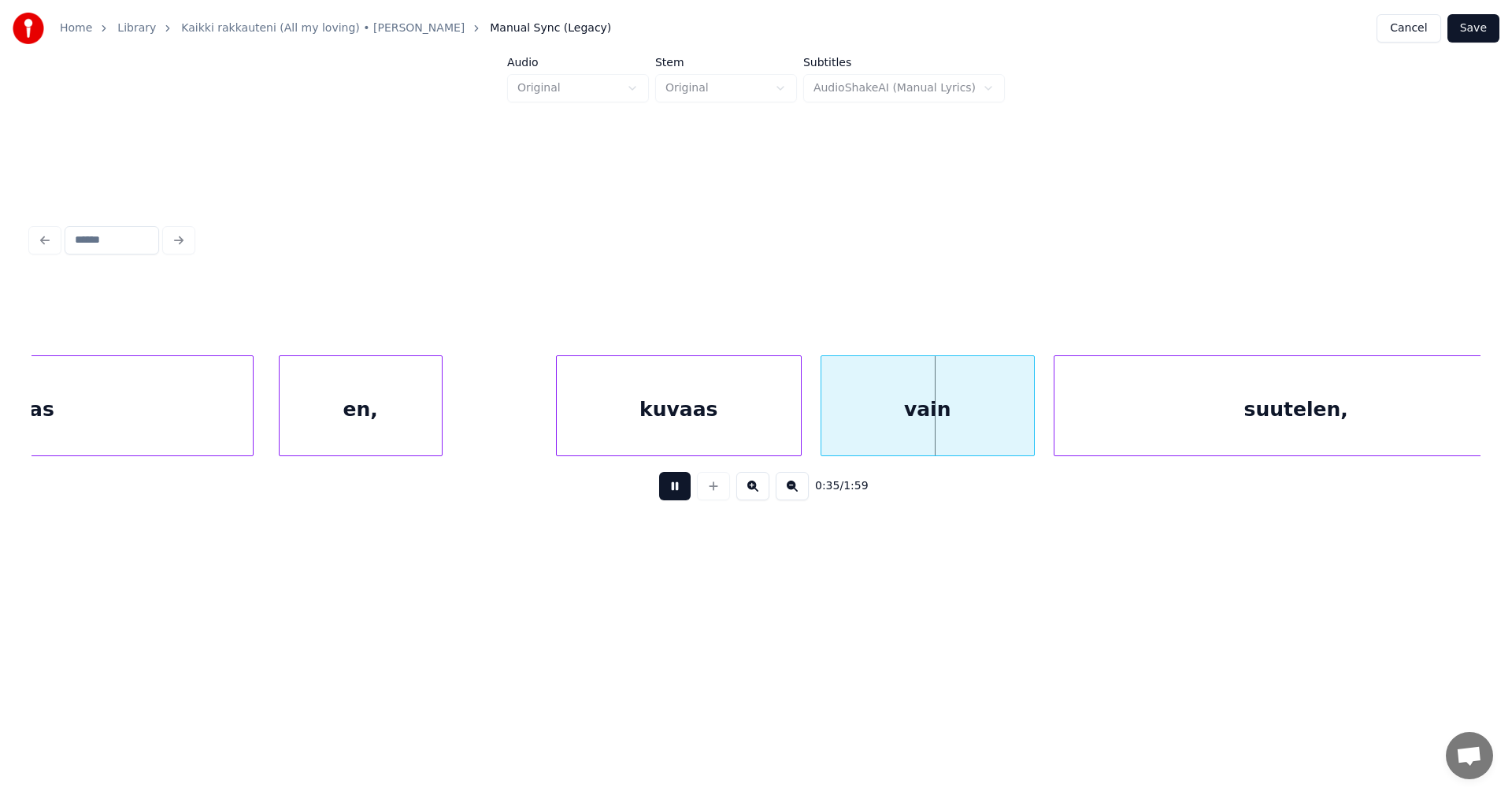
click at [686, 484] on button at bounding box center [675, 486] width 32 height 28
click at [860, 438] on div "vain" at bounding box center [924, 410] width 213 height 107
click at [789, 435] on div at bounding box center [789, 406] width 5 height 99
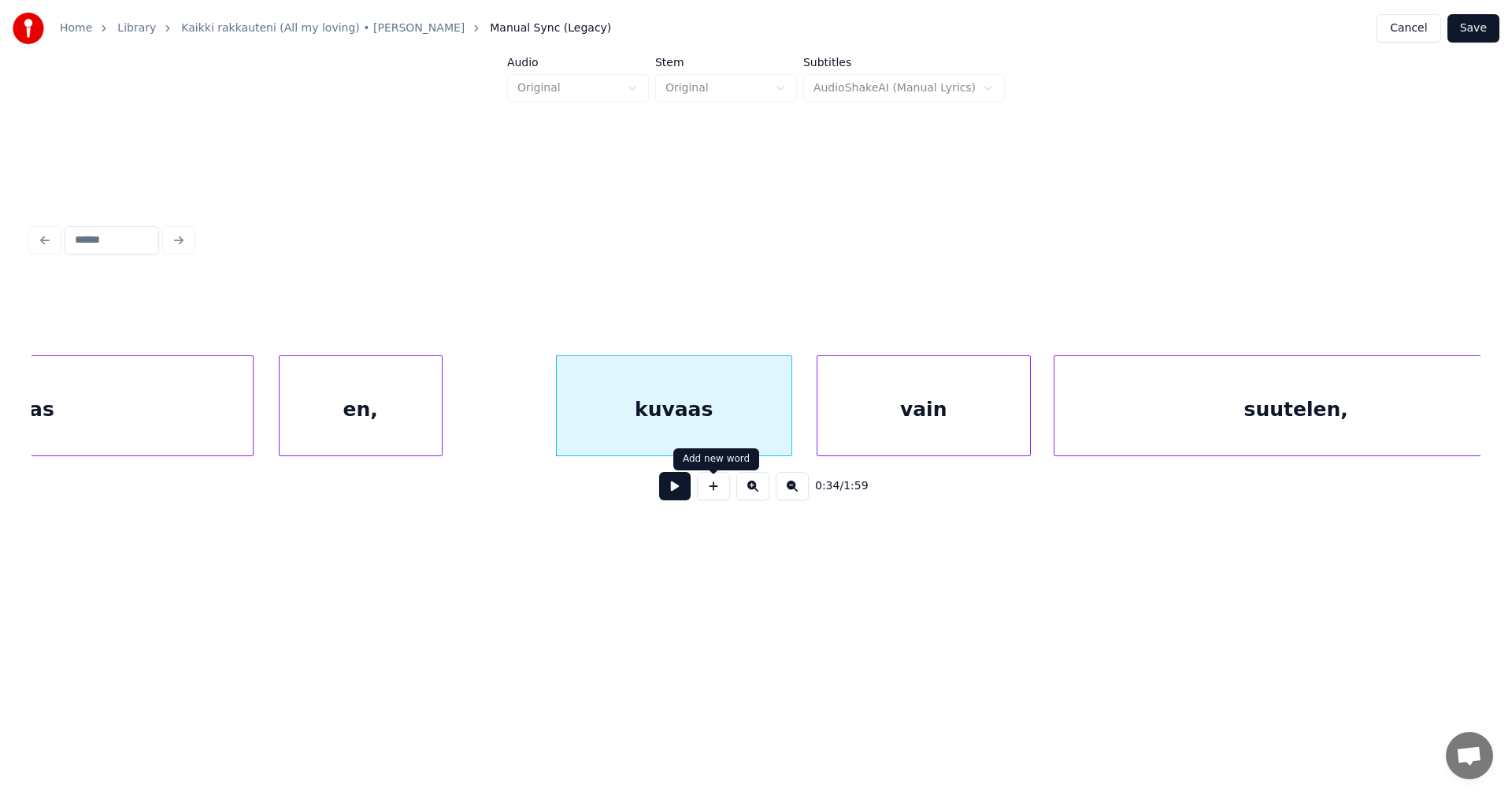
click at [681, 492] on button at bounding box center [675, 486] width 32 height 28
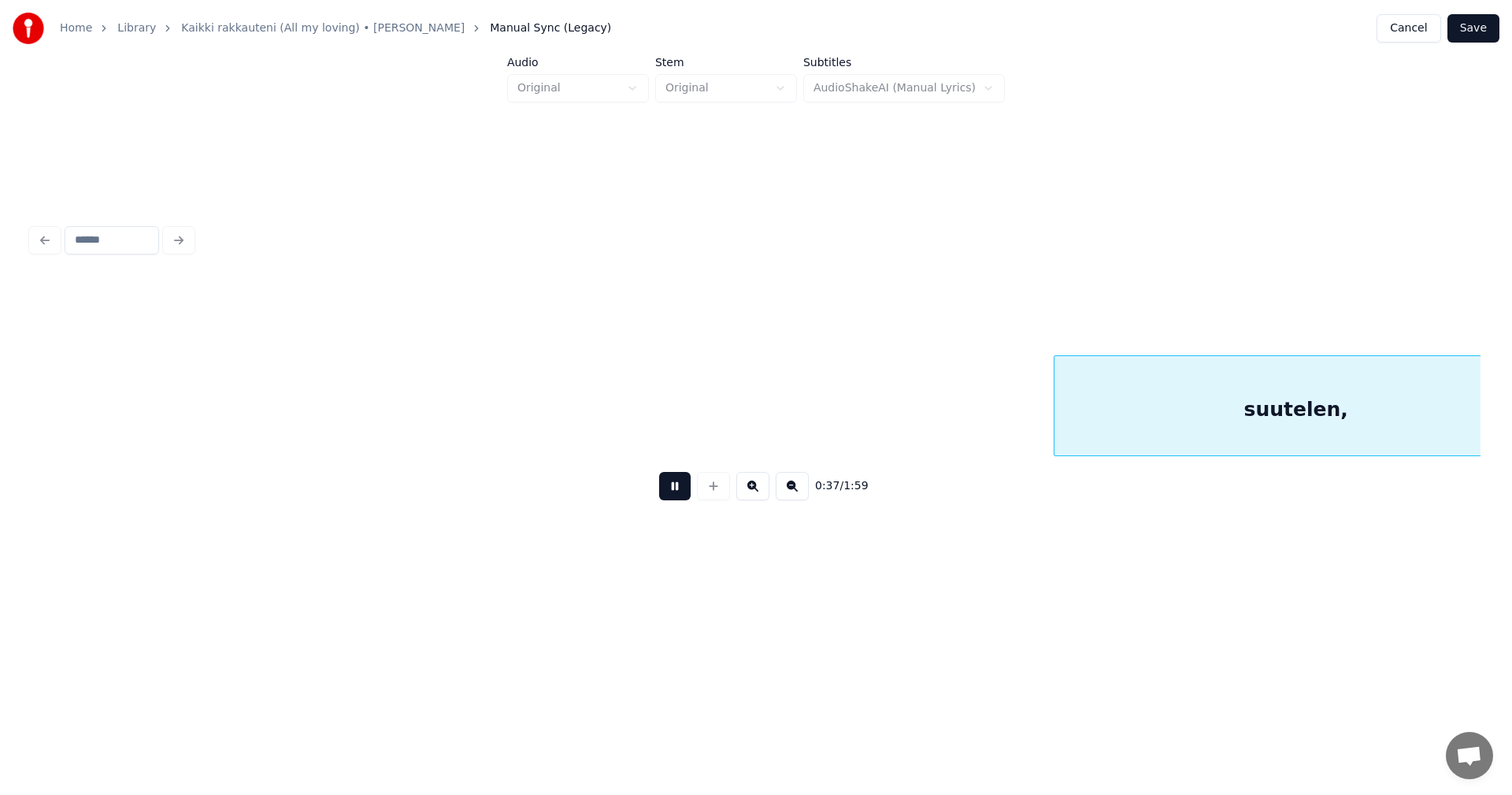
scroll to position [0, 11725]
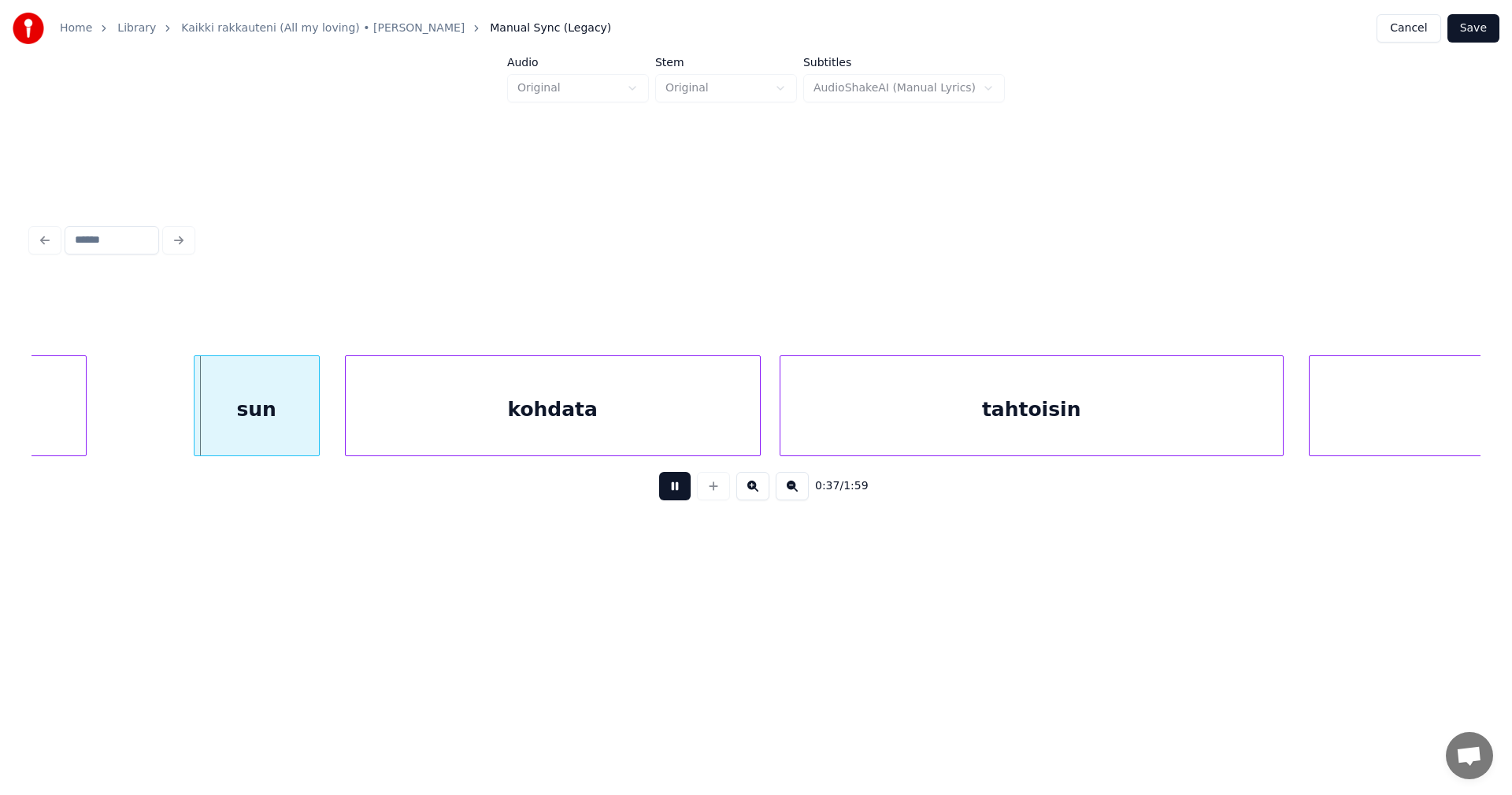
click at [683, 491] on button at bounding box center [675, 486] width 32 height 28
click at [289, 427] on div "sun" at bounding box center [250, 410] width 125 height 107
click at [184, 415] on div at bounding box center [184, 406] width 5 height 99
click at [727, 411] on div "kohdata" at bounding box center [546, 410] width 414 height 107
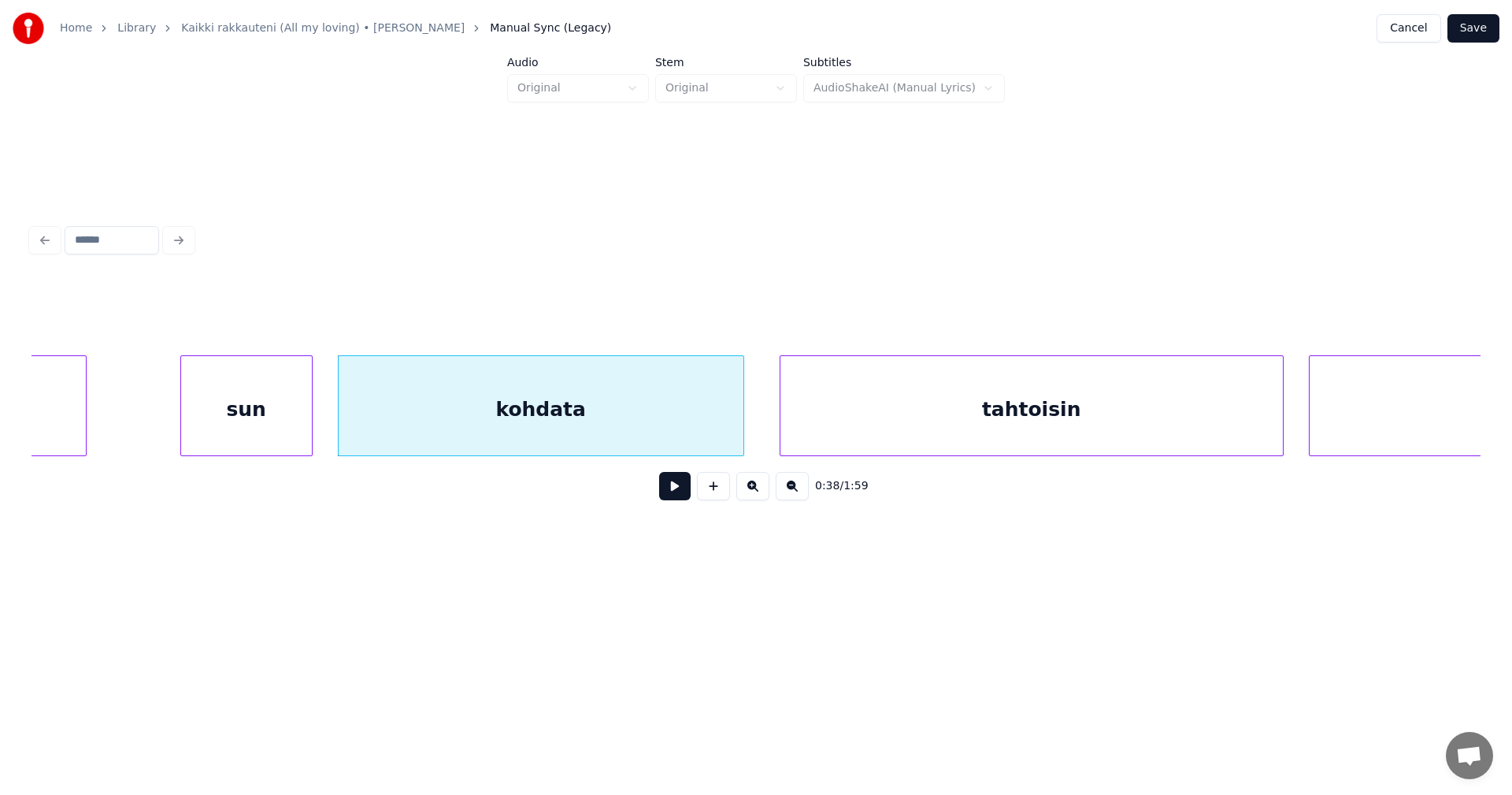
click at [741, 415] on div at bounding box center [741, 406] width 5 height 99
click at [702, 427] on div "kohdata" at bounding box center [540, 410] width 403 height 107
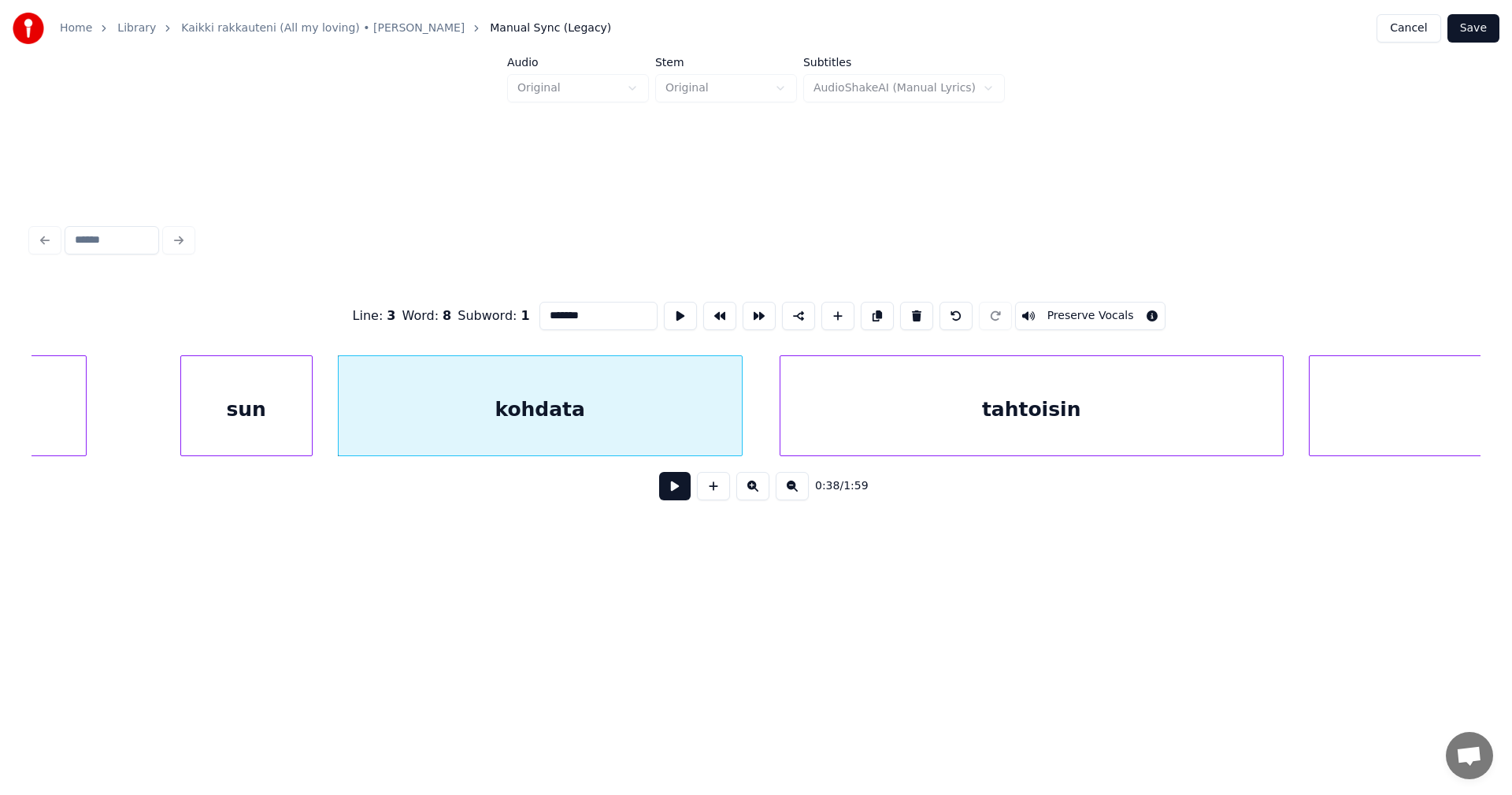
click at [682, 493] on button at bounding box center [675, 486] width 32 height 28
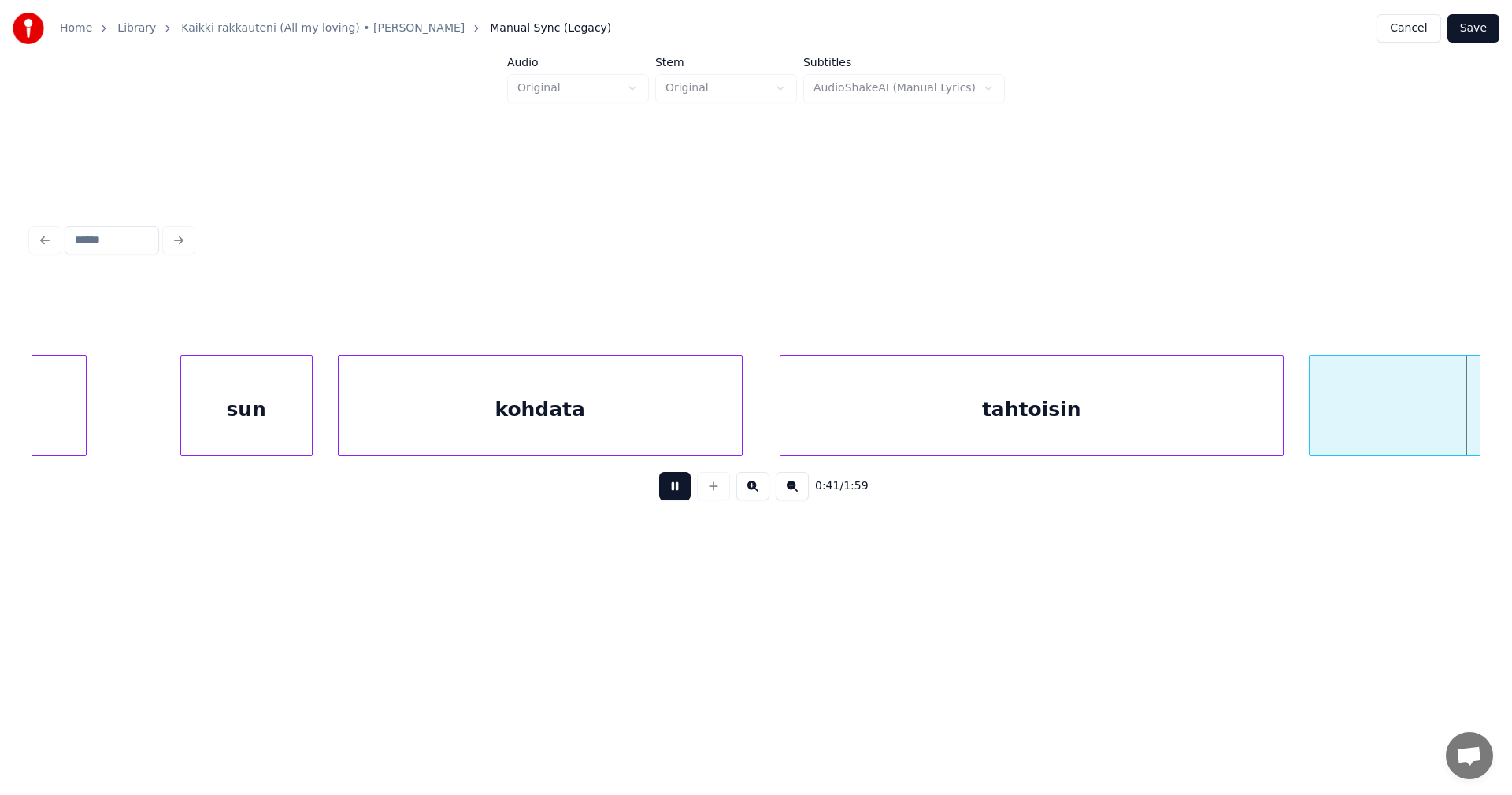
scroll to position [0, 13176]
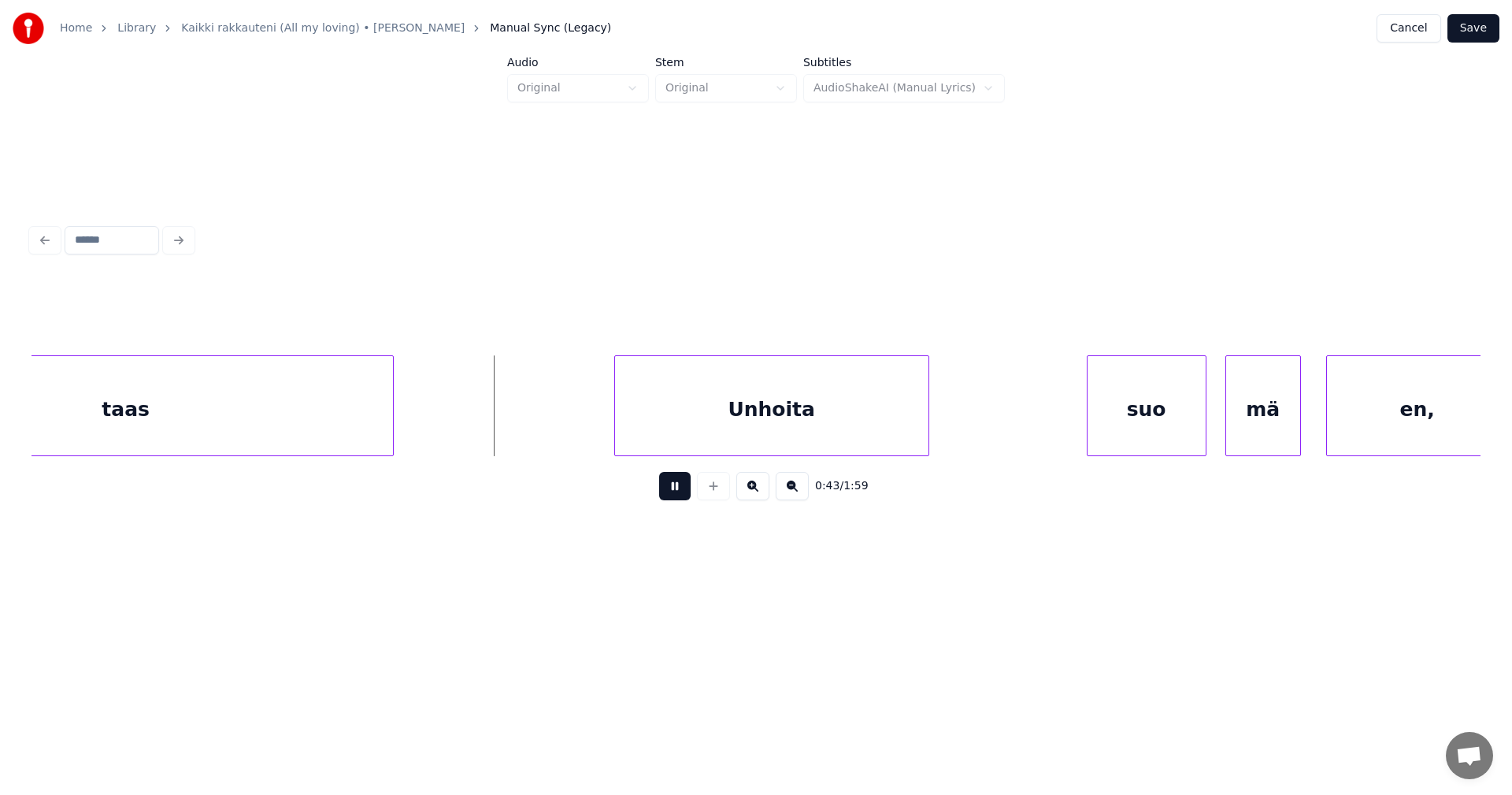
drag, startPoint x: 683, startPoint y: 490, endPoint x: 691, endPoint y: 473, distance: 18.8
click at [683, 485] on button at bounding box center [675, 486] width 32 height 28
click at [722, 425] on div "Unhoita" at bounding box center [764, 410] width 314 height 107
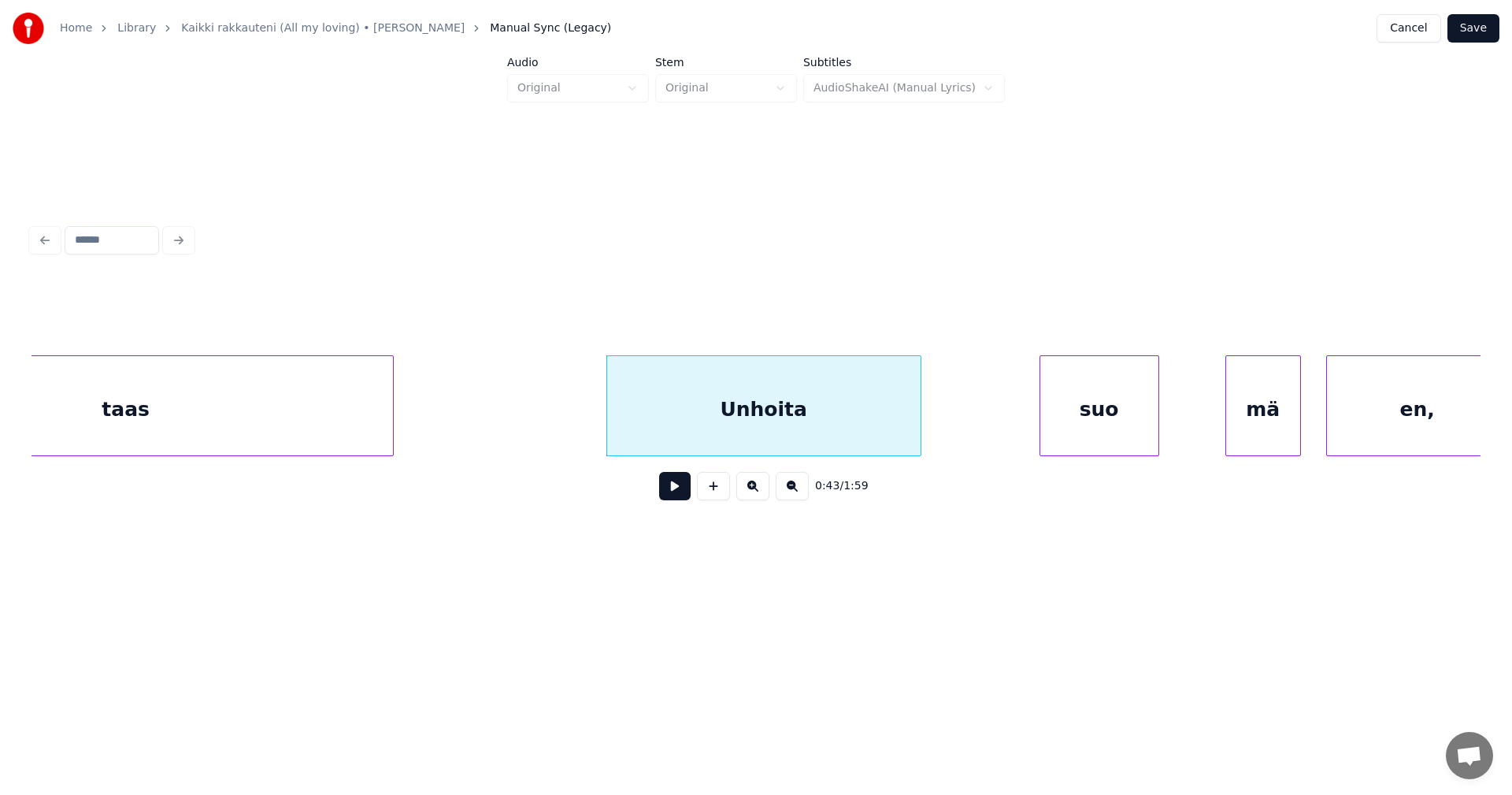
click at [1084, 435] on div "suo" at bounding box center [1100, 410] width 118 height 107
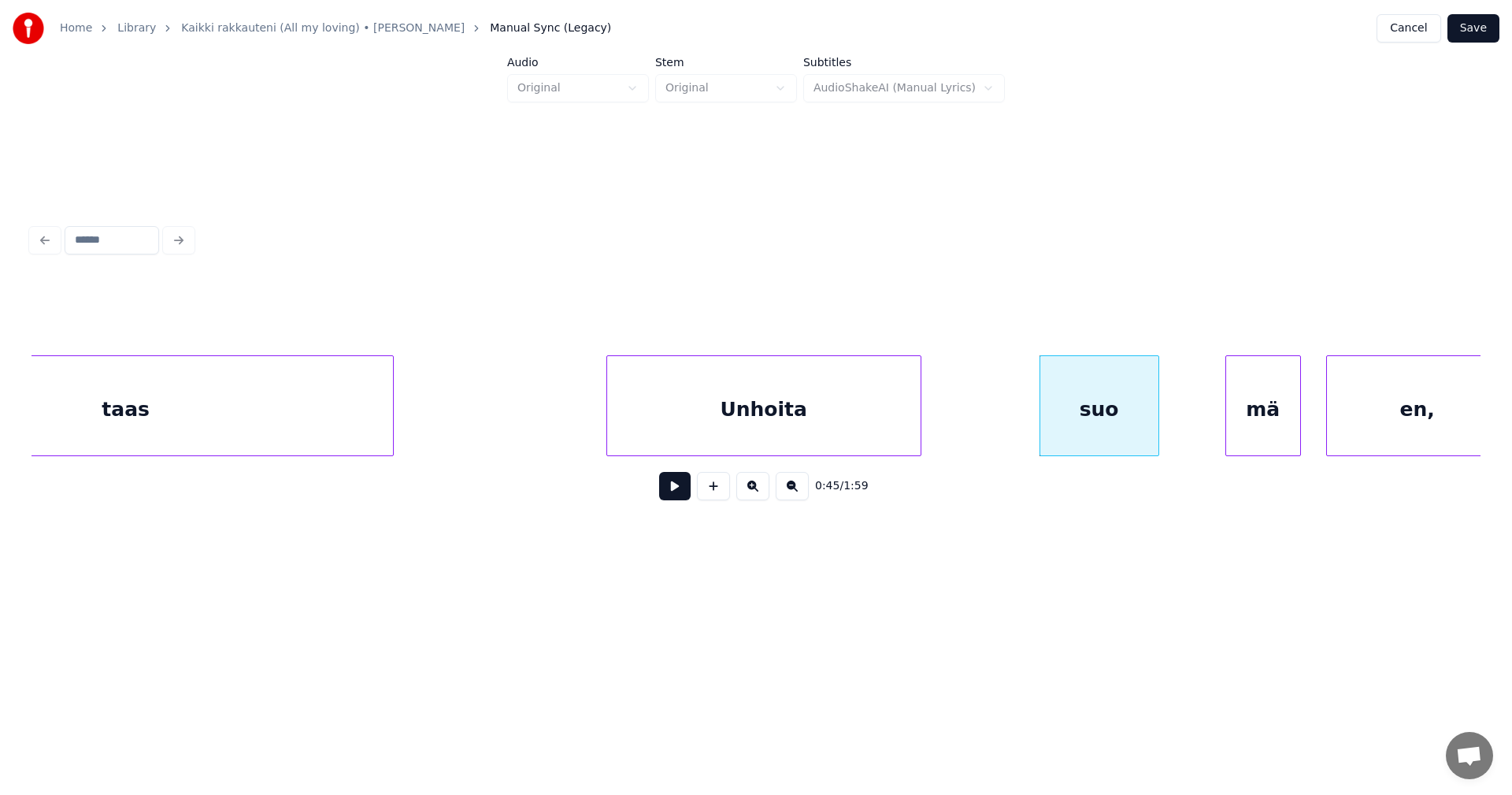
click at [1083, 427] on div "suo" at bounding box center [1100, 410] width 118 height 107
click at [565, 304] on input "***" at bounding box center [598, 316] width 118 height 28
type input "***"
click at [671, 497] on button at bounding box center [675, 486] width 32 height 28
drag, startPoint x: 667, startPoint y: 498, endPoint x: 942, endPoint y: 549, distance: 279.7
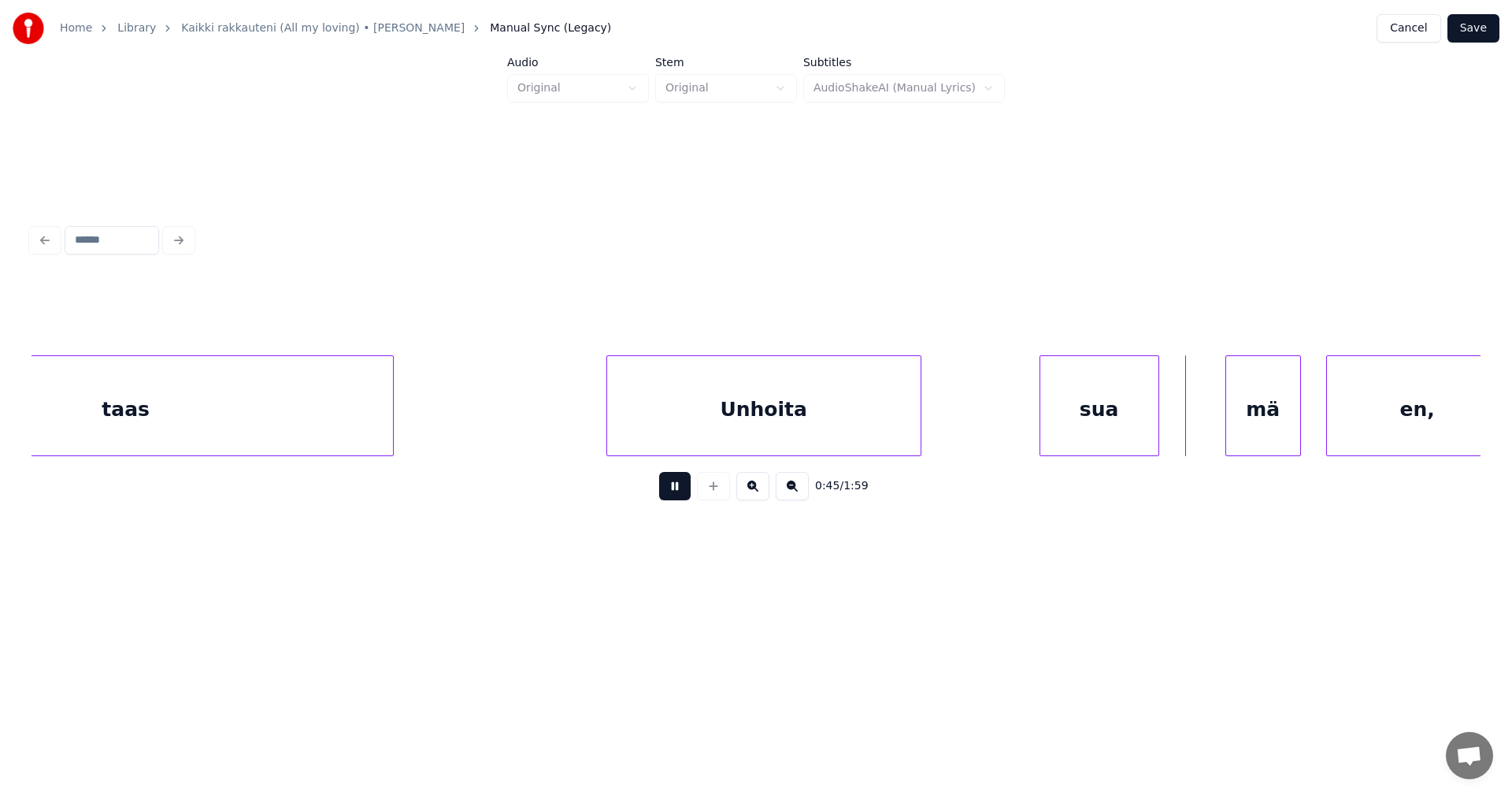
click at [669, 499] on button at bounding box center [675, 486] width 32 height 28
click at [1231, 435] on div "mä" at bounding box center [1247, 410] width 74 height 107
click at [1199, 434] on div at bounding box center [1201, 406] width 5 height 99
click at [672, 498] on button at bounding box center [675, 486] width 32 height 28
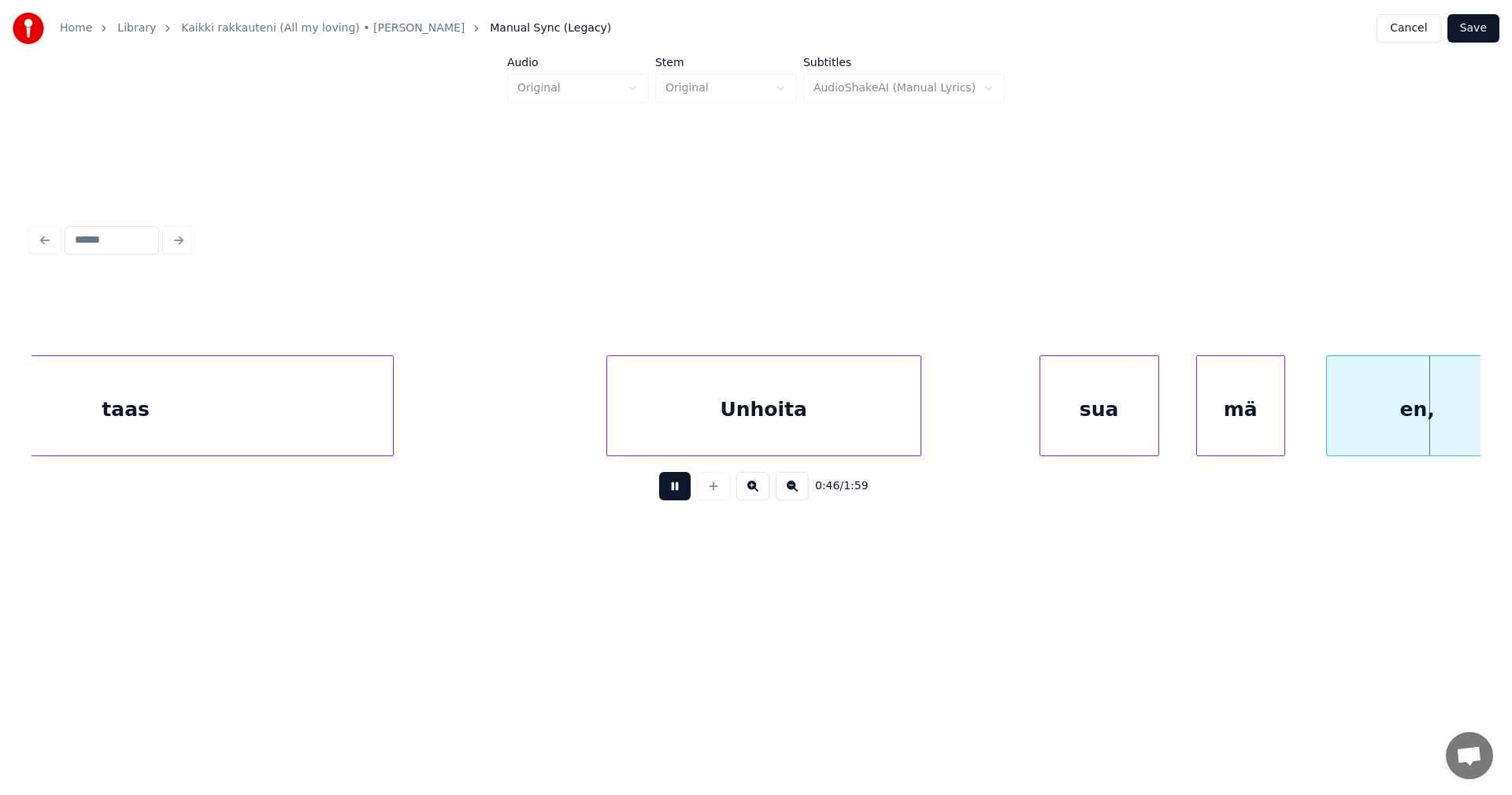
drag, startPoint x: 674, startPoint y: 497, endPoint x: 1210, endPoint y: 513, distance: 536.2
click at [680, 500] on button at bounding box center [675, 486] width 32 height 28
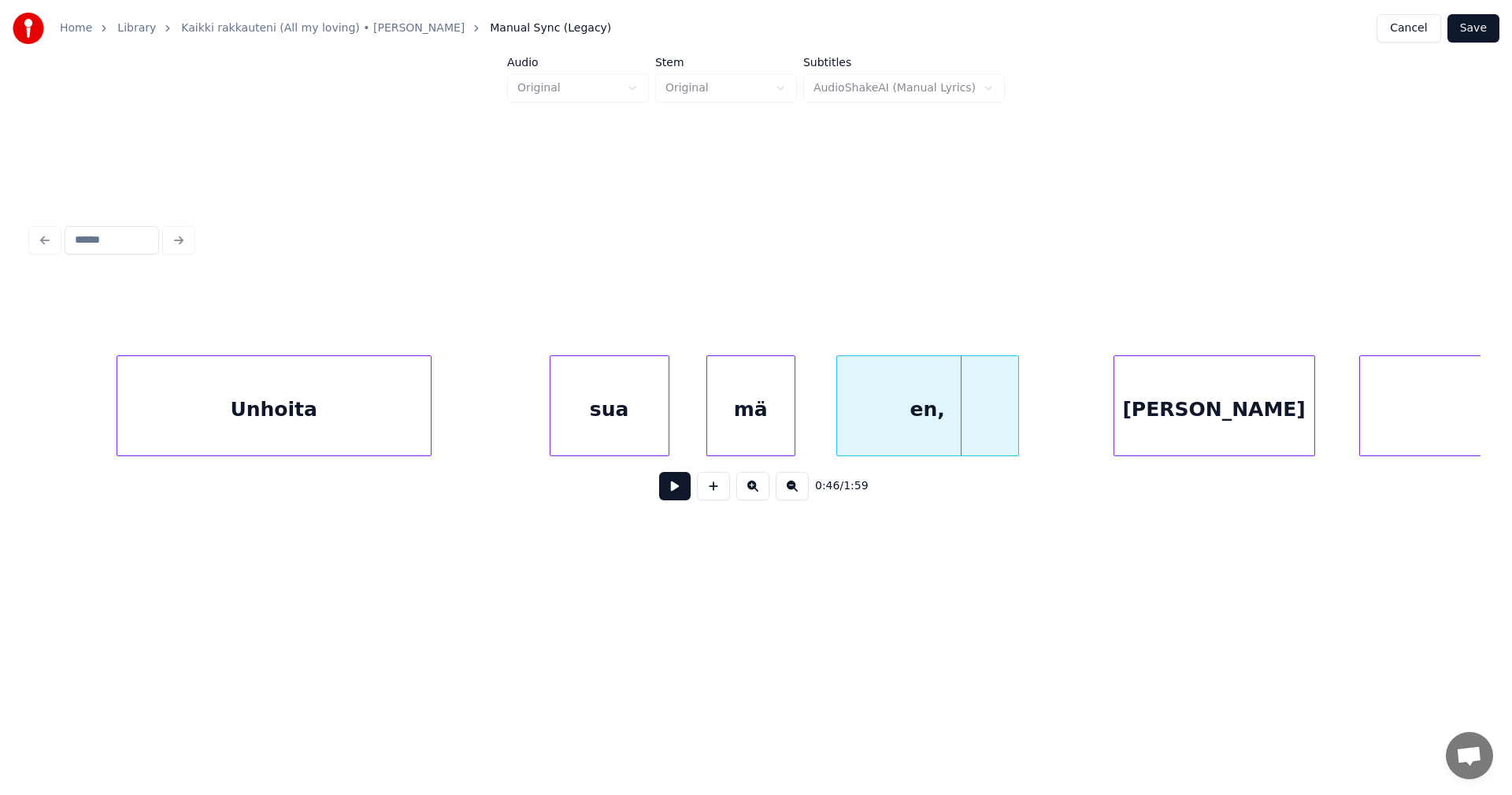
scroll to position [0, 13680]
click at [814, 444] on div at bounding box center [816, 406] width 5 height 99
click at [1015, 417] on div at bounding box center [1017, 406] width 5 height 99
click at [687, 495] on button at bounding box center [675, 486] width 32 height 28
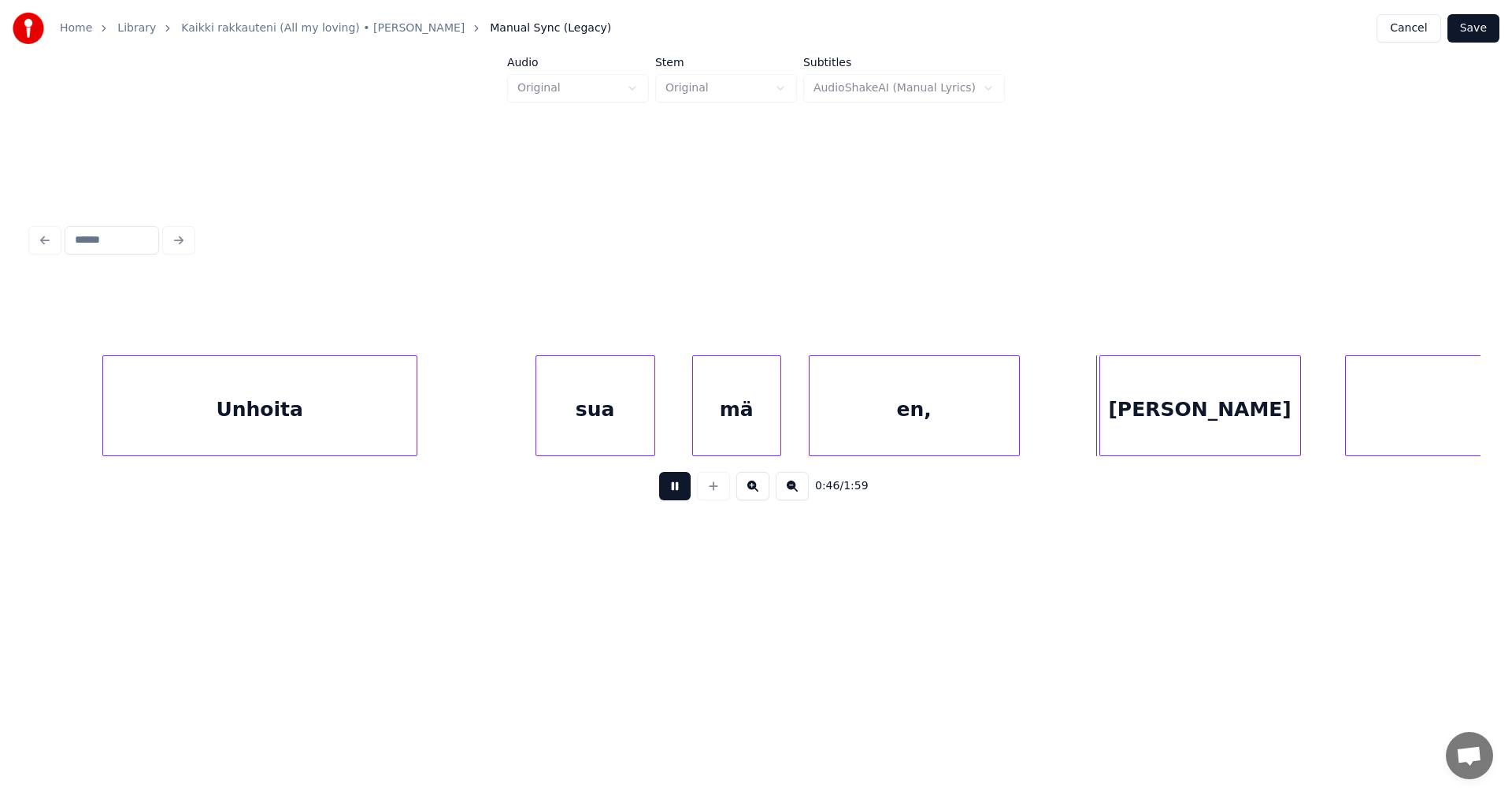
drag, startPoint x: 687, startPoint y: 494, endPoint x: 1105, endPoint y: 476, distance: 418.4
click at [695, 495] on div "0:46 / 1:59" at bounding box center [756, 486] width 1424 height 35
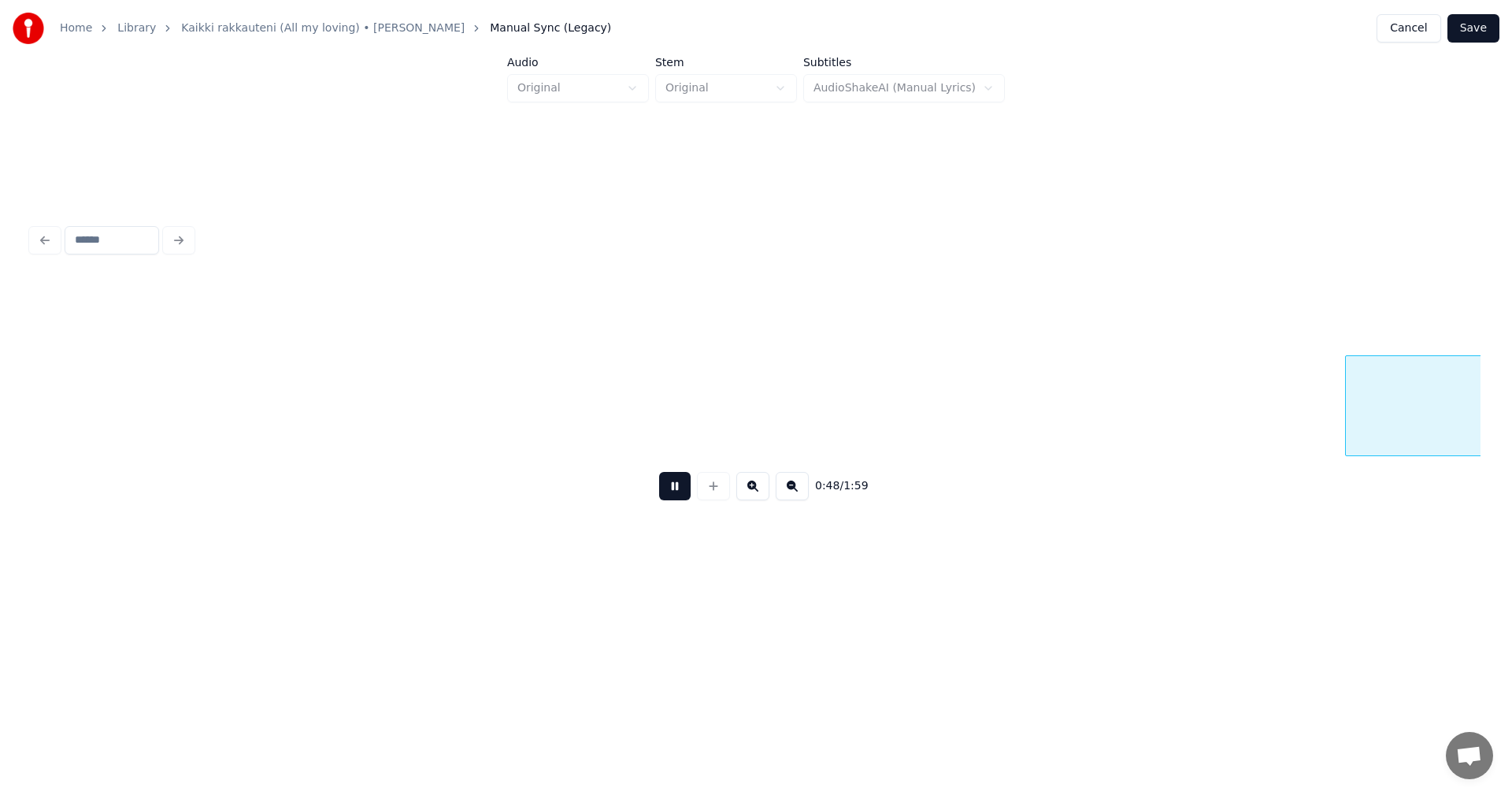
scroll to position [0, 15133]
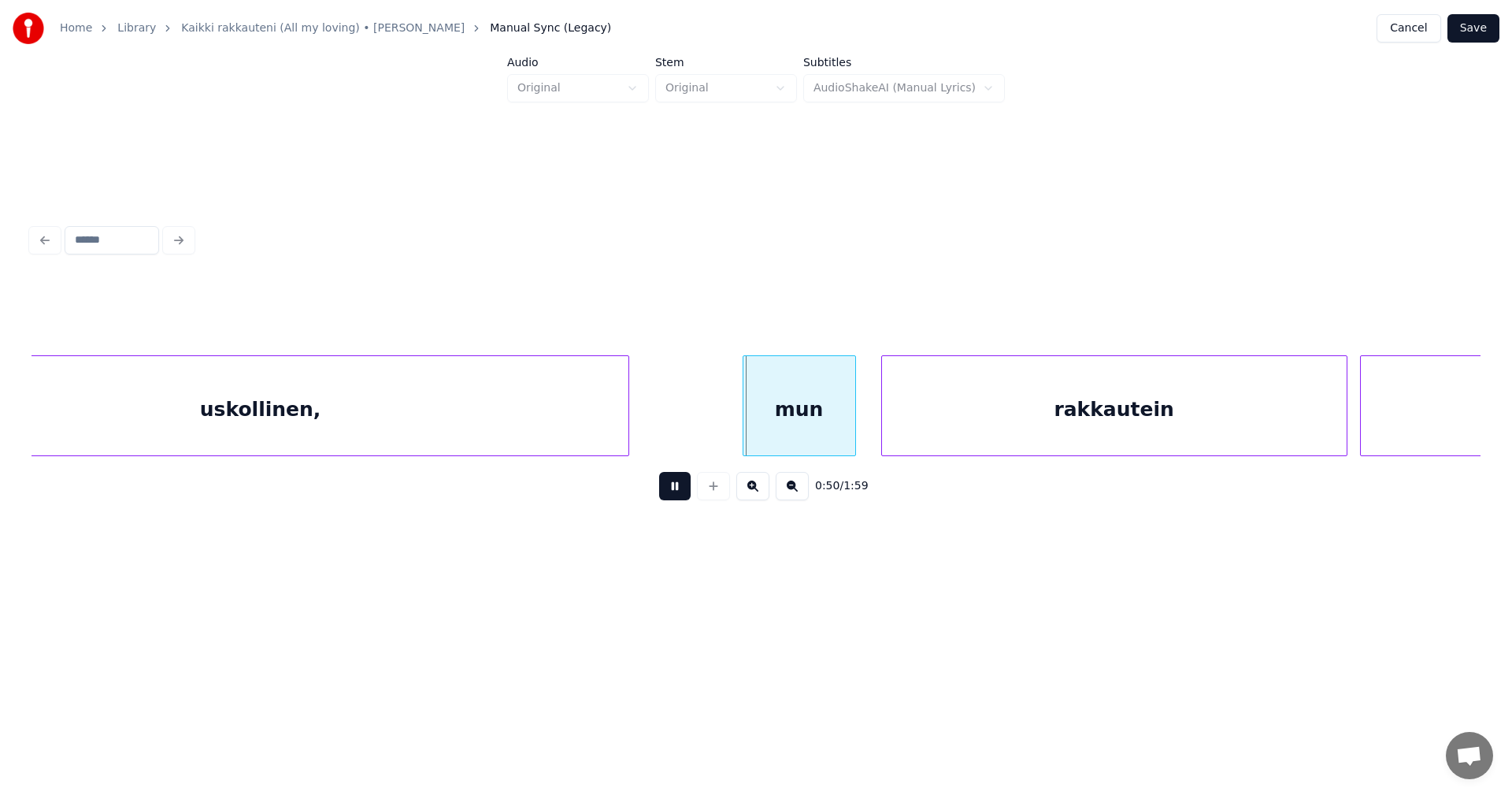
drag, startPoint x: 674, startPoint y: 489, endPoint x: 714, endPoint y: 469, distance: 44.7
click at [675, 489] on button at bounding box center [675, 486] width 32 height 28
click at [779, 435] on div "mun" at bounding box center [792, 410] width 112 height 107
click at [724, 444] on div at bounding box center [726, 406] width 5 height 99
click at [677, 490] on button at bounding box center [675, 486] width 32 height 28
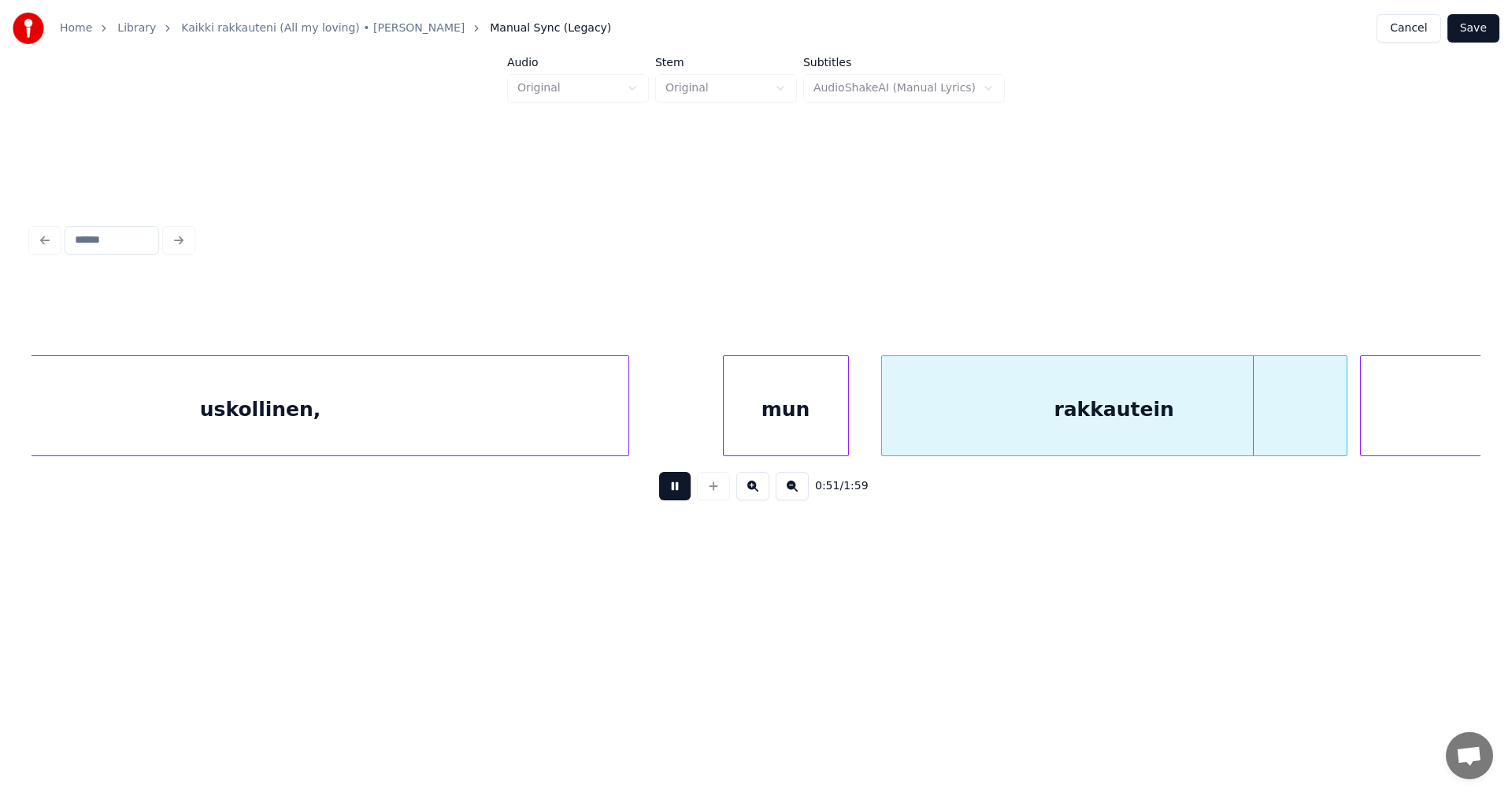
drag, startPoint x: 678, startPoint y: 487, endPoint x: 686, endPoint y: 495, distance: 11.3
click at [678, 490] on button at bounding box center [675, 486] width 32 height 28
click at [1335, 429] on div at bounding box center [1336, 406] width 5 height 99
click at [678, 496] on button at bounding box center [675, 486] width 32 height 28
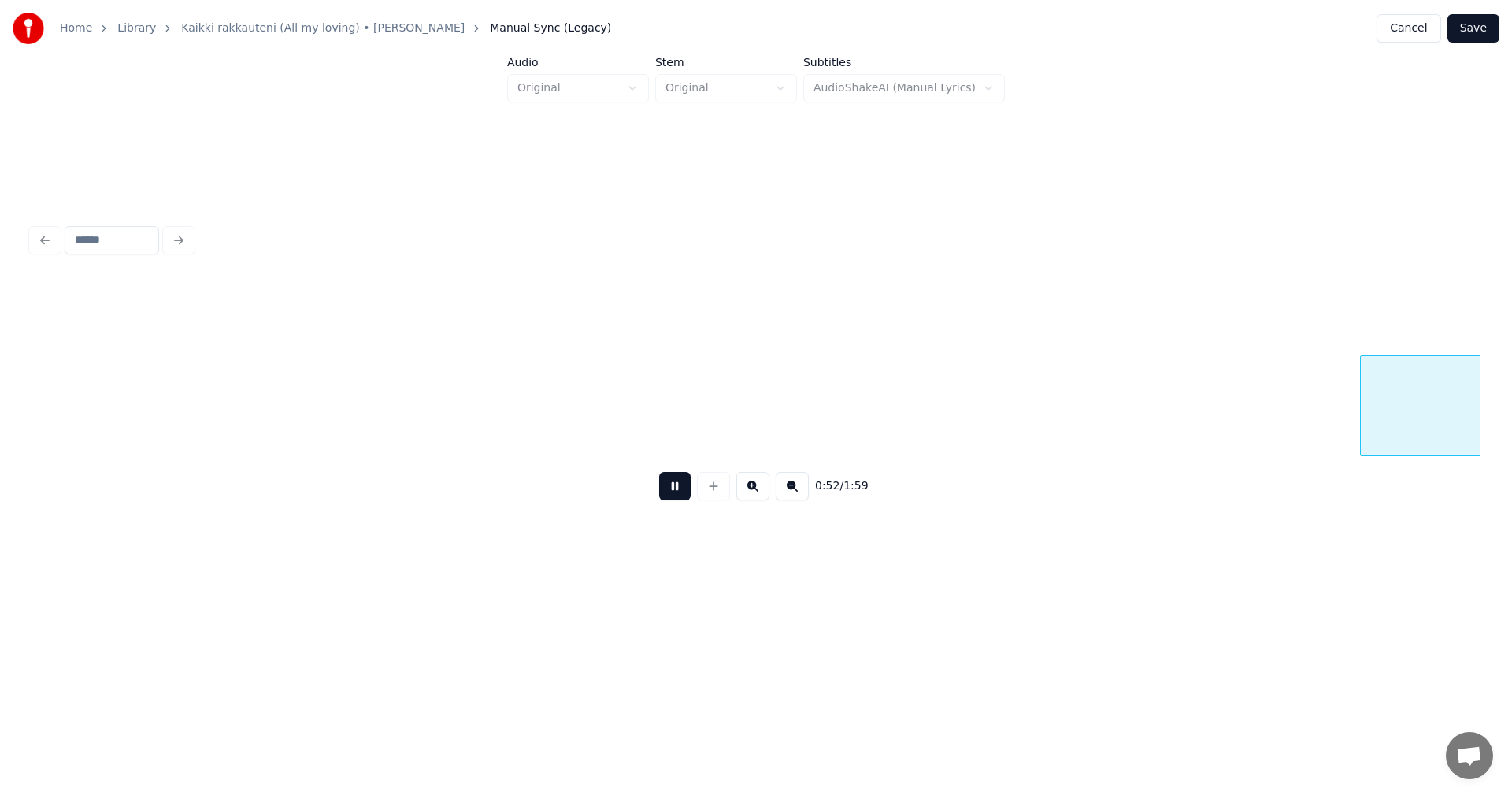
scroll to position [0, 16582]
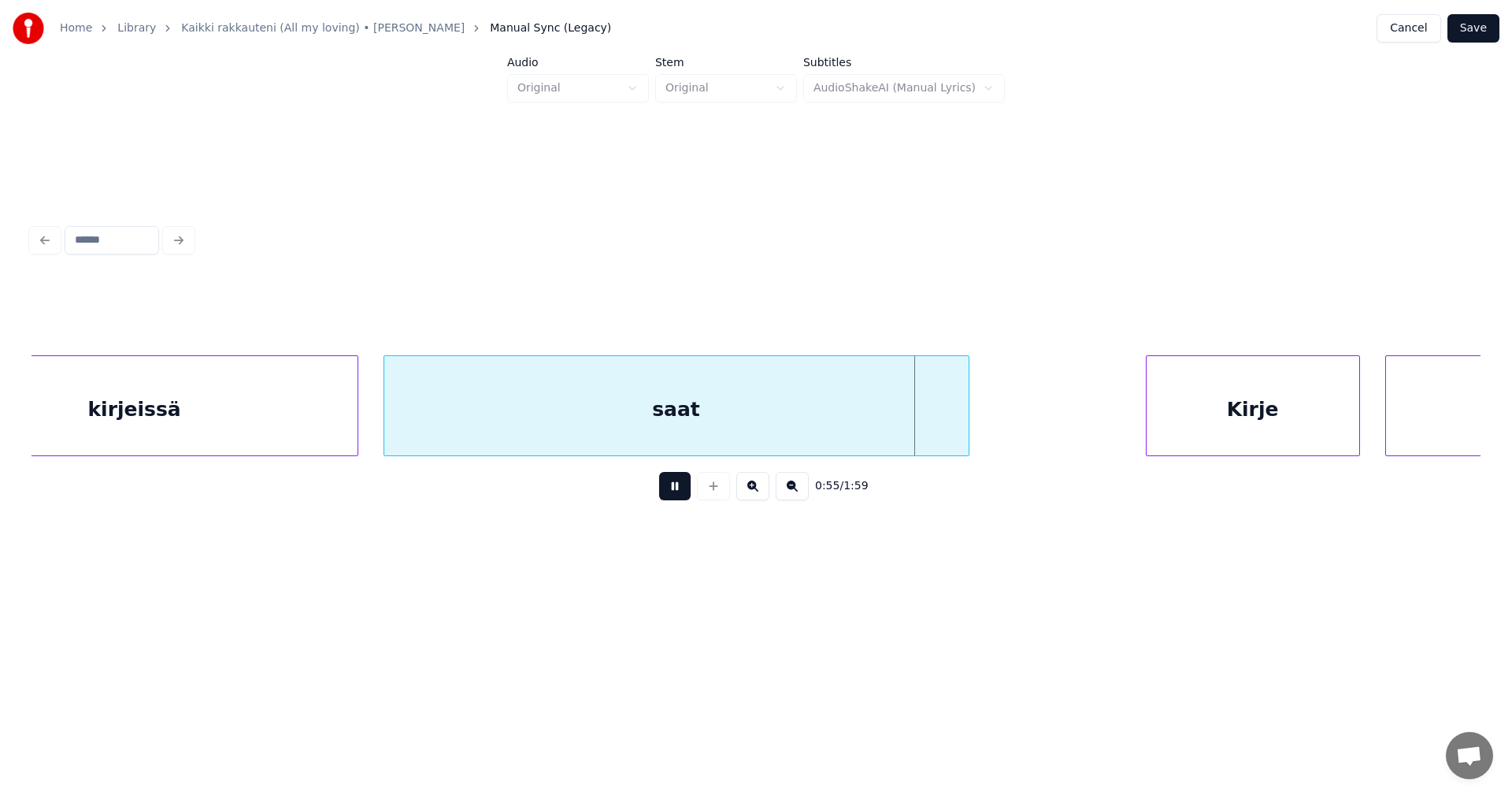
drag, startPoint x: 687, startPoint y: 492, endPoint x: 768, endPoint y: 495, distance: 81.1
click at [690, 493] on button at bounding box center [675, 486] width 32 height 28
click at [940, 425] on div at bounding box center [941, 406] width 5 height 99
click at [1484, 30] on button "Save" at bounding box center [1473, 28] width 52 height 28
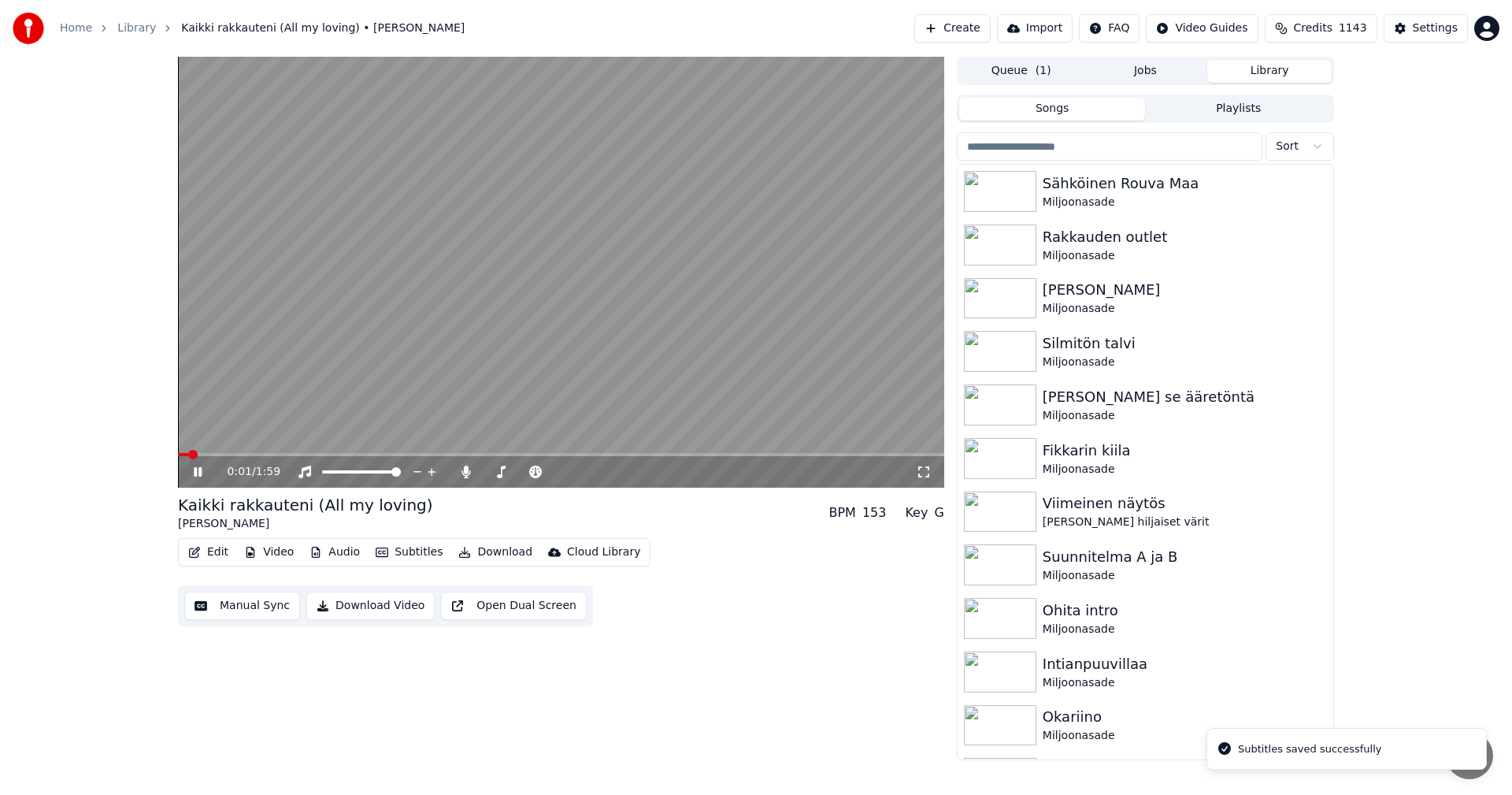
click at [203, 468] on icon at bounding box center [209, 472] width 37 height 13
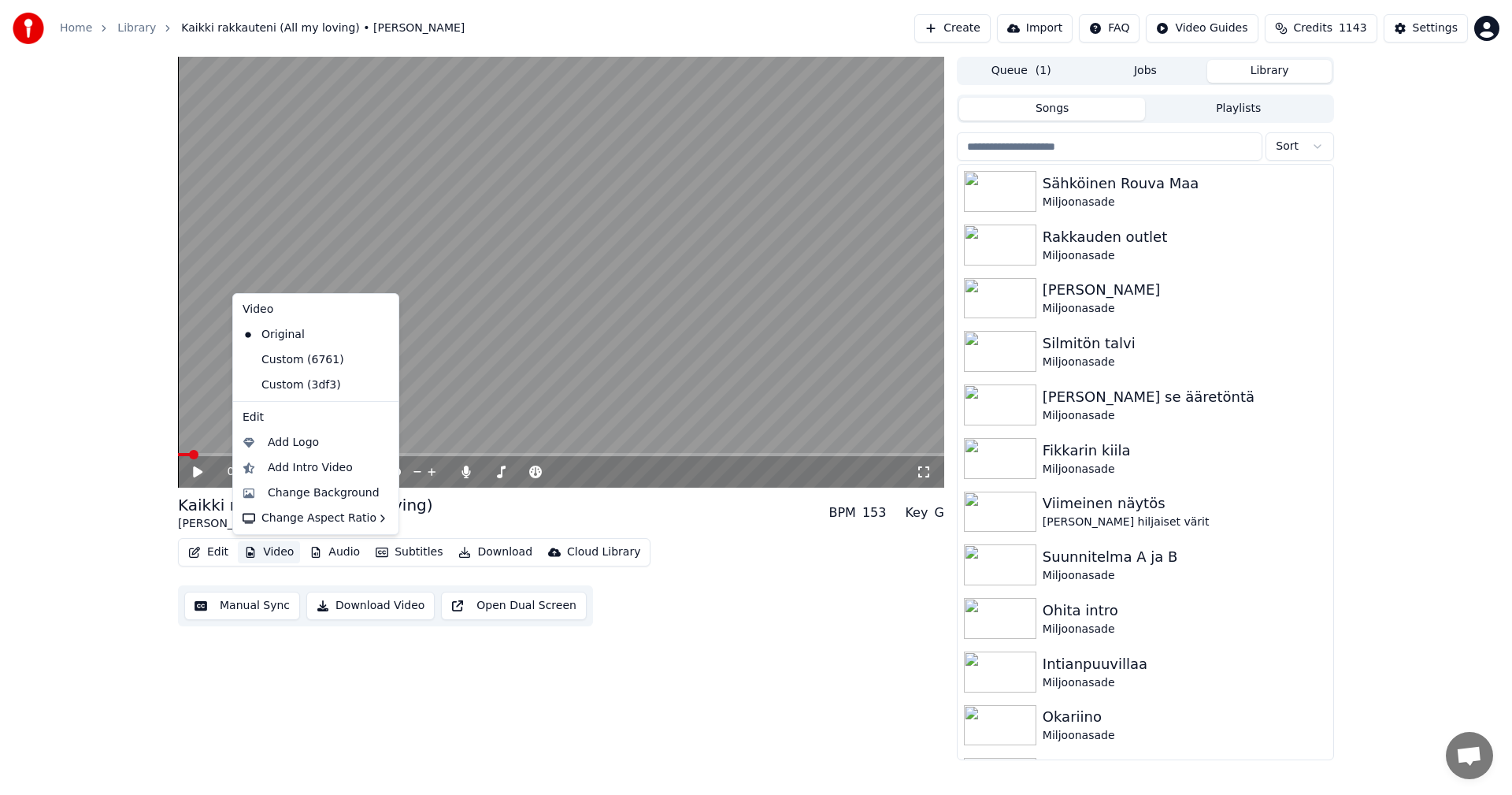
click at [279, 551] on button "Video" at bounding box center [269, 552] width 62 height 22
click at [311, 385] on div "Custom (3df3)" at bounding box center [304, 385] width 136 height 25
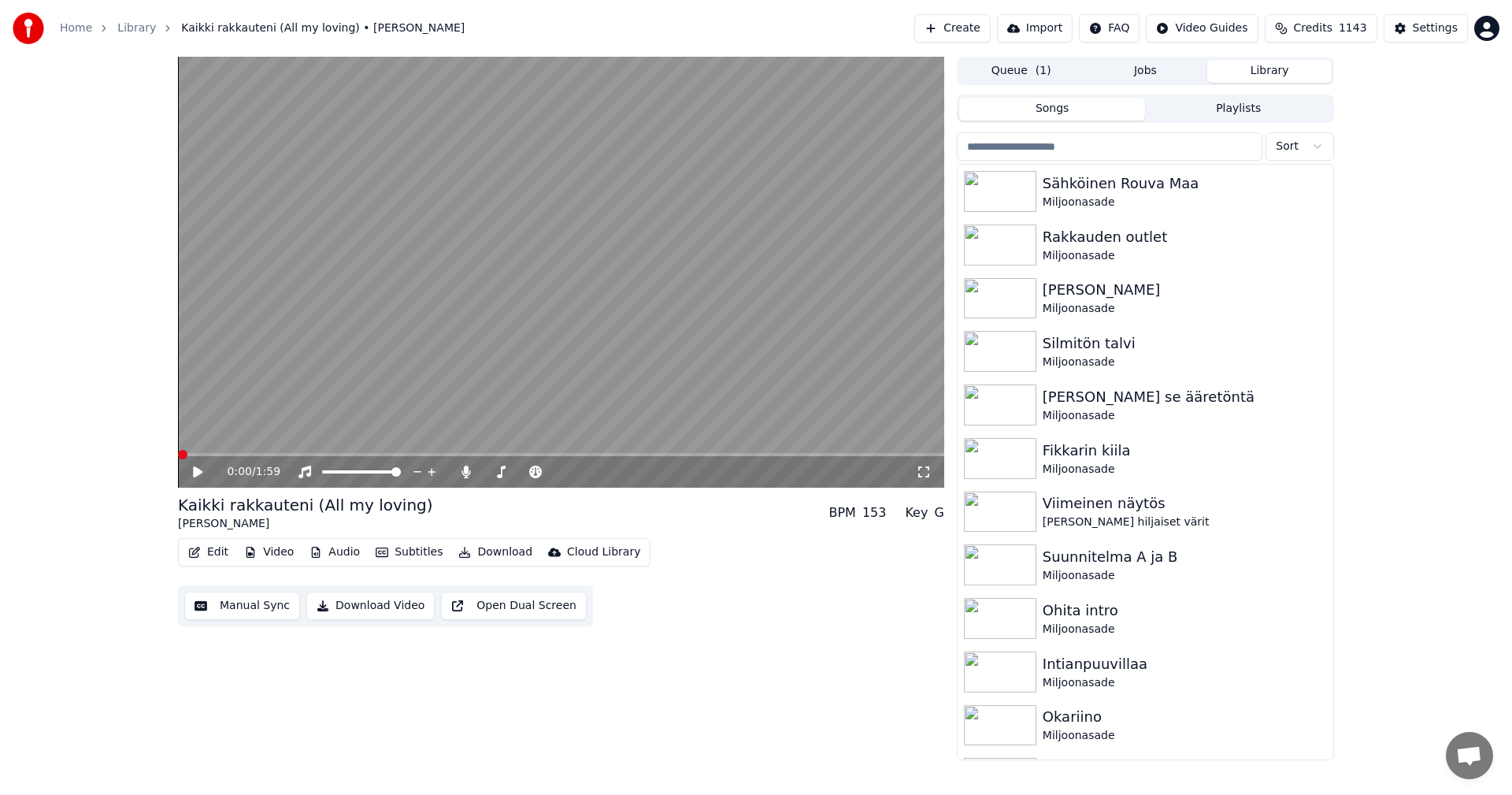
click at [287, 547] on button "Video" at bounding box center [269, 552] width 62 height 22
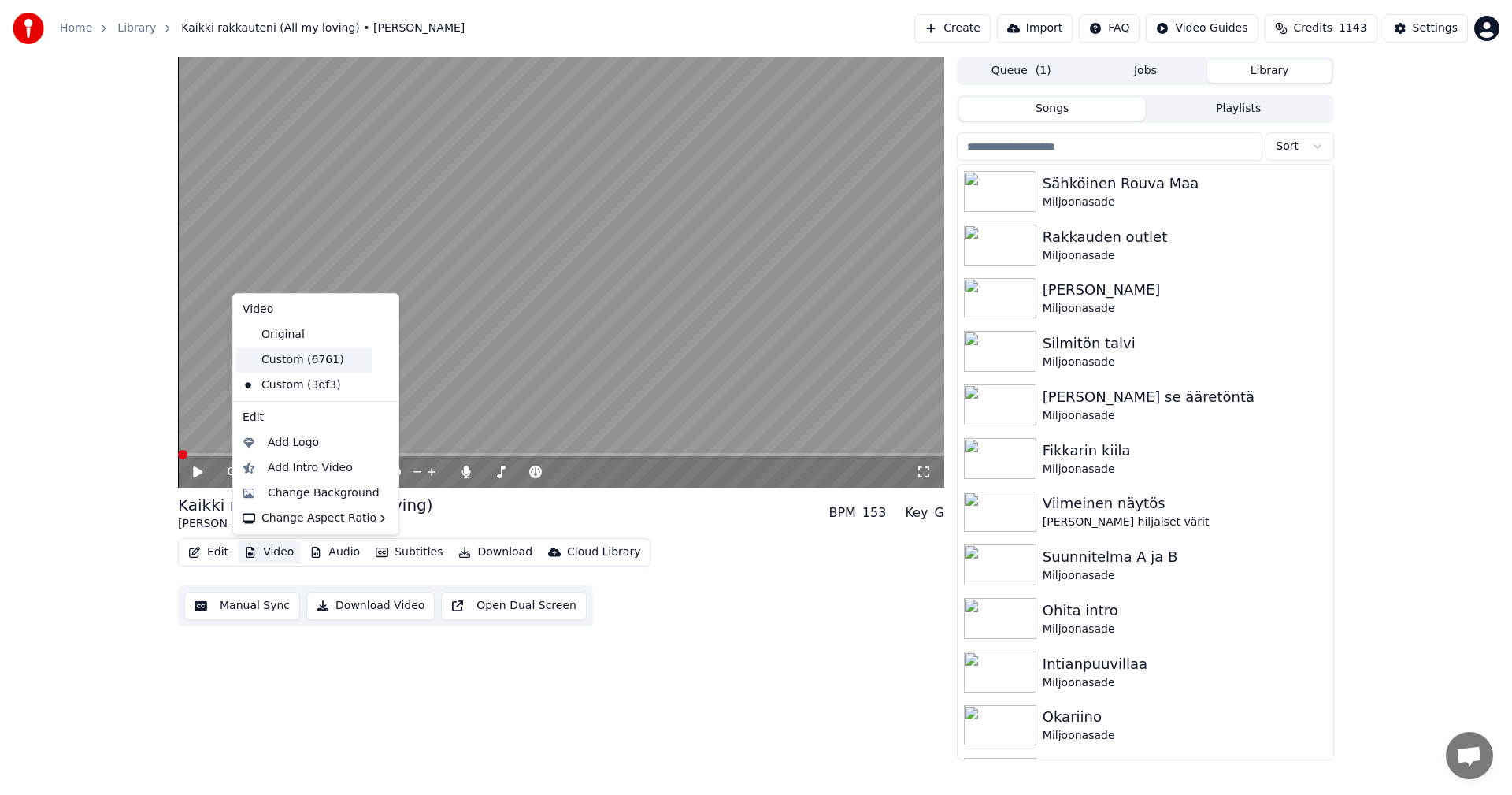
click at [318, 358] on div "Custom (6761)" at bounding box center [304, 360] width 136 height 25
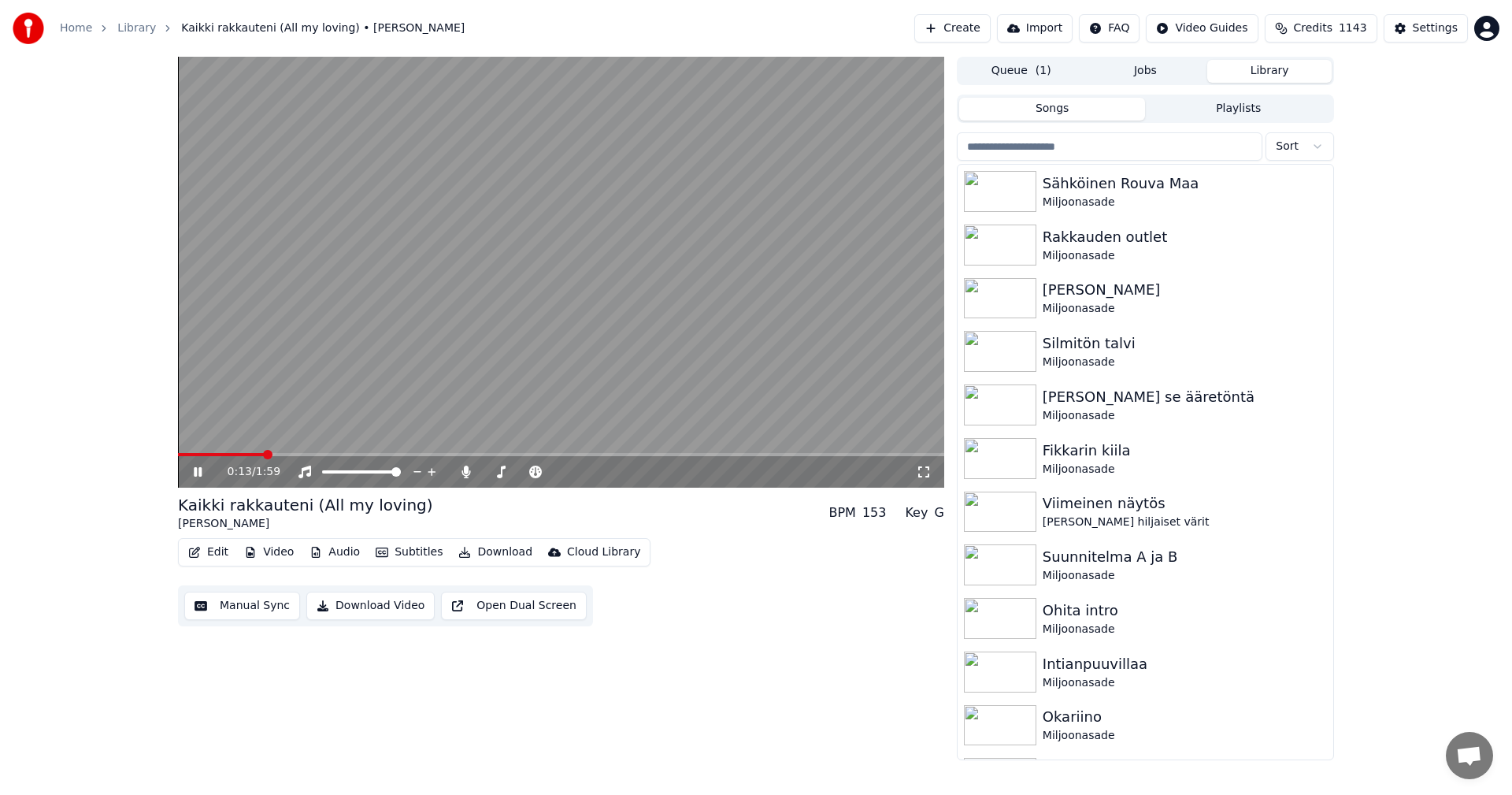
click at [291, 553] on button "Video" at bounding box center [269, 552] width 62 height 22
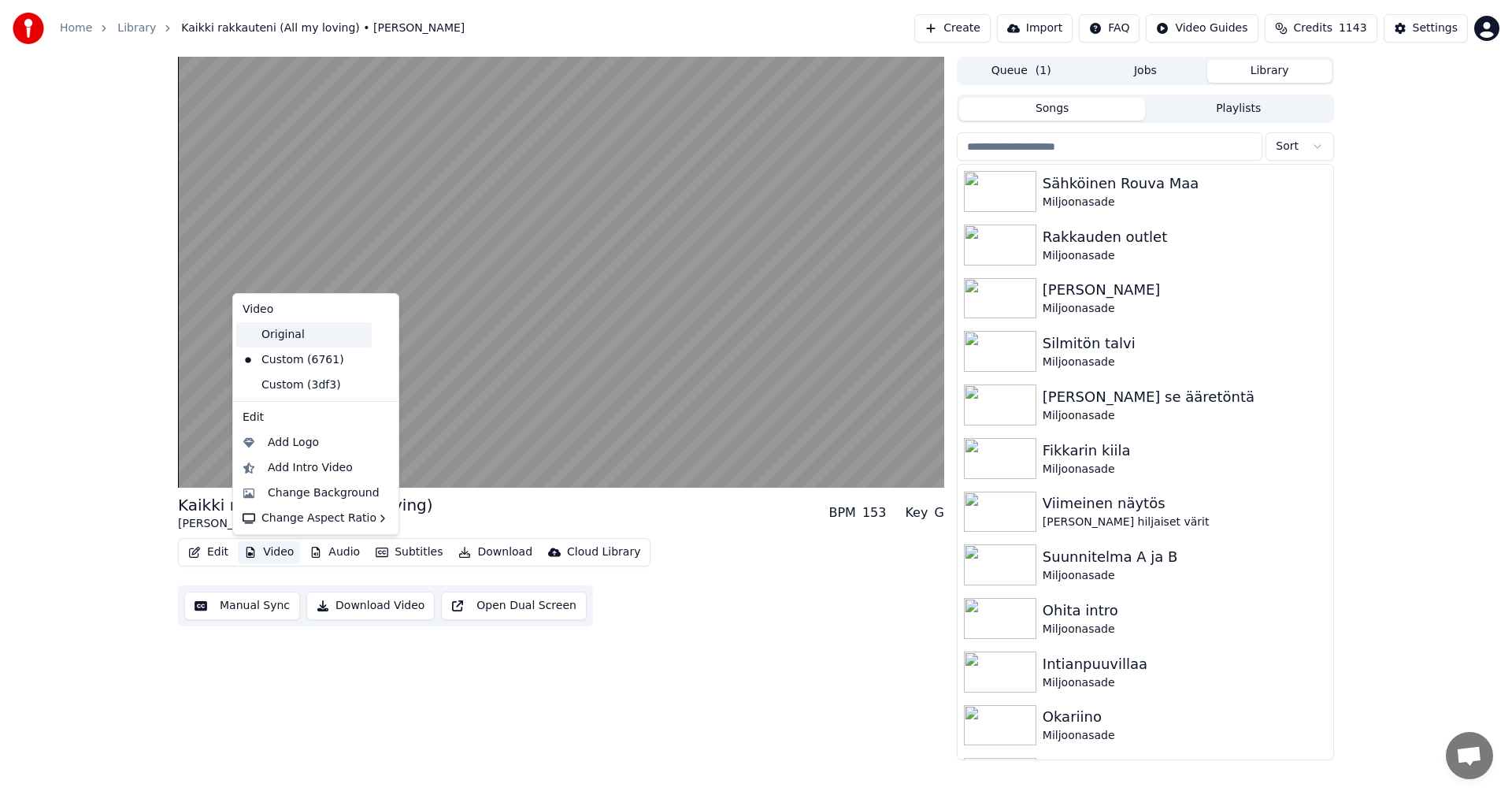
click at [311, 334] on div "Original" at bounding box center [304, 335] width 136 height 25
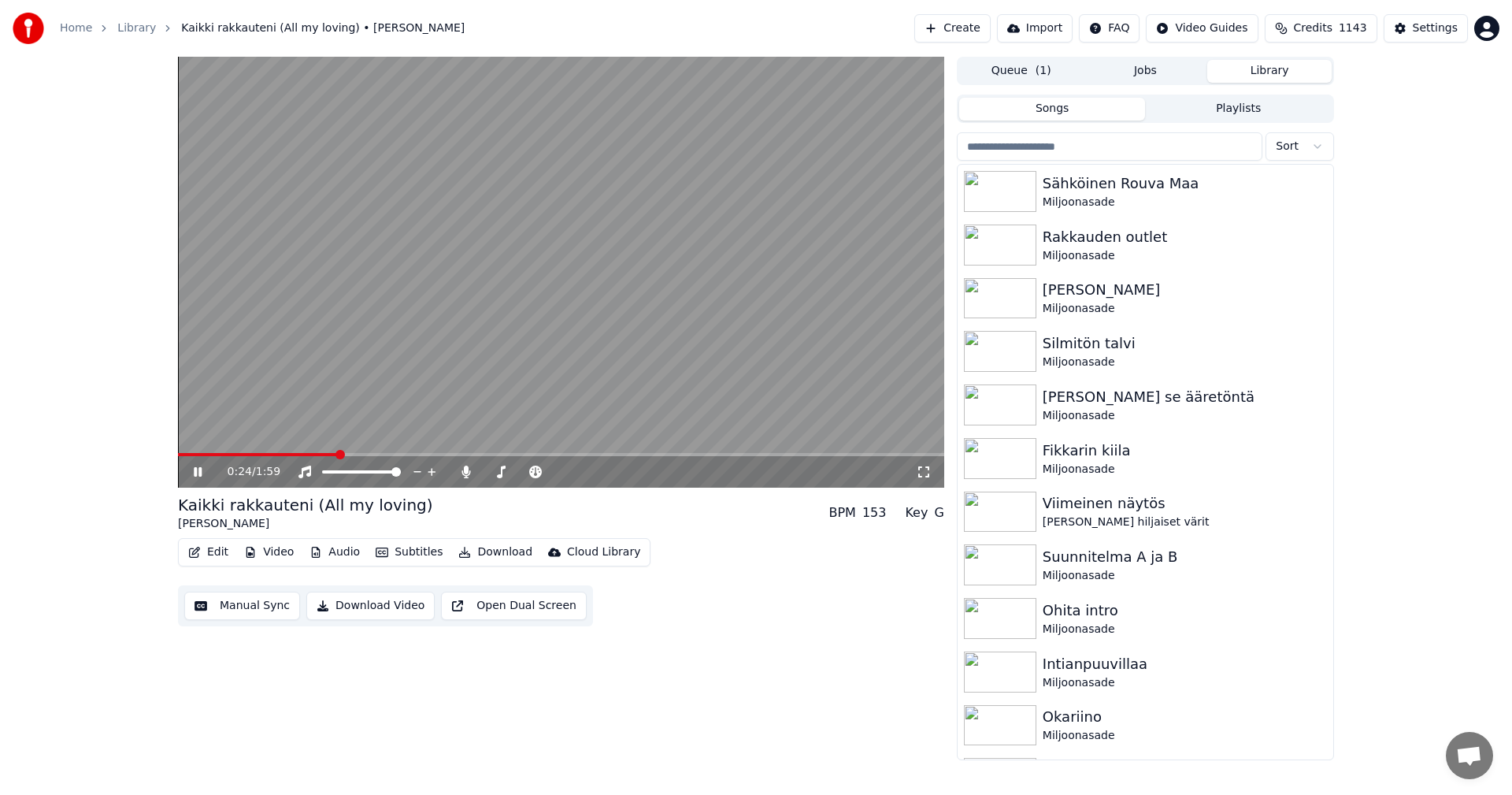
click at [201, 471] on icon at bounding box center [198, 472] width 8 height 9
click at [223, 546] on button "Edit" at bounding box center [208, 552] width 53 height 22
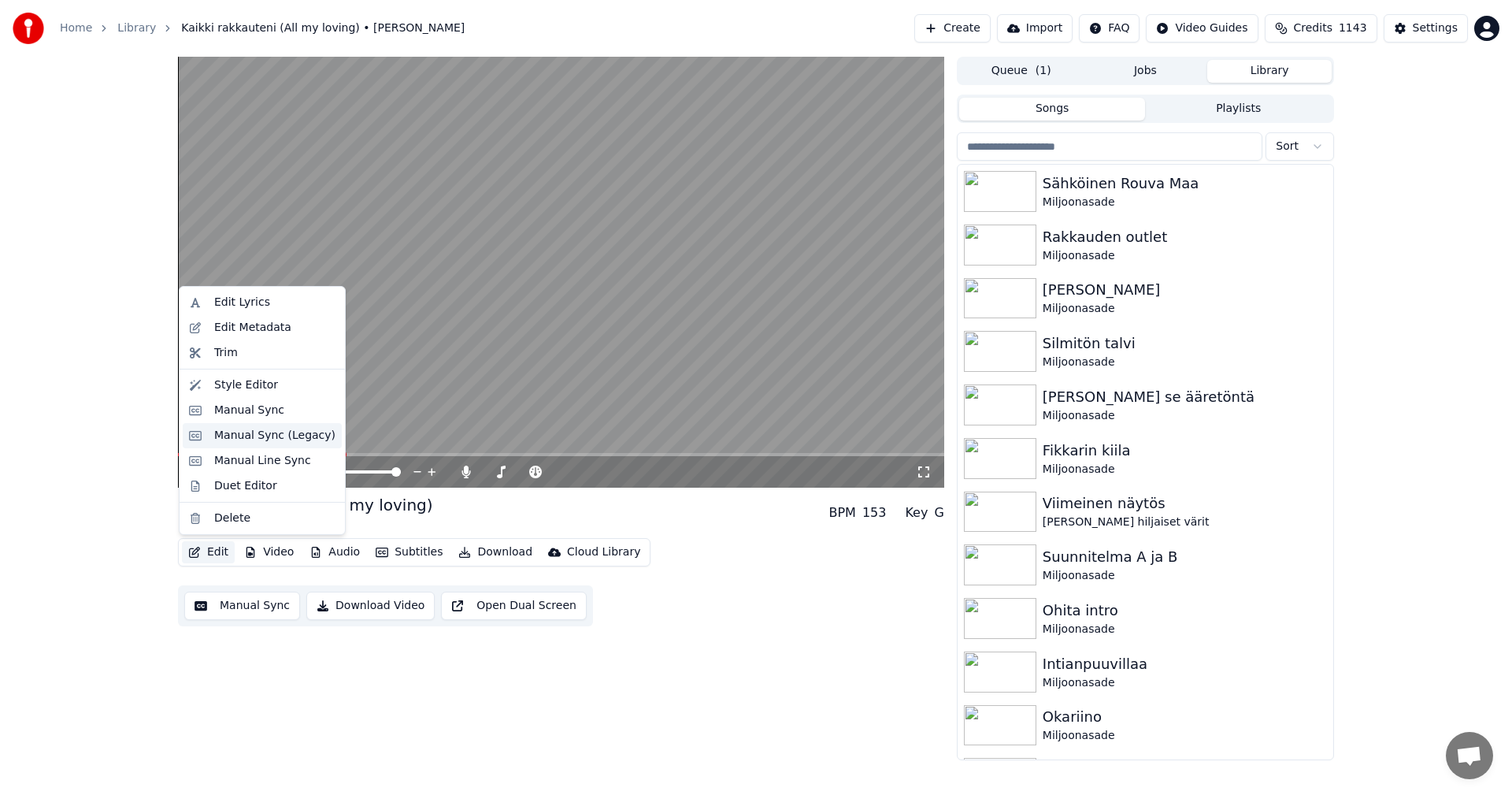
click at [274, 439] on div "Manual Sync (Legacy)" at bounding box center [275, 435] width 121 height 16
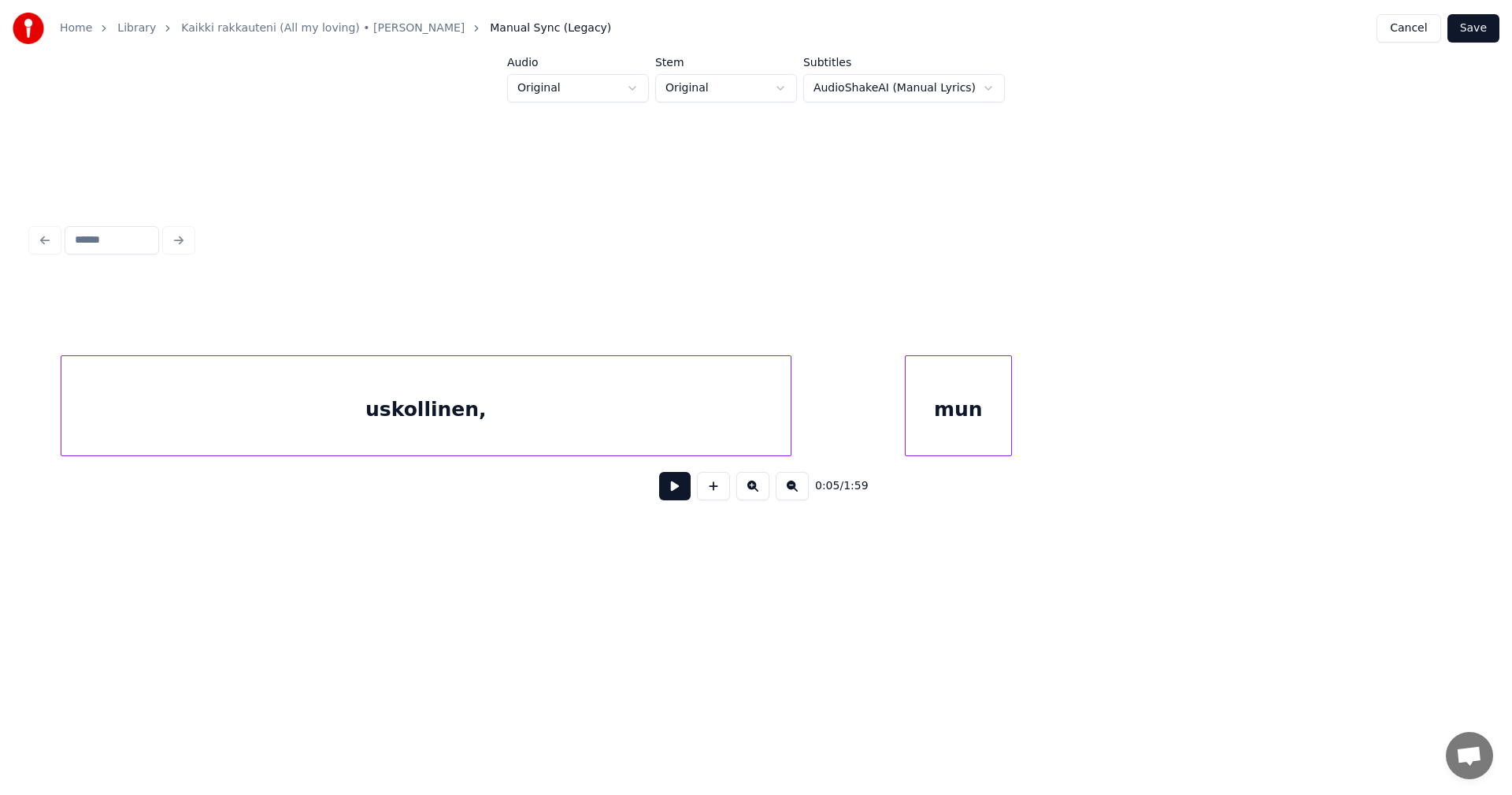
scroll to position [0, 6203]
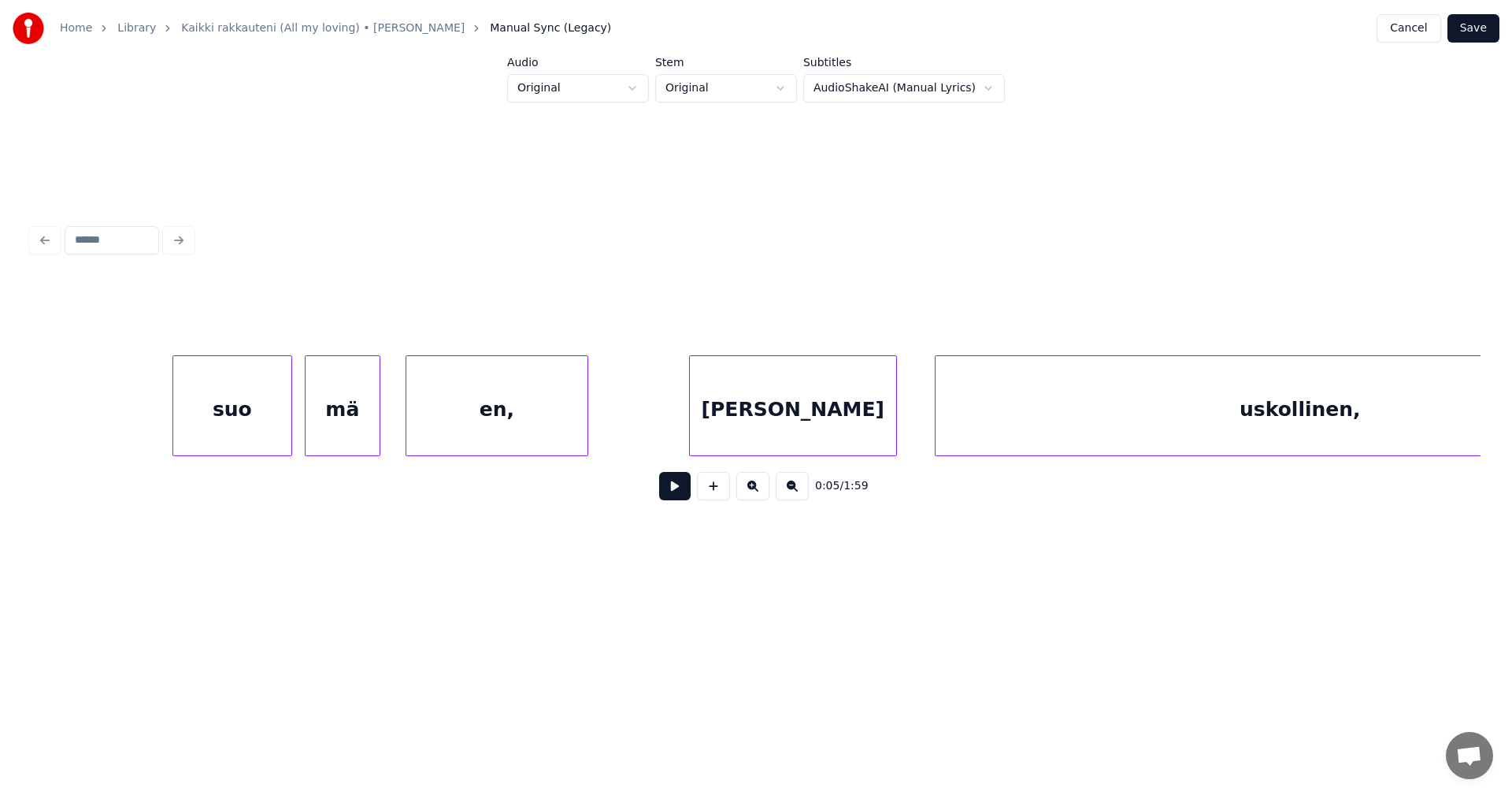
click at [471, 434] on div "en," at bounding box center [497, 410] width 181 height 107
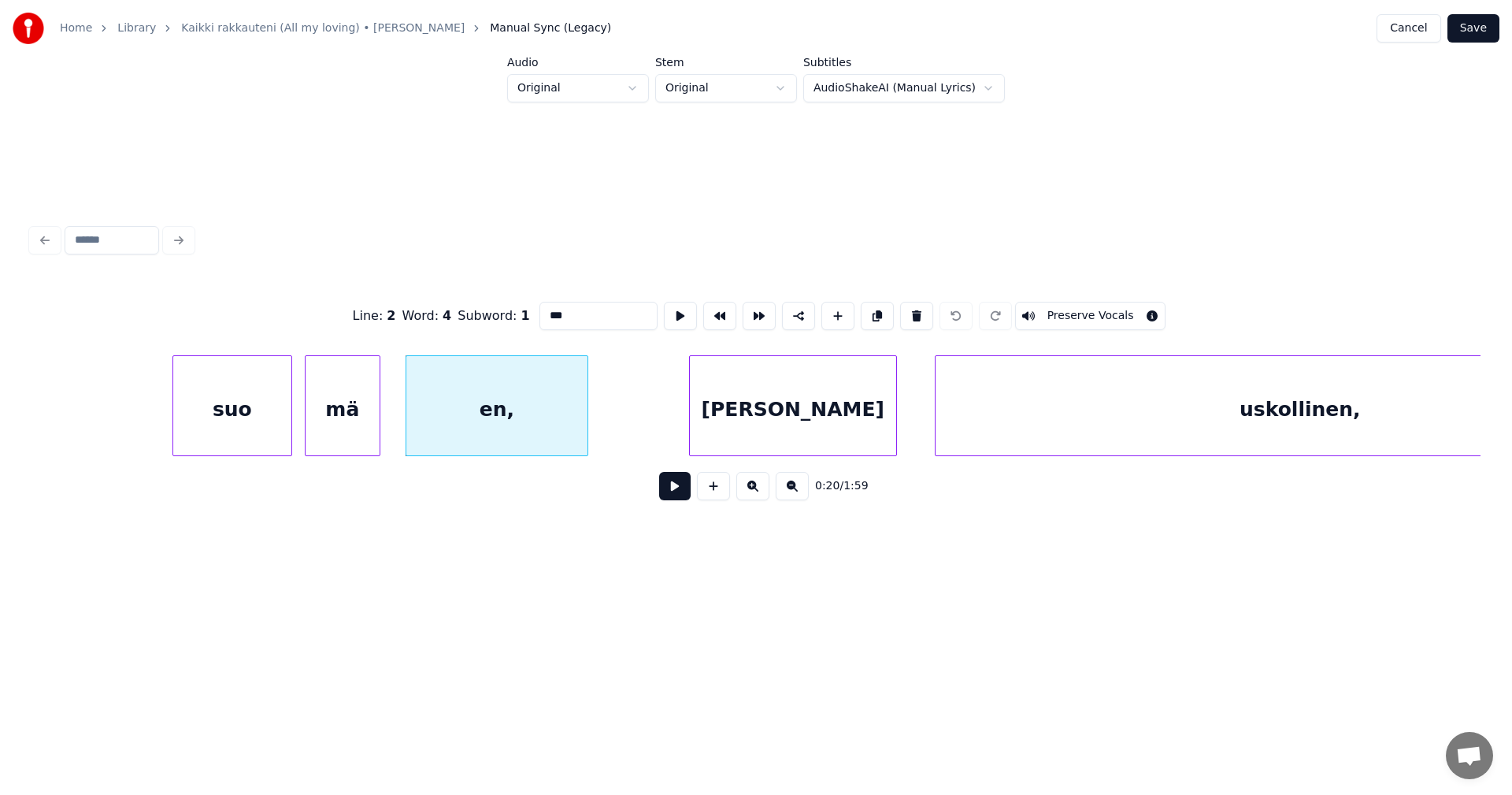
drag, startPoint x: 574, startPoint y: 300, endPoint x: 593, endPoint y: 322, distance: 29.1
click at [575, 302] on input "***" at bounding box center [598, 316] width 118 height 28
click at [266, 421] on div "suo" at bounding box center [233, 410] width 118 height 107
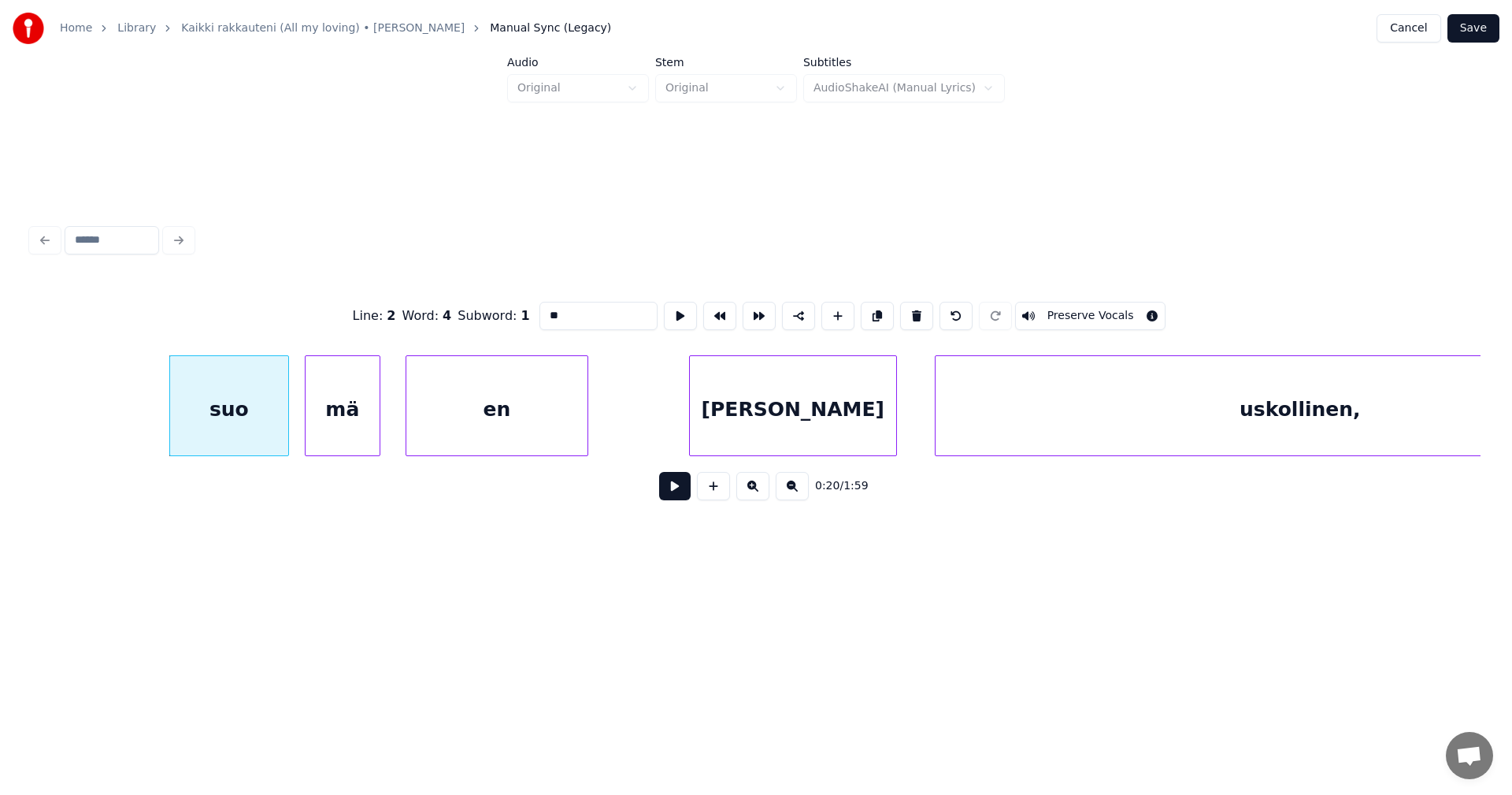
type input "**"
click at [669, 489] on button at bounding box center [675, 486] width 32 height 28
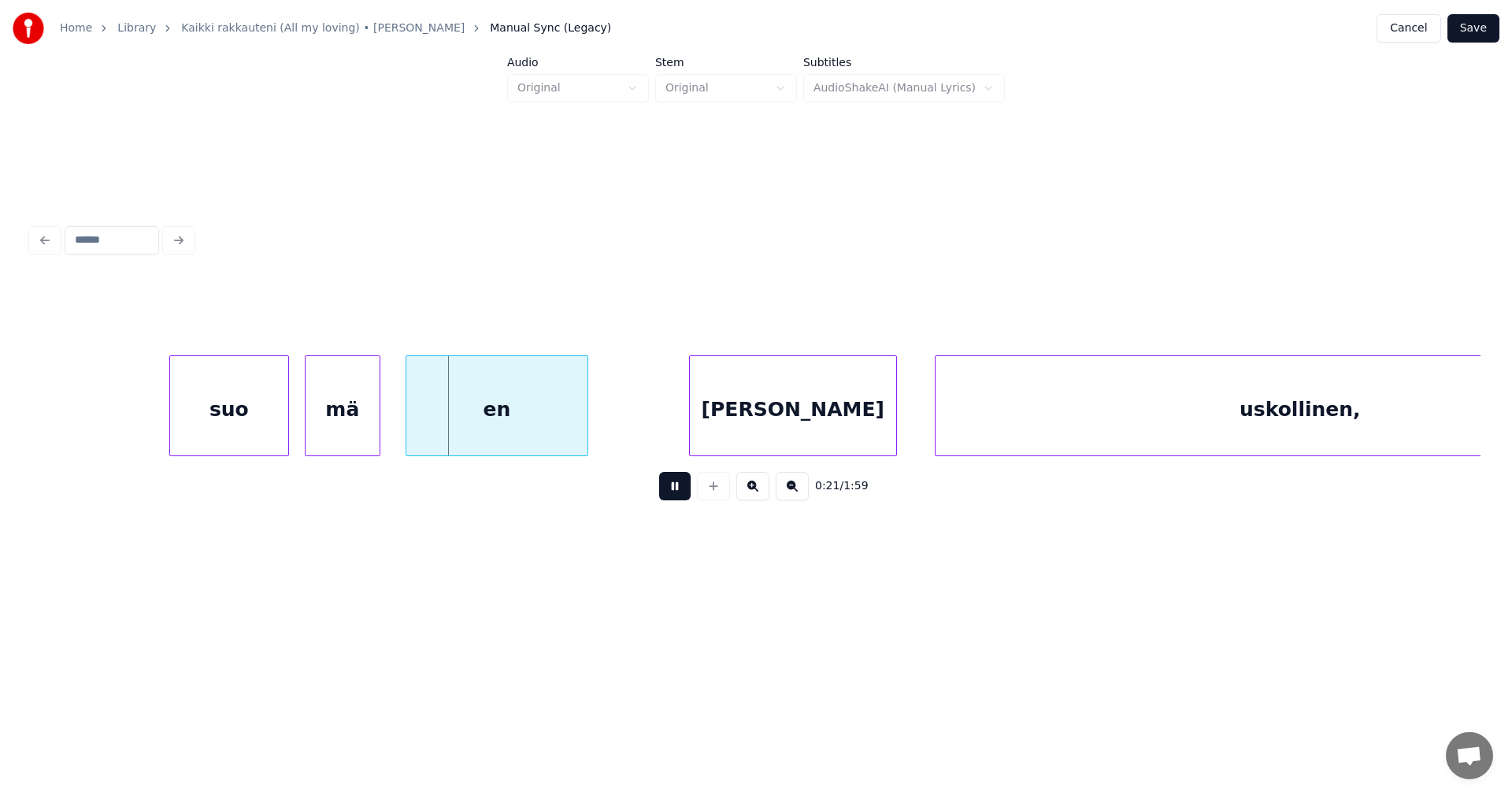
drag, startPoint x: 672, startPoint y: 487, endPoint x: 562, endPoint y: 475, distance: 110.7
click at [665, 483] on button at bounding box center [675, 486] width 32 height 28
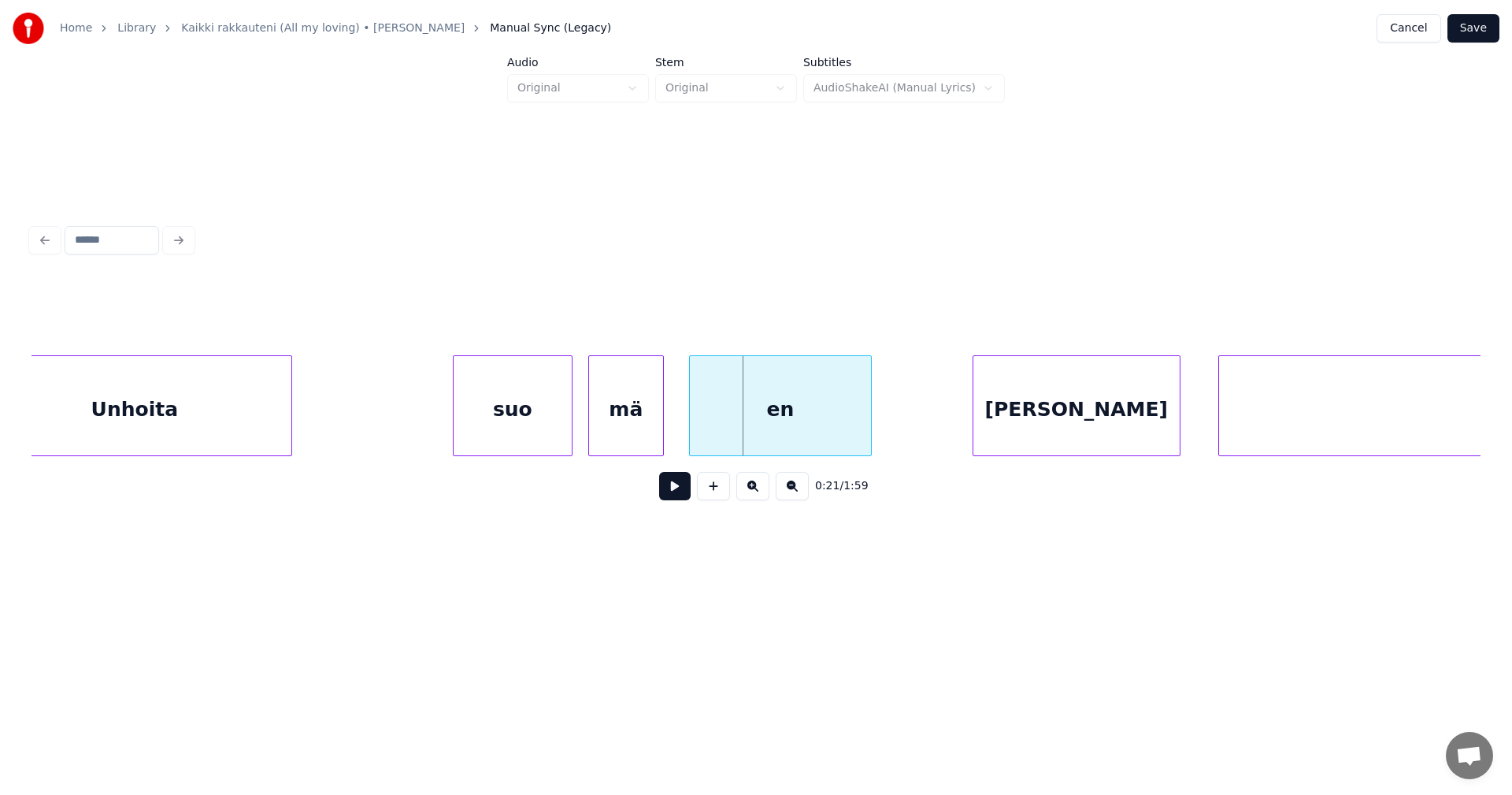
click at [246, 424] on div "Unhoita" at bounding box center [135, 410] width 314 height 107
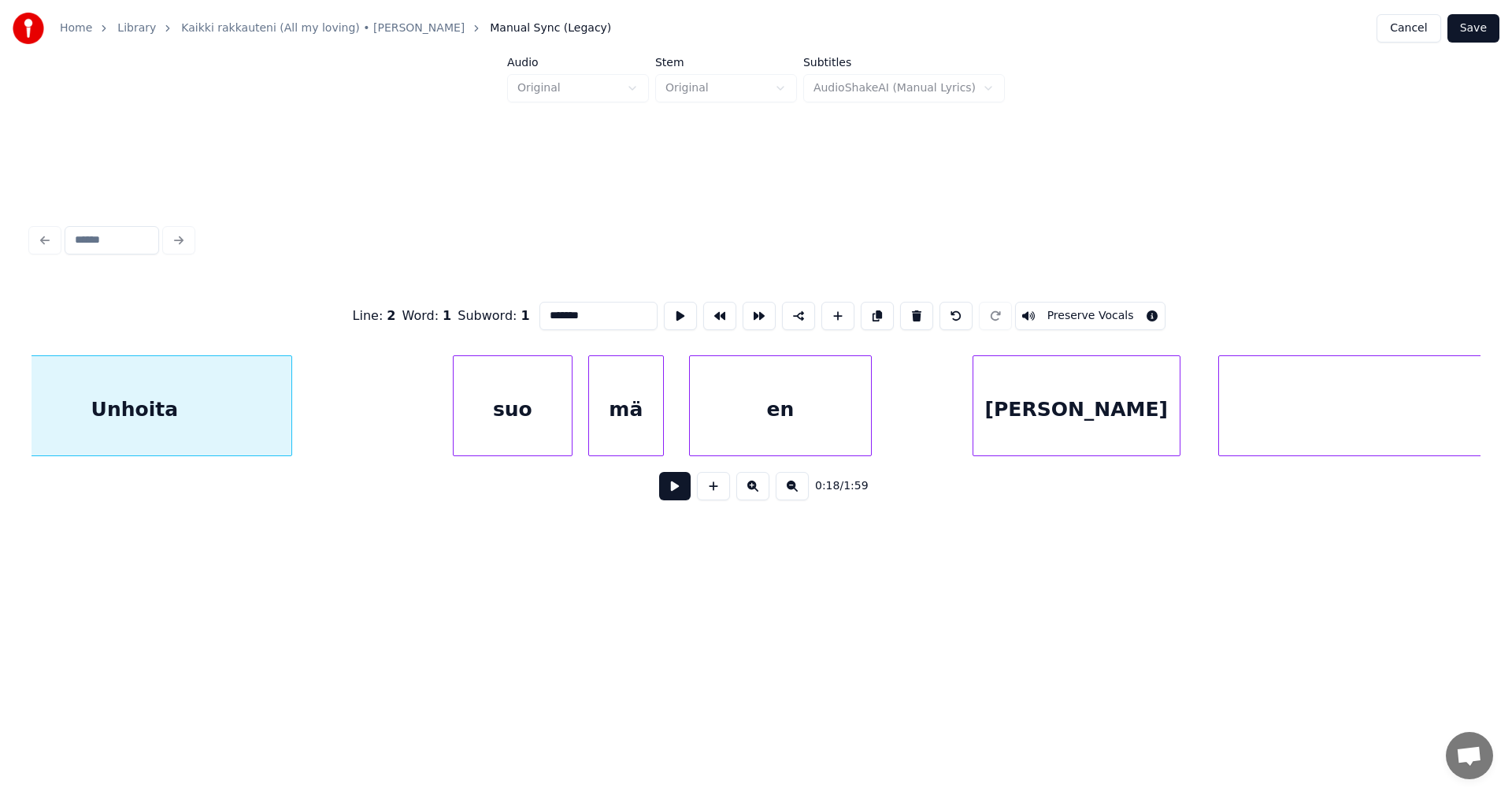
scroll to position [0, 5865]
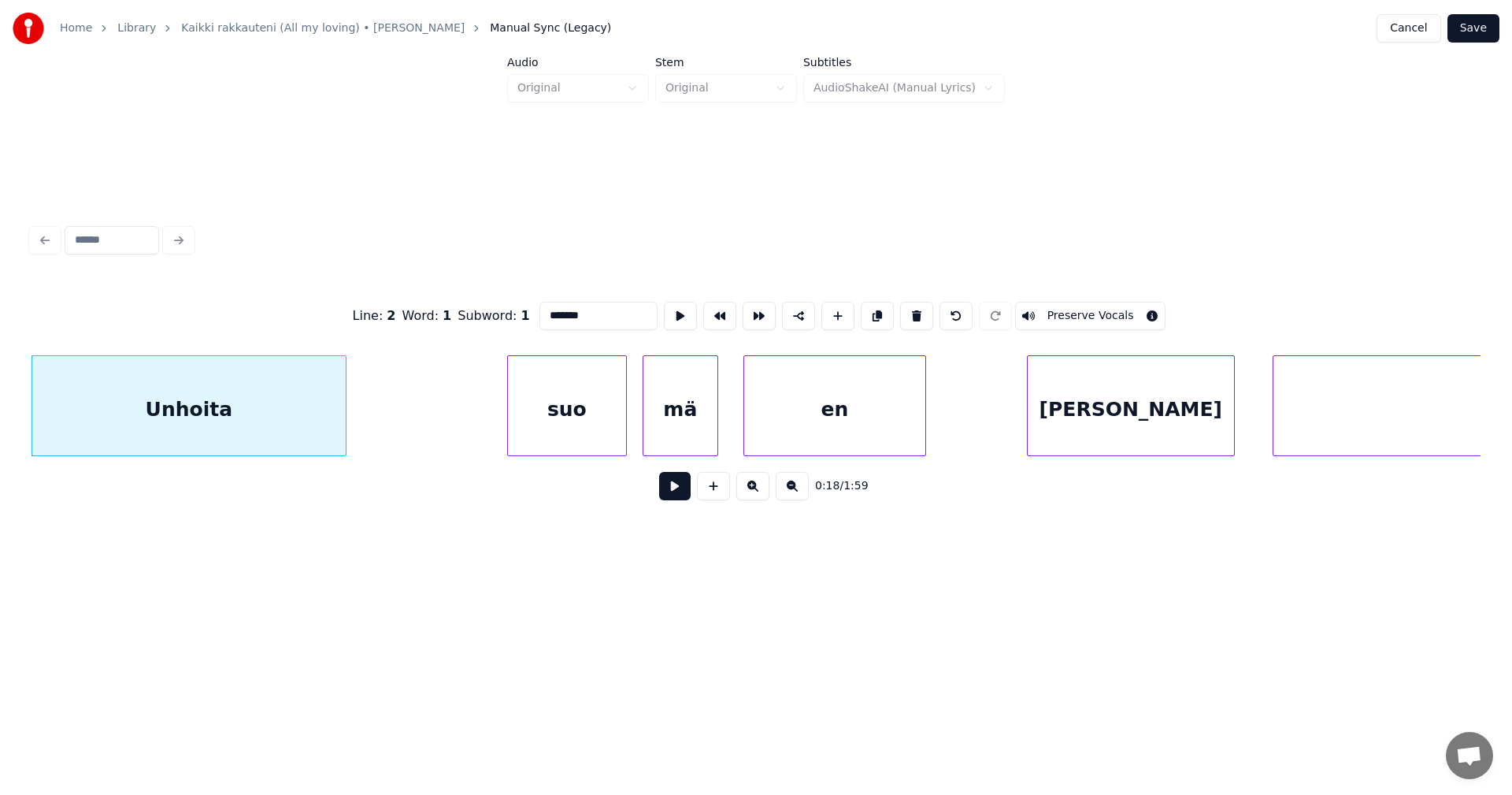
click at [671, 495] on button at bounding box center [675, 486] width 32 height 28
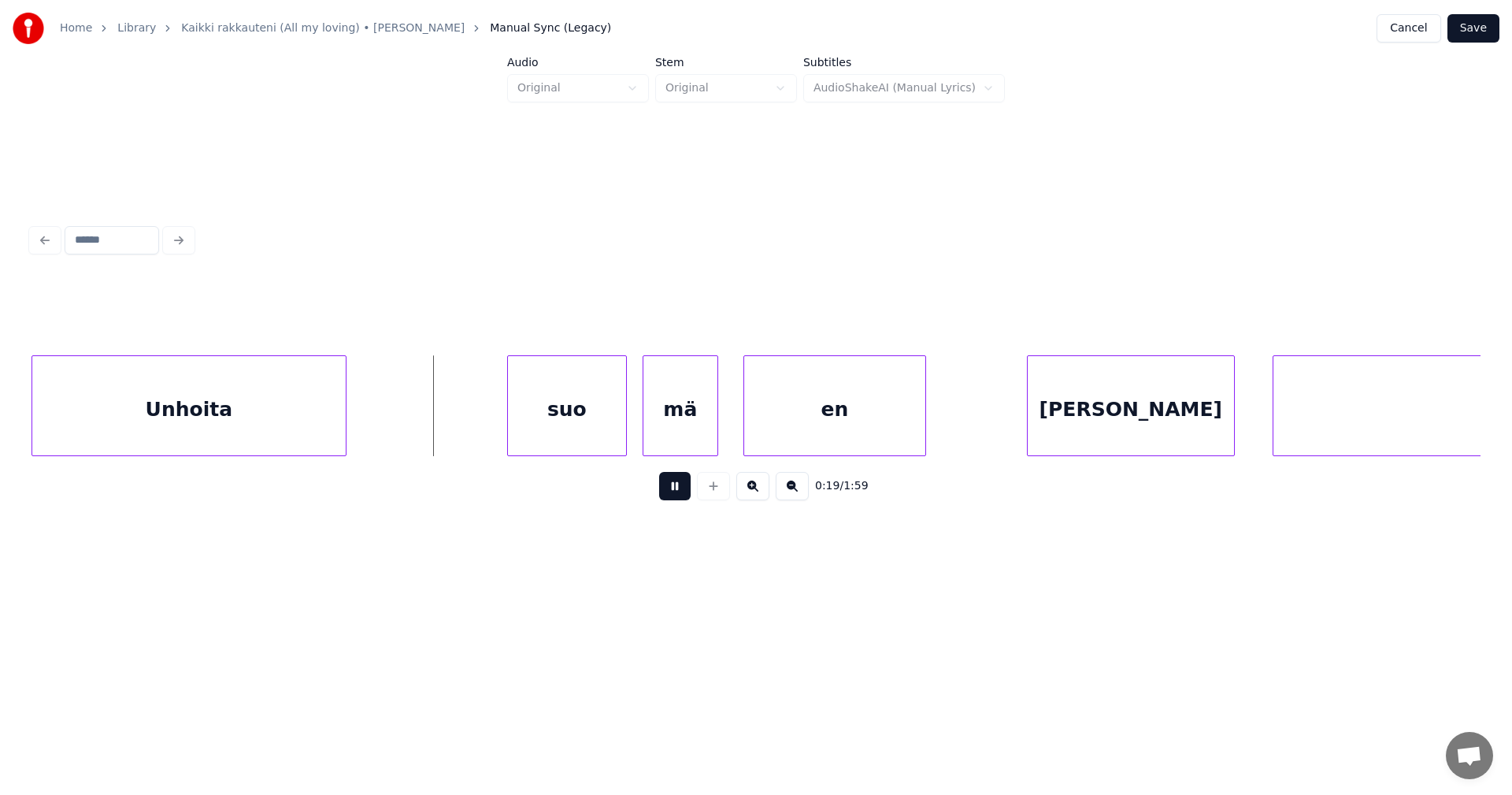
click at [672, 492] on button at bounding box center [675, 486] width 32 height 28
click at [541, 434] on div "suo" at bounding box center [560, 410] width 118 height 107
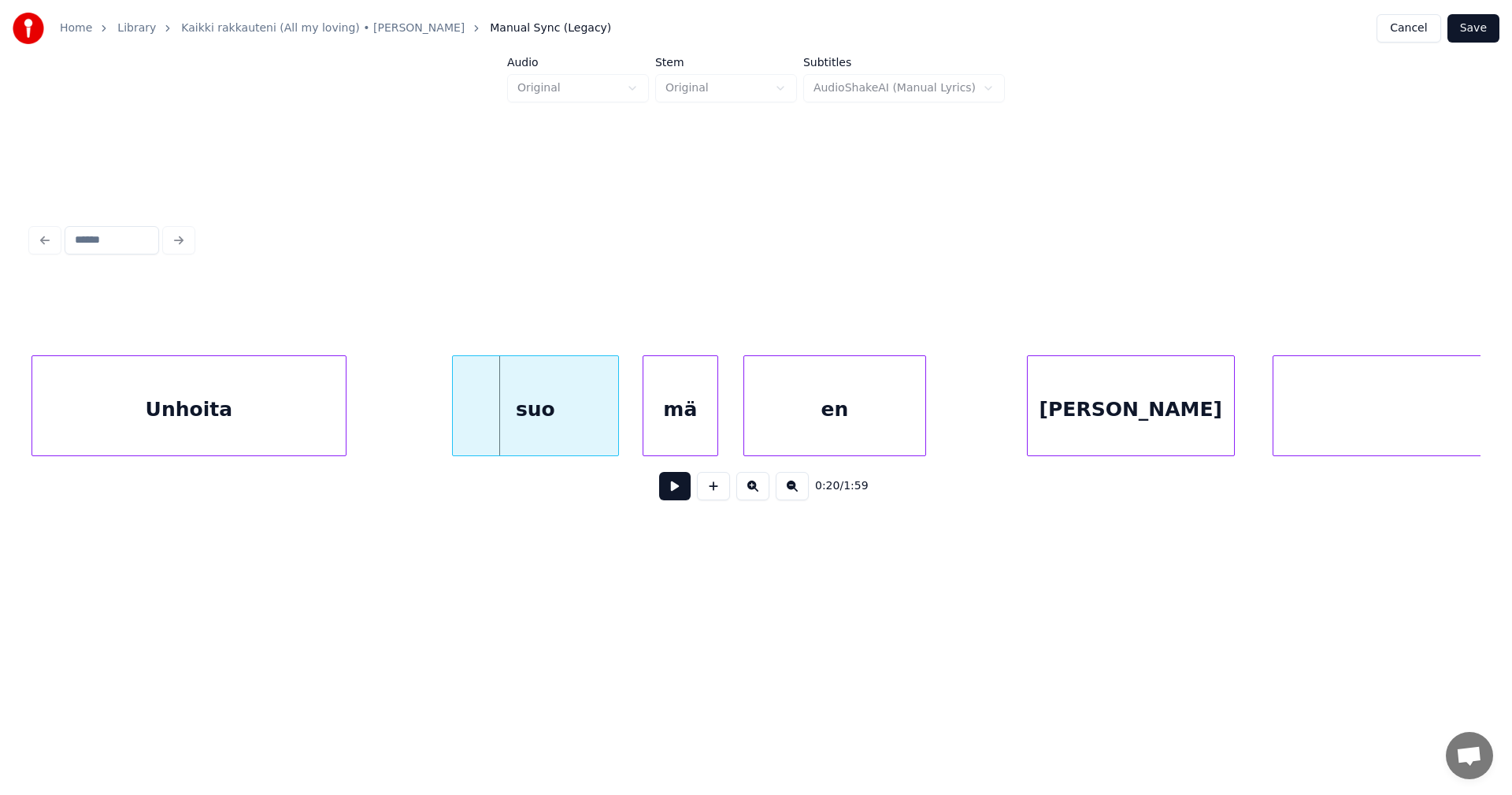
click at [454, 437] on div at bounding box center [455, 406] width 5 height 99
click at [682, 495] on button at bounding box center [675, 486] width 32 height 28
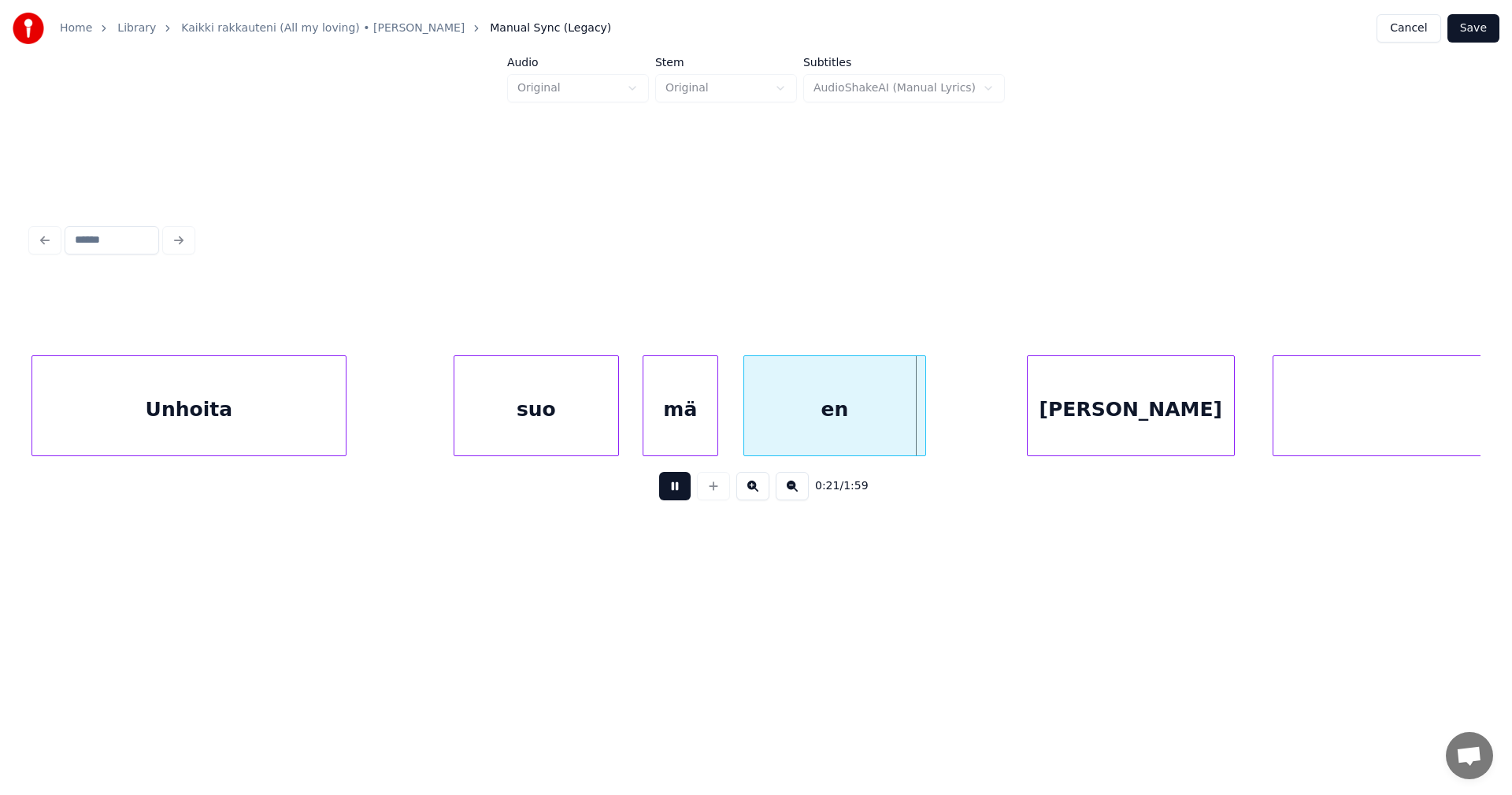
click at [676, 491] on button at bounding box center [675, 486] width 32 height 28
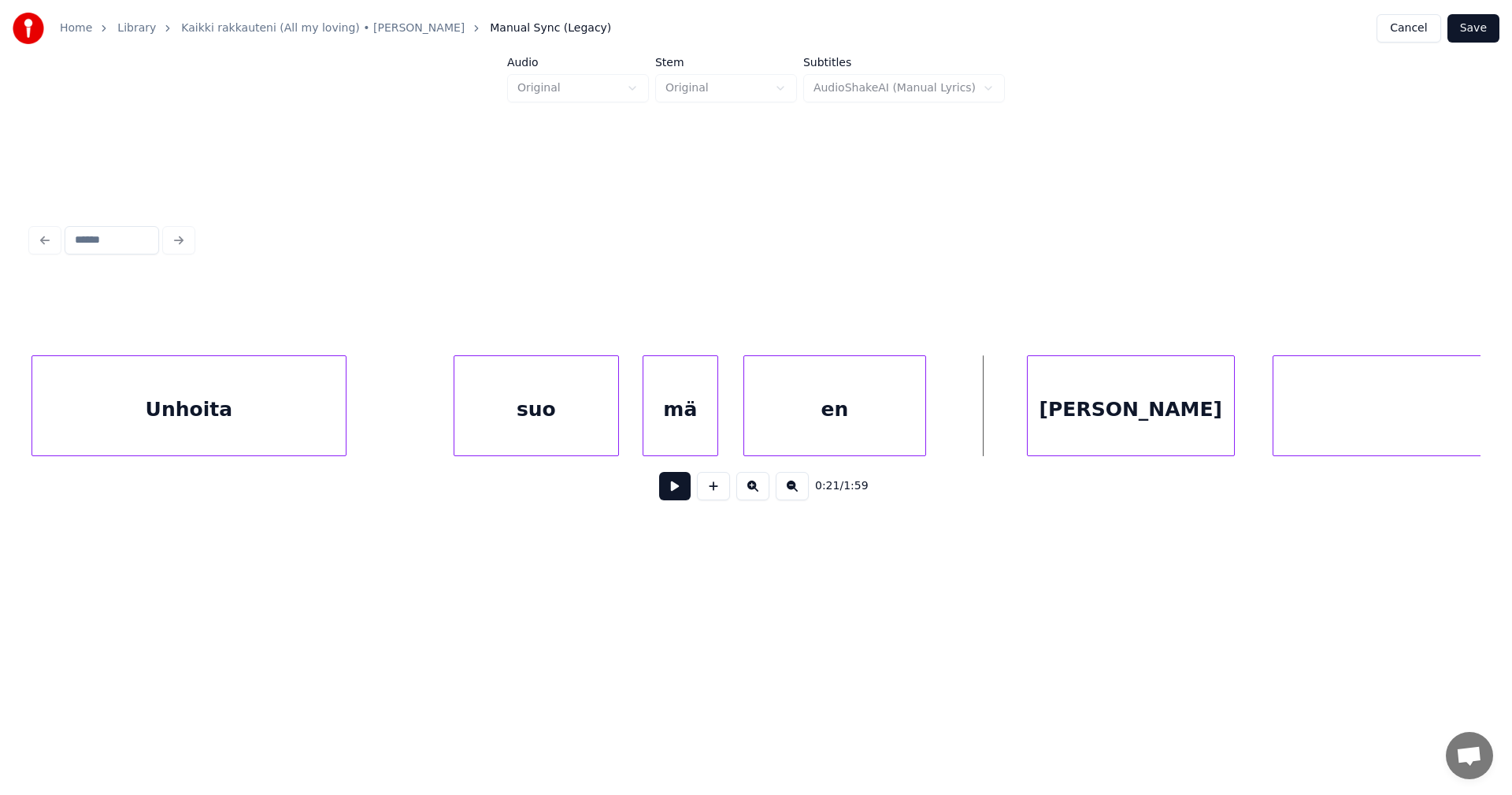
click at [1476, 29] on button "Save" at bounding box center [1473, 28] width 52 height 28
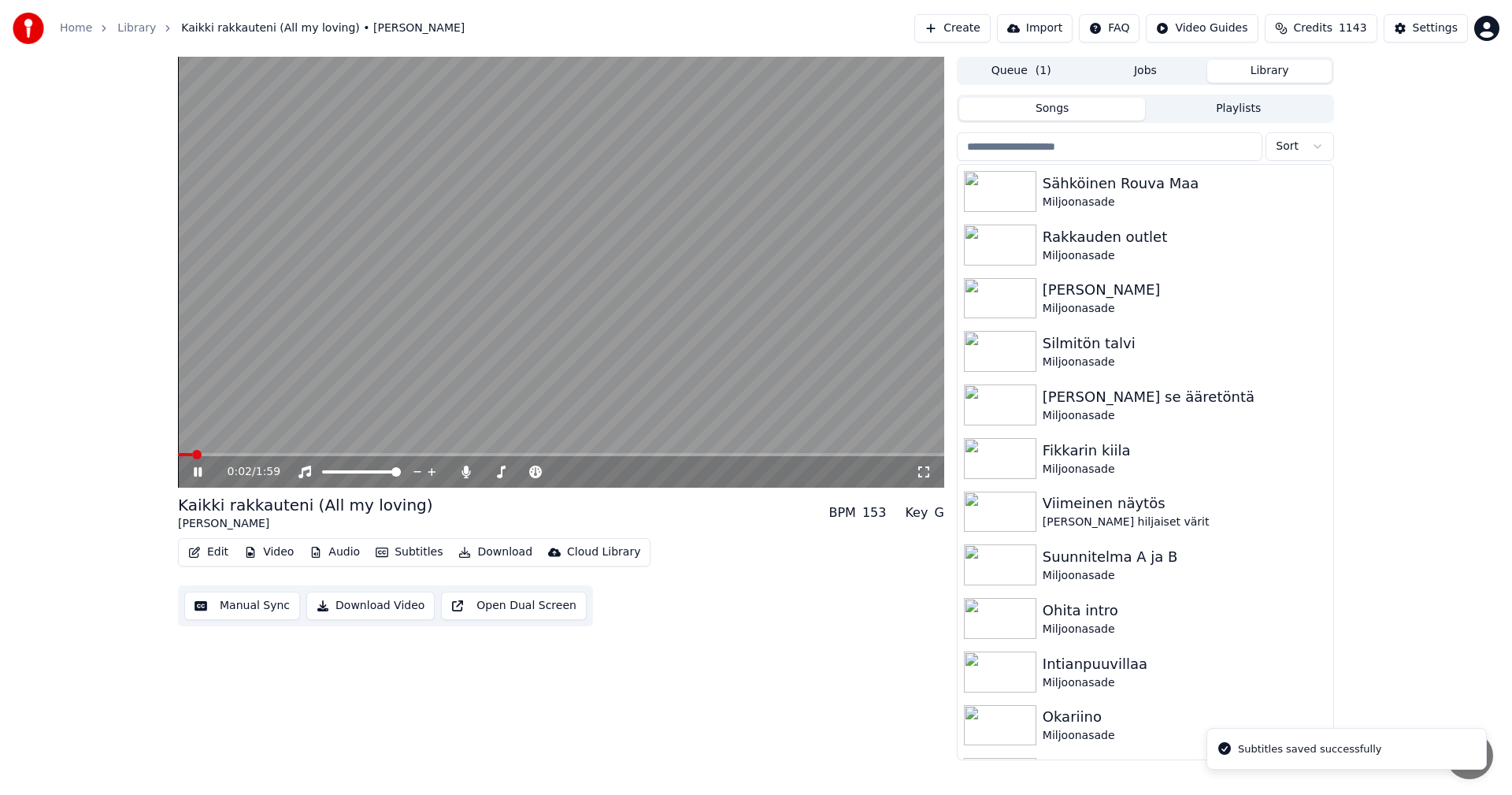
click at [203, 473] on icon at bounding box center [209, 472] width 37 height 13
